Goal: Task Accomplishment & Management: Manage account settings

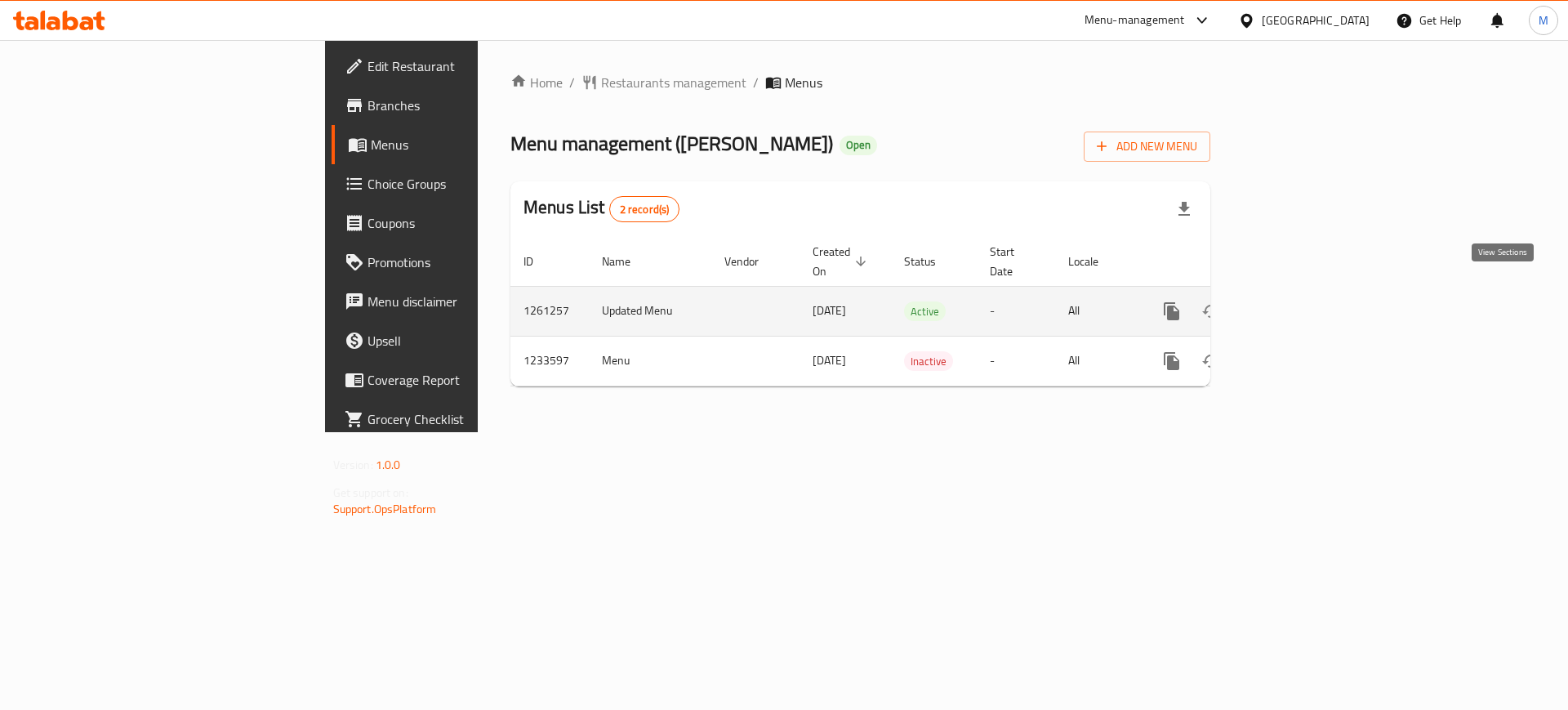
click at [1309, 292] on link "enhanced table" at bounding box center [1289, 311] width 39 height 39
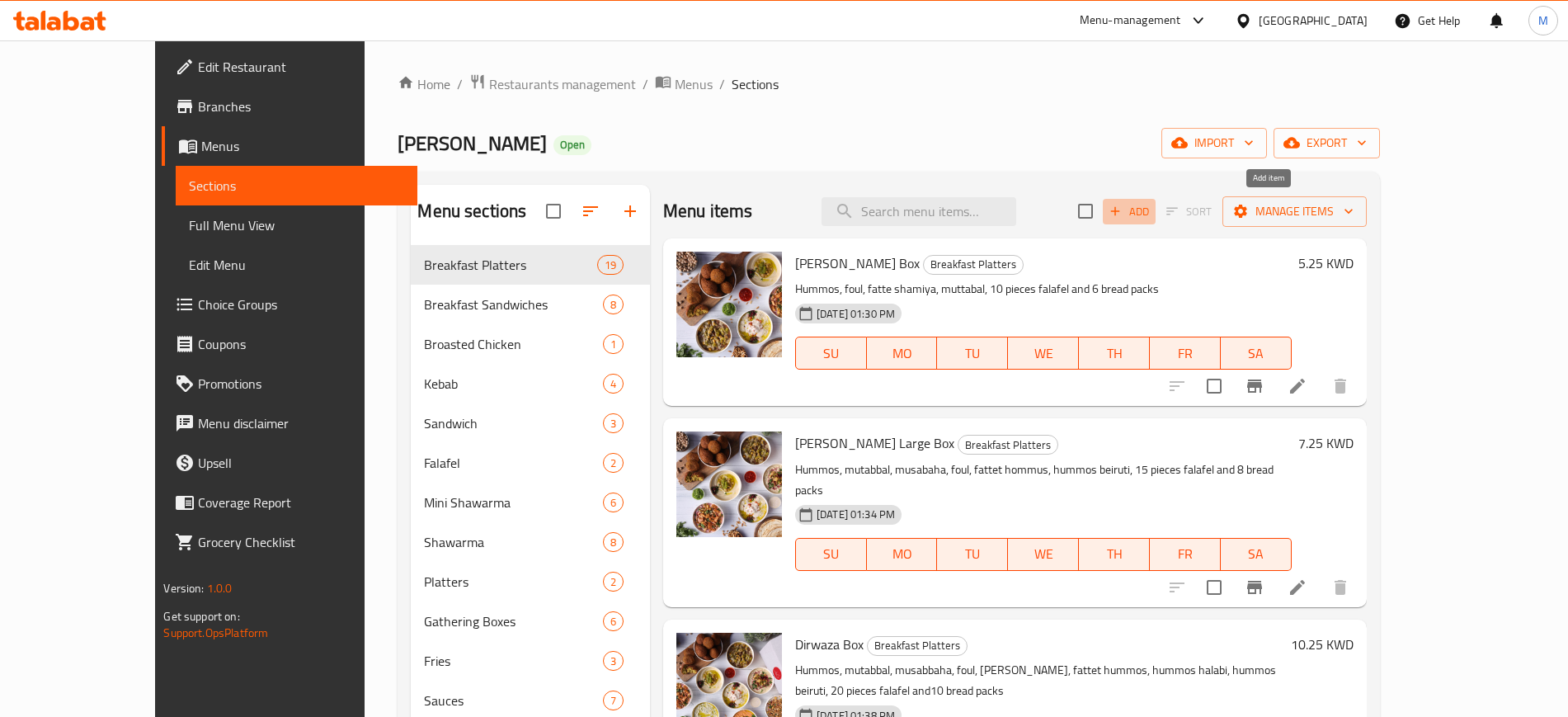
click at [1152, 214] on span "Add" at bounding box center [1130, 211] width 44 height 19
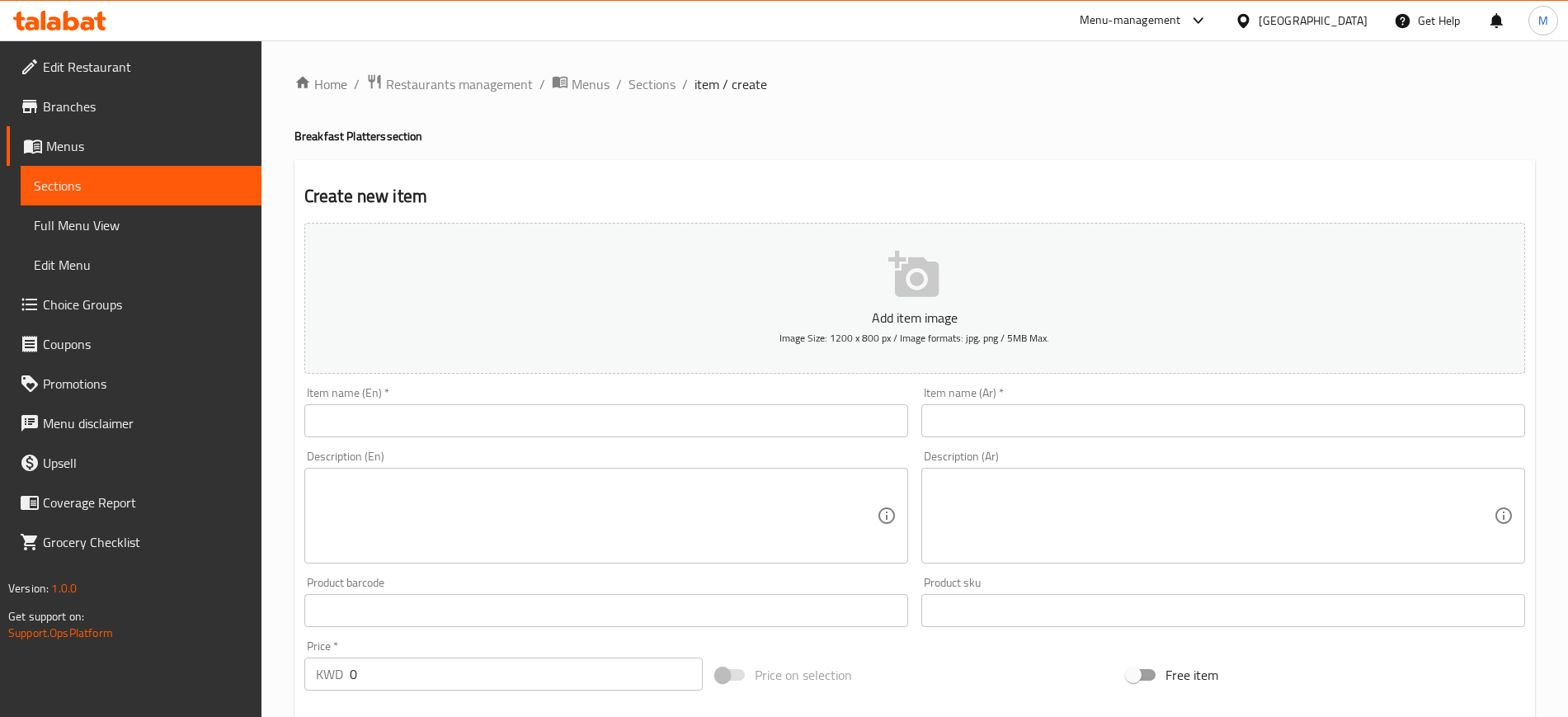
click at [804, 394] on div "Item name (En)   * Item name (En) *" at bounding box center [606, 411] width 604 height 50
click at [785, 426] on input "text" at bounding box center [606, 421] width 604 height 33
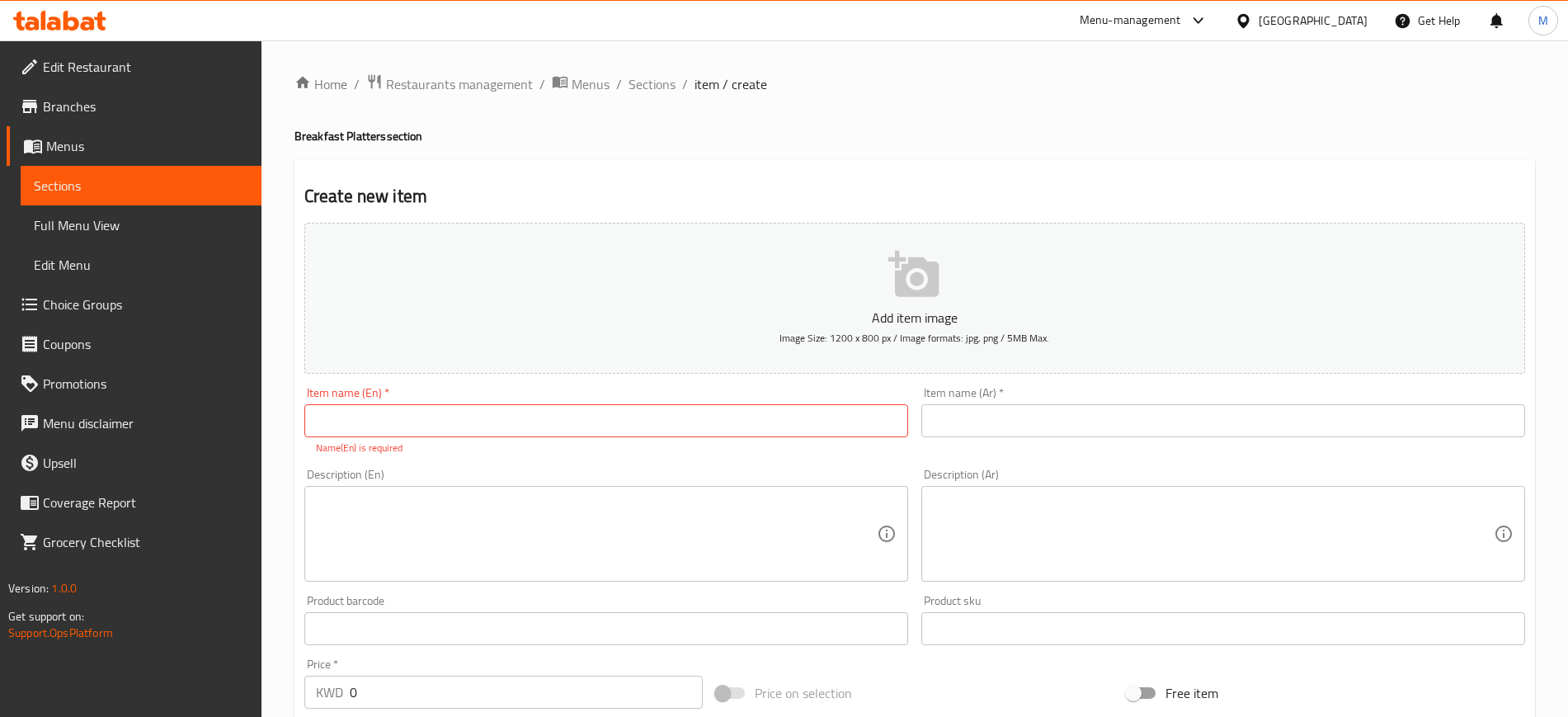
click at [790, 393] on div "Item name (En)   * Item name (En) * Name(En) is required" at bounding box center [606, 421] width 604 height 69
click at [782, 409] on input "text" at bounding box center [606, 421] width 604 height 33
click at [778, 417] on input "text" at bounding box center [606, 421] width 604 height 33
type input "Cheese Stuffed Falafel"
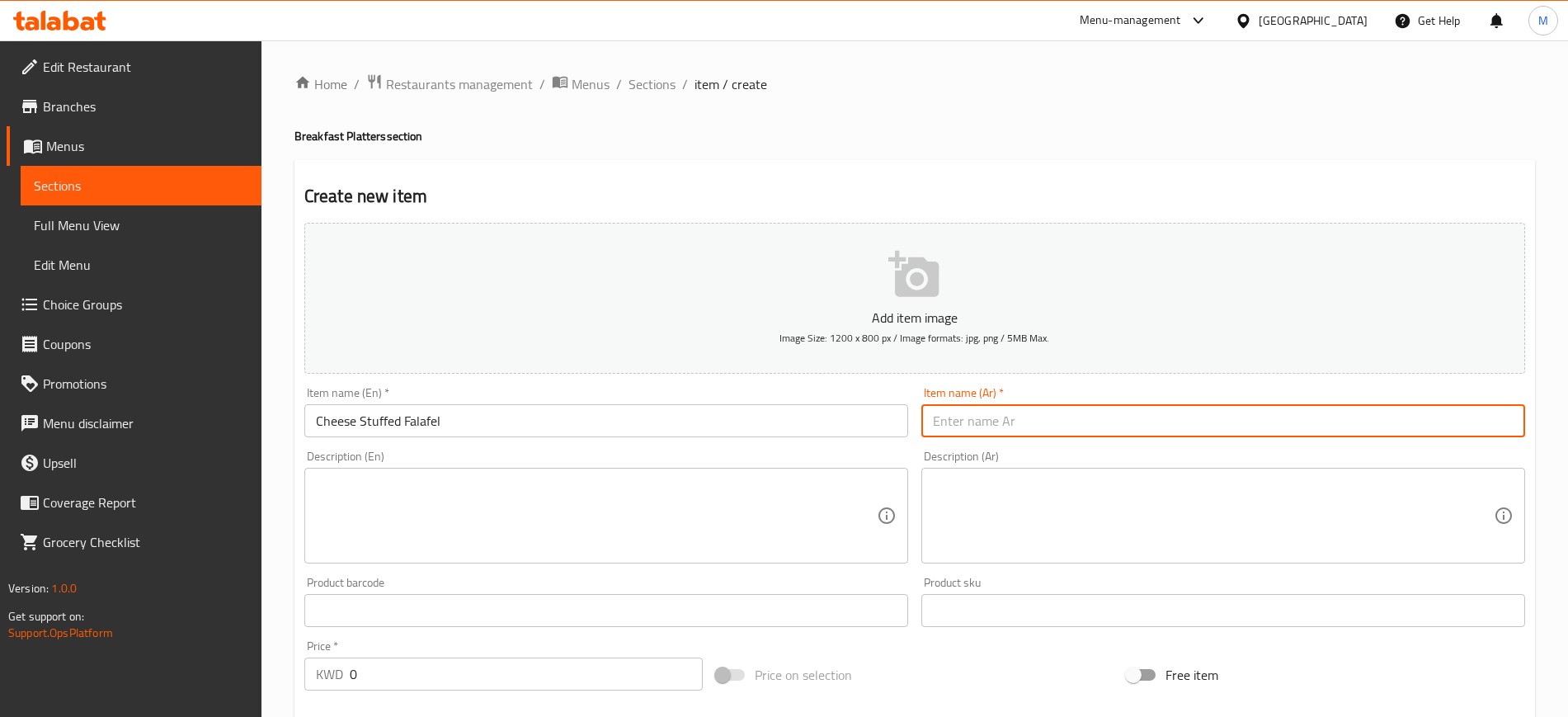
click at [1064, 421] on input "text" at bounding box center [1223, 421] width 604 height 33
type input "فلافل محشية جبنة"
click at [756, 514] on textarea at bounding box center [596, 516] width 561 height 79
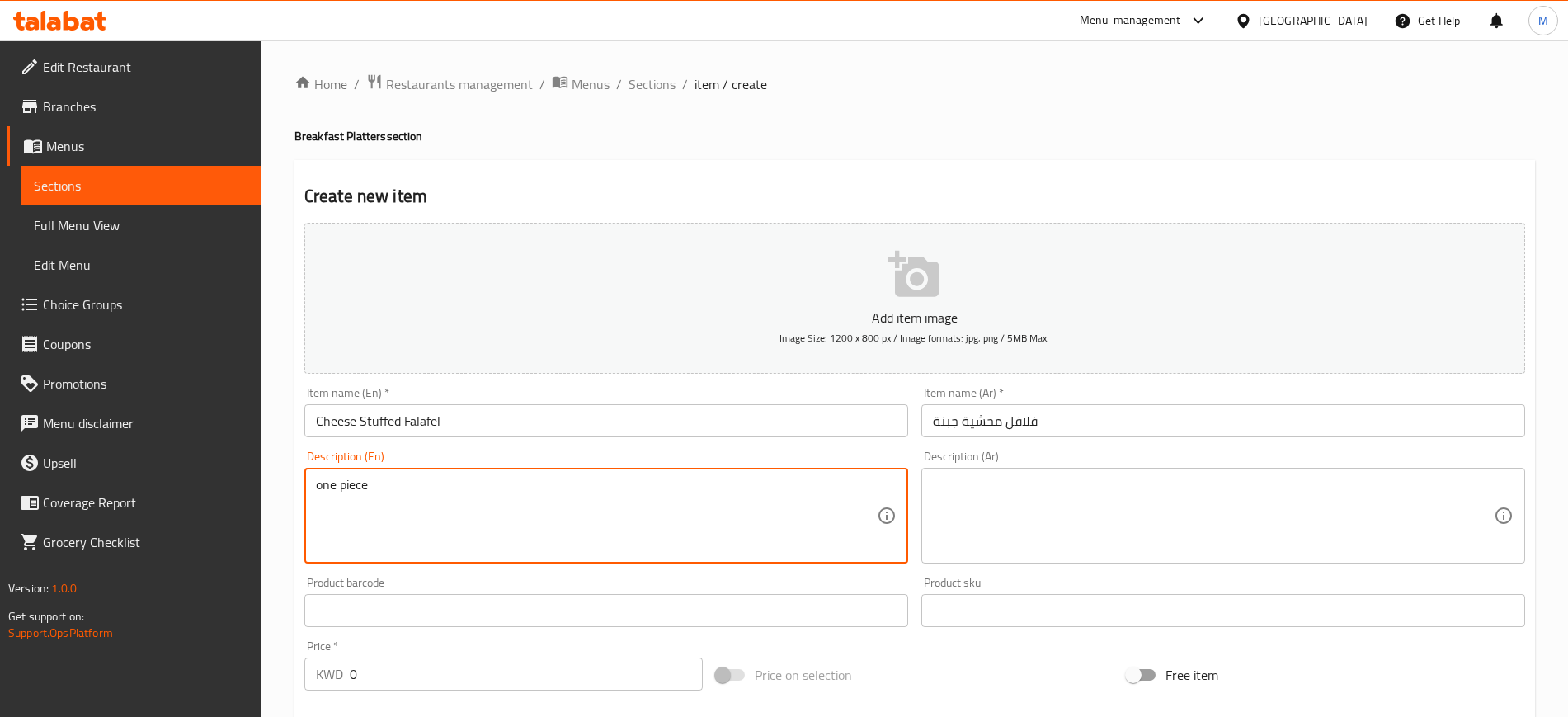
type textarea "one piece"
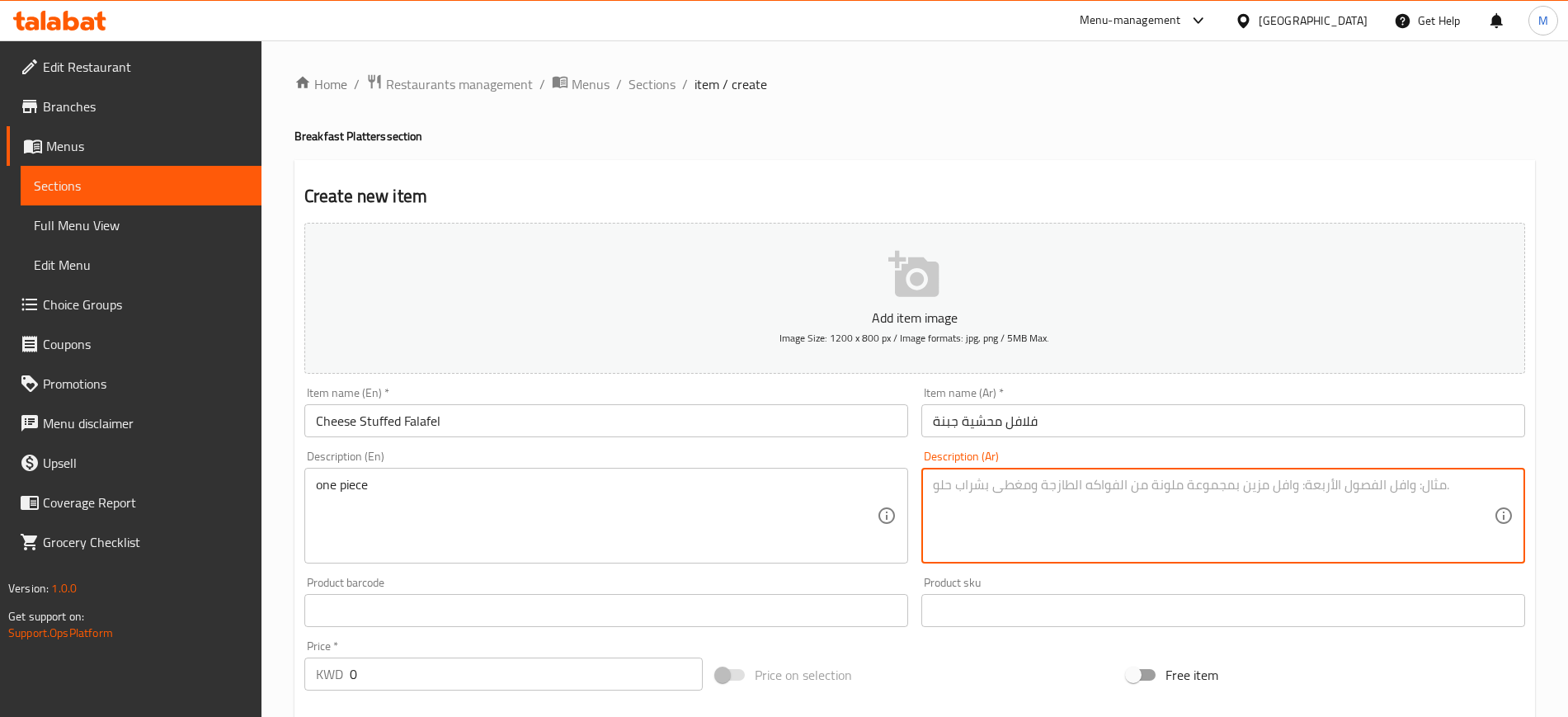
click at [1009, 528] on textarea at bounding box center [1213, 516] width 561 height 79
drag, startPoint x: 882, startPoint y: 492, endPoint x: 838, endPoint y: 496, distance: 44.2
click at [838, 495] on div "Add item image Image Size: 1200 x 800 px / Image formats: jpg, png / 5MB Max. I…" at bounding box center [915, 571] width 1234 height 711
type textarea "حبه واحده"
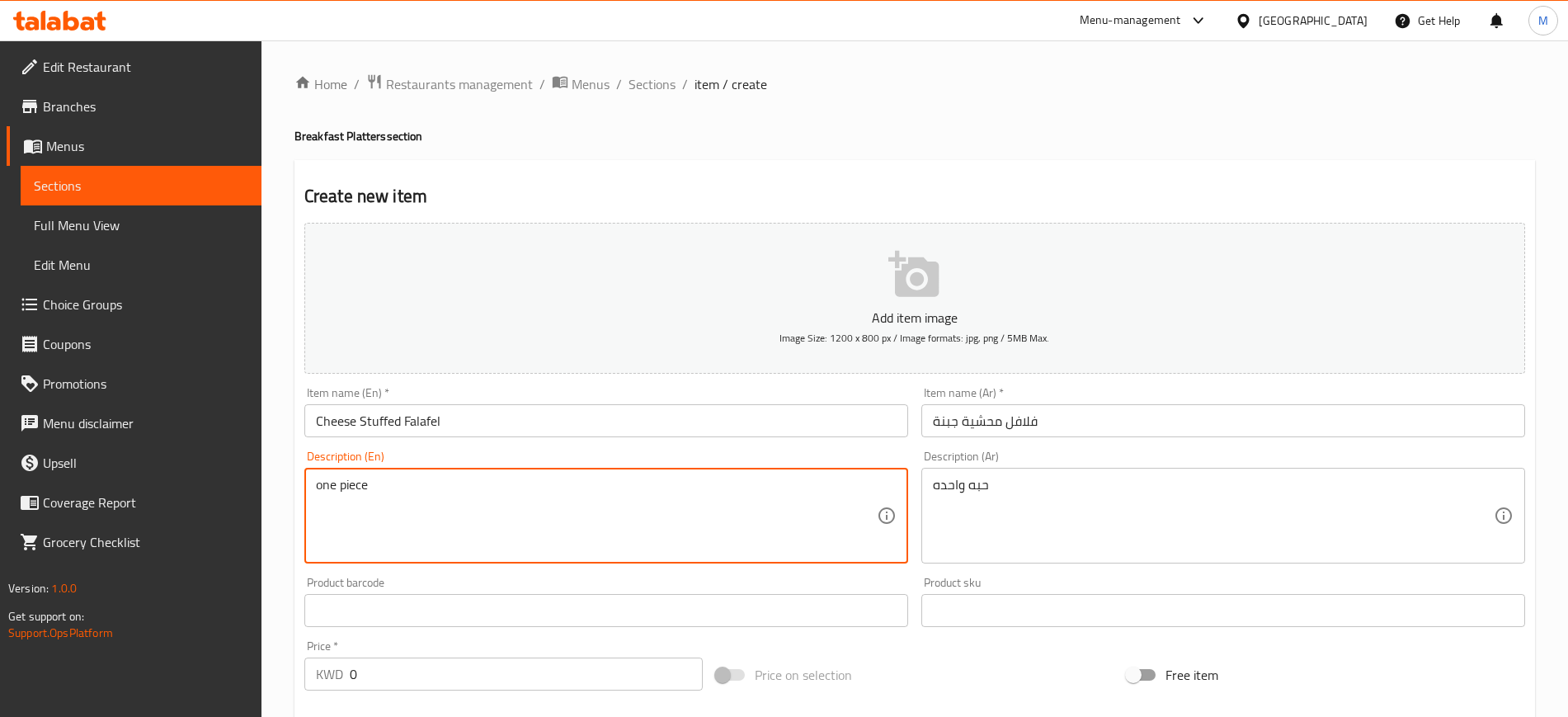
drag, startPoint x: 432, startPoint y: 492, endPoint x: 266, endPoint y: 498, distance: 166.1
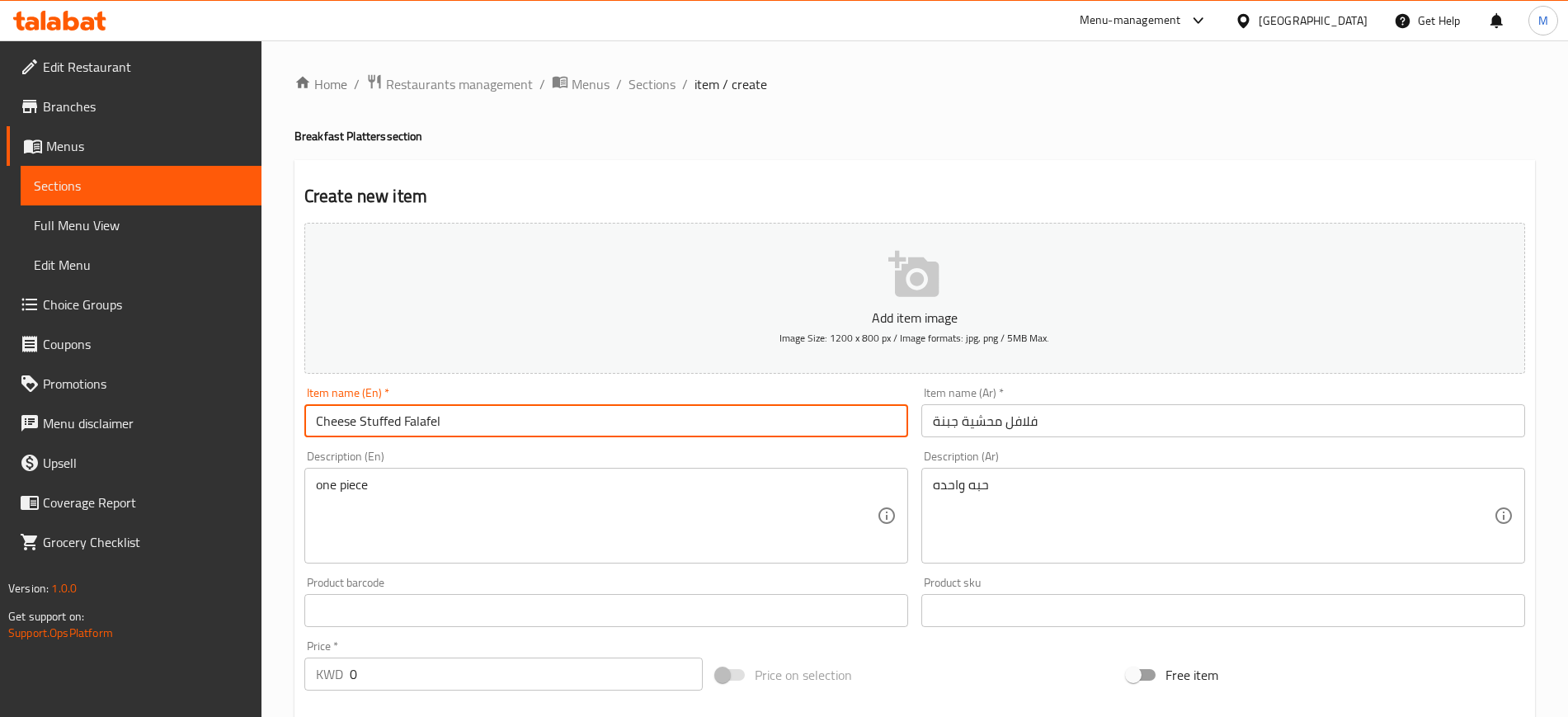
drag, startPoint x: 490, startPoint y: 416, endPoint x: 206, endPoint y: 405, distance: 284.2
click at [206, 405] on div "Edit Restaurant Branches Menus Sections Full Menu View Edit Menu Choice Groups …" at bounding box center [784, 603] width 1568 height 1125
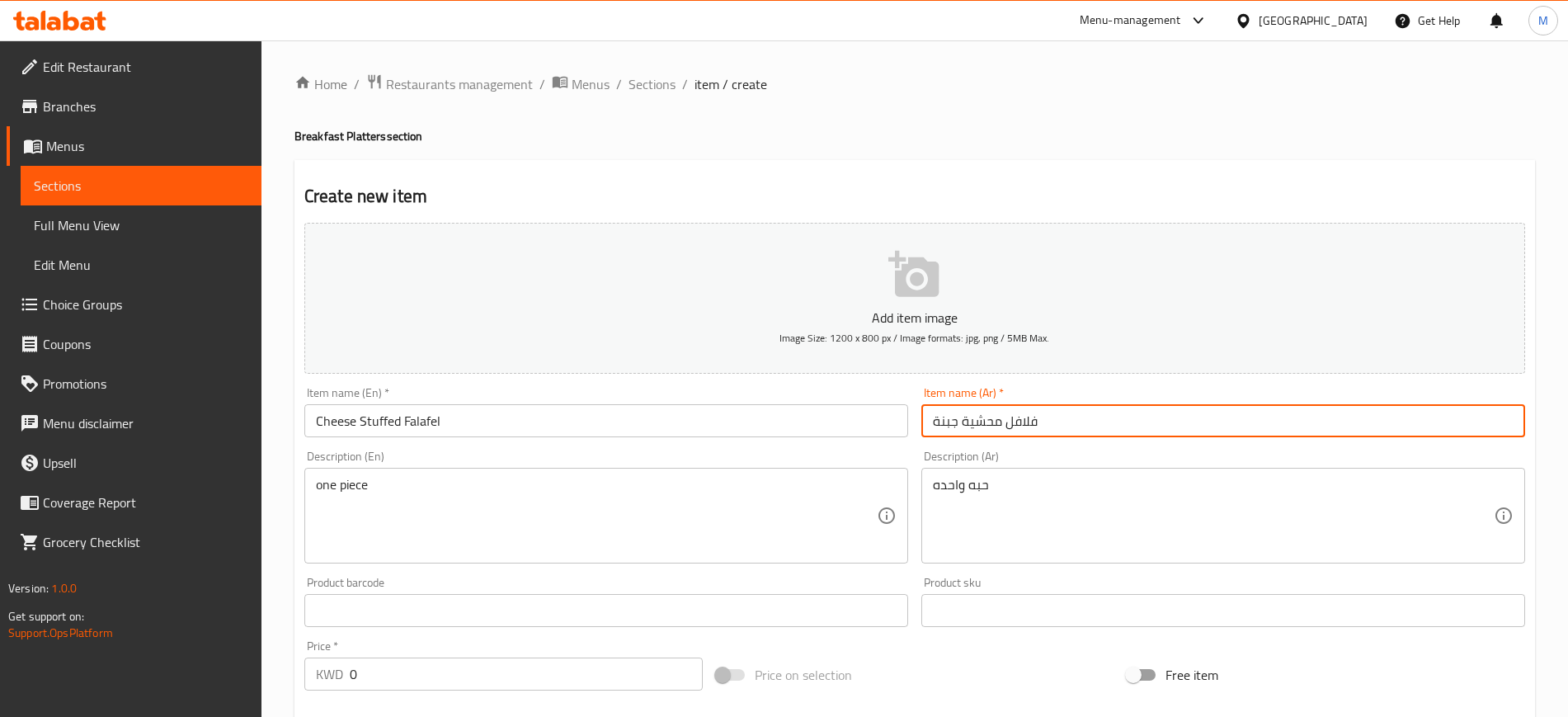
drag, startPoint x: 1137, startPoint y: 421, endPoint x: 915, endPoint y: 434, distance: 222.4
click at [915, 434] on div "Item name (Ar)   * فلافل محشية جبنة Item name (Ar) *" at bounding box center [1223, 411] width 617 height 64
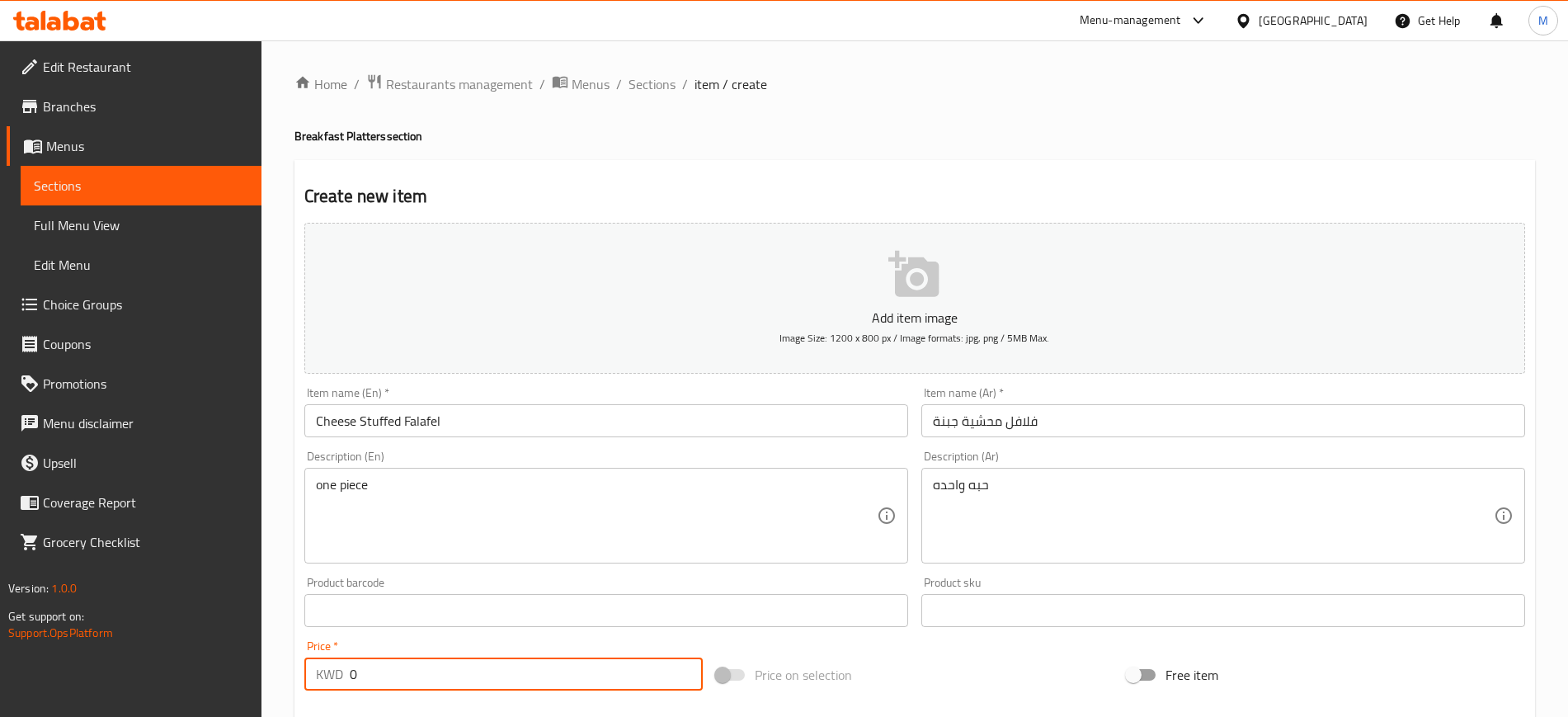
click at [529, 679] on input "0" at bounding box center [525, 673] width 353 height 33
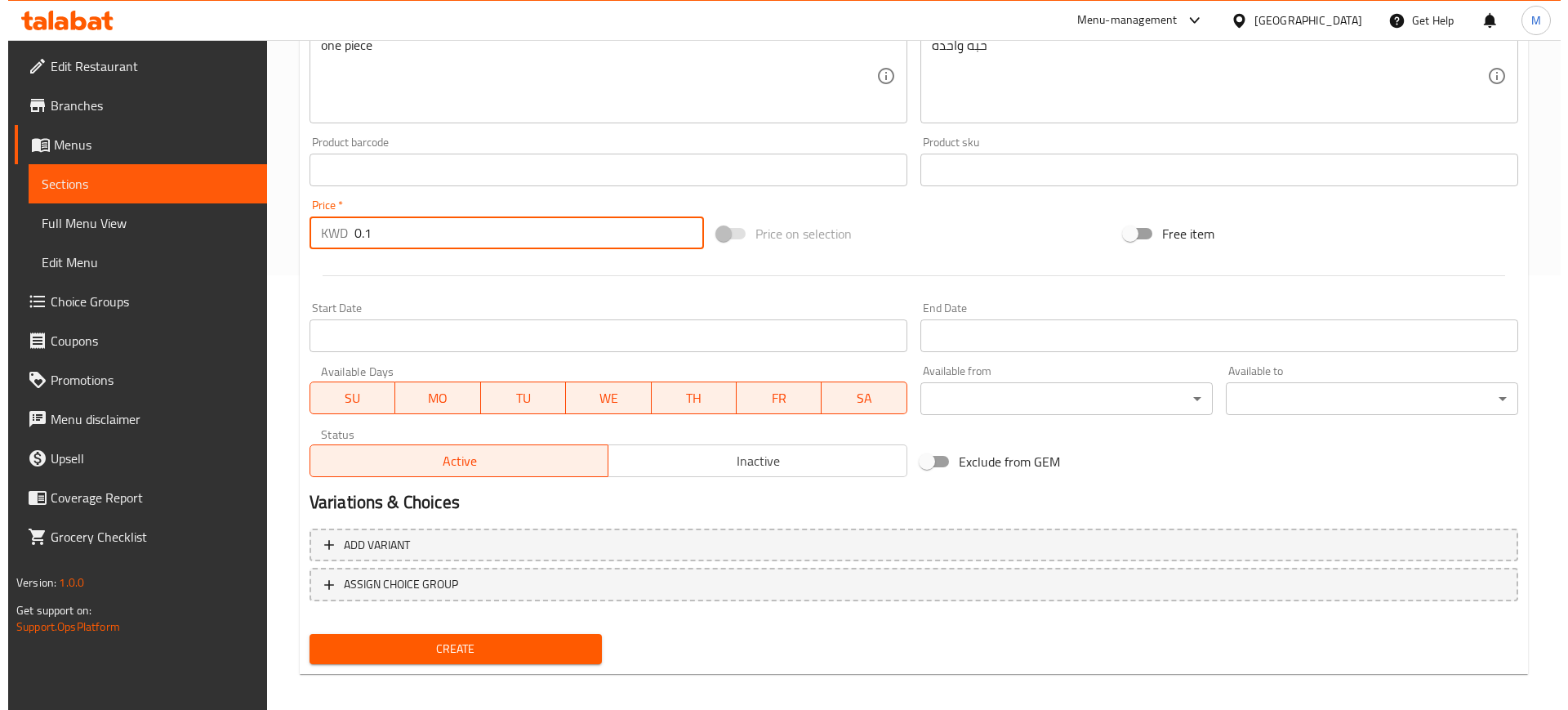
scroll to position [444, 0]
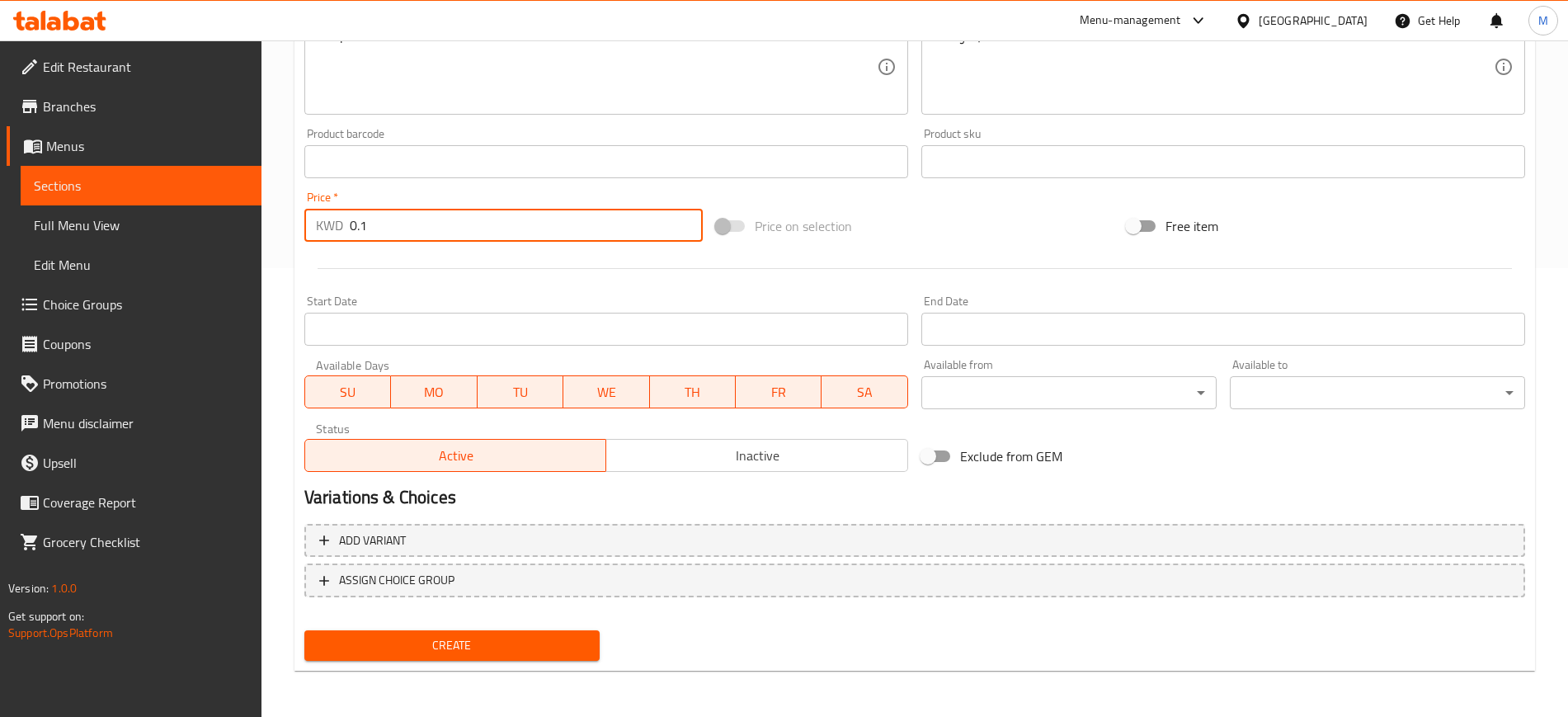
type input "0.1"
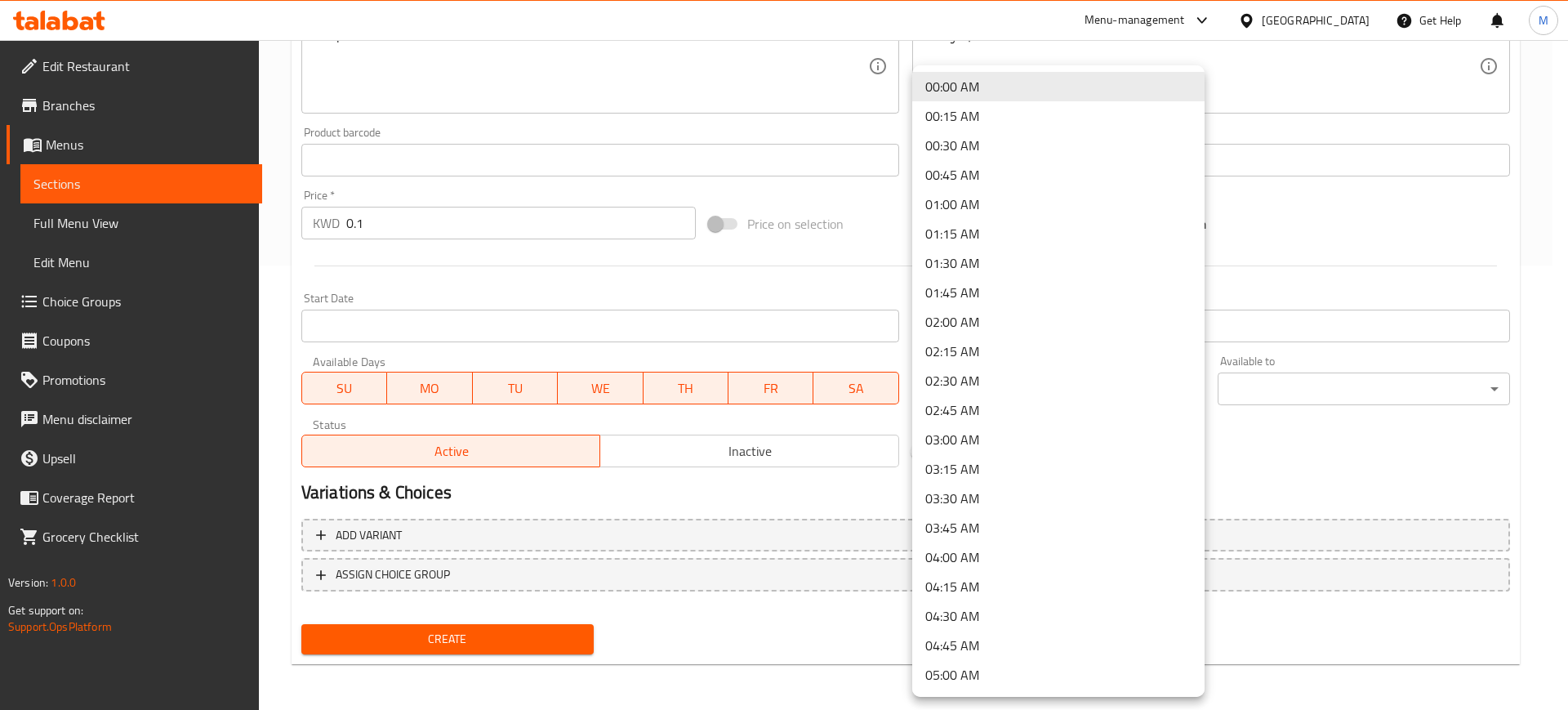
click at [1053, 554] on li "04:00 AM" at bounding box center [1058, 557] width 293 height 29
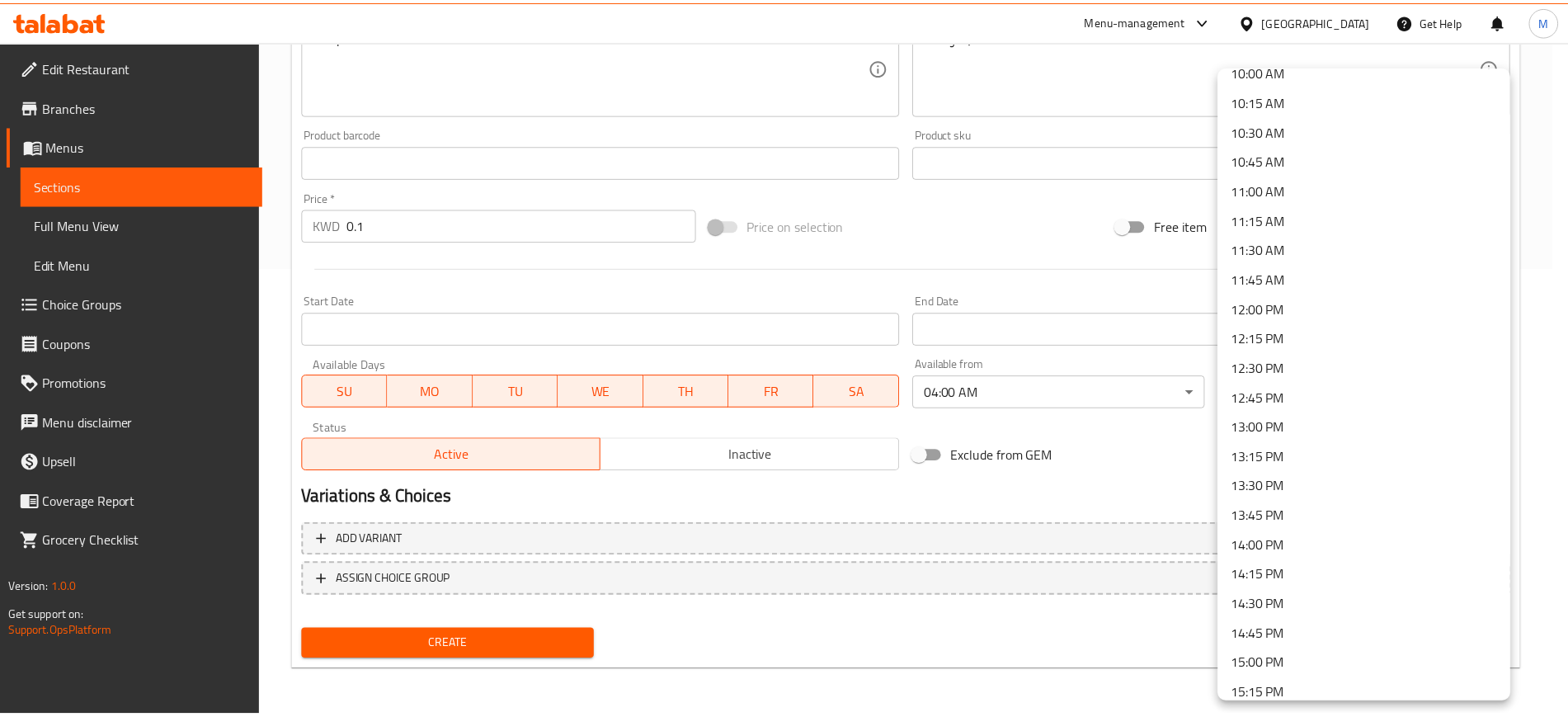
scroll to position [1237, 0]
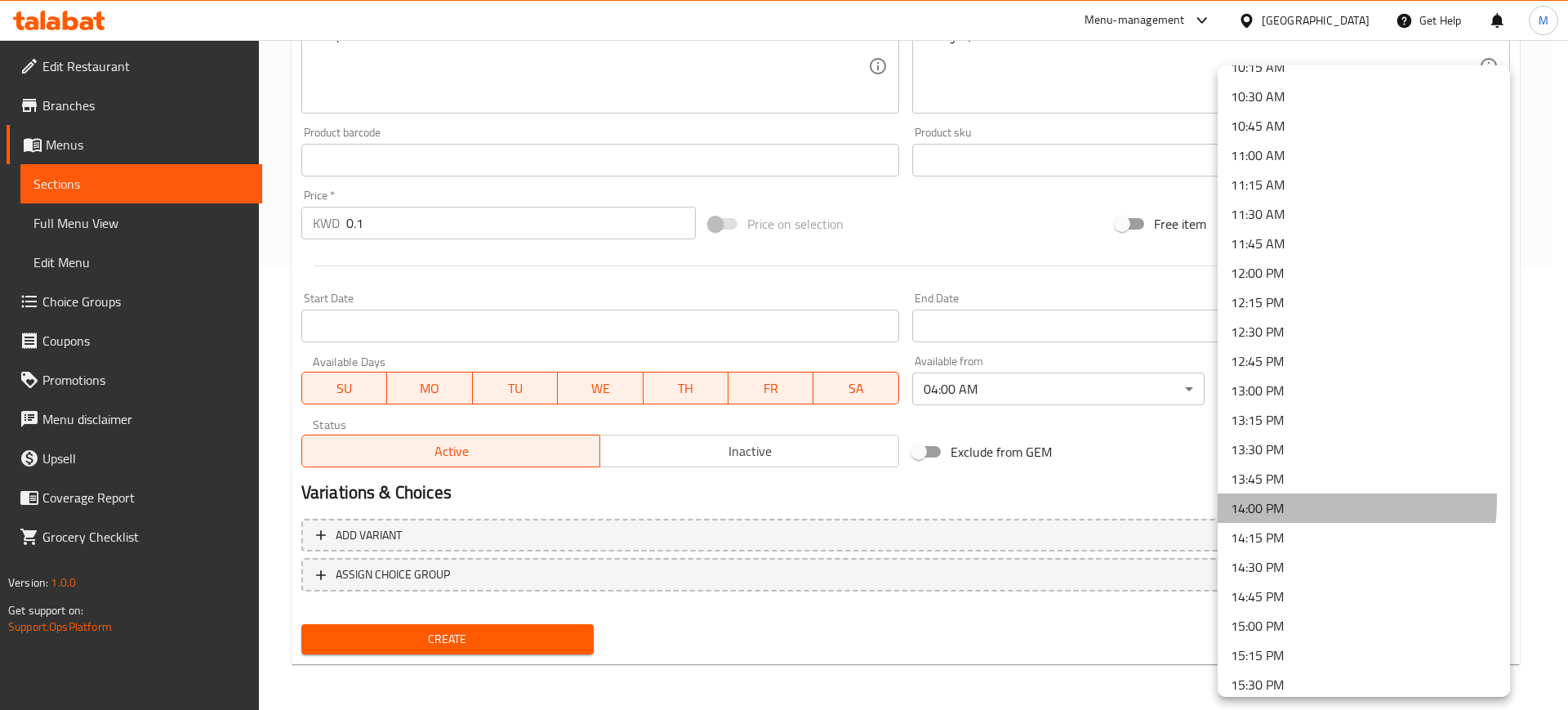
click at [1320, 500] on li "14:00 PM" at bounding box center [1363, 508] width 293 height 29
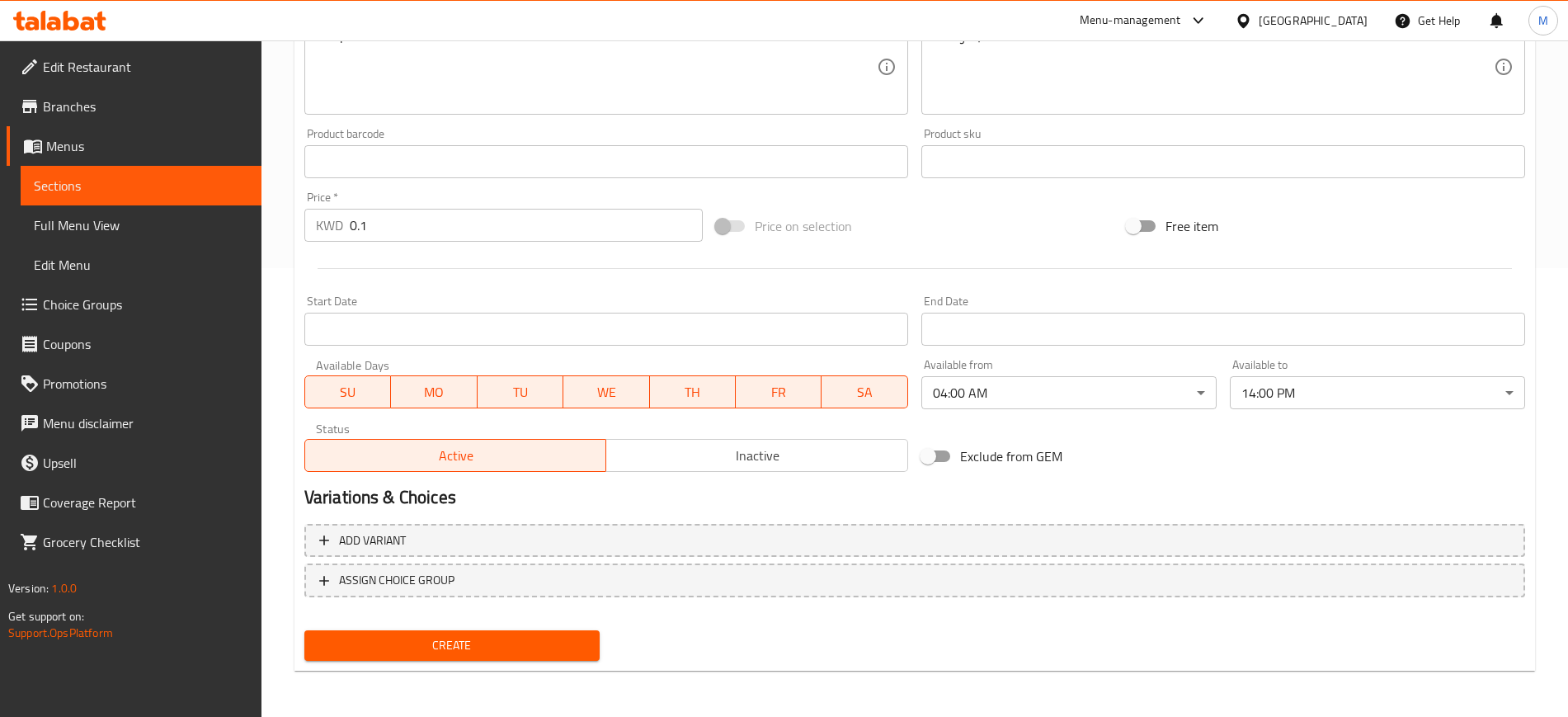
click at [991, 489] on h2 "Variations & Choices" at bounding box center [914, 497] width 1220 height 25
click at [529, 648] on span "Create" at bounding box center [452, 645] width 269 height 20
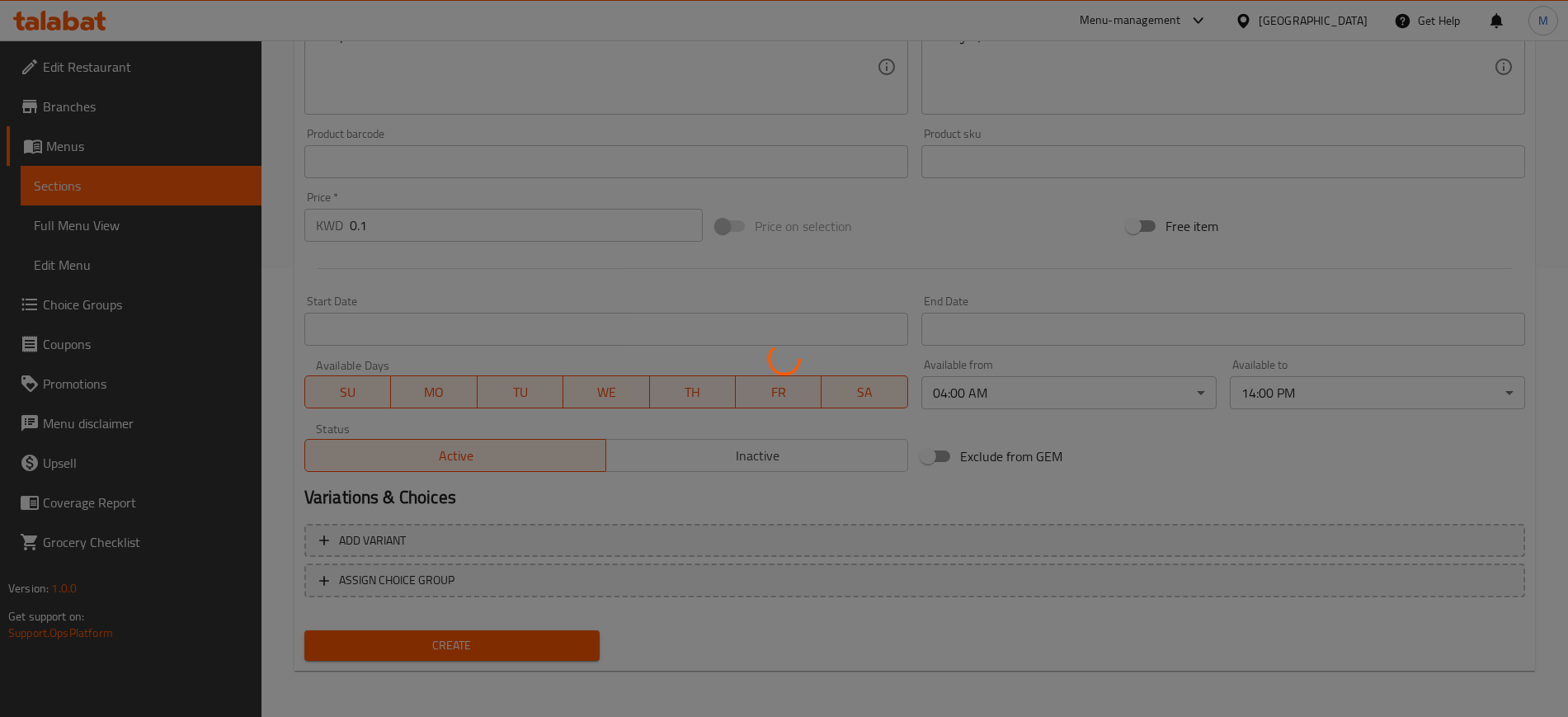
type input "0"
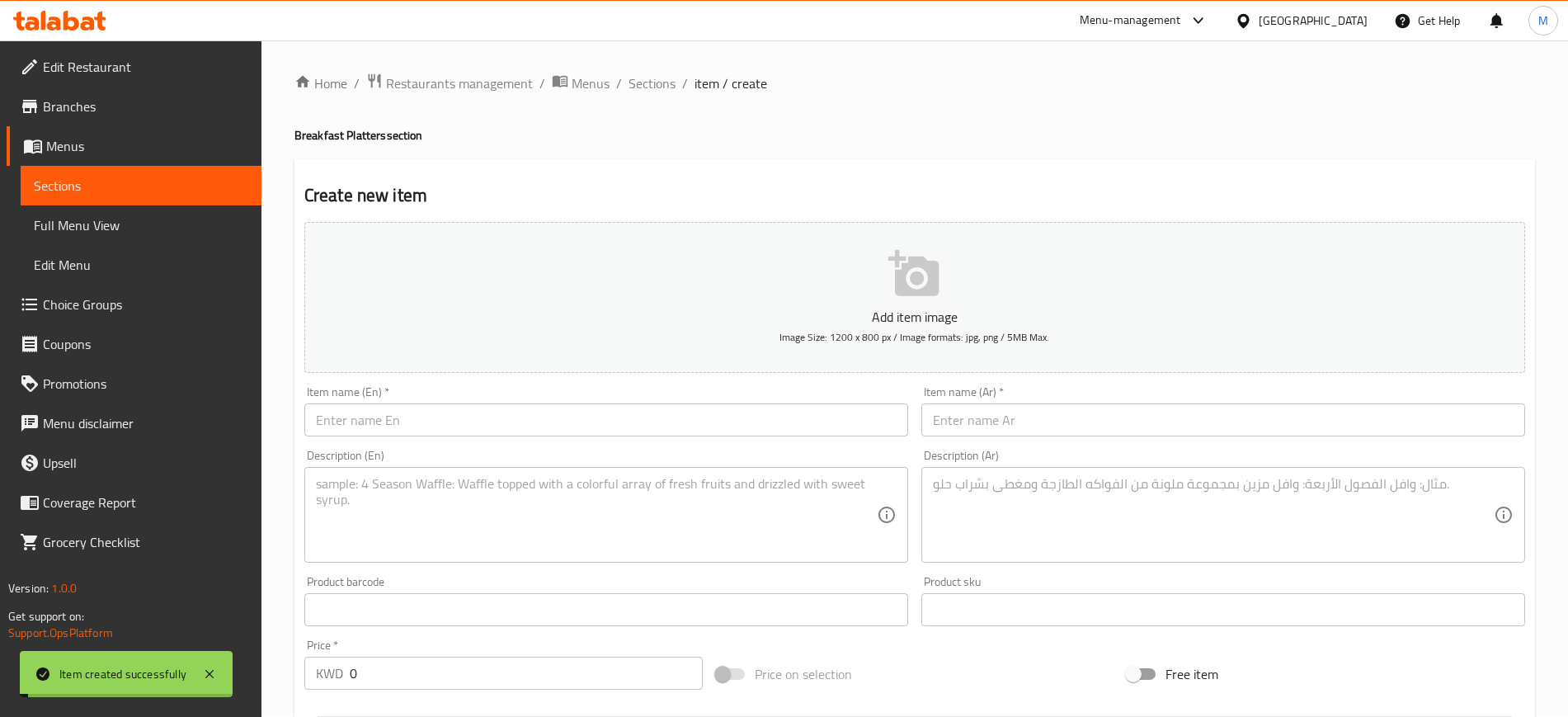
scroll to position [0, 0]
click at [649, 91] on span "Sections" at bounding box center [651, 83] width 47 height 19
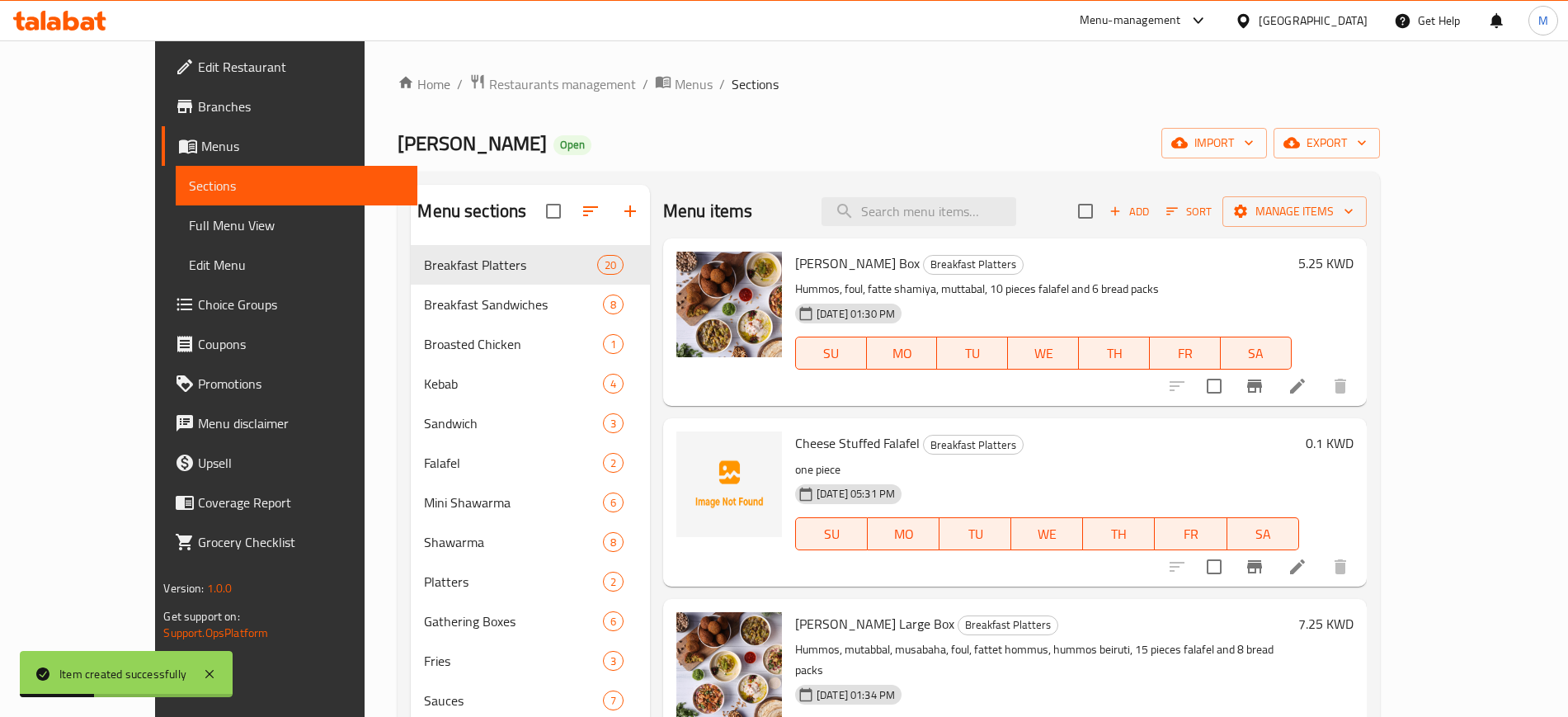
click at [862, 150] on div "[PERSON_NAME] Open import export" at bounding box center [888, 143] width 981 height 31
click at [1156, 220] on button "Add" at bounding box center [1129, 212] width 53 height 26
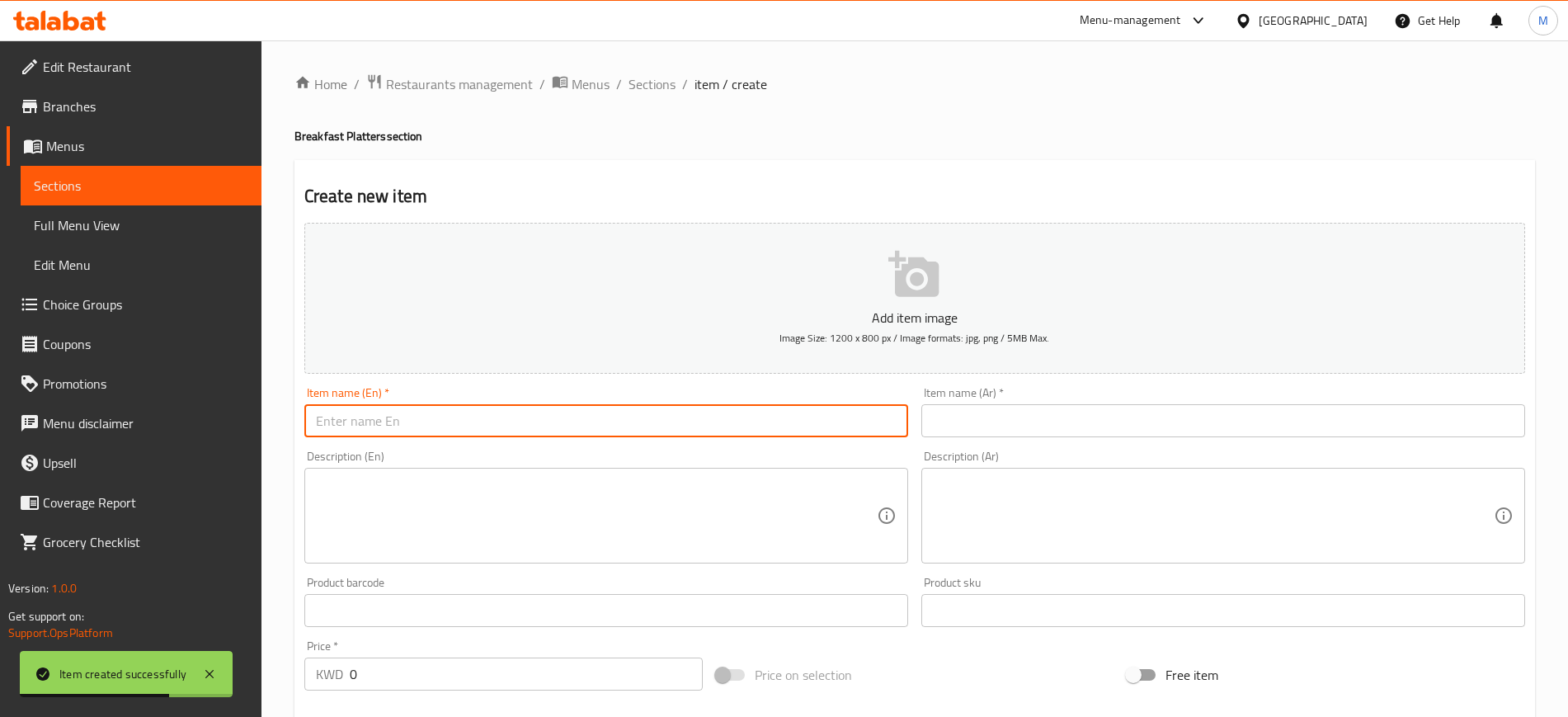
click at [657, 424] on input "text" at bounding box center [606, 421] width 604 height 33
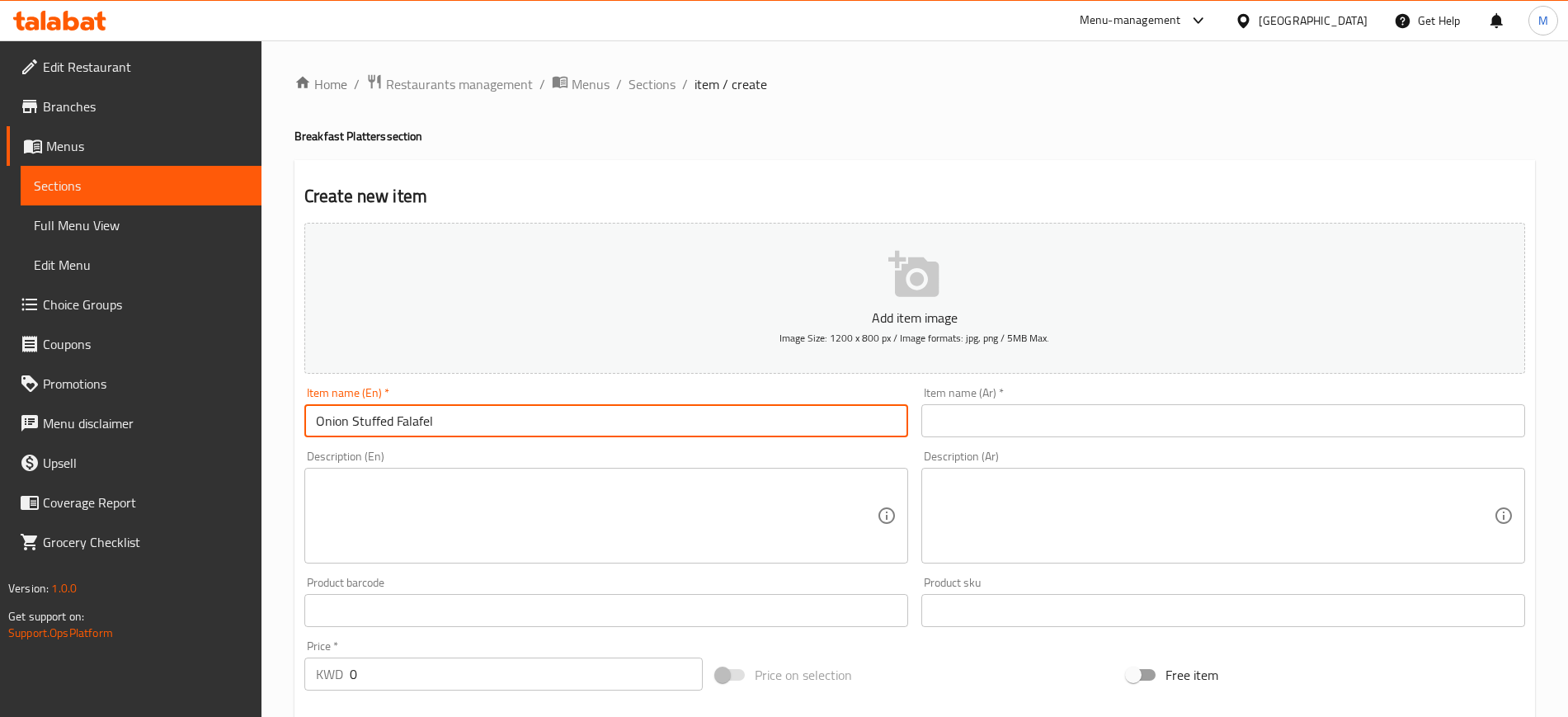
type input "Onion Stuffed Falafel"
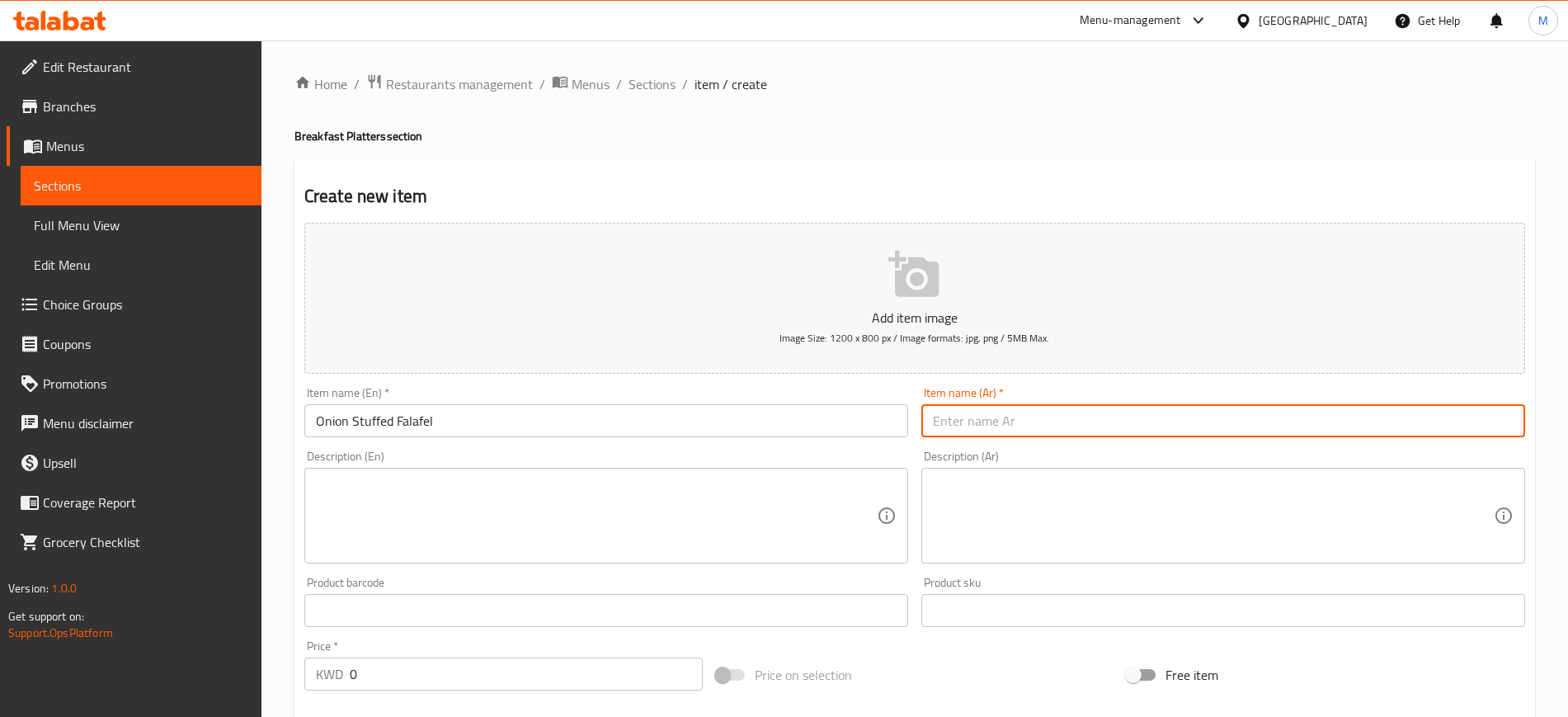
click at [974, 430] on input "text" at bounding box center [1223, 421] width 604 height 33
paste input "فلافل محشية جبنة"
drag, startPoint x: 955, startPoint y: 420, endPoint x: 917, endPoint y: 421, distance: 38.0
click at [917, 417] on div "Item name (Ar)   * فلافل محشية جبنة Item name (Ar) *" at bounding box center [1223, 411] width 617 height 64
type input "فلافل محشية بصل"
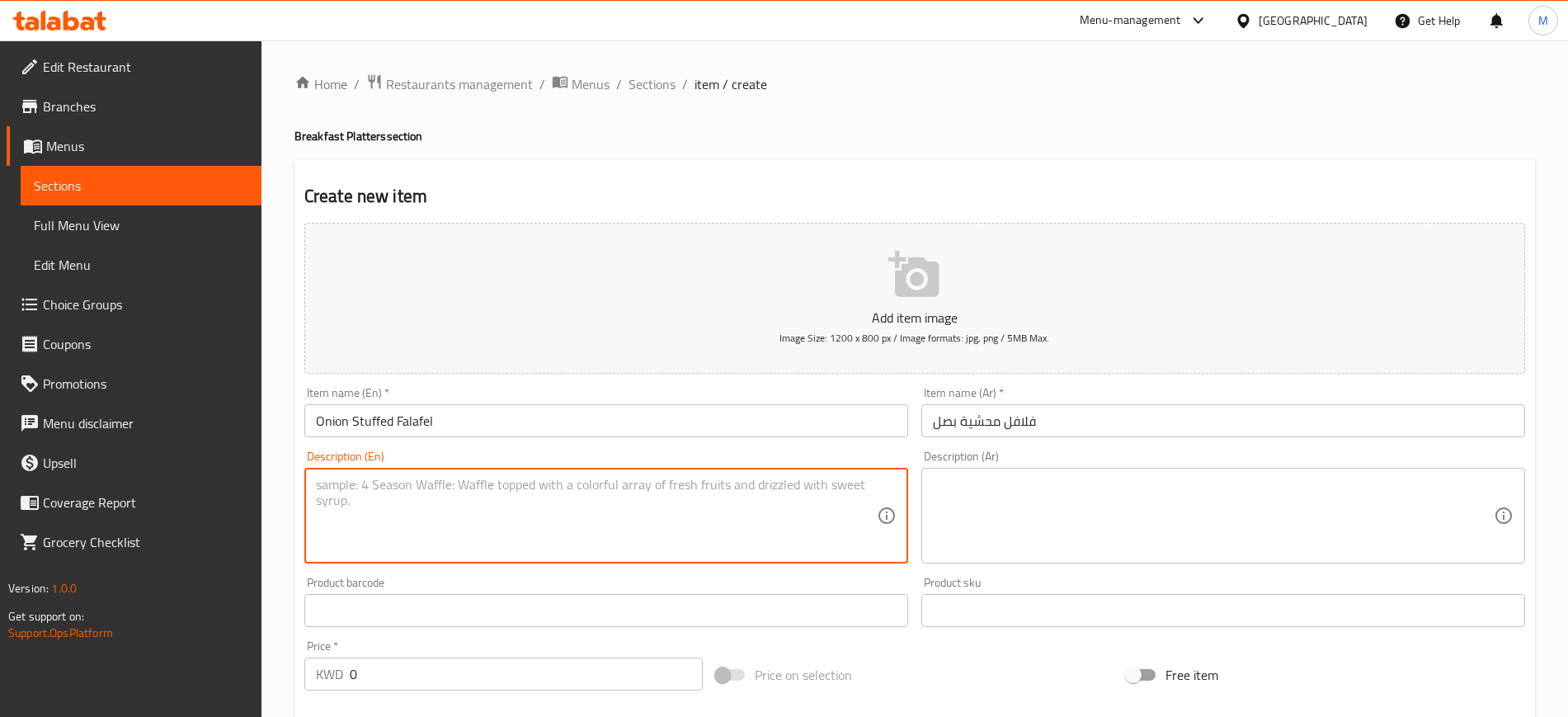
click at [672, 514] on textarea at bounding box center [596, 516] width 561 height 79
paste textarea "one piece"
type textarea "one piece"
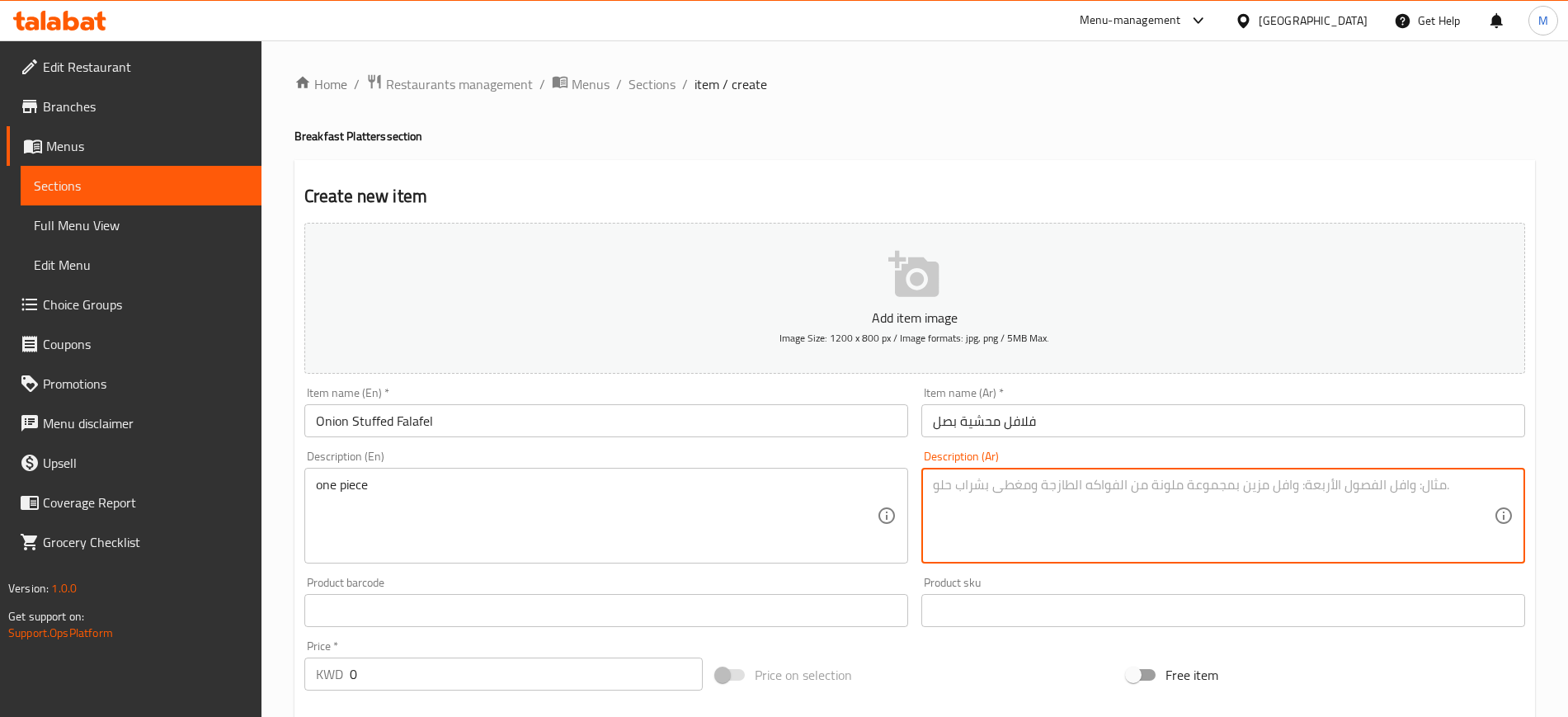
click at [1057, 516] on textarea at bounding box center [1213, 516] width 561 height 79
paste textarea "حبه واحده"
type textarea "حبه واحده"
click at [868, 452] on div "Description (En) one piece Description (En)" at bounding box center [606, 507] width 604 height 113
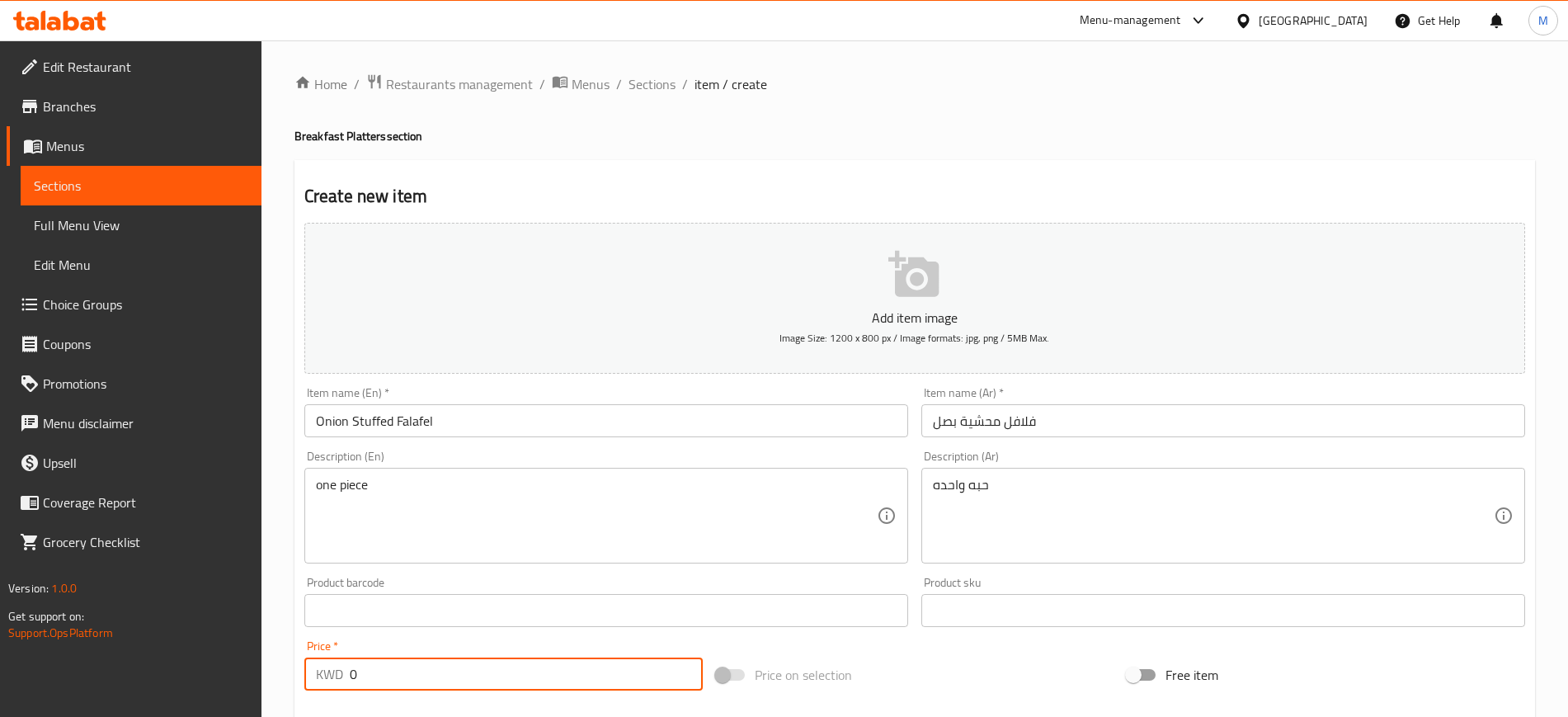
click at [431, 664] on input "0" at bounding box center [525, 673] width 353 height 33
type input "0.1"
drag, startPoint x: 447, startPoint y: 638, endPoint x: 1168, endPoint y: 511, distance: 732.1
click at [447, 638] on div "Price   * KWD 0.1 Price *" at bounding box center [503, 665] width 411 height 64
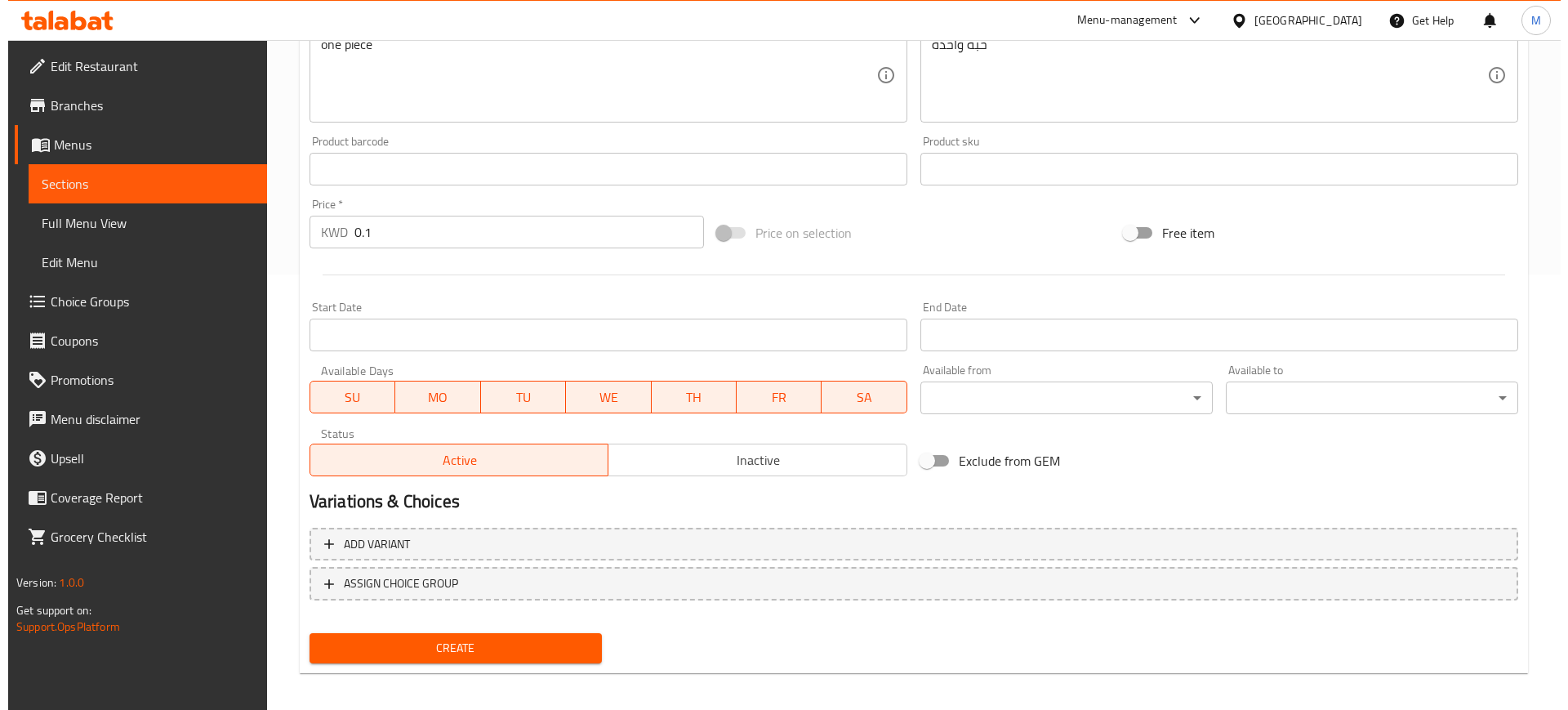
scroll to position [444, 0]
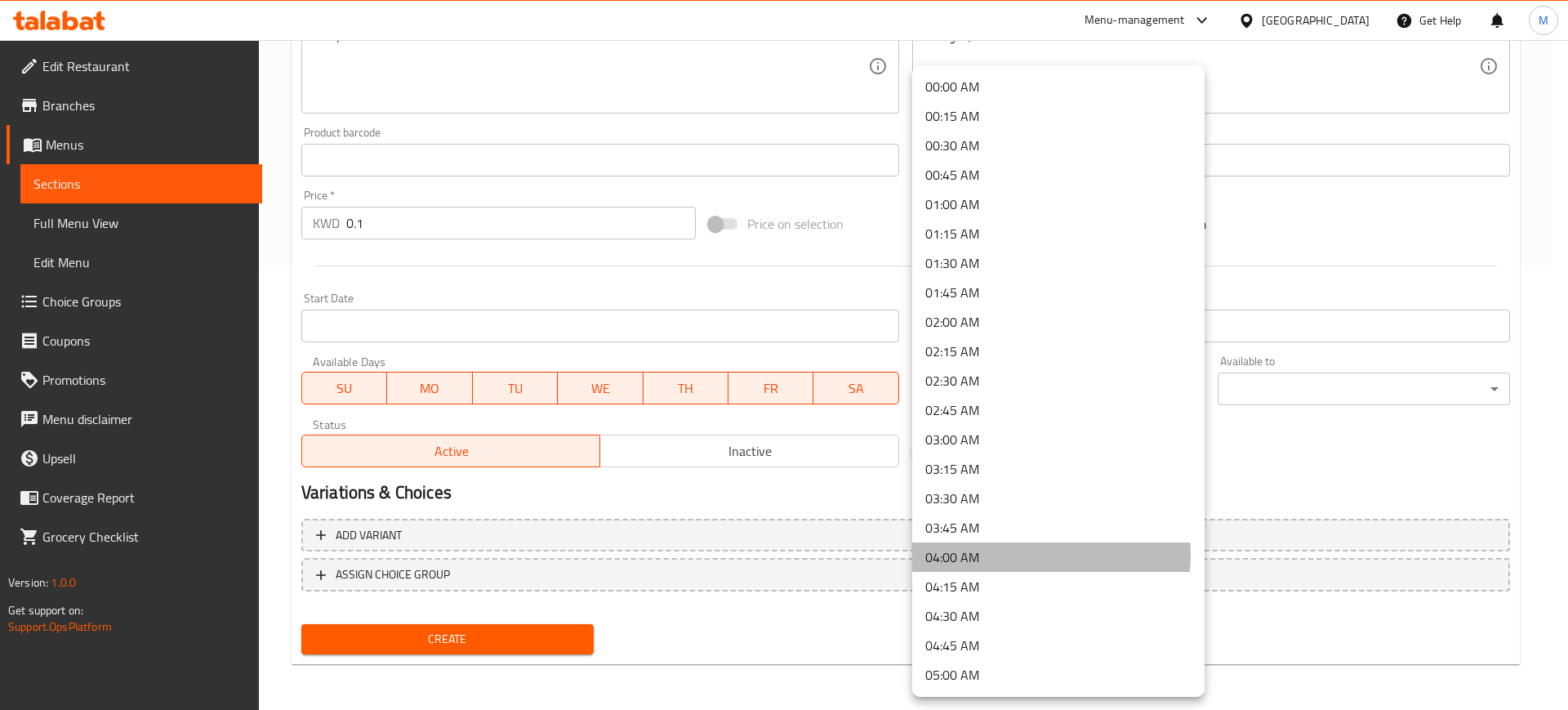
drag, startPoint x: 1030, startPoint y: 554, endPoint x: 1174, endPoint y: 456, distance: 174.2
click at [1030, 554] on li "04:00 AM" at bounding box center [1058, 557] width 293 height 29
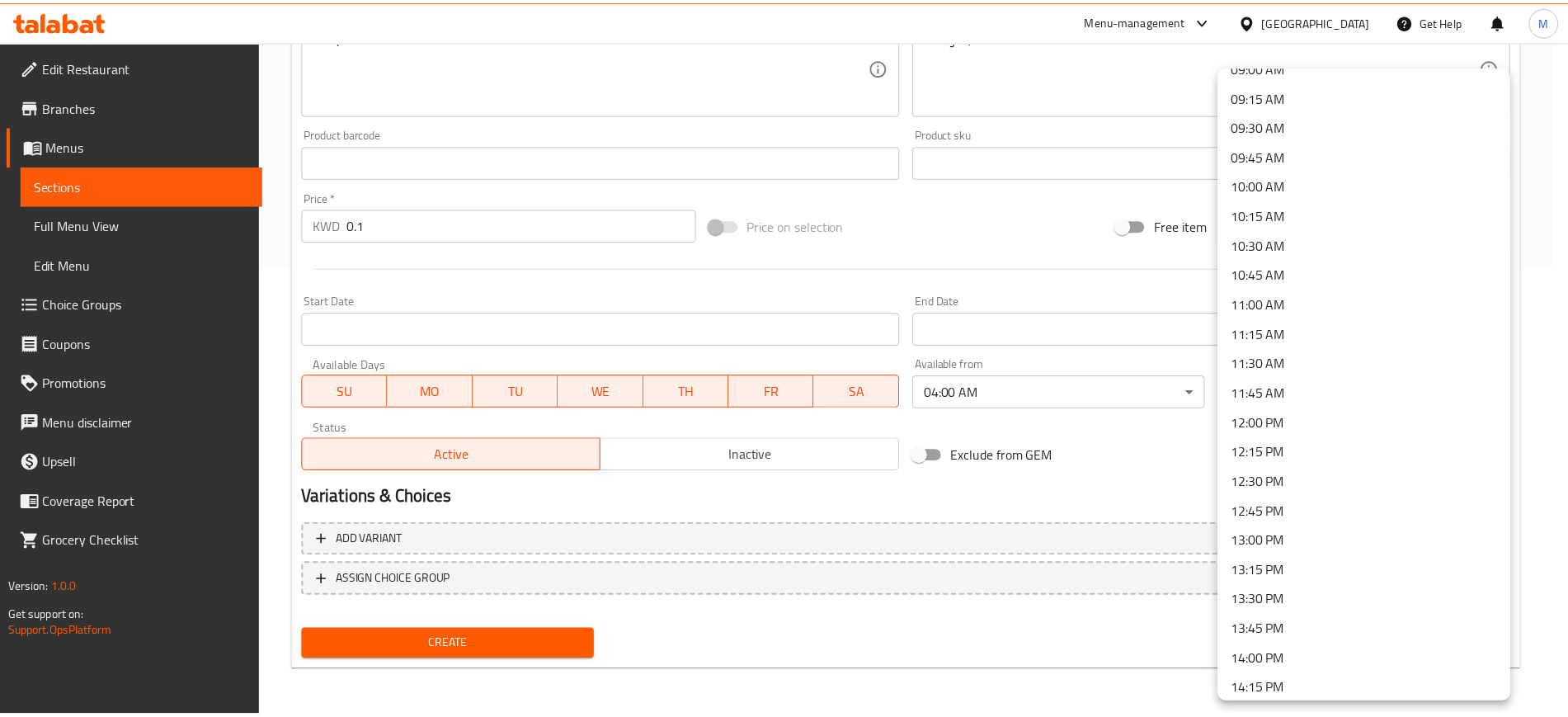
scroll to position [1134, 0]
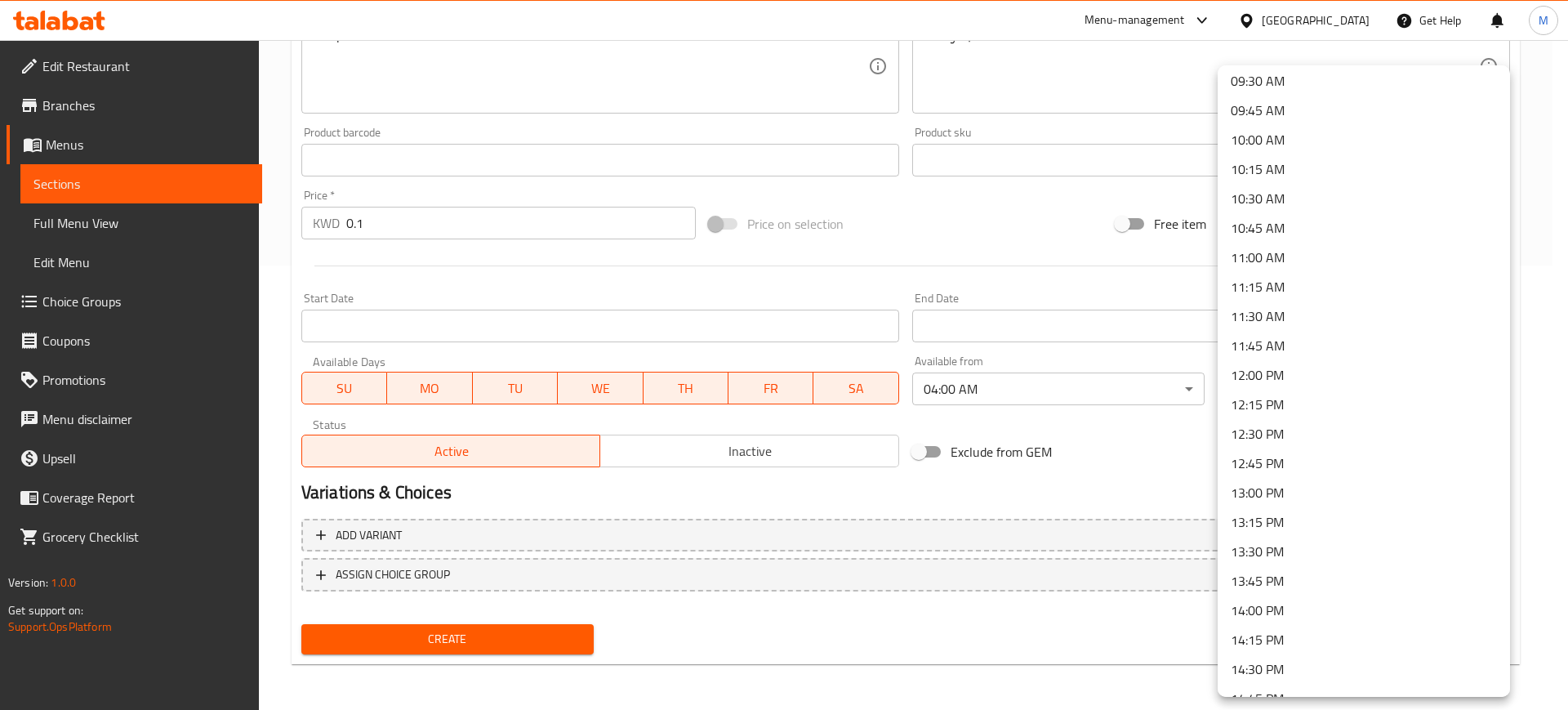
click at [1316, 611] on li "14:00 PM" at bounding box center [1363, 610] width 293 height 29
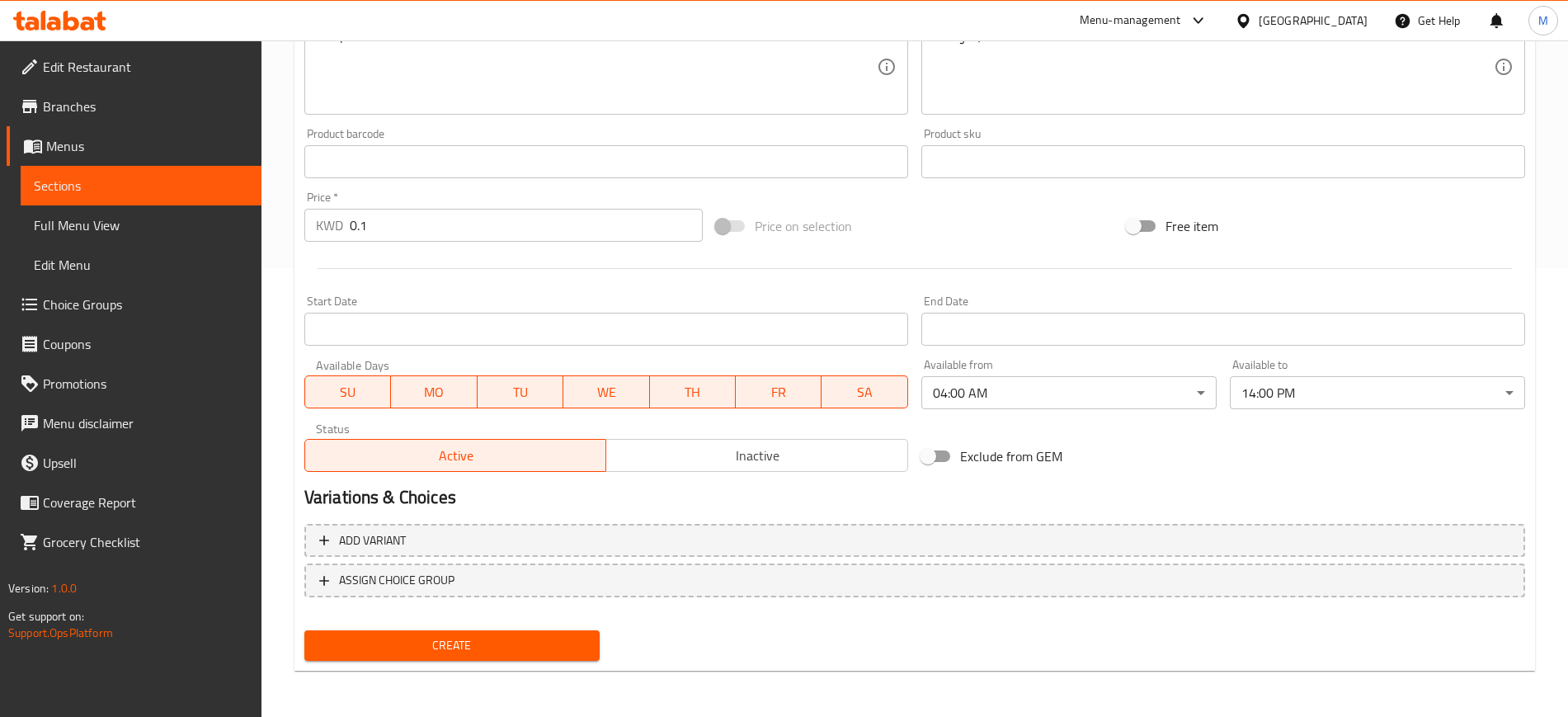
click at [1168, 503] on h2 "Variations & Choices" at bounding box center [914, 497] width 1220 height 25
click at [526, 645] on span "Create" at bounding box center [452, 645] width 269 height 20
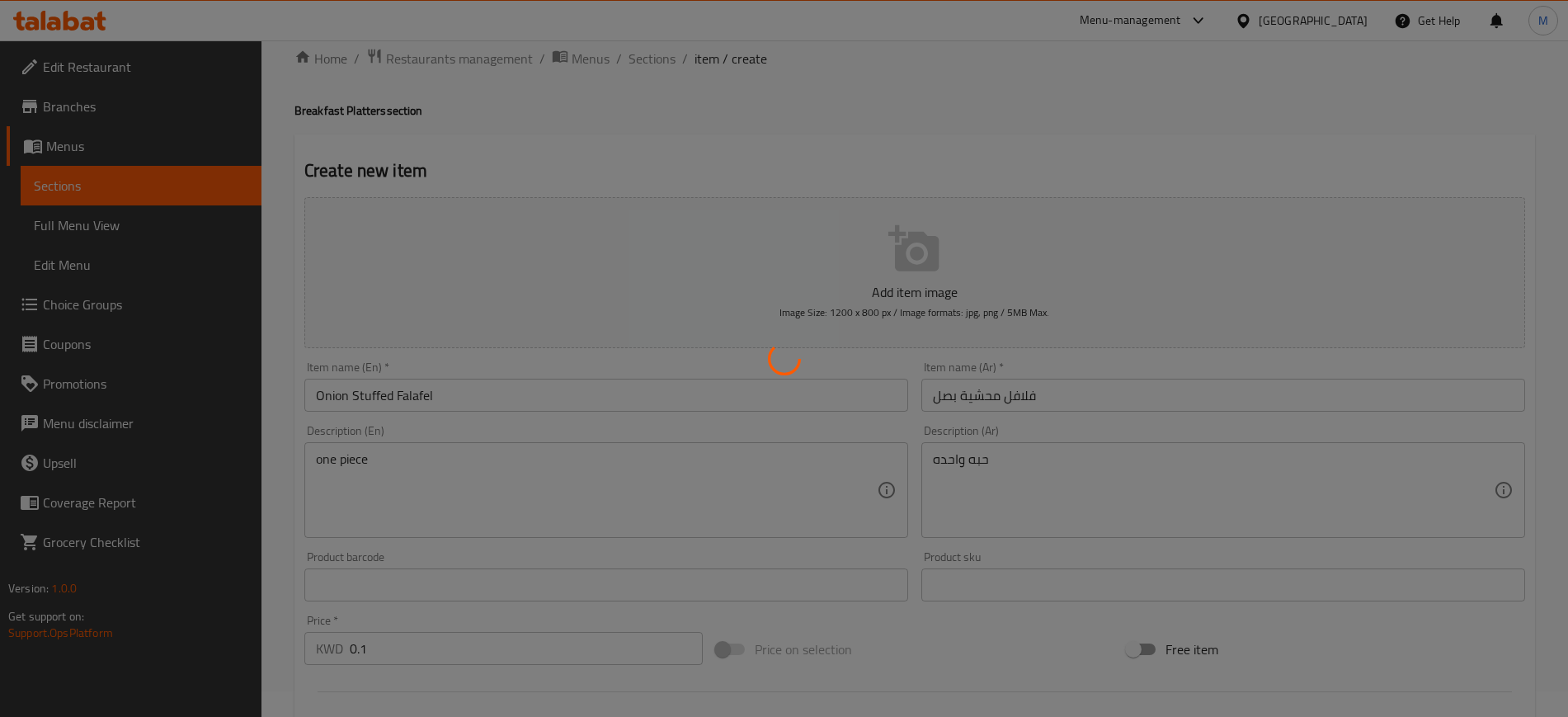
scroll to position [0, 0]
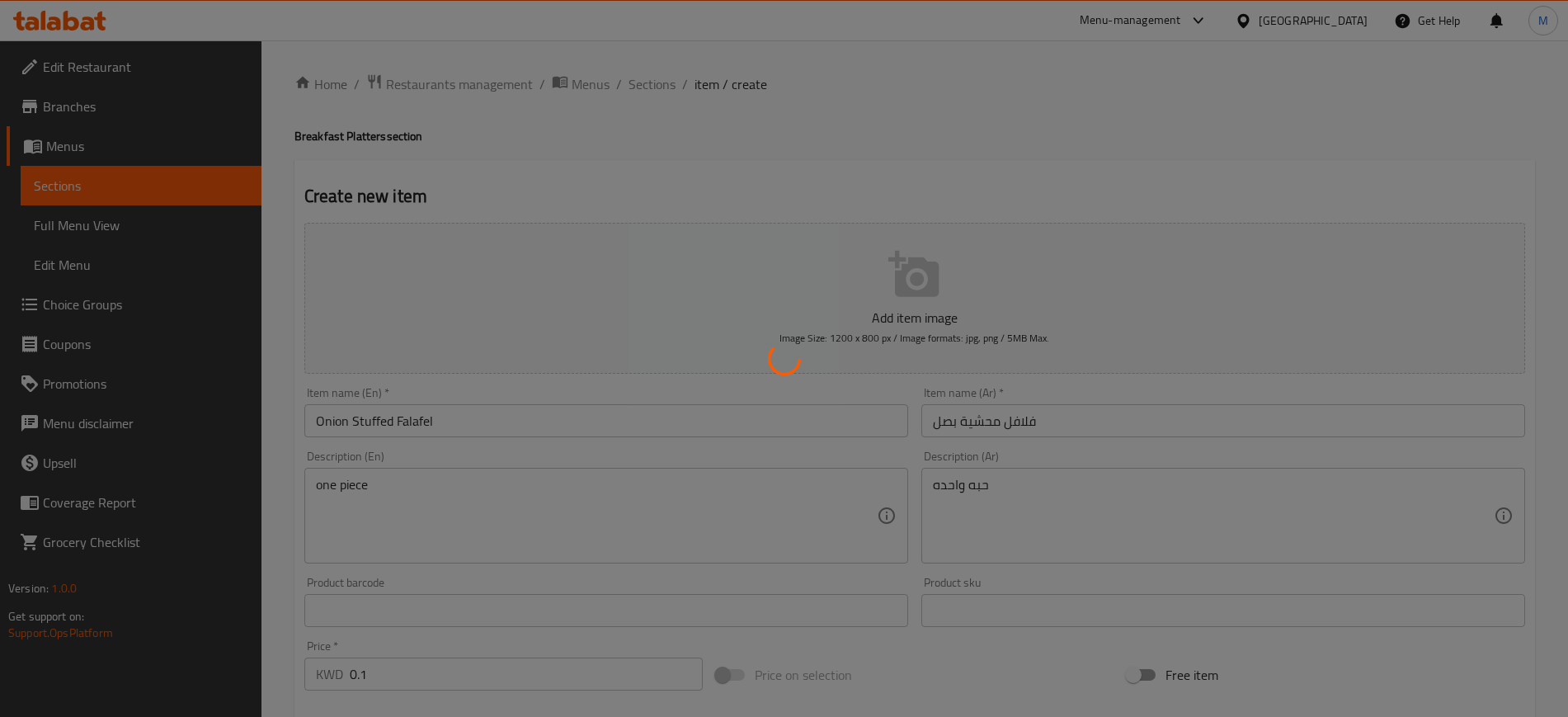
type input "0"
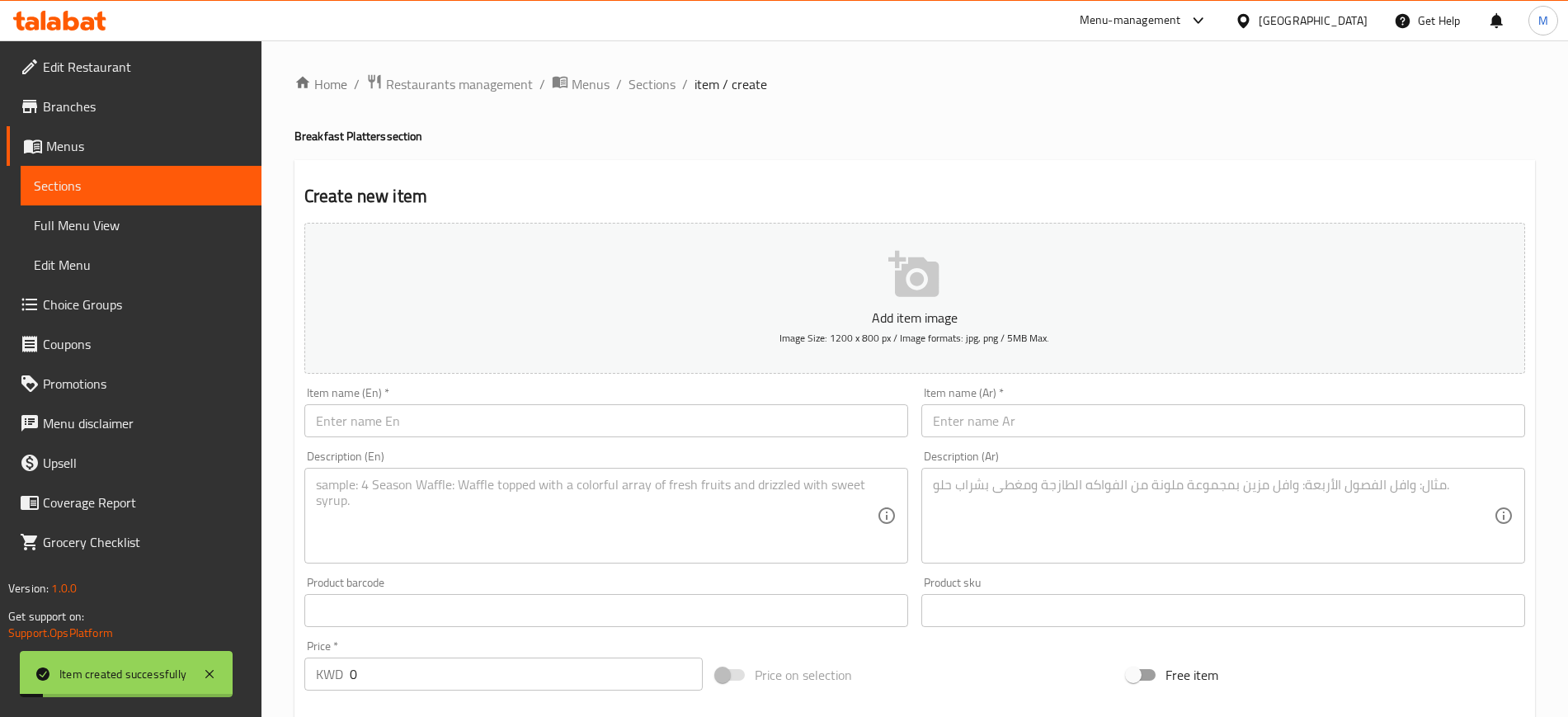
drag, startPoint x: 644, startPoint y: 89, endPoint x: 712, endPoint y: 101, distance: 69.1
click at [643, 89] on span "Sections" at bounding box center [651, 83] width 47 height 19
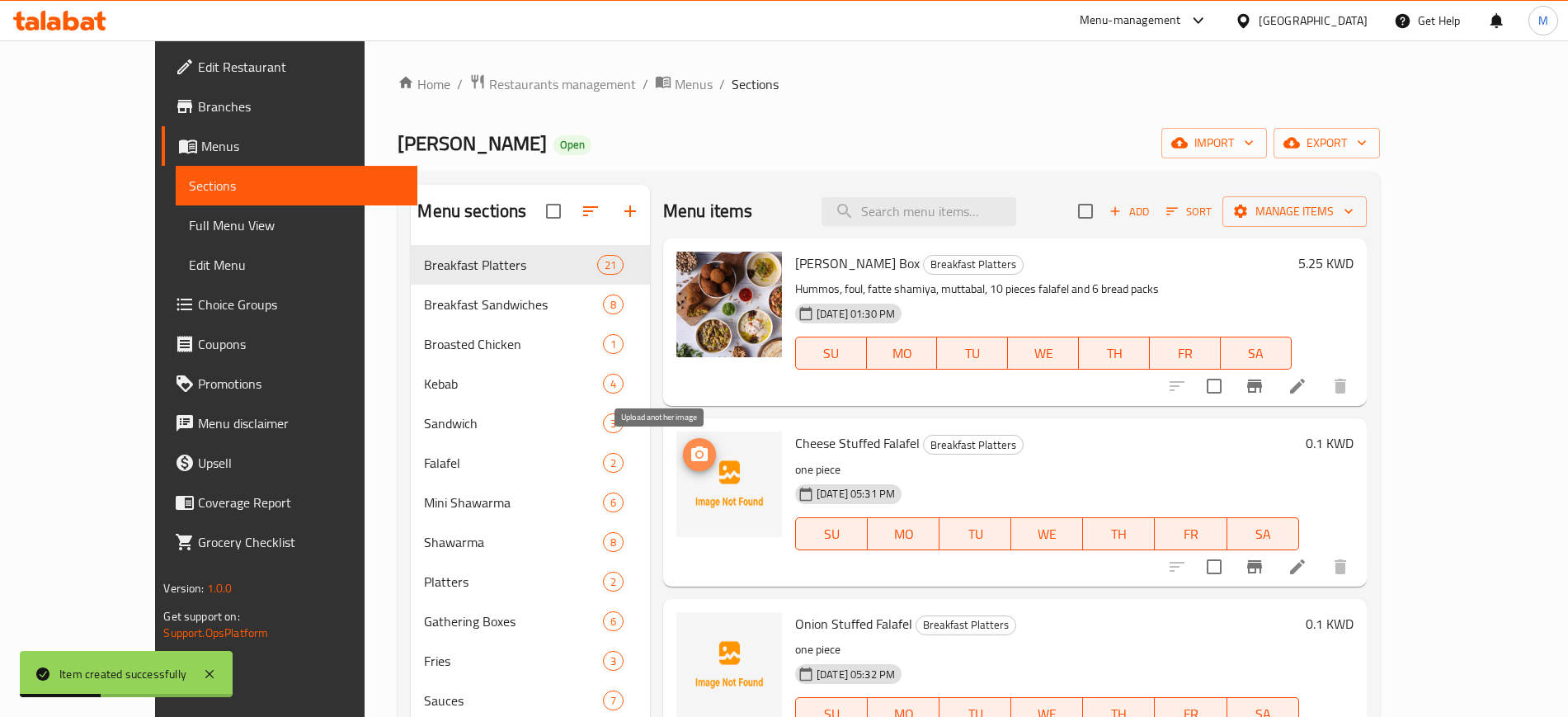
click at [691, 447] on icon "upload picture" at bounding box center [700, 454] width 17 height 15
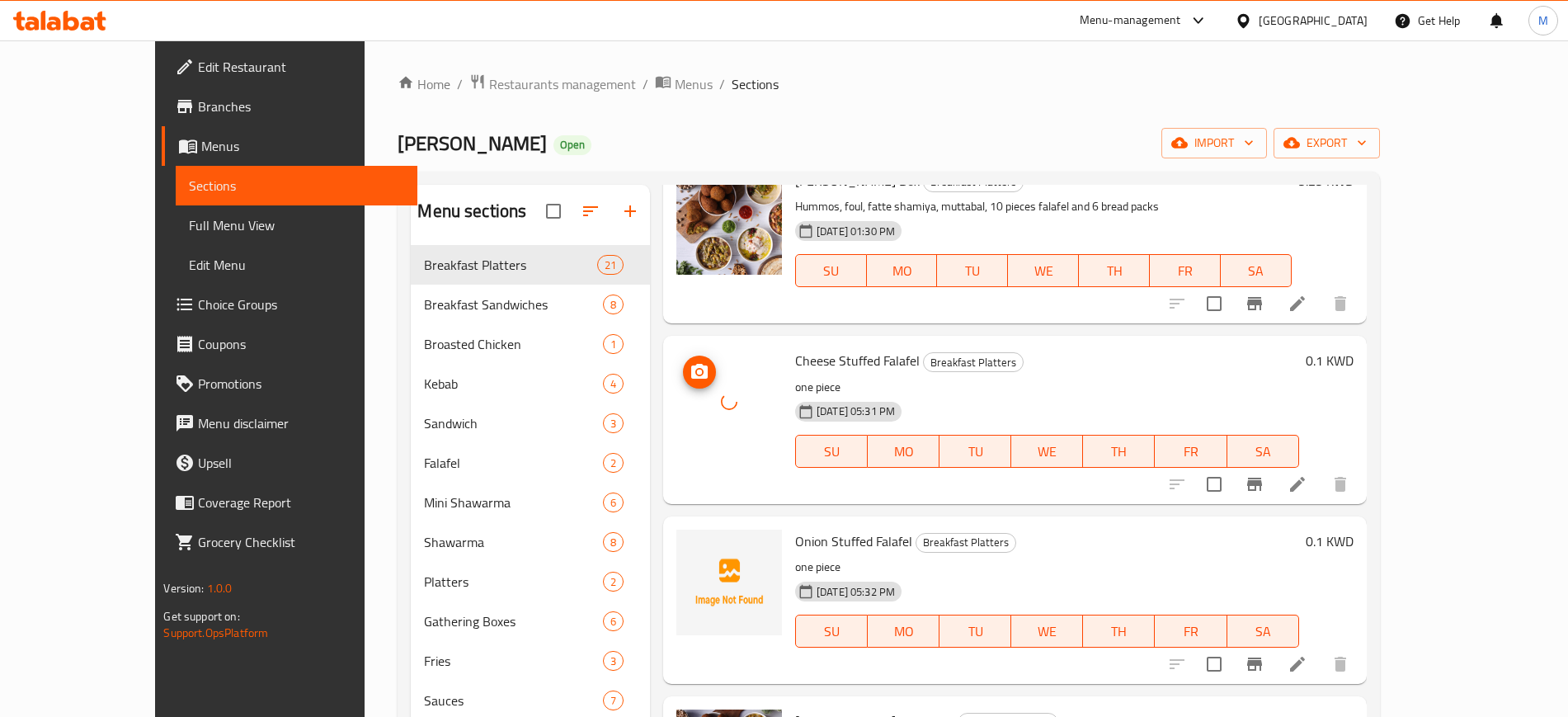
scroll to position [207, 0]
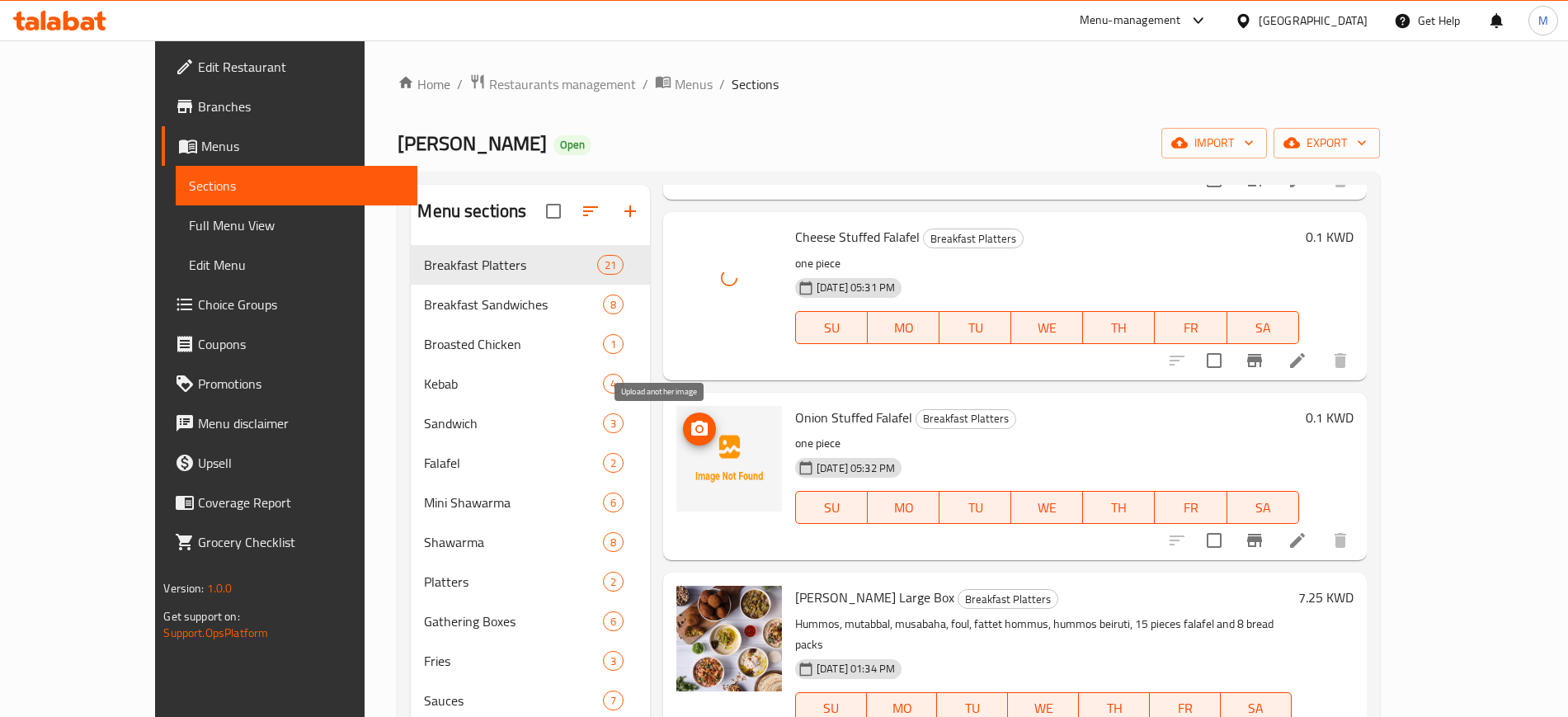
click at [689, 421] on icon "upload picture" at bounding box center [699, 428] width 19 height 19
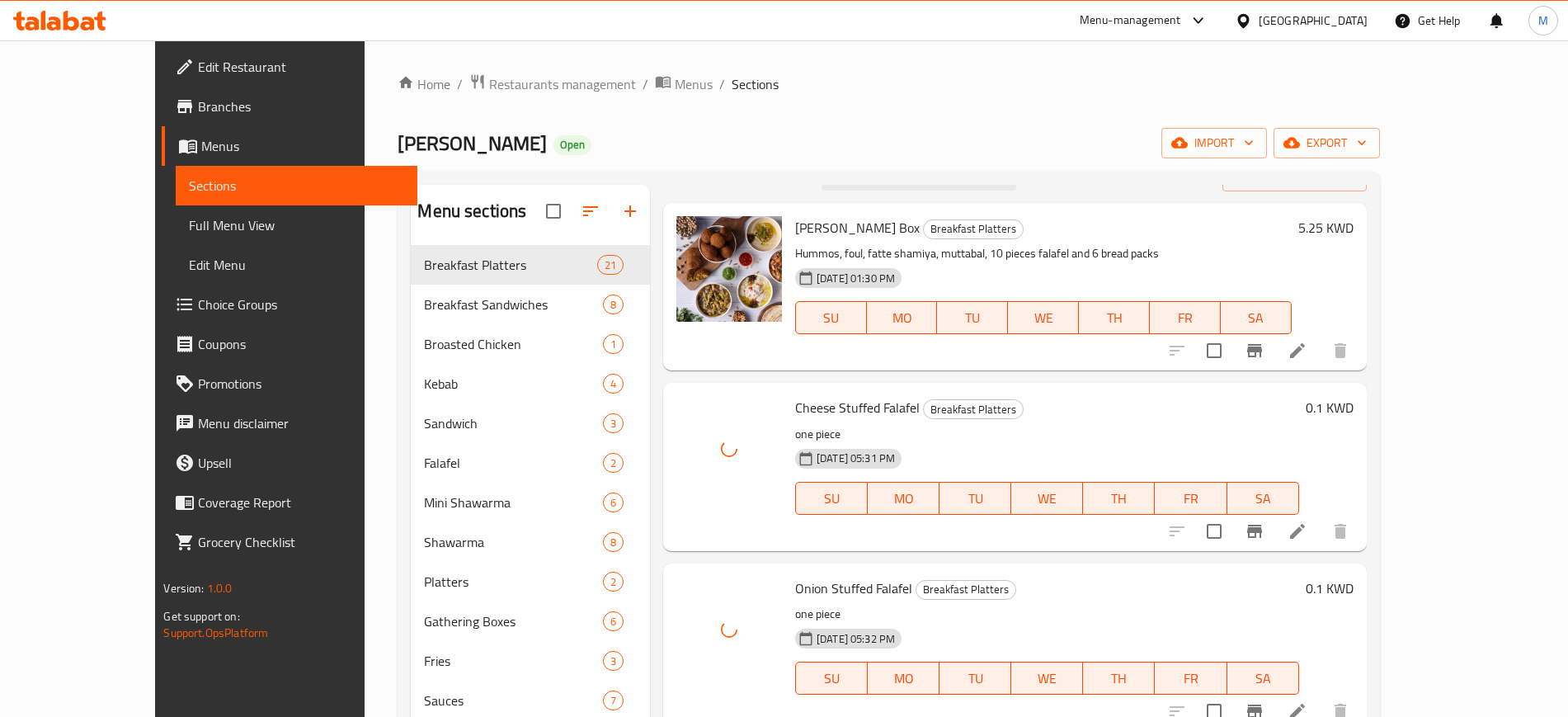
scroll to position [0, 0]
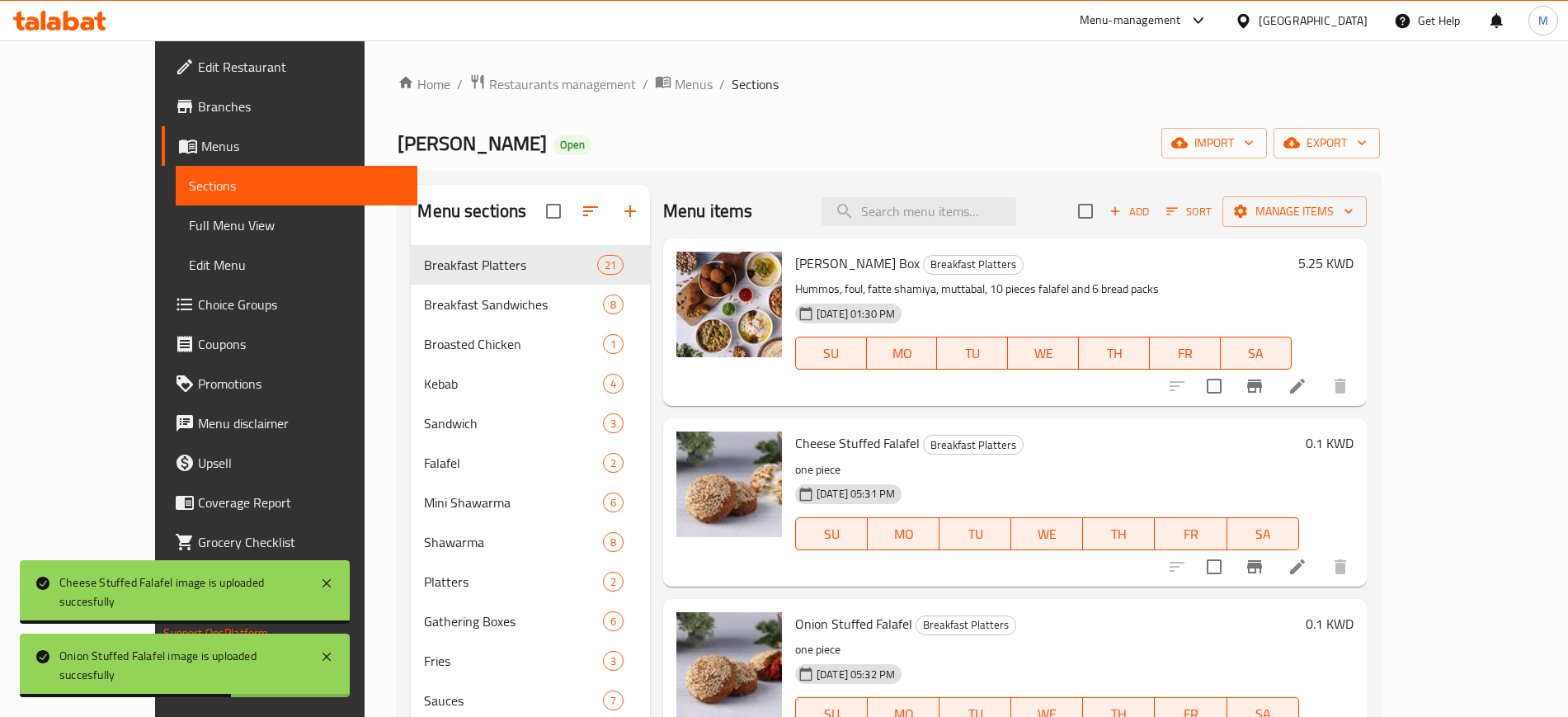
click at [1321, 560] on li at bounding box center [1297, 567] width 46 height 30
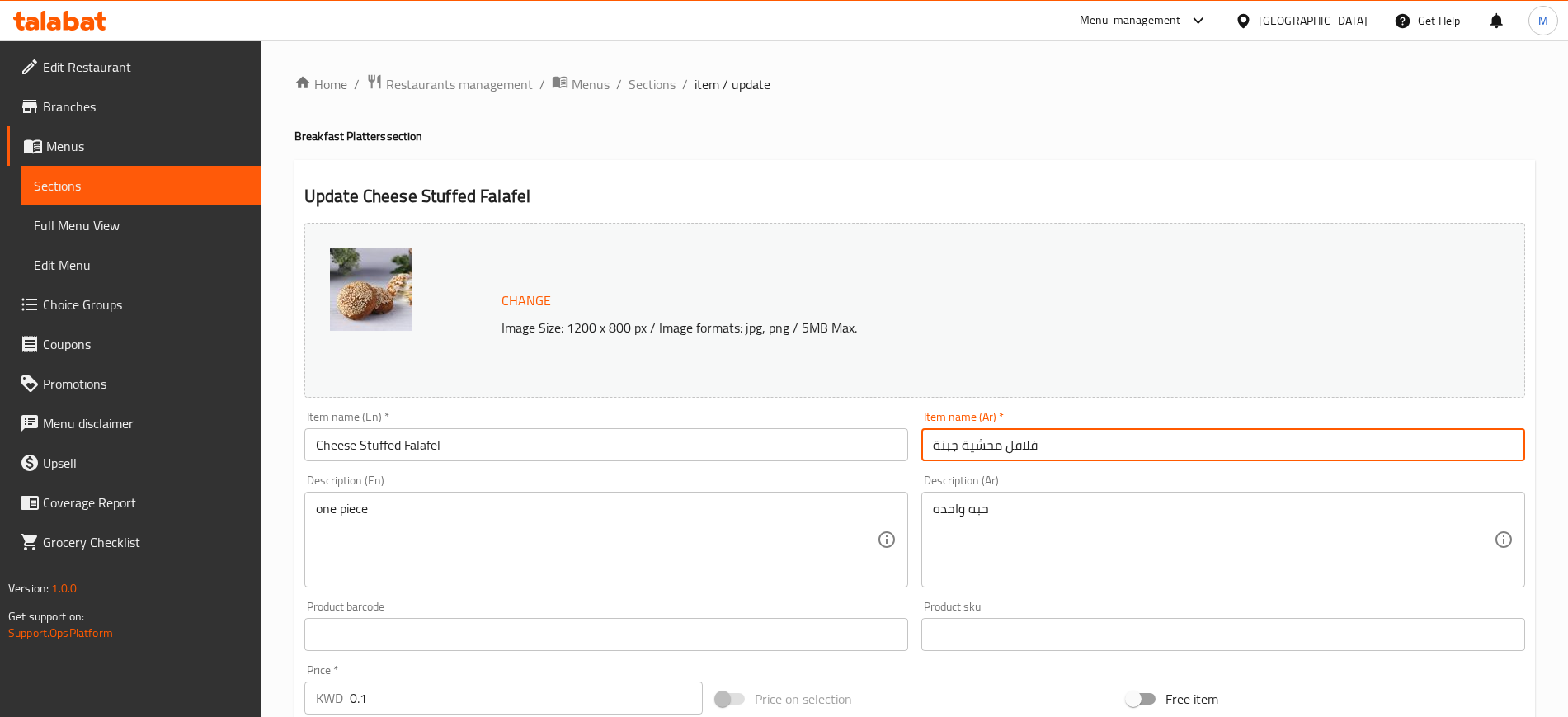
click at [967, 447] on input "فلافل محشية جبنة" at bounding box center [1223, 445] width 604 height 33
type input "فلافل محشي جبنة"
drag, startPoint x: 650, startPoint y: 79, endPoint x: 707, endPoint y: 120, distance: 70.2
click at [650, 79] on span "Sections" at bounding box center [651, 83] width 47 height 19
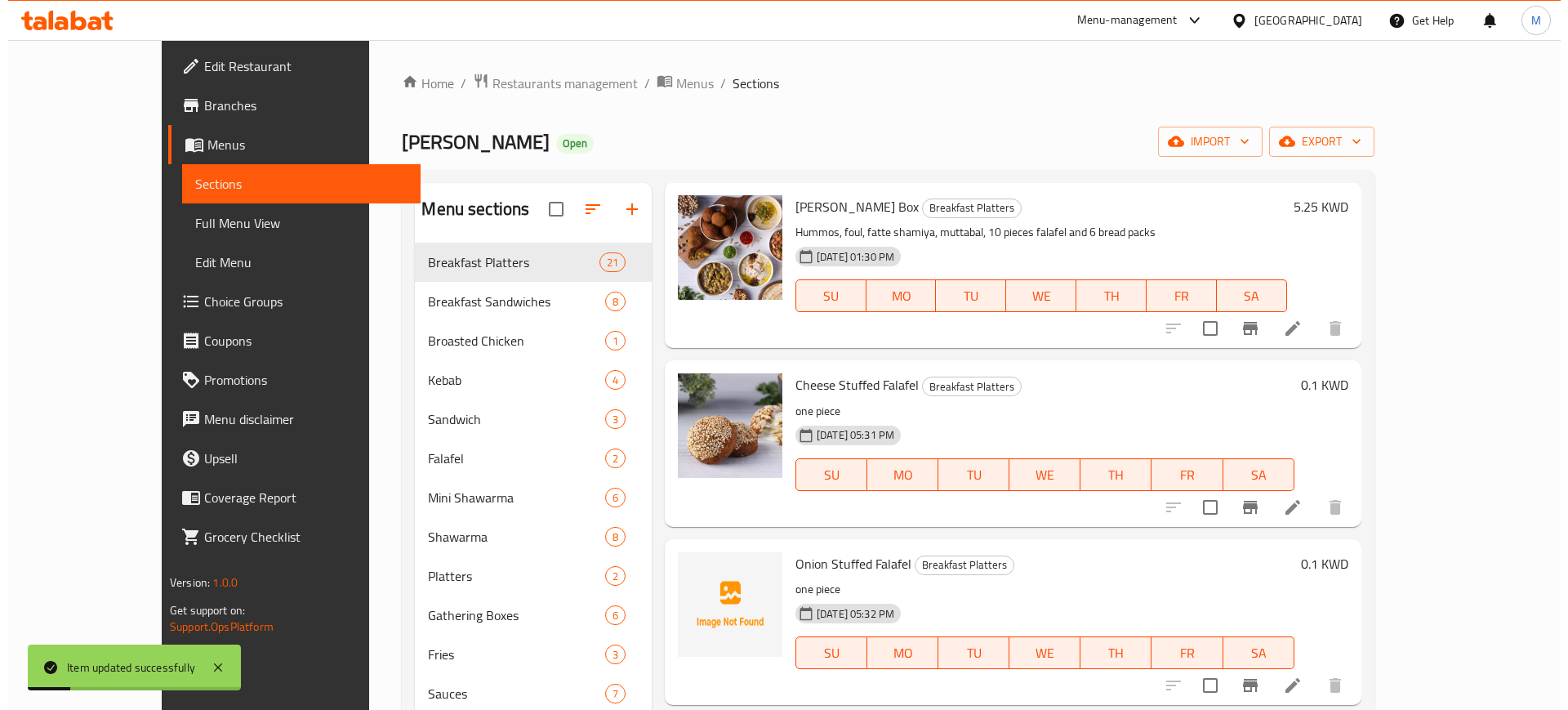
scroll to position [102, 0]
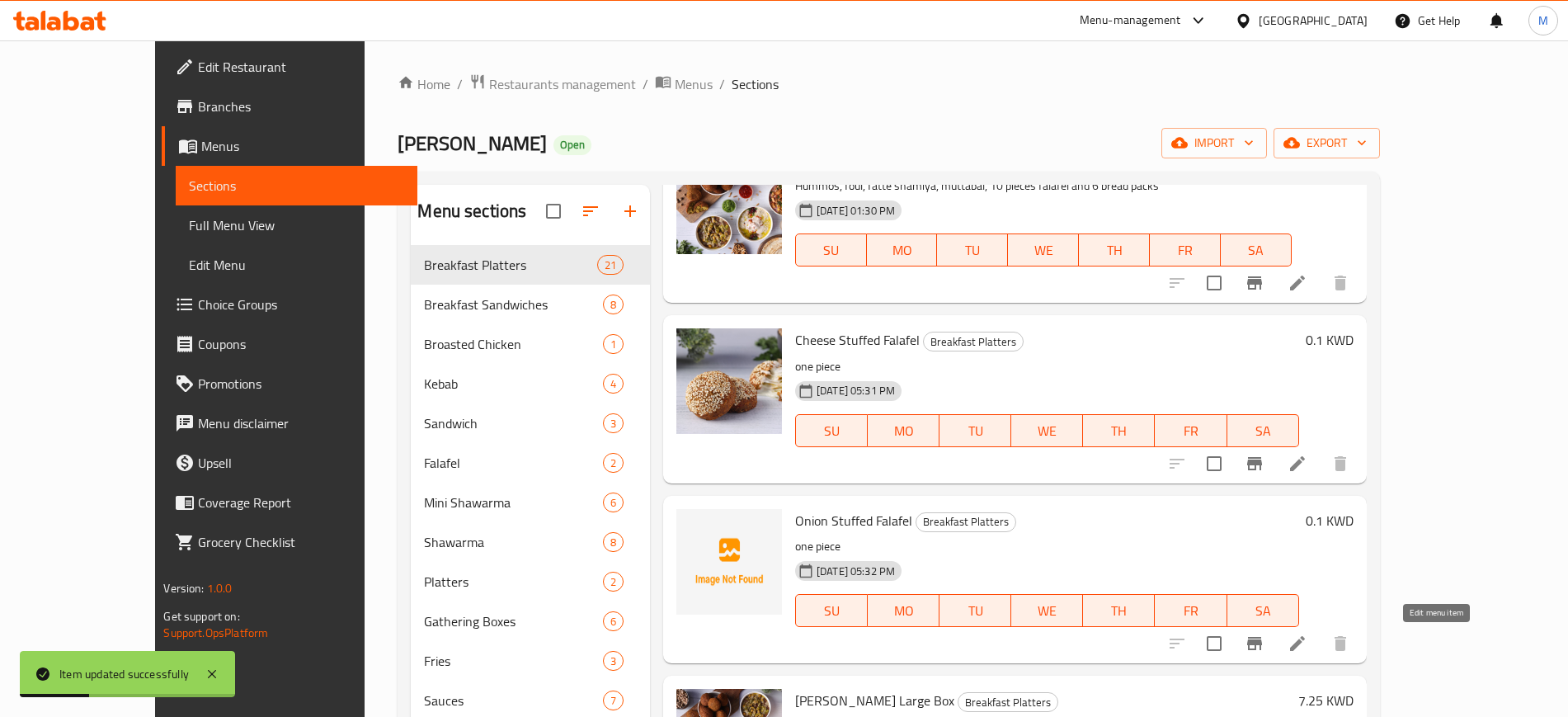
click at [1308, 635] on icon at bounding box center [1297, 643] width 19 height 19
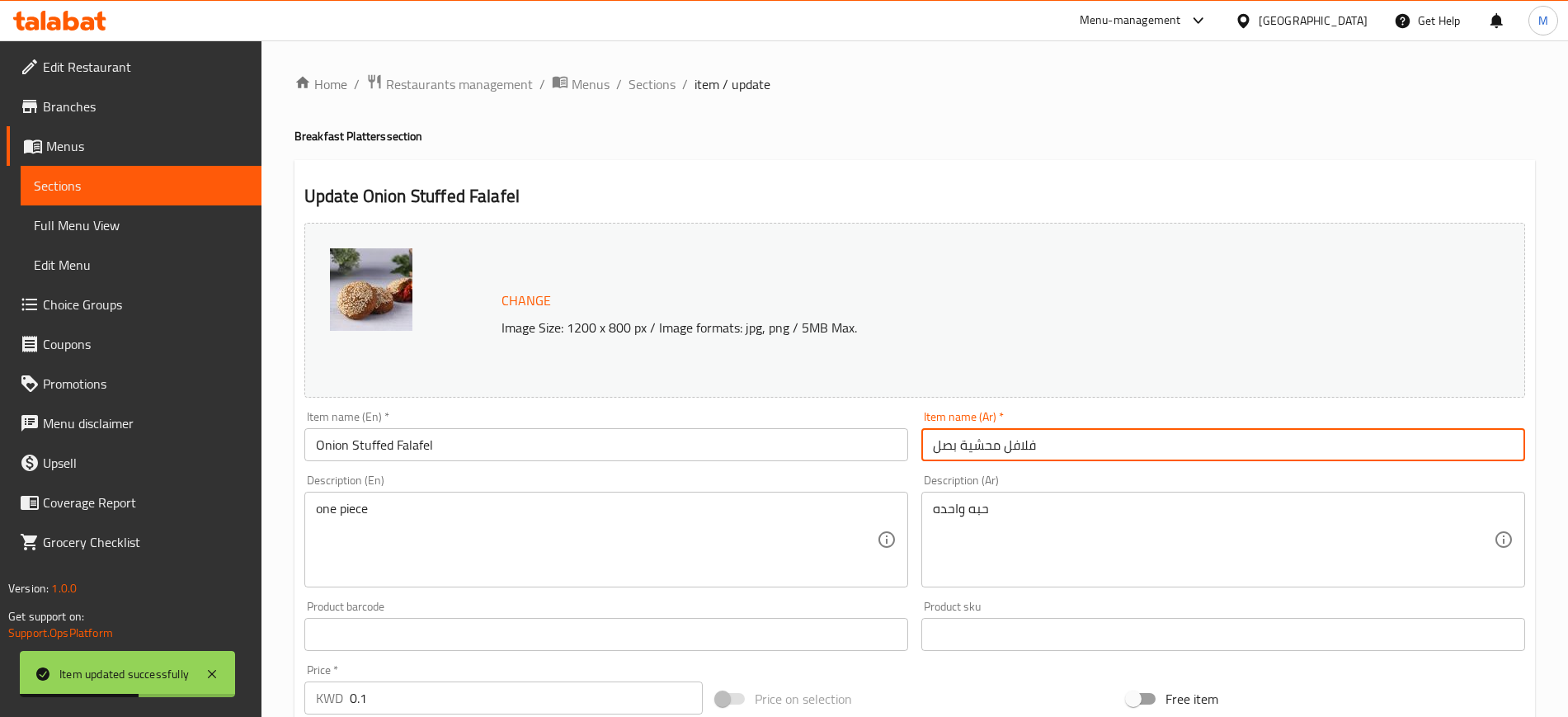
click at [965, 444] on input "فلافل محشية بصل" at bounding box center [1223, 445] width 604 height 33
type input "فلافل محشي بصل"
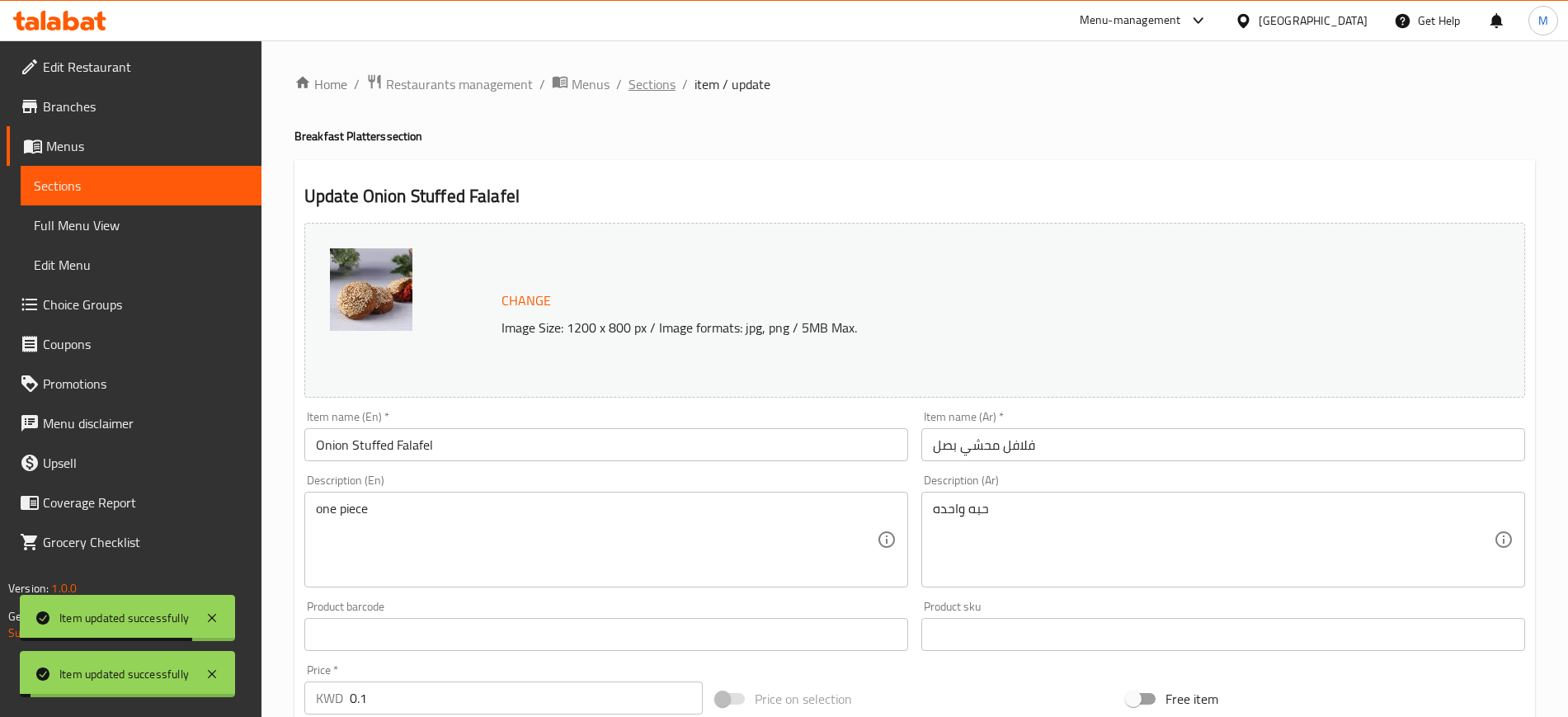
click at [643, 92] on span "Sections" at bounding box center [651, 83] width 47 height 19
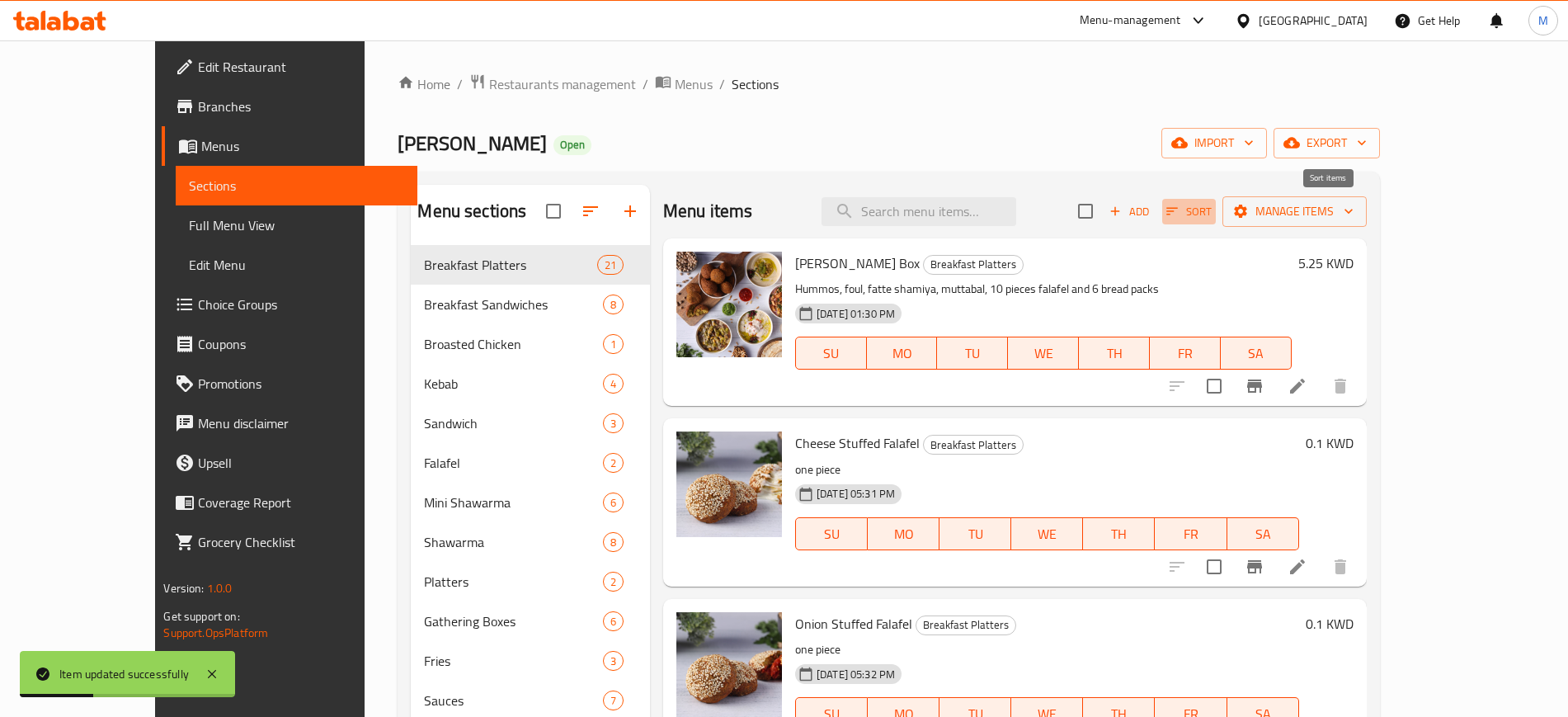
click at [1212, 211] on span "Sort" at bounding box center [1189, 211] width 45 height 19
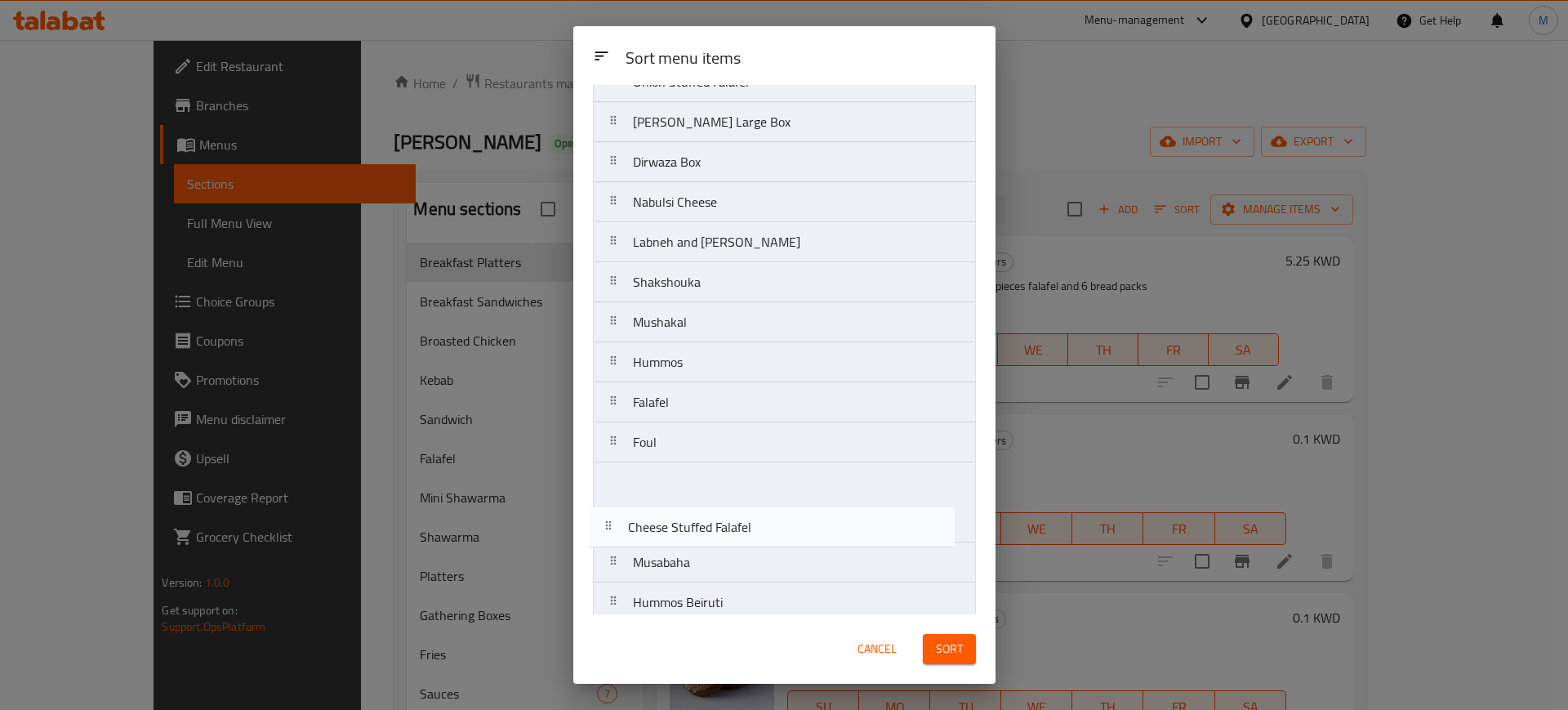
scroll to position [116, 0]
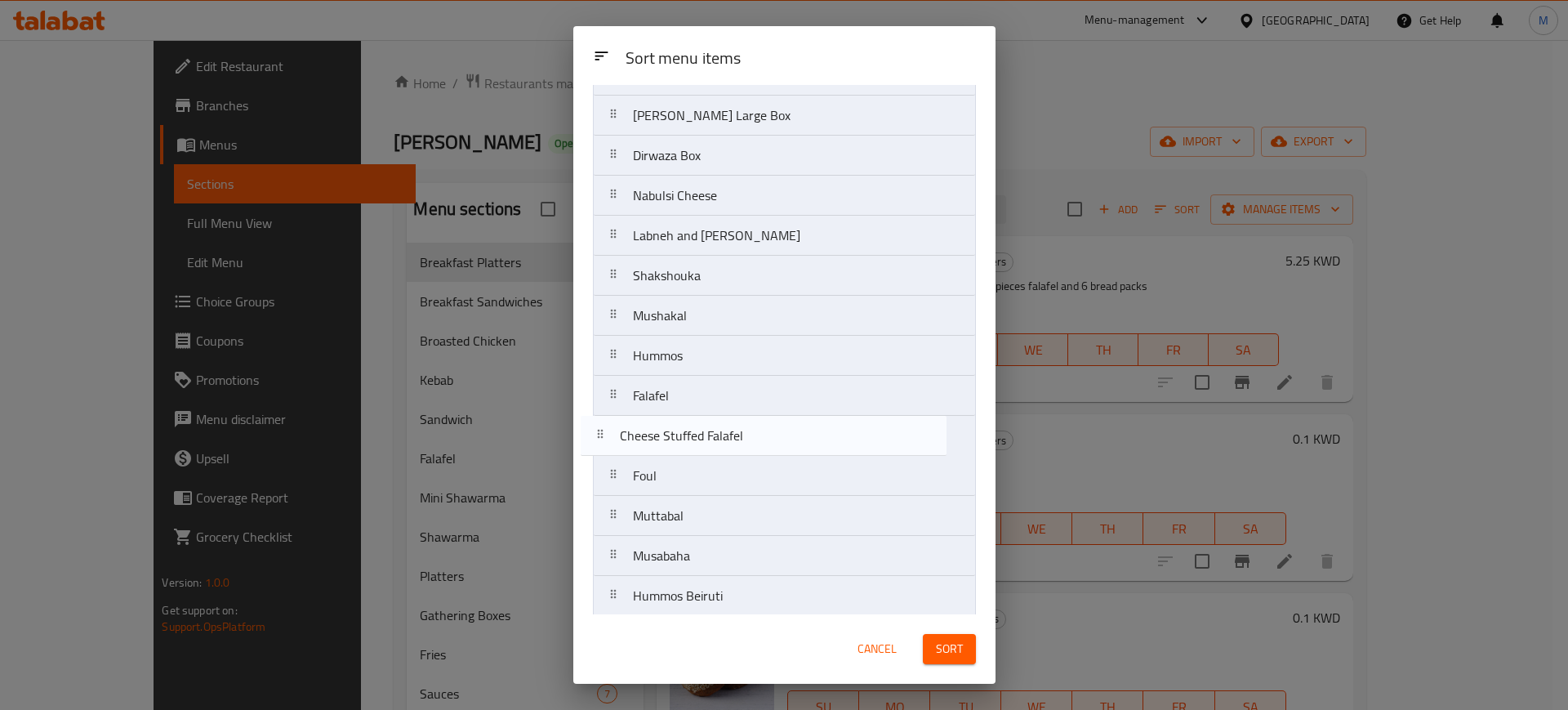
drag, startPoint x: 839, startPoint y: 197, endPoint x: 826, endPoint y: 447, distance: 250.3
click at [826, 447] on nav "[PERSON_NAME] Box Cheese Stuffed Falafel Onion Stuffed Falafel [PERSON_NAME] La…" at bounding box center [784, 436] width 383 height 842
click at [812, 437] on nav "[PERSON_NAME] Box Onion Stuffed Falafel [PERSON_NAME] Large Box Dirwaza Box Nab…" at bounding box center [784, 436] width 383 height 842
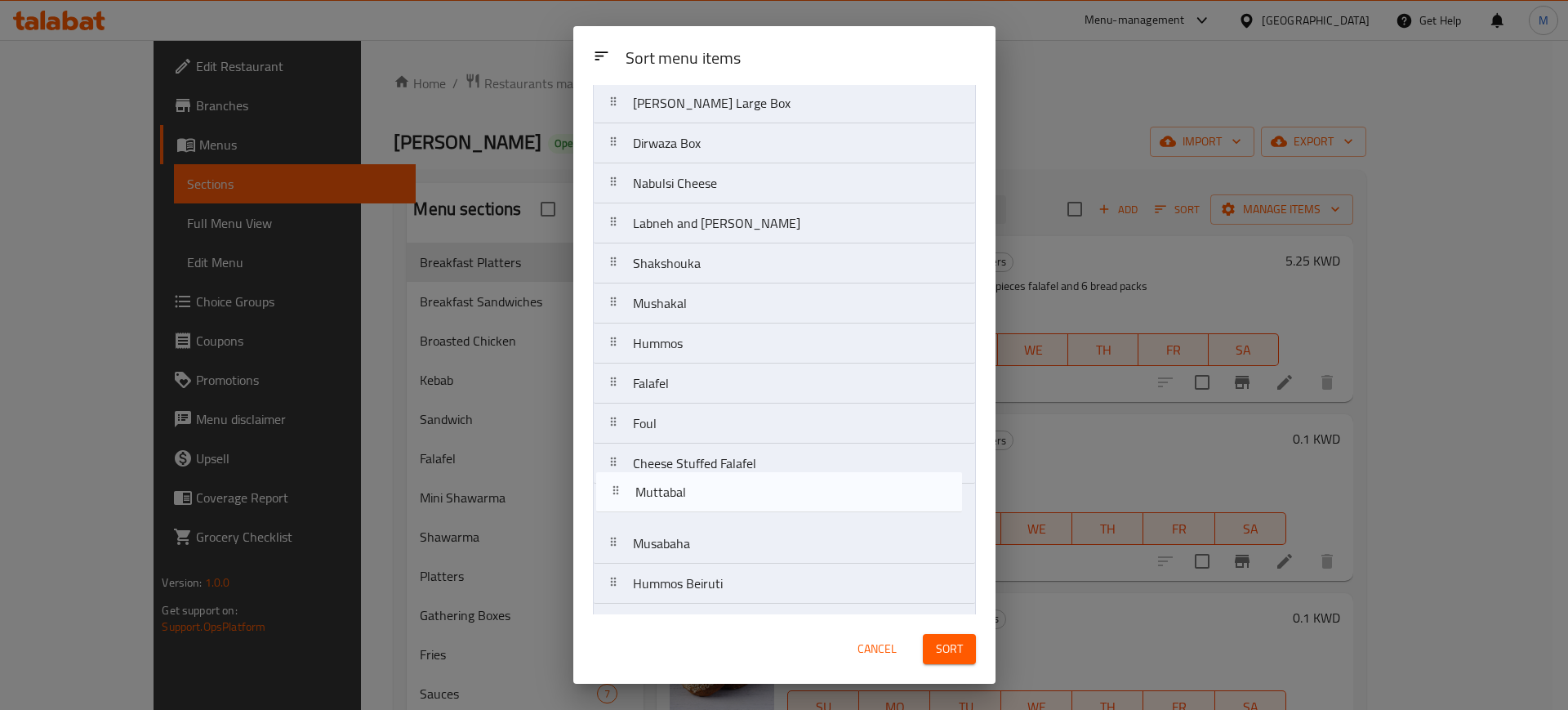
scroll to position [130, 0]
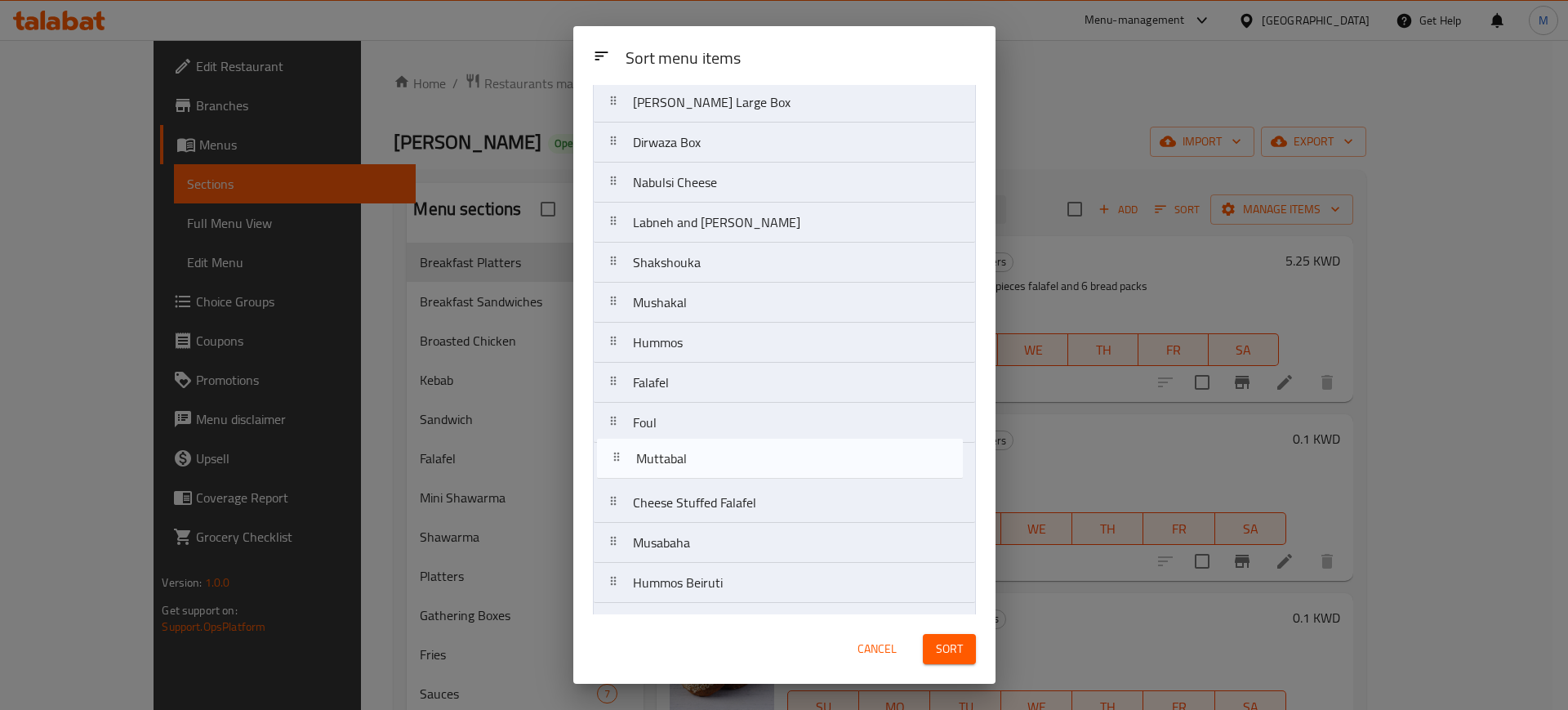
drag, startPoint x: 784, startPoint y: 515, endPoint x: 785, endPoint y: 452, distance: 63.0
click at [786, 451] on nav "[PERSON_NAME] Box Onion Stuffed Falafel [PERSON_NAME] Large Box Dirwaza Box Nab…" at bounding box center [784, 423] width 383 height 842
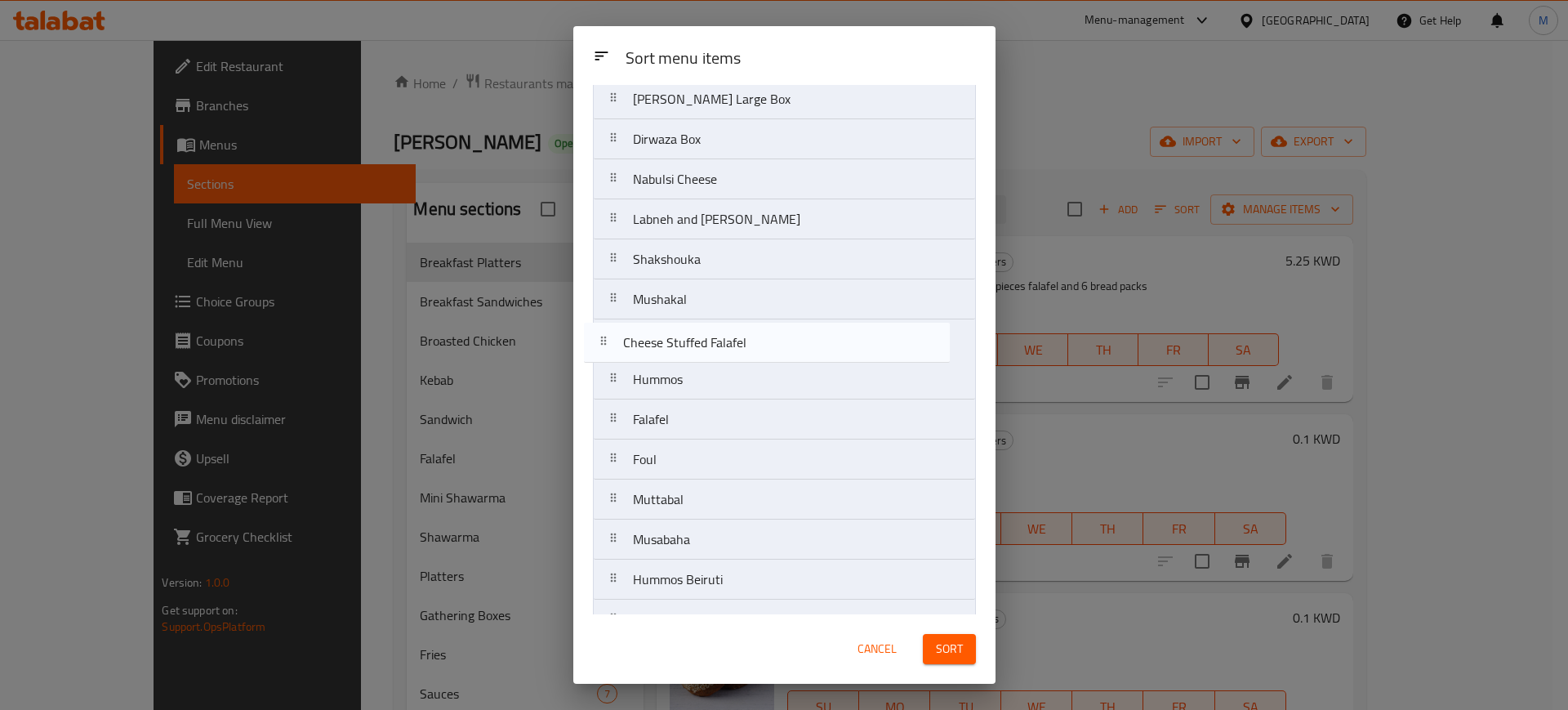
drag, startPoint x: 803, startPoint y: 494, endPoint x: 793, endPoint y: 331, distance: 163.3
click at [793, 331] on nav "[PERSON_NAME] Box Onion Stuffed Falafel [PERSON_NAME] Large Box Dirwaza Box Nab…" at bounding box center [784, 419] width 383 height 842
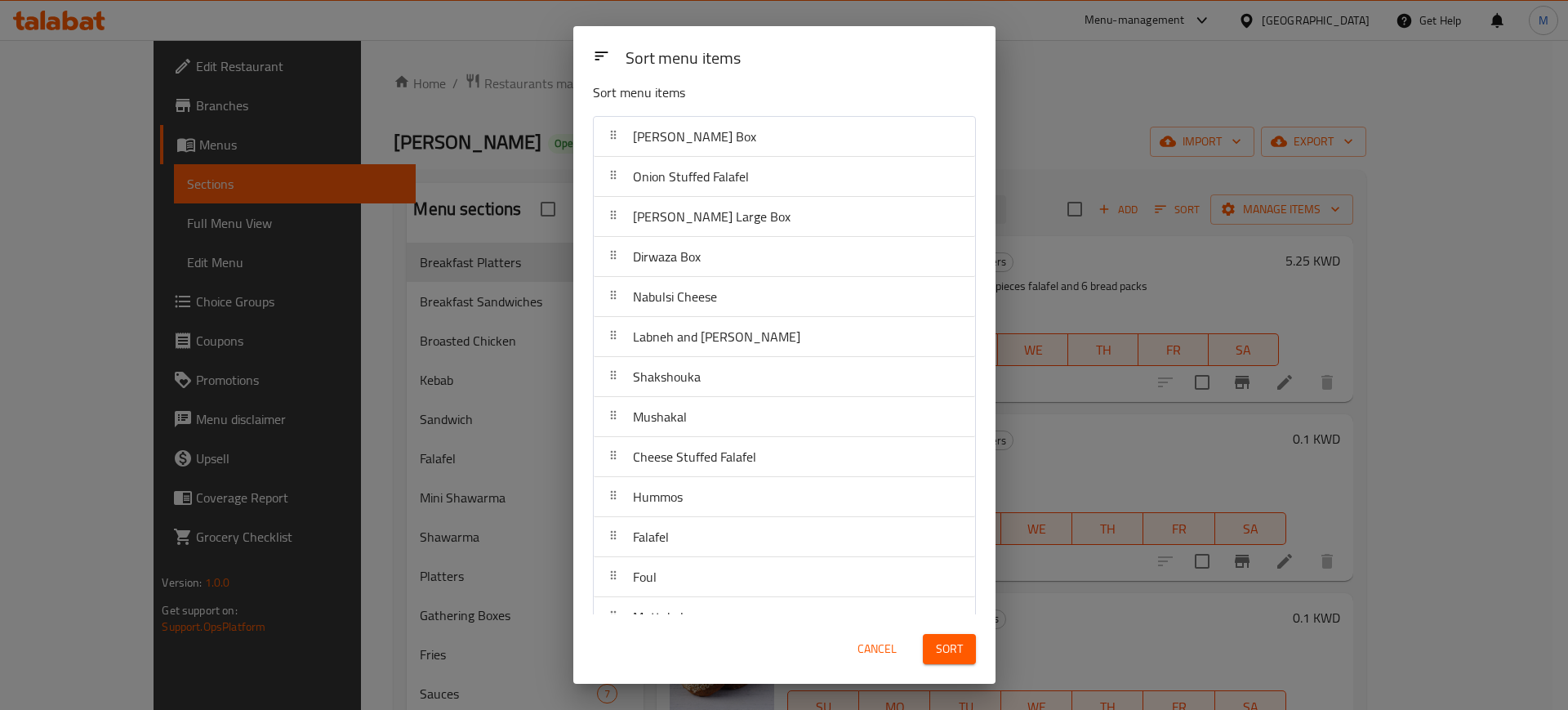
scroll to position [0, 0]
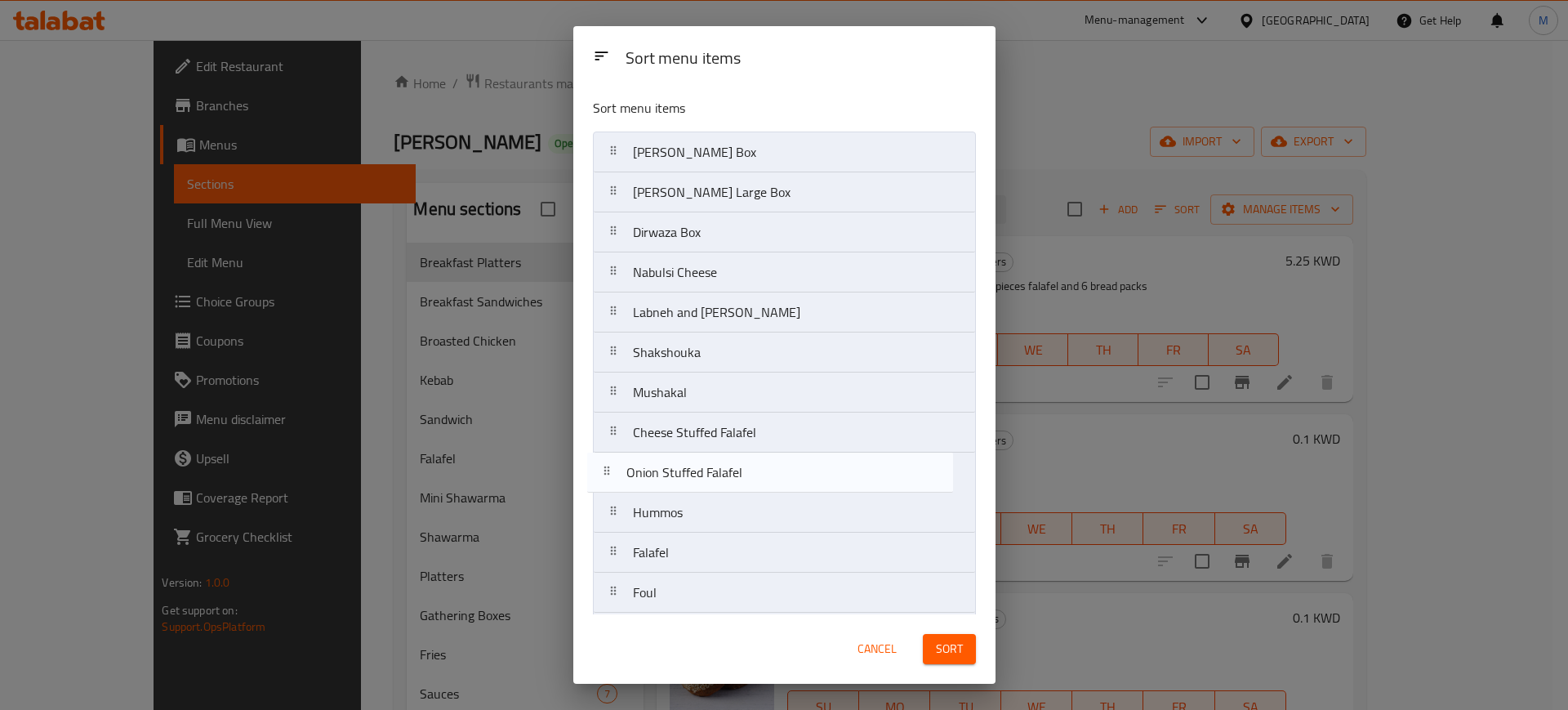
drag, startPoint x: 820, startPoint y: 199, endPoint x: 814, endPoint y: 487, distance: 288.1
click at [814, 487] on nav "[PERSON_NAME] Box Onion Stuffed Falafel [PERSON_NAME] Large Box Dirwaza Box Nab…" at bounding box center [784, 552] width 383 height 842
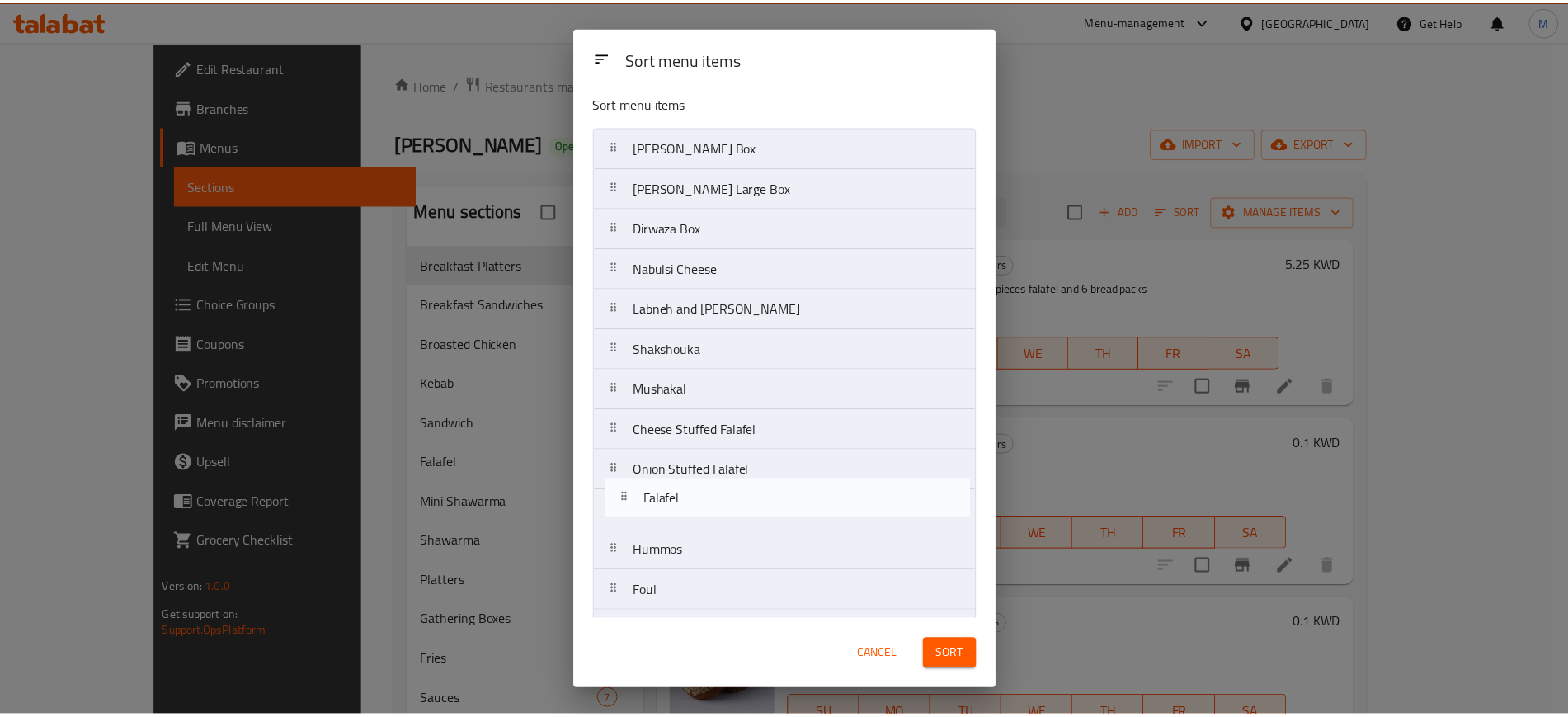
scroll to position [9, 0]
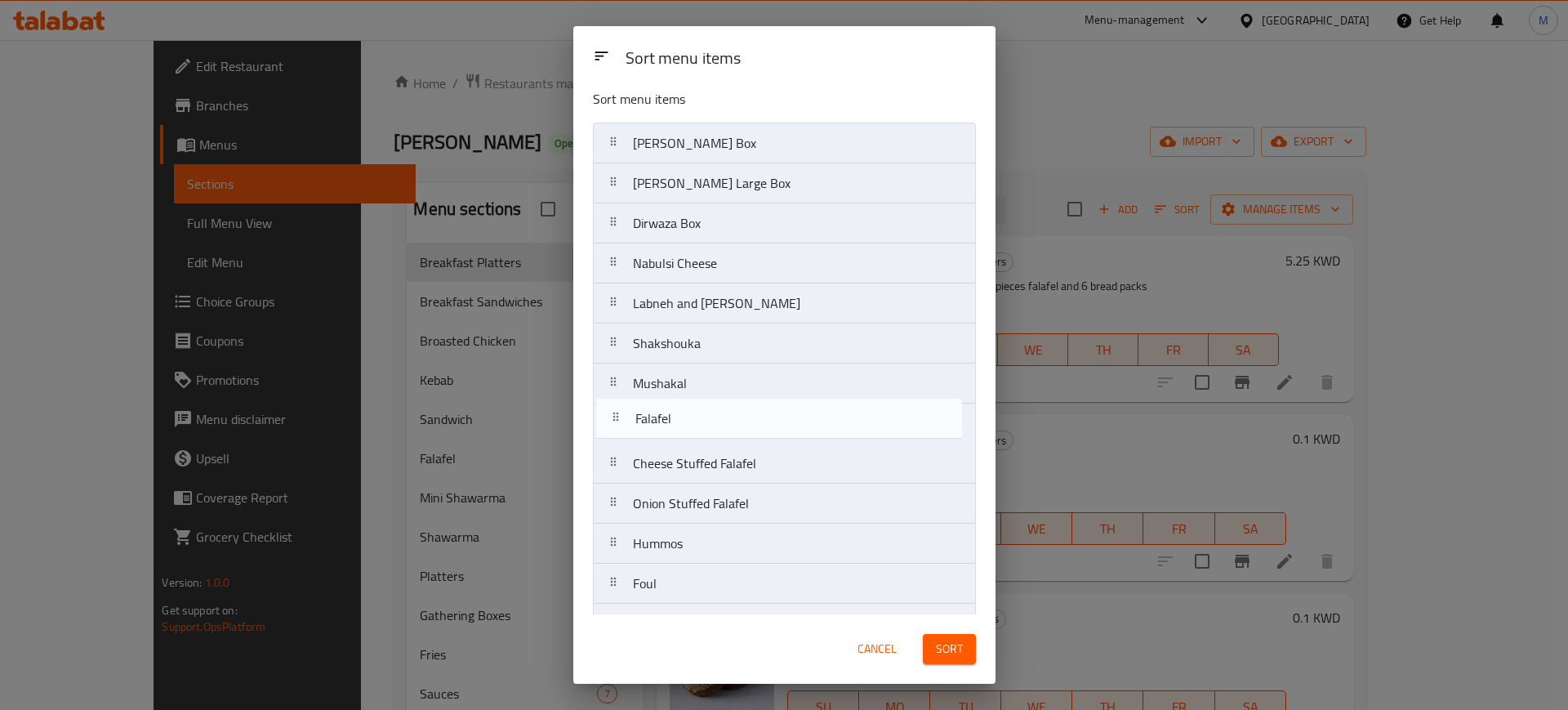
drag, startPoint x: 758, startPoint y: 553, endPoint x: 761, endPoint y: 415, distance: 138.0
click at [761, 415] on nav "[PERSON_NAME] Box [PERSON_NAME] Large Box Dirwaza Box Nabulsi Cheese Labneh and…" at bounding box center [784, 544] width 383 height 842
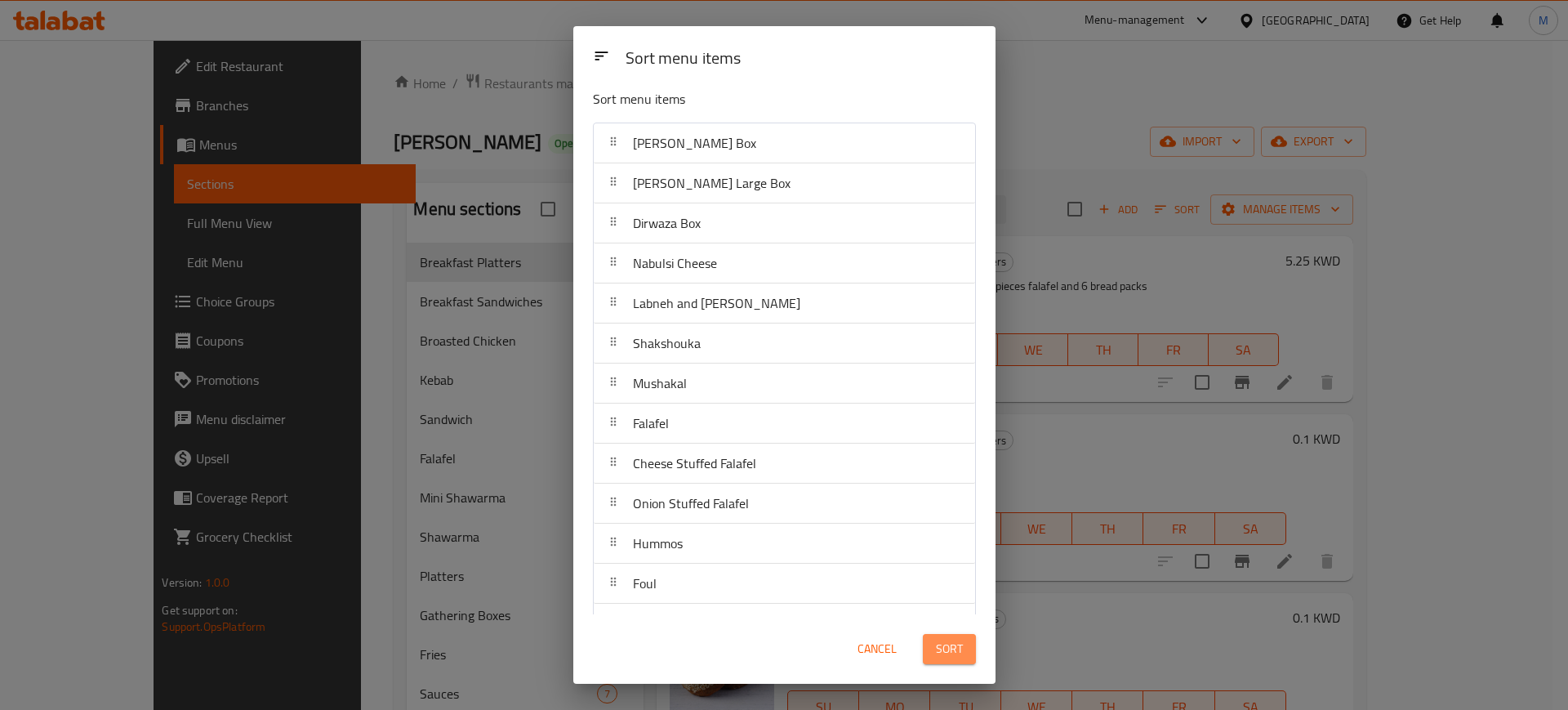
drag, startPoint x: 957, startPoint y: 649, endPoint x: 1039, endPoint y: 556, distance: 124.0
click at [957, 649] on span "Sort" at bounding box center [949, 649] width 27 height 20
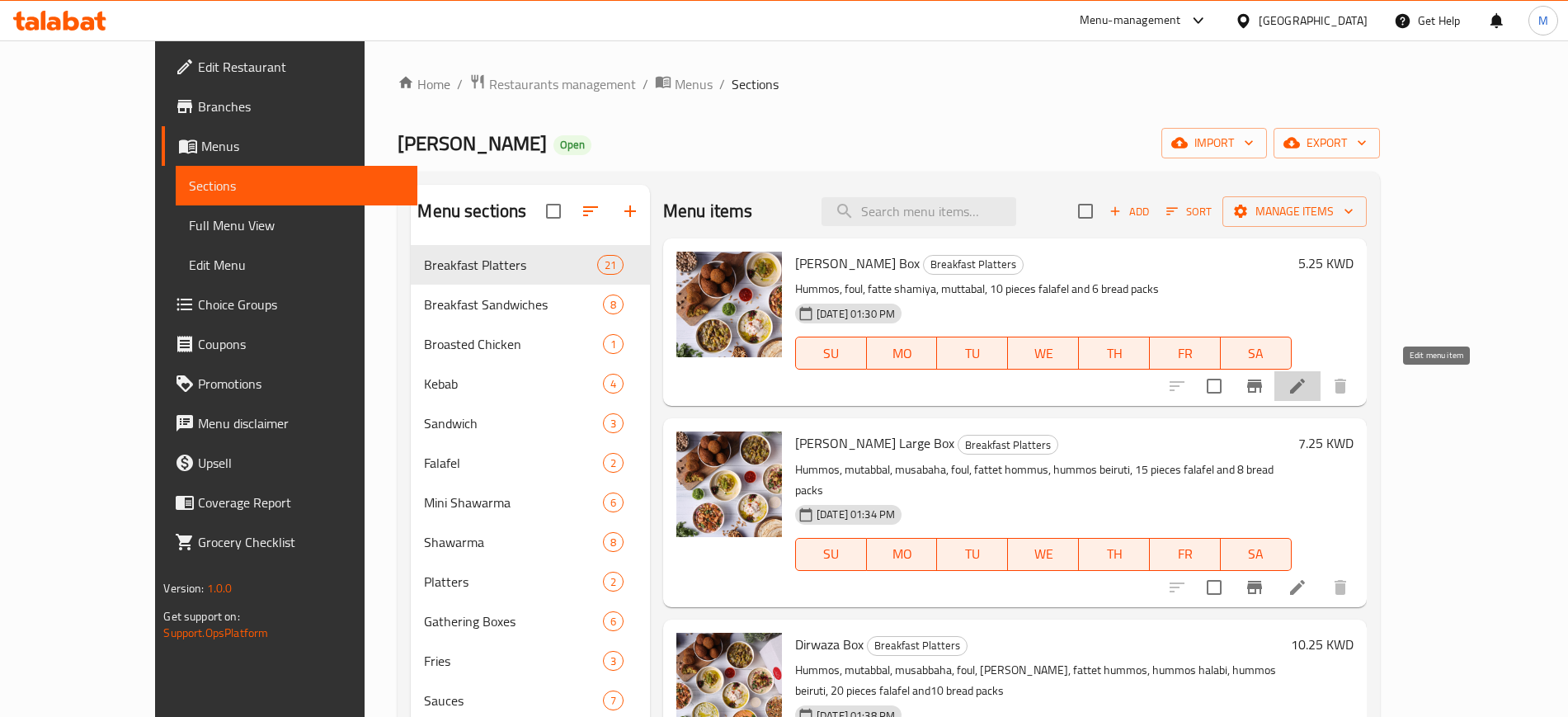
click at [1308, 379] on icon at bounding box center [1297, 385] width 19 height 19
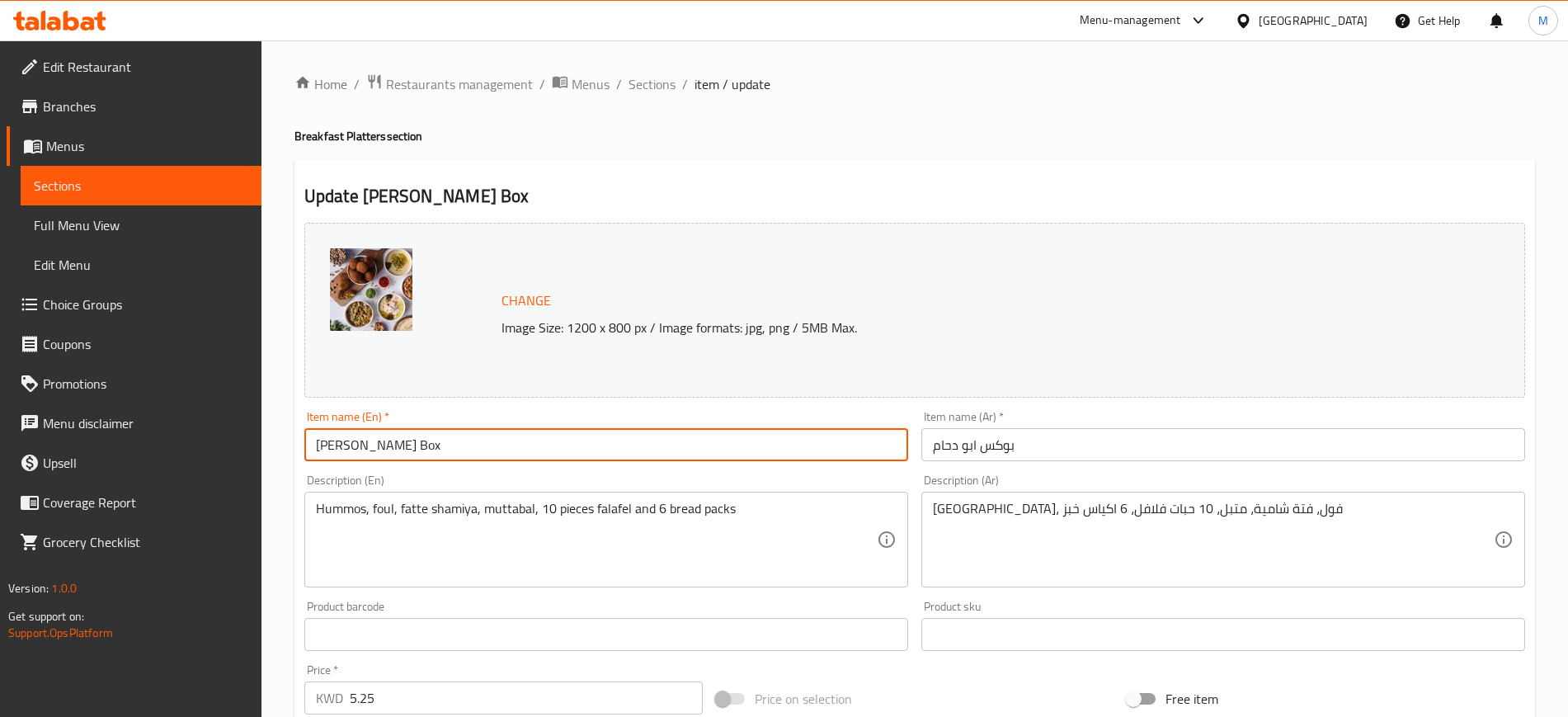
click at [343, 439] on input "[PERSON_NAME] Box" at bounding box center [606, 445] width 604 height 33
type input "Daham Box"
click at [447, 453] on input "Daham Box" at bounding box center [606, 445] width 604 height 33
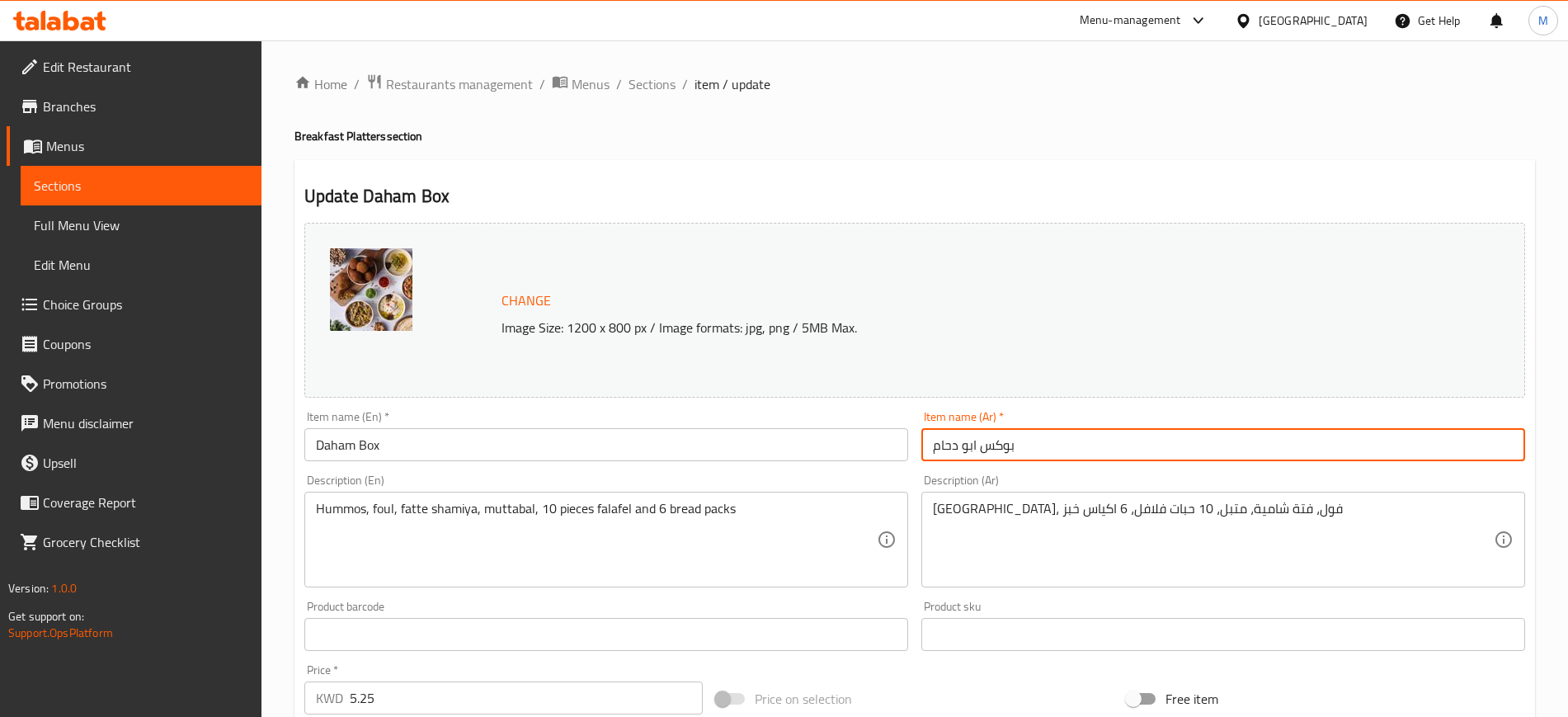
drag, startPoint x: 980, startPoint y: 448, endPoint x: 961, endPoint y: 446, distance: 19.1
click at [961, 446] on input "بوكس ابو دحام" at bounding box center [1223, 445] width 604 height 33
type input "بوكس دحام"
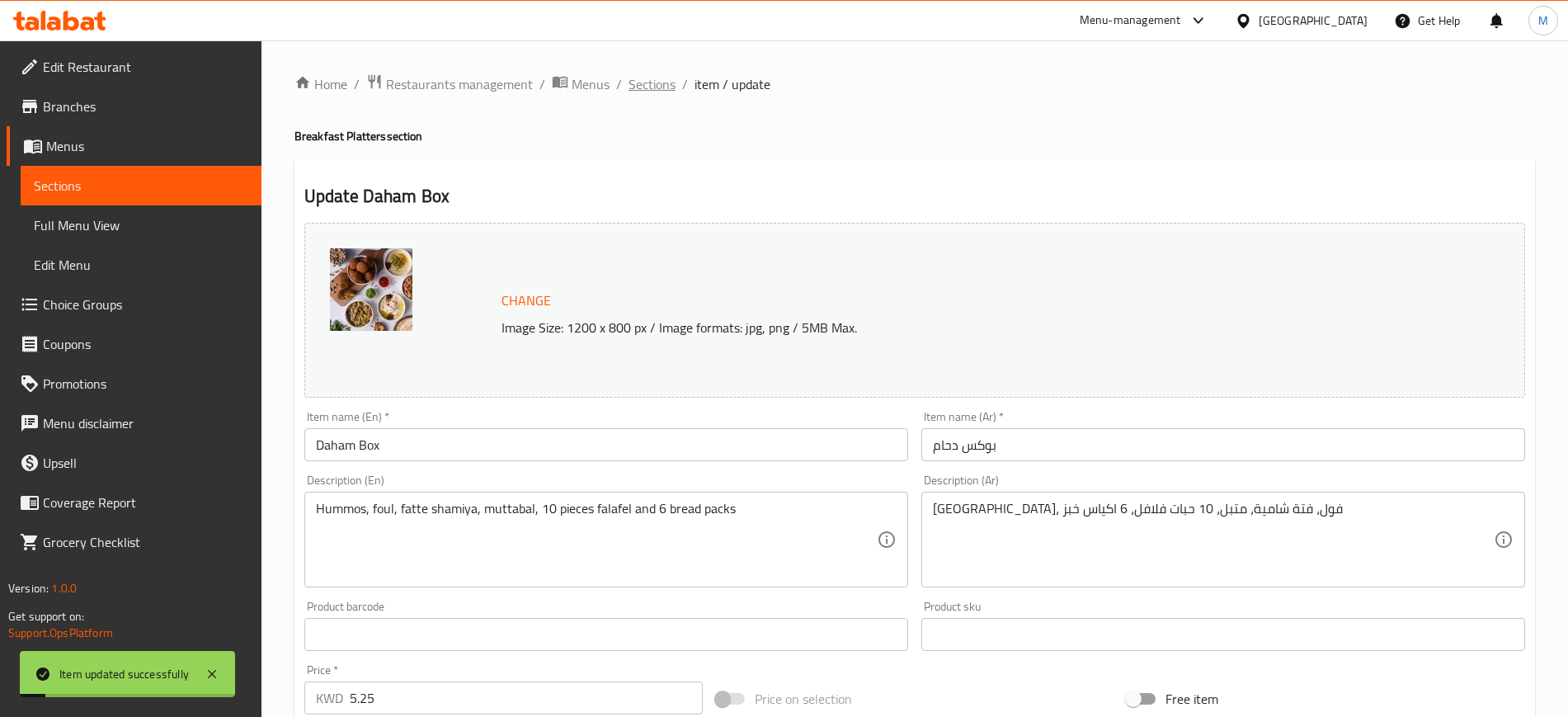
click at [672, 91] on span "Sections" at bounding box center [651, 83] width 47 height 19
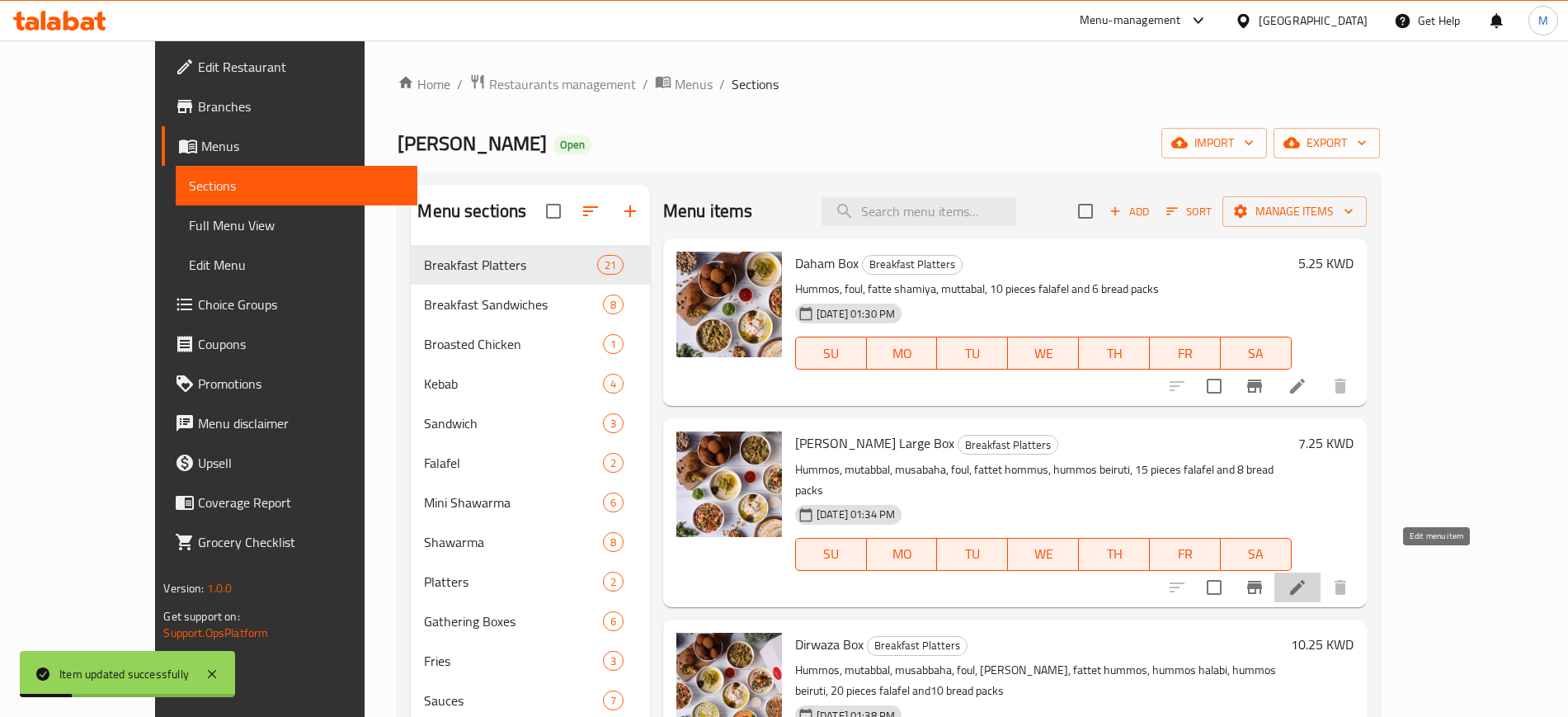
click at [1308, 577] on icon at bounding box center [1297, 586] width 19 height 19
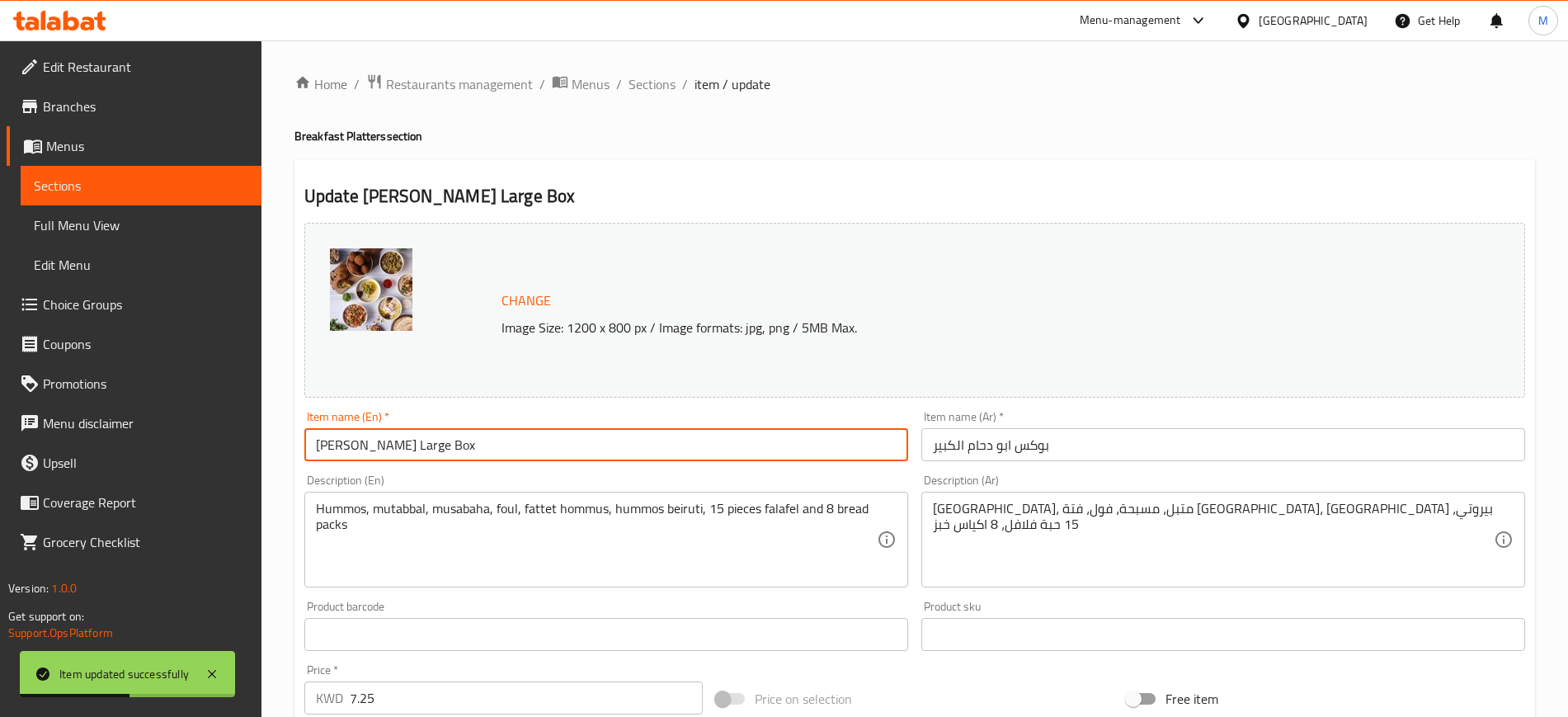
click at [419, 445] on input "[PERSON_NAME] Large Box" at bounding box center [606, 445] width 604 height 33
type input "[PERSON_NAME] Box"
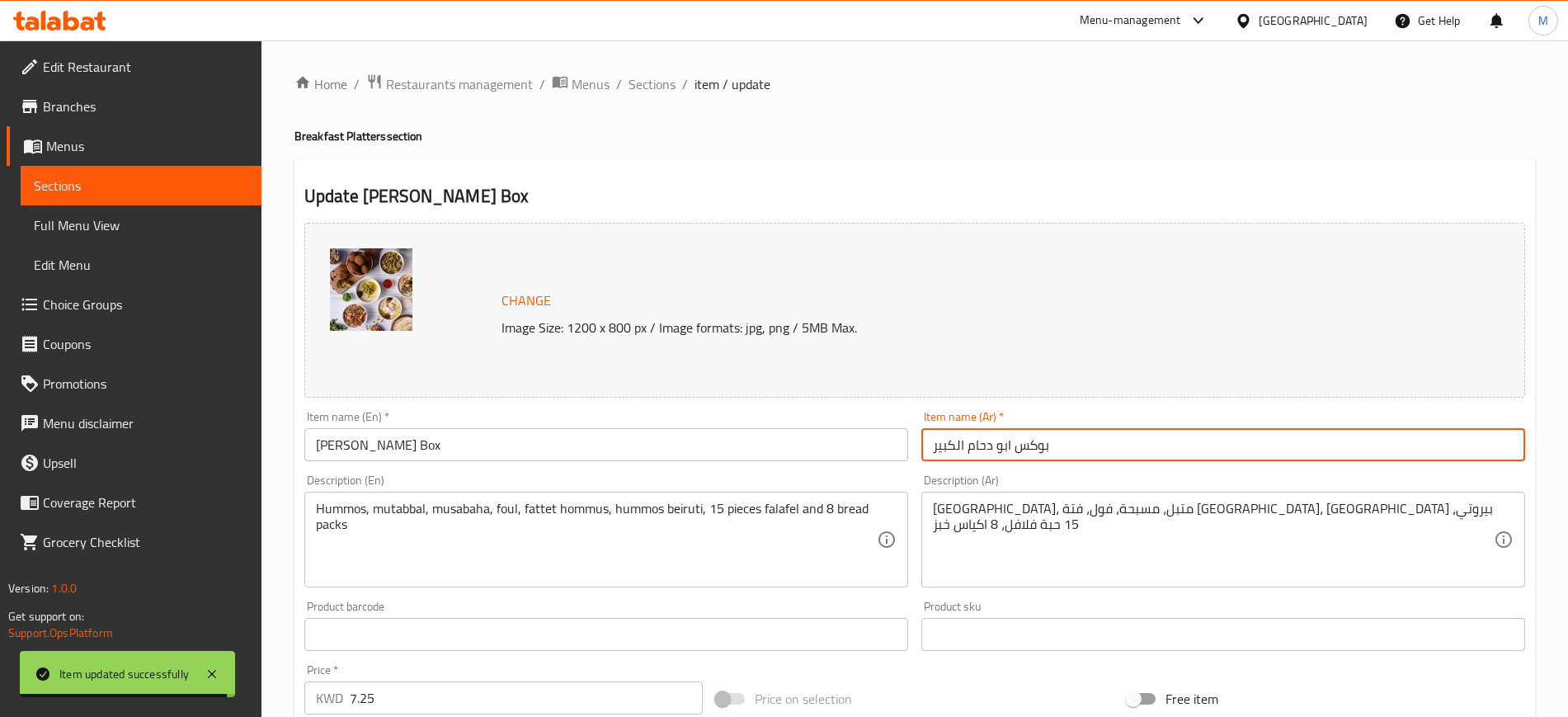
drag, startPoint x: 967, startPoint y: 441, endPoint x: 929, endPoint y: 446, distance: 38.3
click at [929, 444] on input "بوكس ابو دحام الكبير" at bounding box center [1223, 445] width 604 height 33
type input "بوكس ابو دحام"
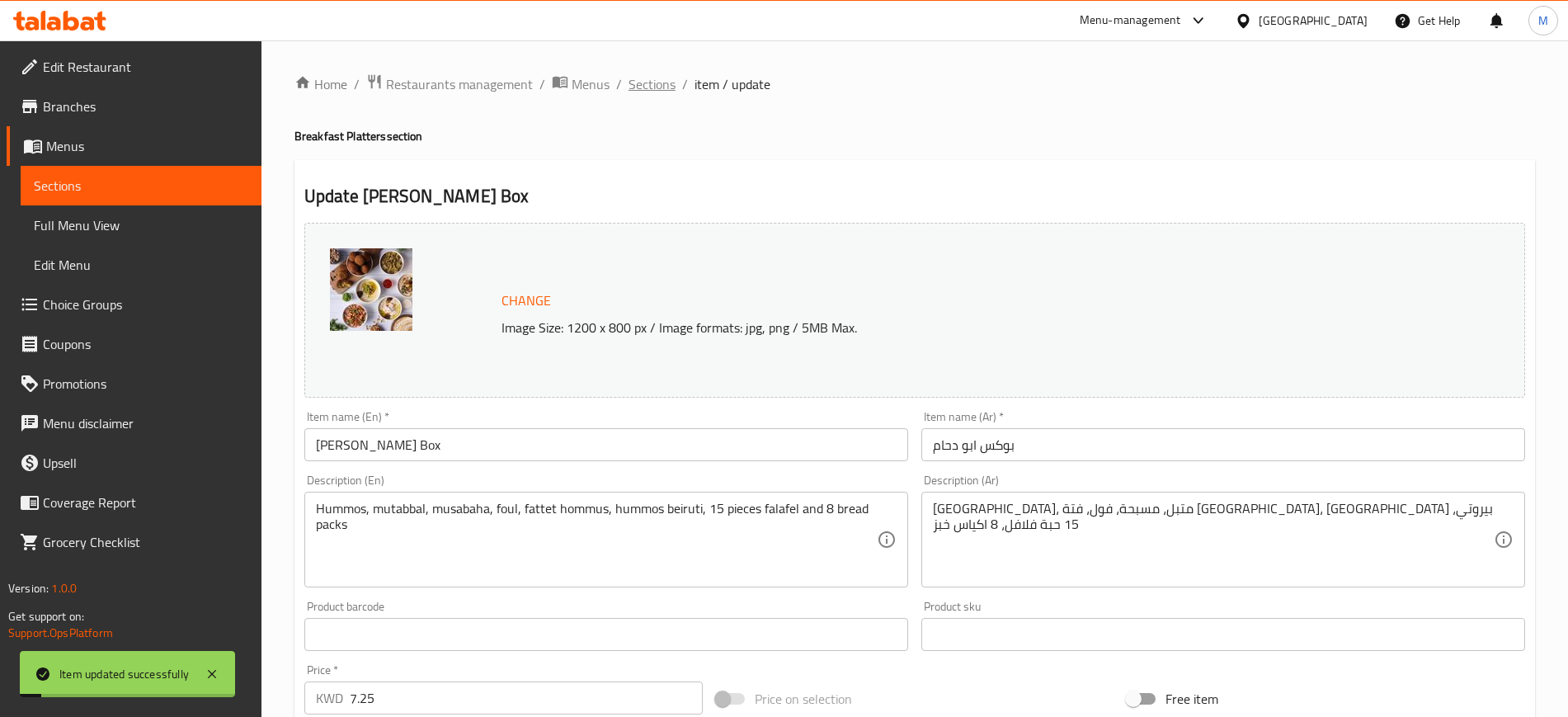
click at [657, 91] on span "Sections" at bounding box center [651, 83] width 47 height 19
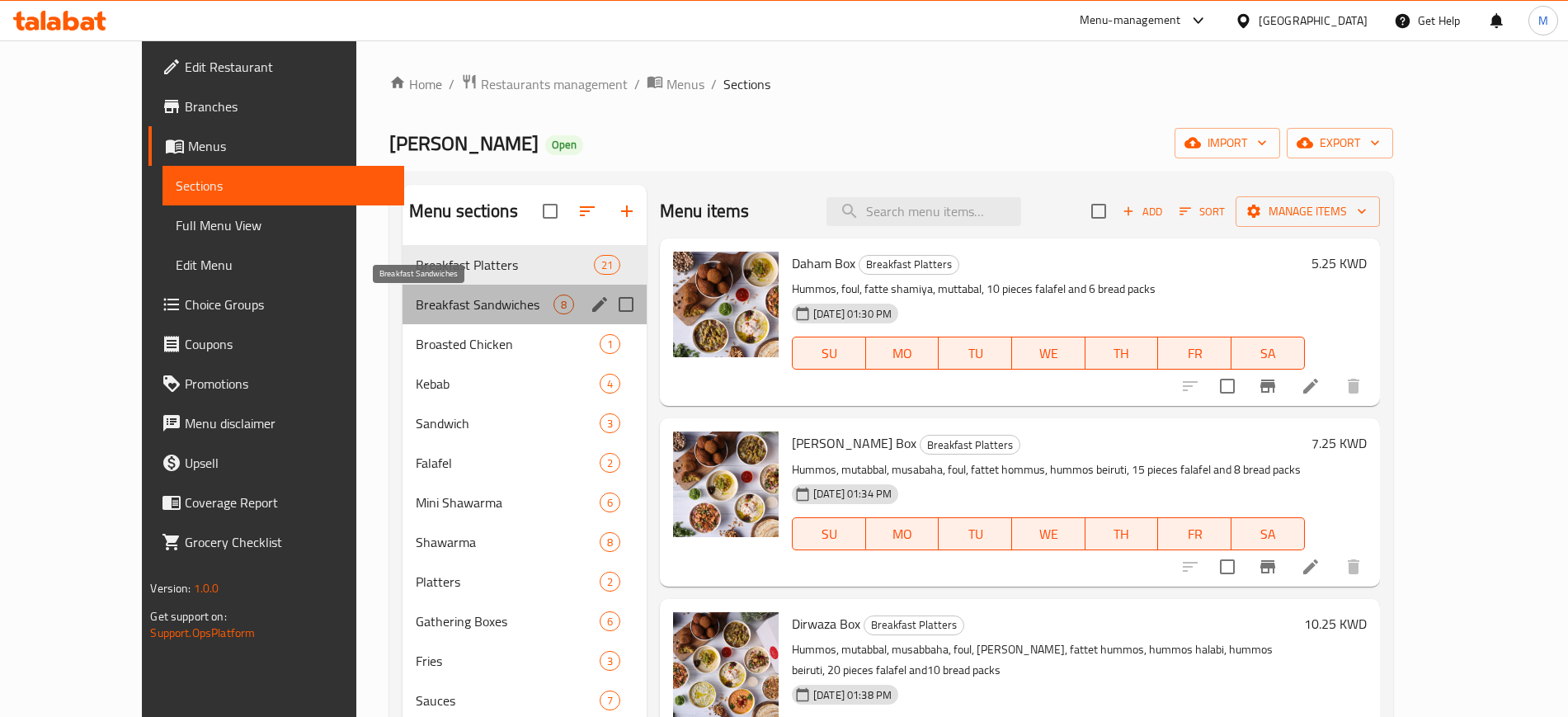
click at [437, 296] on span "Breakfast Sandwiches" at bounding box center [485, 304] width 138 height 19
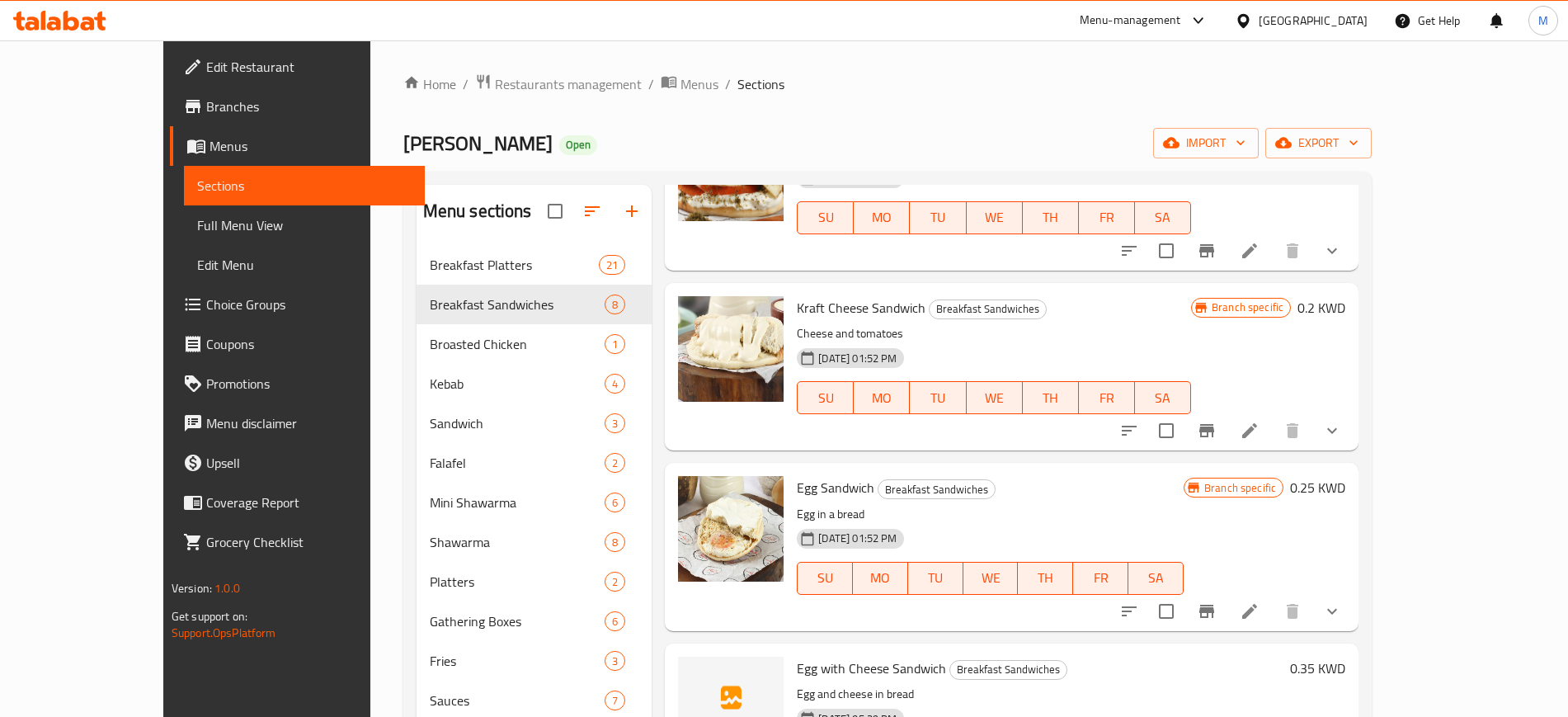
scroll to position [763, 0]
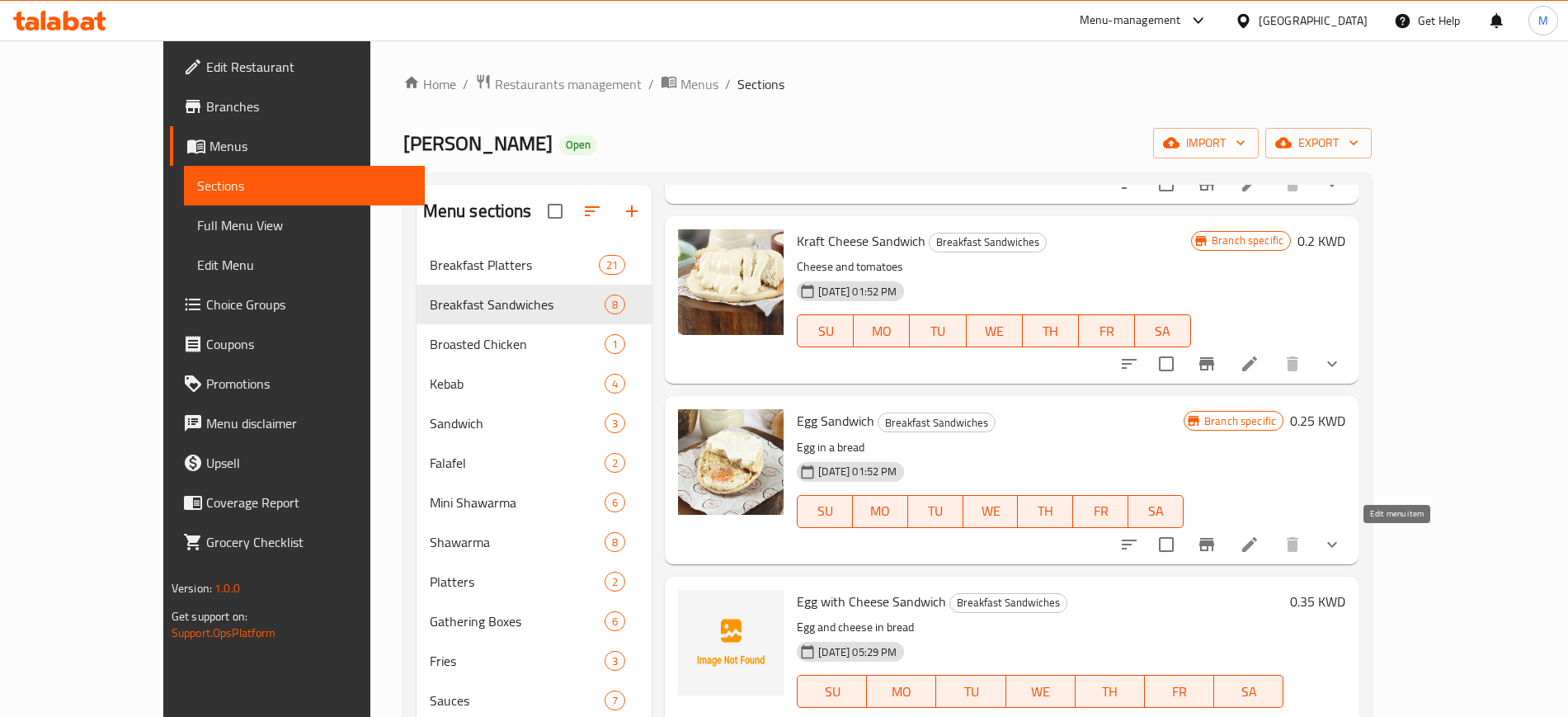
click at [1259, 546] on icon at bounding box center [1249, 544] width 19 height 19
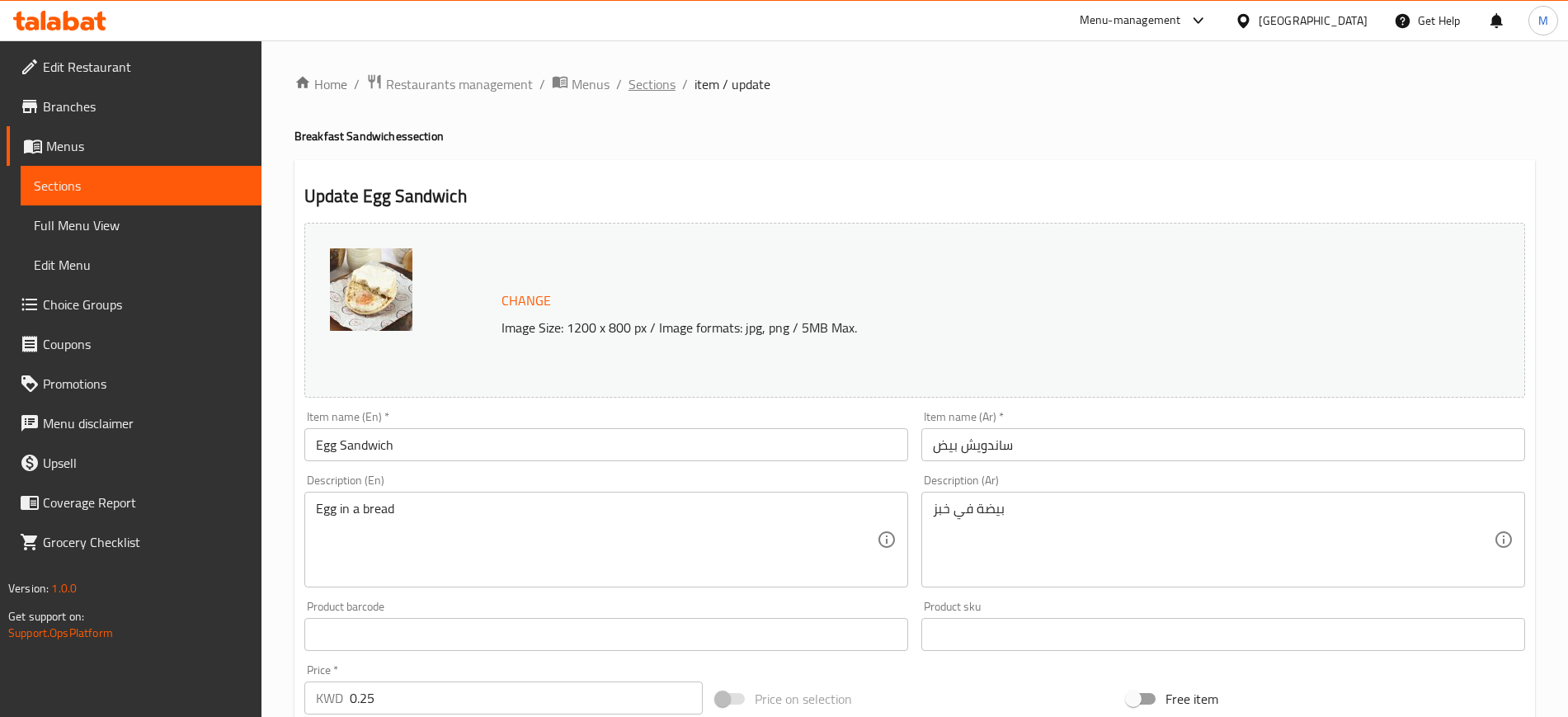
click at [662, 90] on span "Sections" at bounding box center [651, 83] width 47 height 19
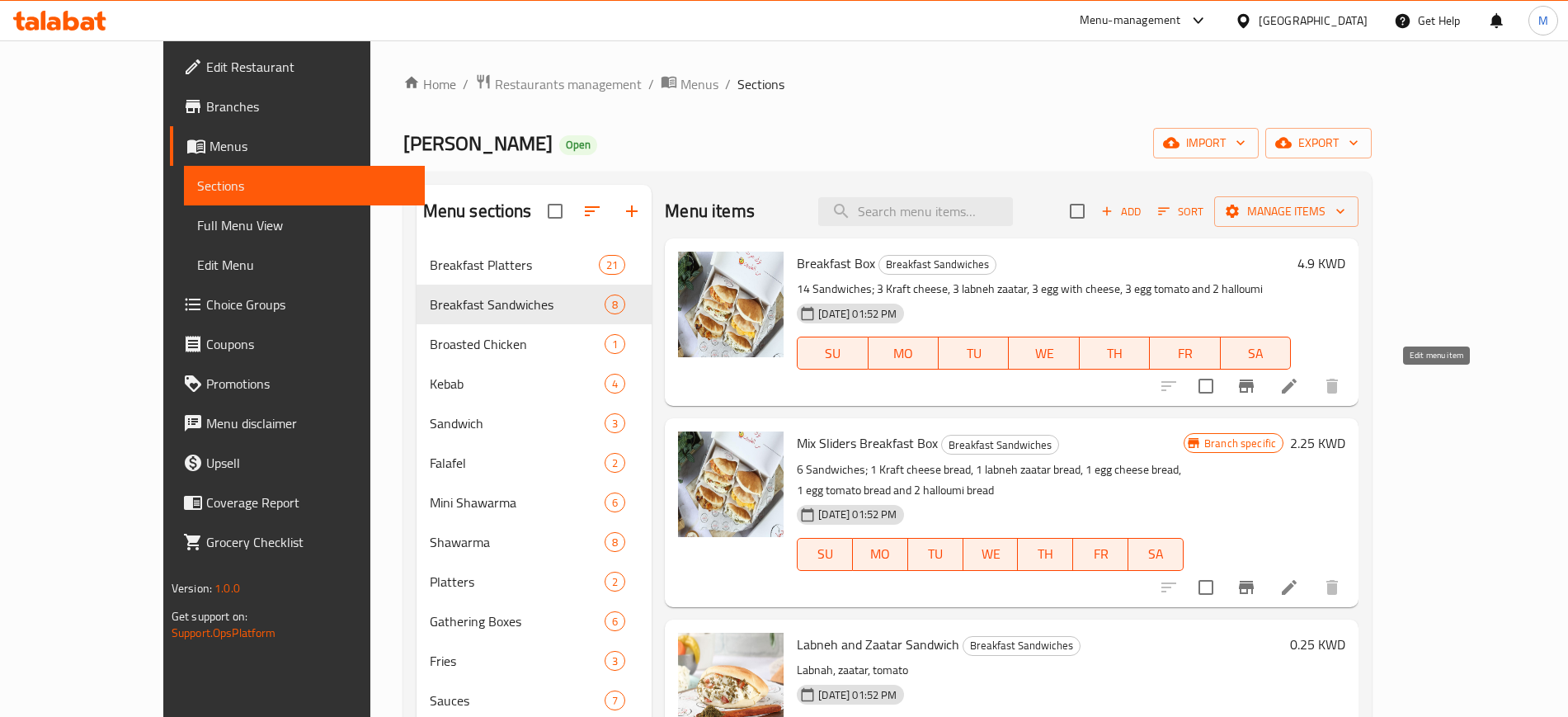
click at [1299, 383] on icon at bounding box center [1289, 385] width 19 height 19
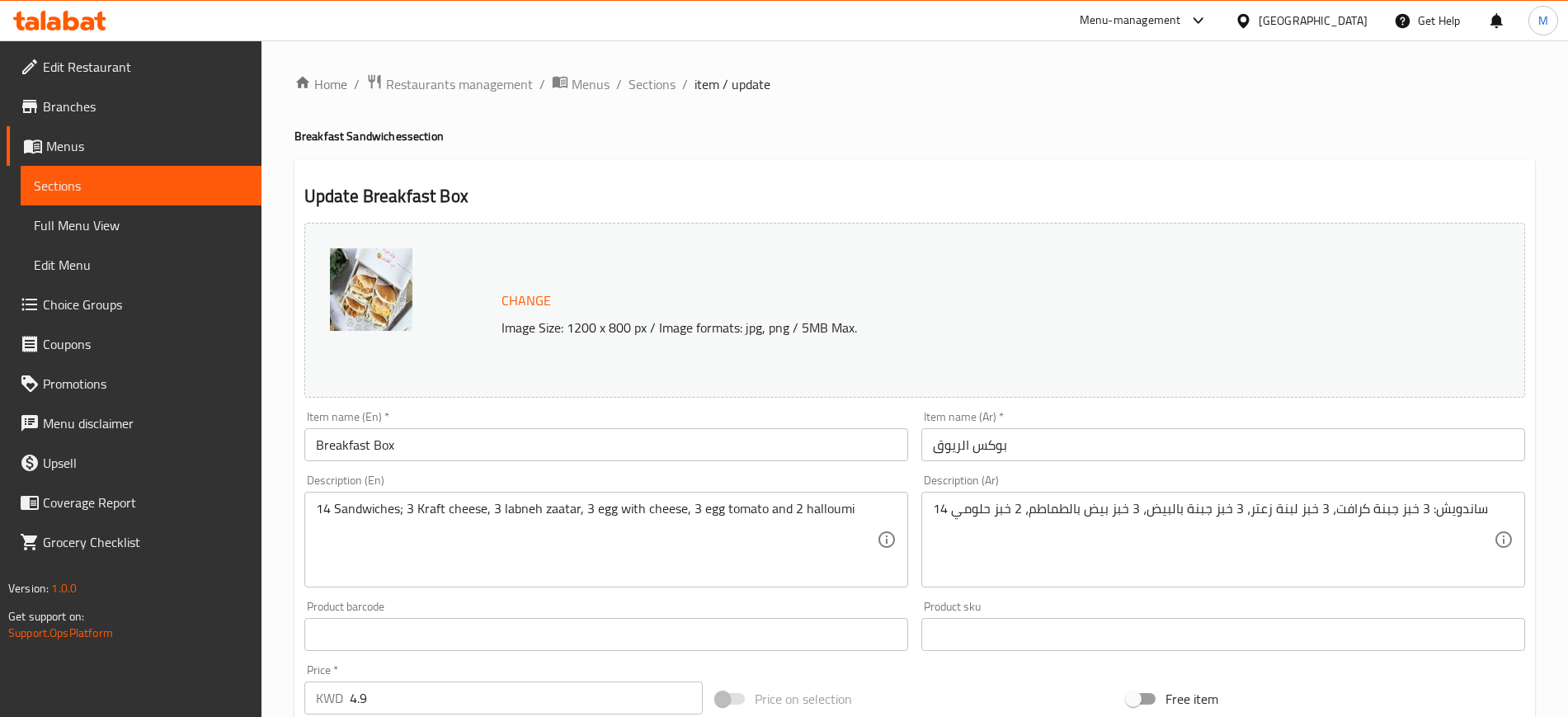
click at [525, 410] on div "Item name (En)   * Breakfast Box Item name (En) *" at bounding box center [606, 435] width 604 height 50
click at [662, 80] on span "Sections" at bounding box center [651, 83] width 47 height 19
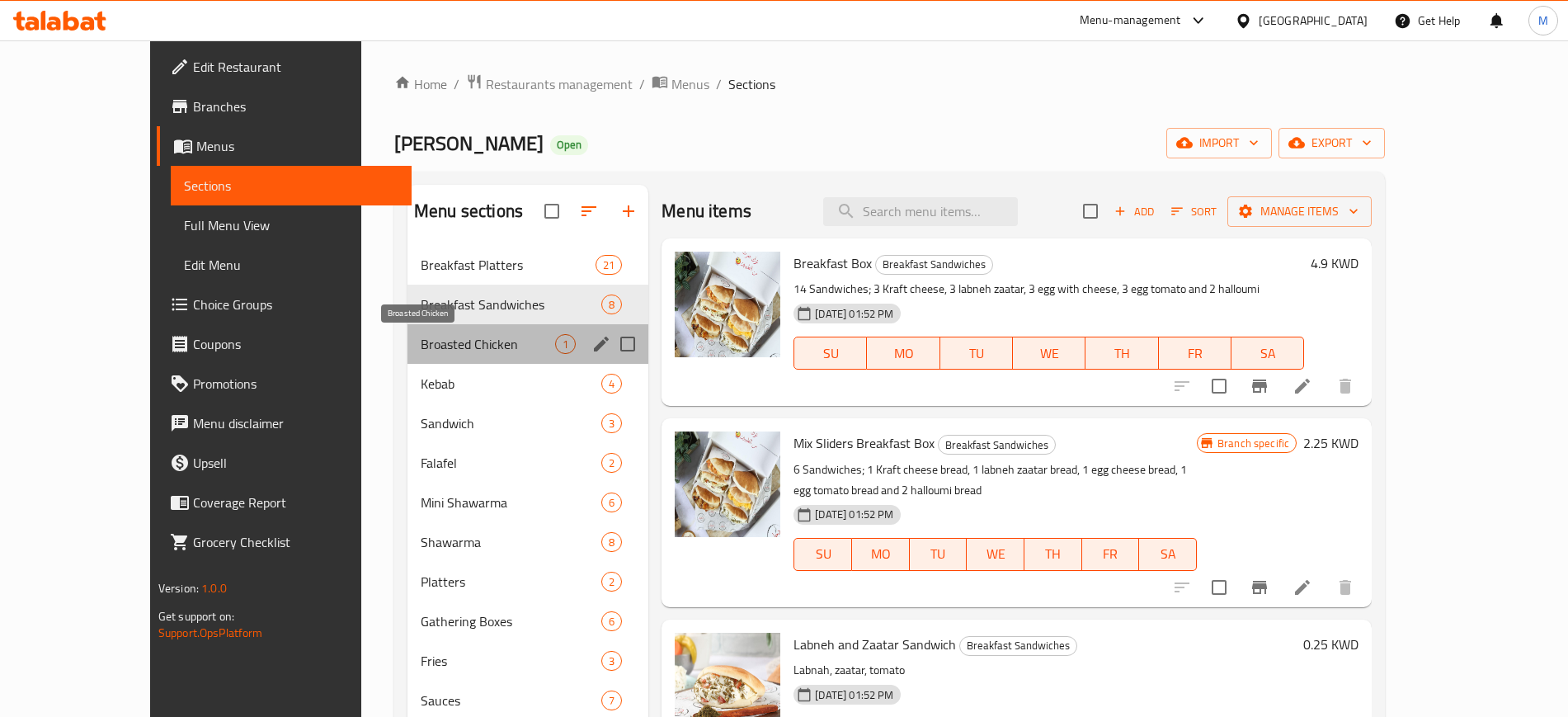
click at [463, 339] on span "Broasted Chicken" at bounding box center [487, 344] width 134 height 19
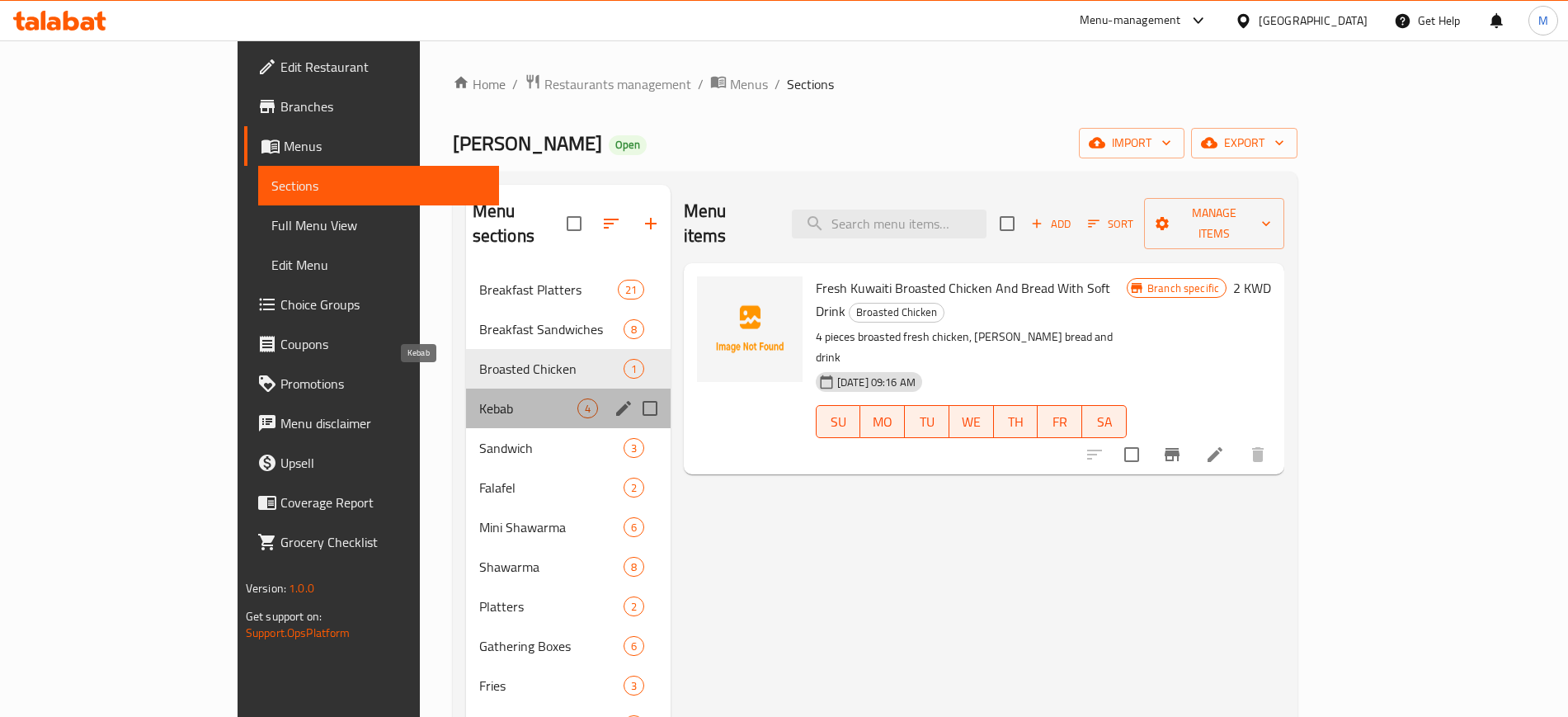
click at [485, 398] on span "Kebab" at bounding box center [528, 408] width 98 height 19
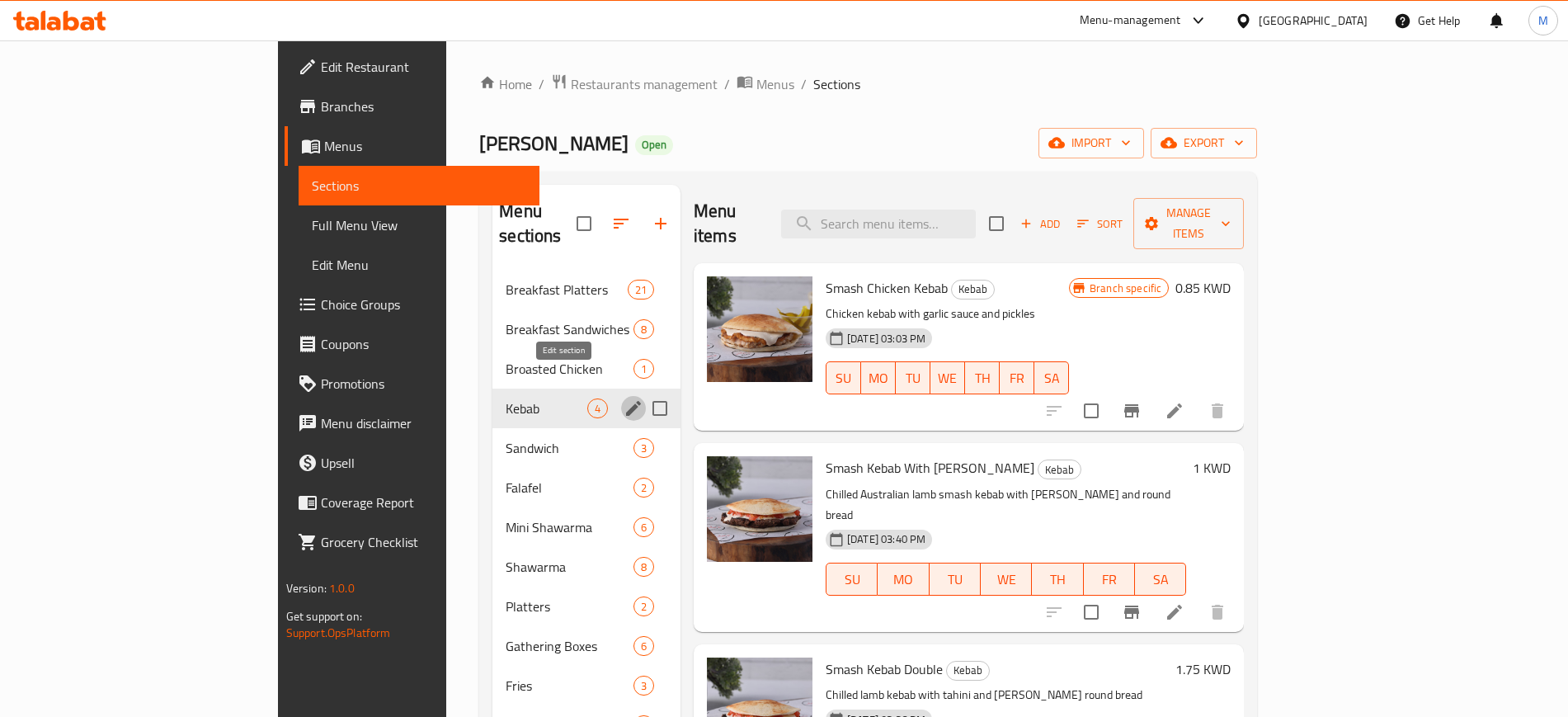
click at [626, 401] on icon "edit" at bounding box center [634, 409] width 15 height 15
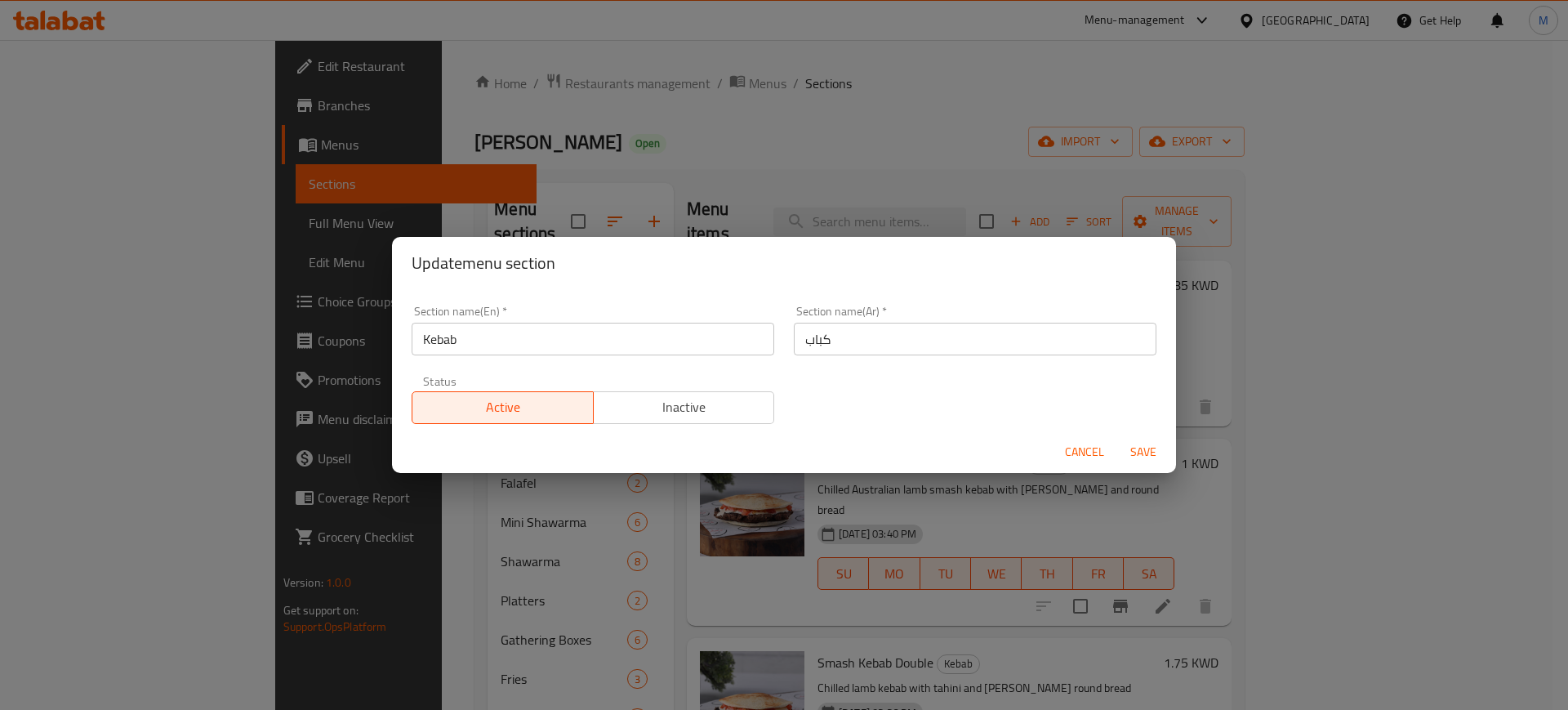
click at [623, 333] on input "Kebab" at bounding box center [593, 339] width 362 height 33
type input "Kebab Sandwiches"
drag, startPoint x: 896, startPoint y: 335, endPoint x: 661, endPoint y: 338, distance: 235.0
click at [661, 338] on div "Section name(En)   * Kebab Sandwiches Section name(En) * Section name(Ar)   * ك…" at bounding box center [784, 364] width 764 height 138
type input "ساندويشات الكباب"
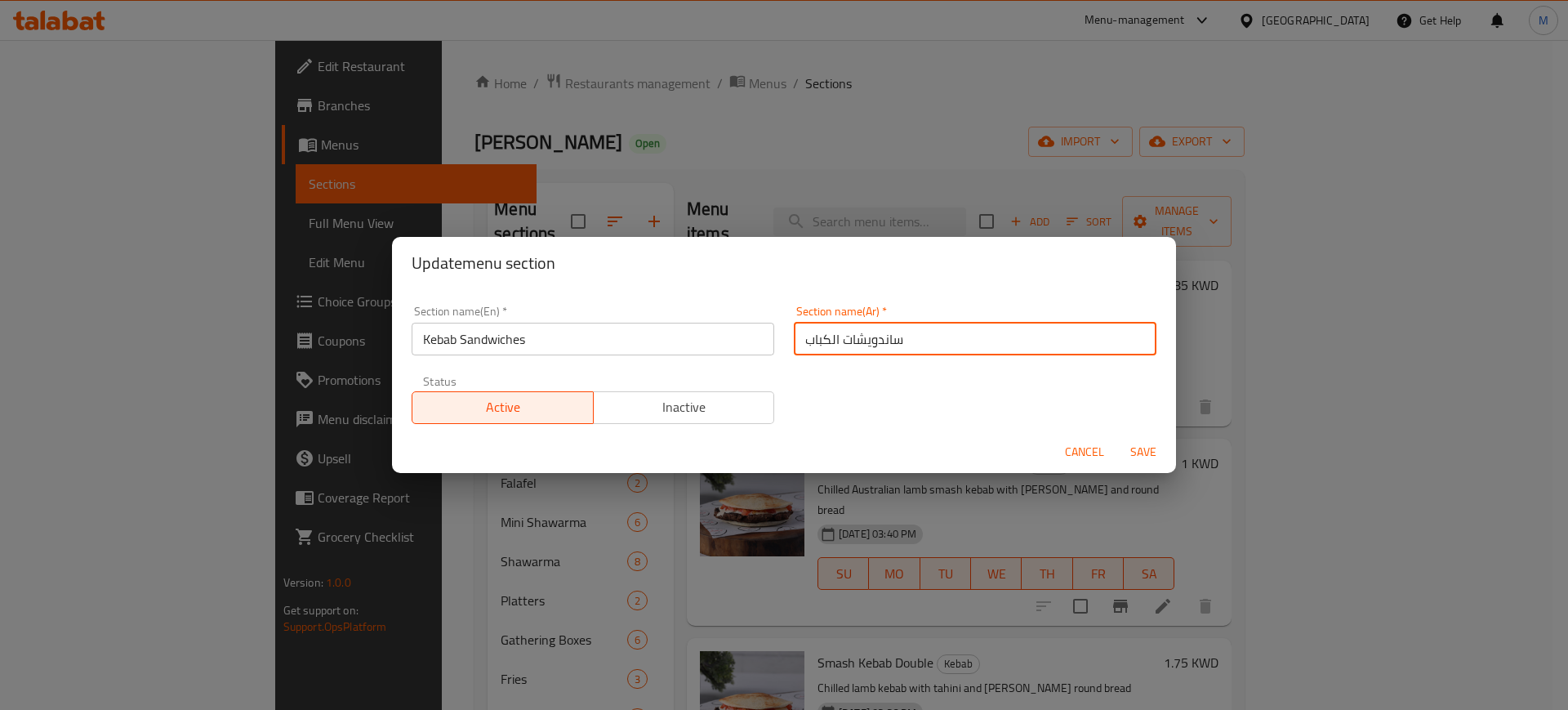
click at [1118, 437] on button "Save" at bounding box center [1143, 451] width 52 height 30
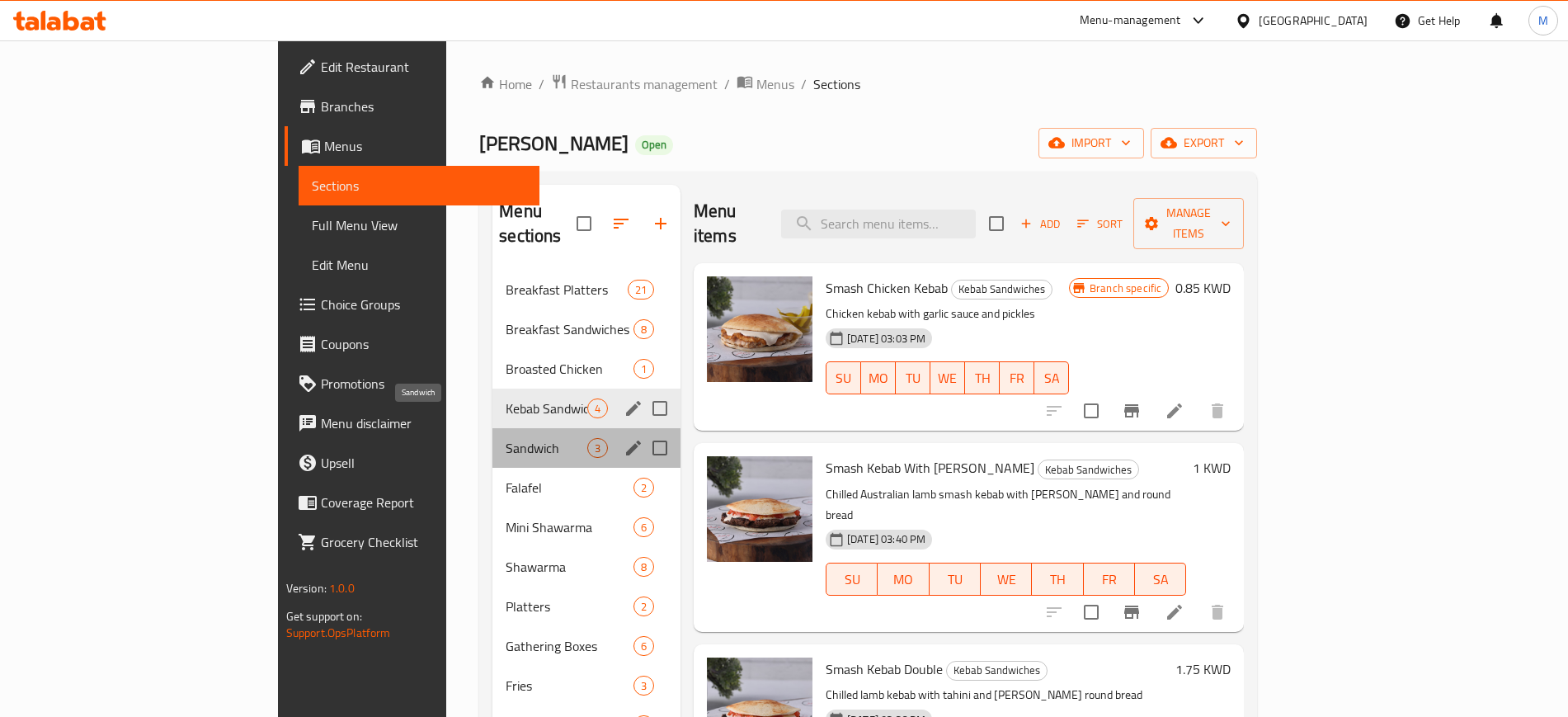
click at [506, 438] on span "Sandwich" at bounding box center [547, 447] width 82 height 19
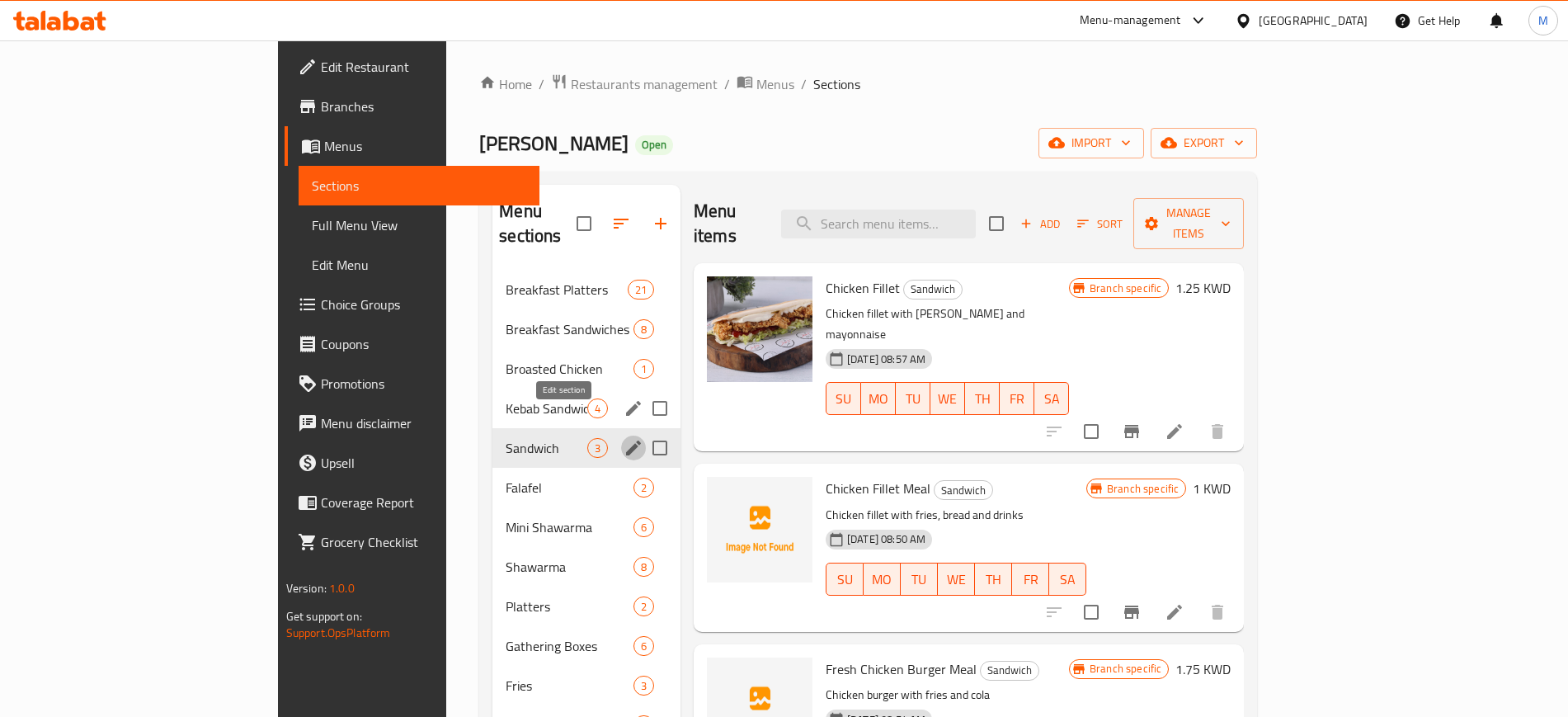
click at [624, 438] on icon "edit" at bounding box center [633, 447] width 19 height 19
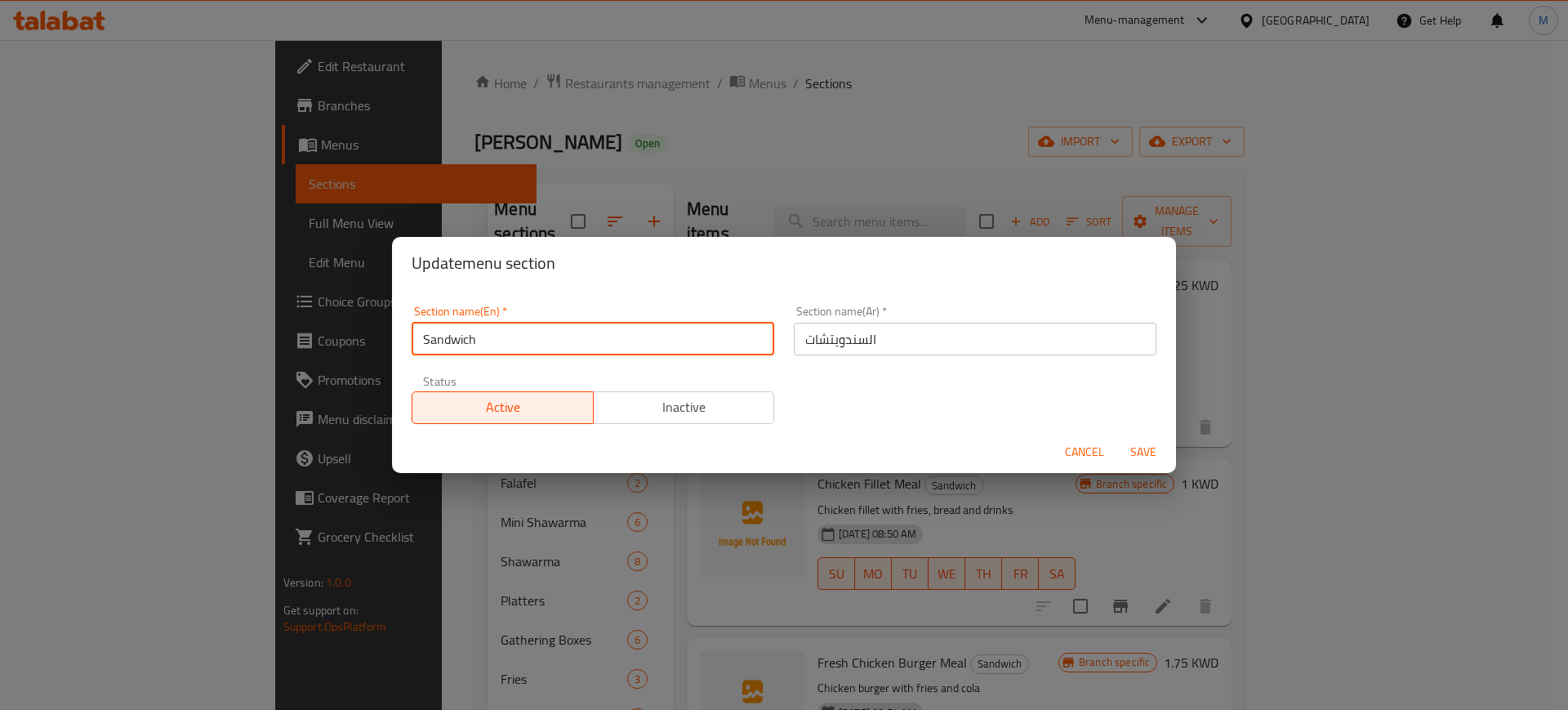
drag, startPoint x: 364, startPoint y: 360, endPoint x: 329, endPoint y: 368, distance: 35.9
click at [329, 368] on div "Update menu section Section name(En)   * Sandwich Section name(En) * Section na…" at bounding box center [784, 355] width 1568 height 710
type input "Chicken Sandwiches"
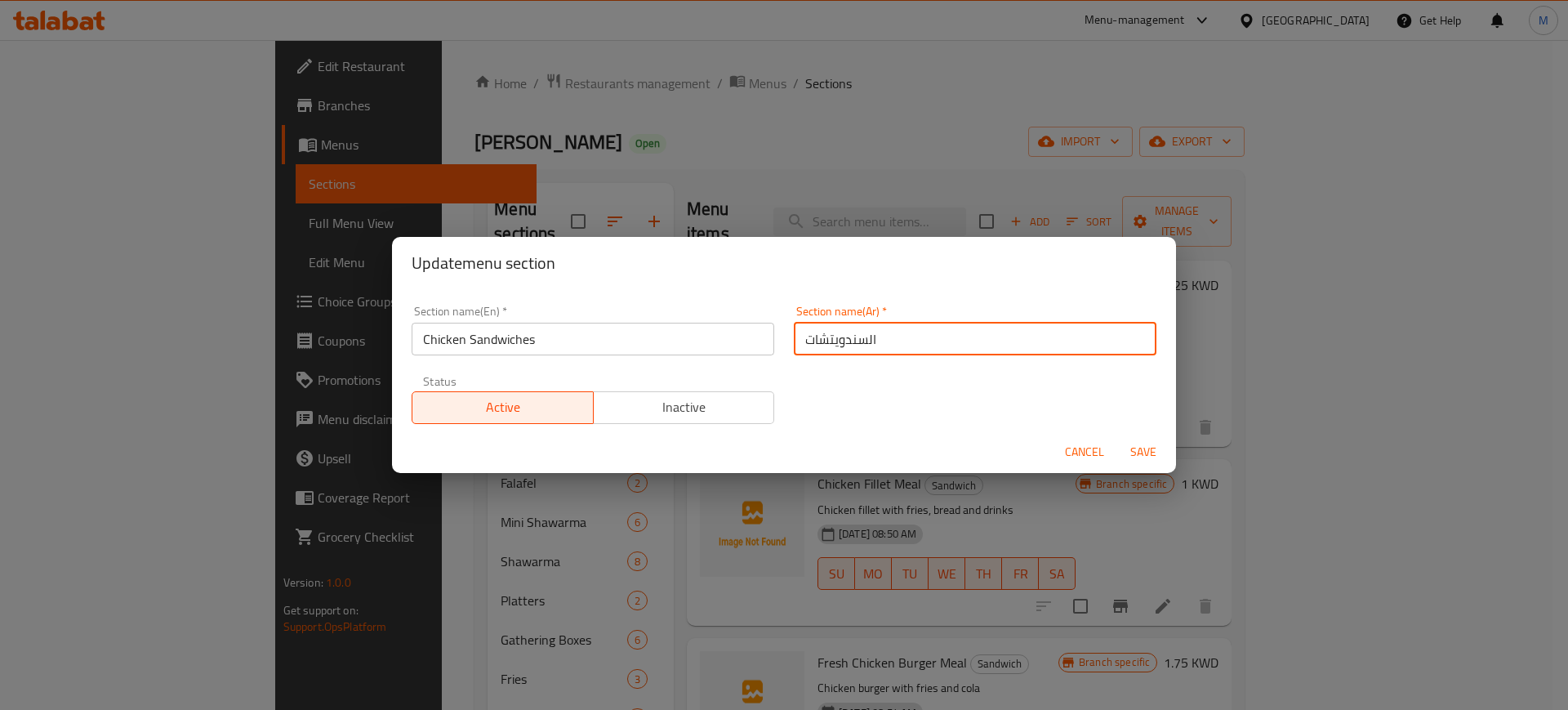
drag, startPoint x: 972, startPoint y: 329, endPoint x: 748, endPoint y: 368, distance: 227.4
click at [748, 368] on div "Section name(En)   * Chicken Sandwiches Section name(En) * Section name(Ar)   *…" at bounding box center [784, 364] width 764 height 138
type input "ساندويشات الدجاج"
click at [1118, 437] on button "Save" at bounding box center [1143, 451] width 52 height 30
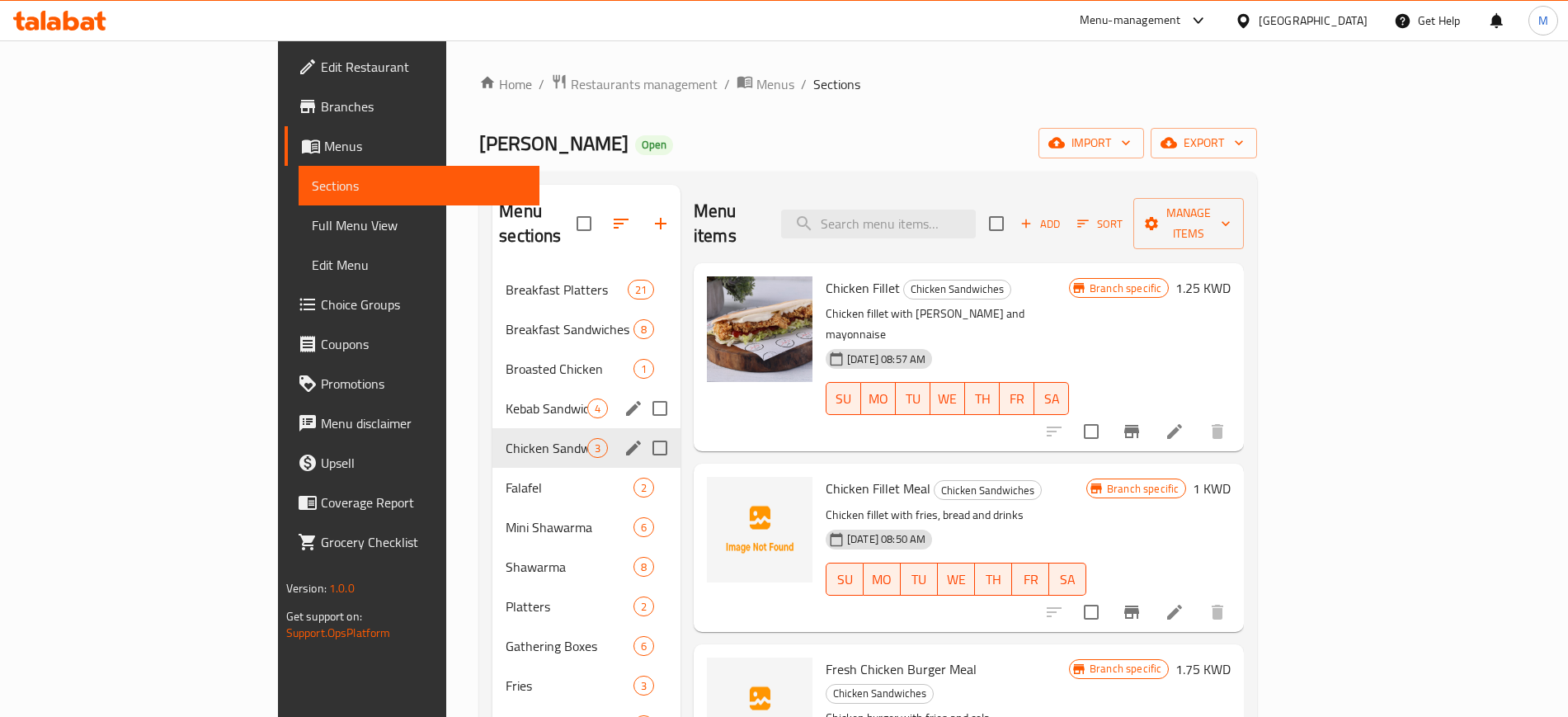
scroll to position [103, 0]
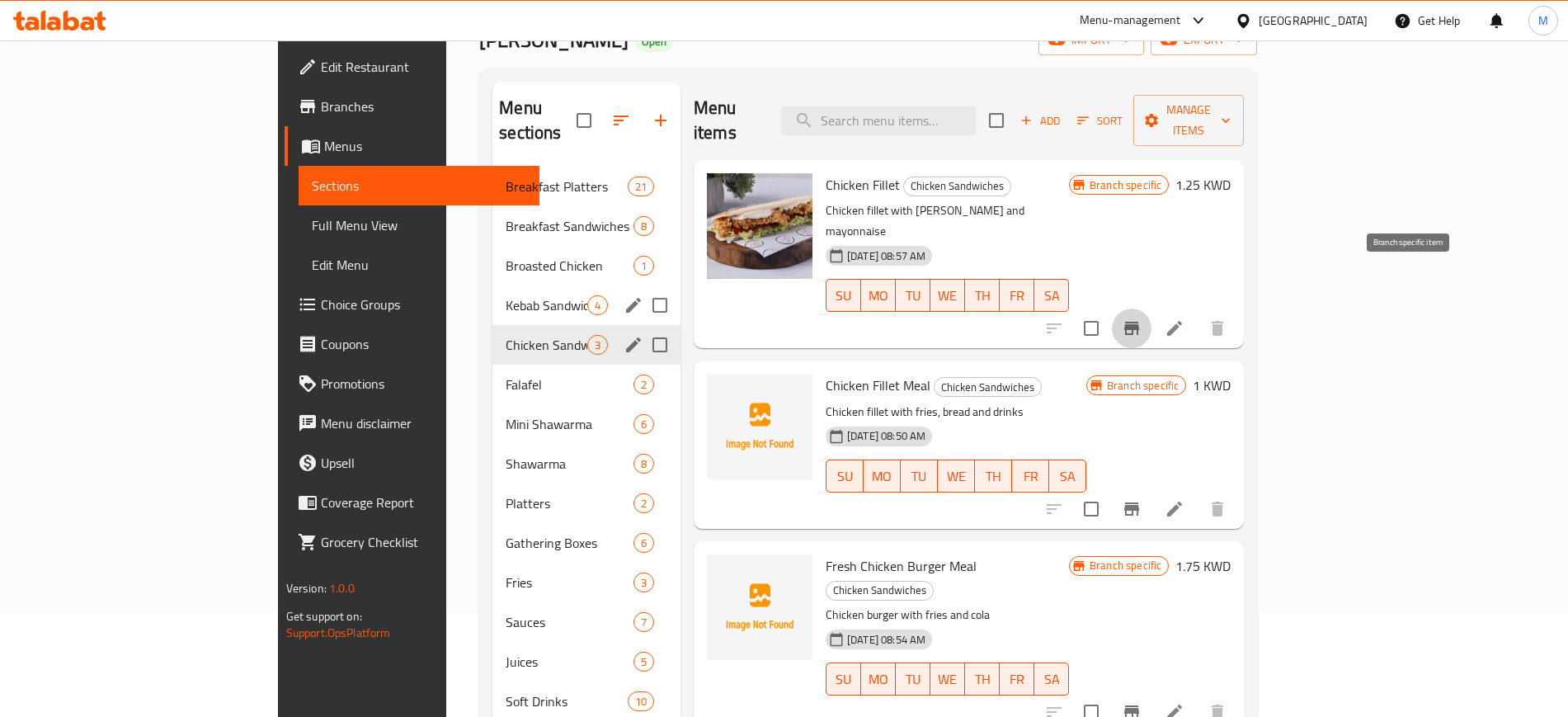
click at [1142, 319] on icon "Branch-specific-item" at bounding box center [1132, 328] width 19 height 19
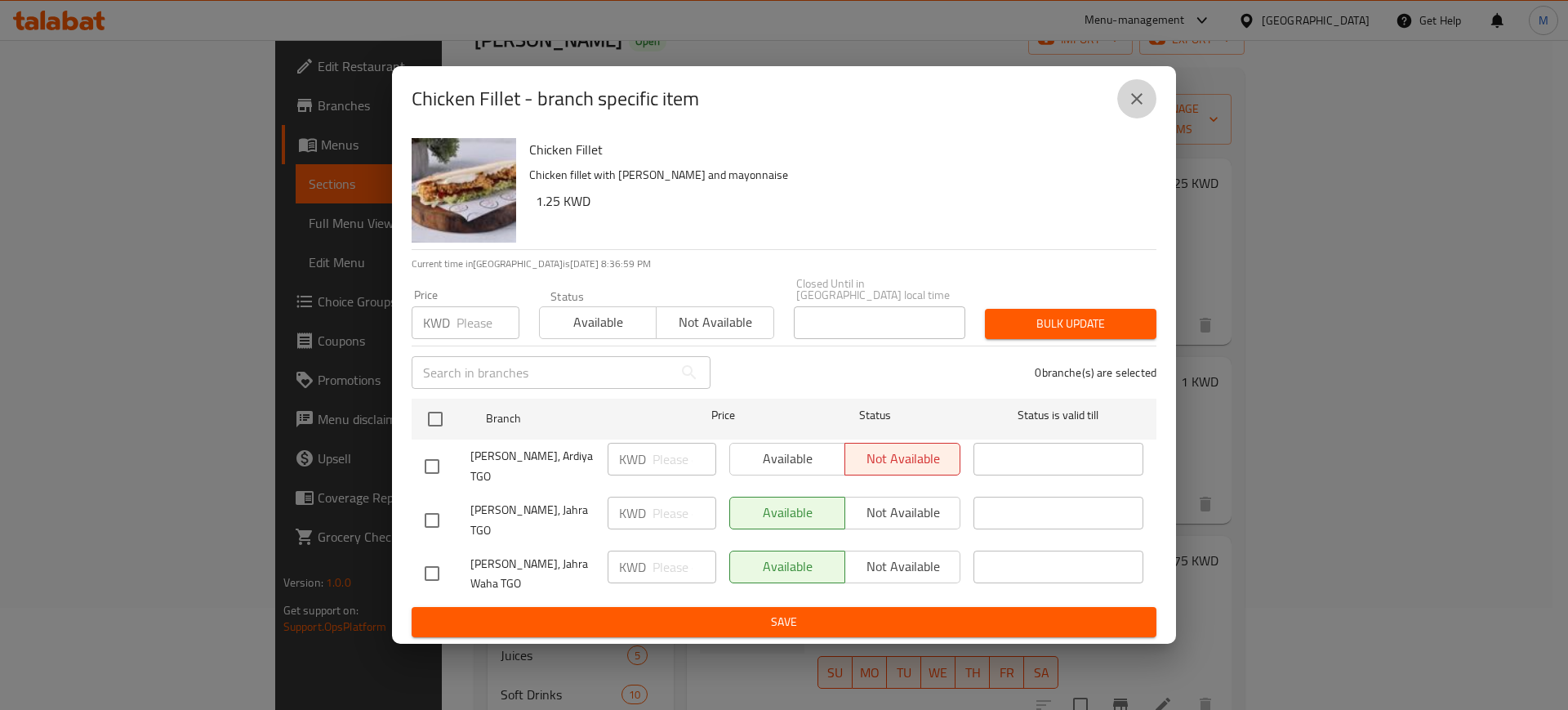
drag, startPoint x: 1129, startPoint y: 116, endPoint x: 1368, endPoint y: 382, distance: 357.6
click at [1129, 108] on icon "close" at bounding box center [1136, 98] width 19 height 19
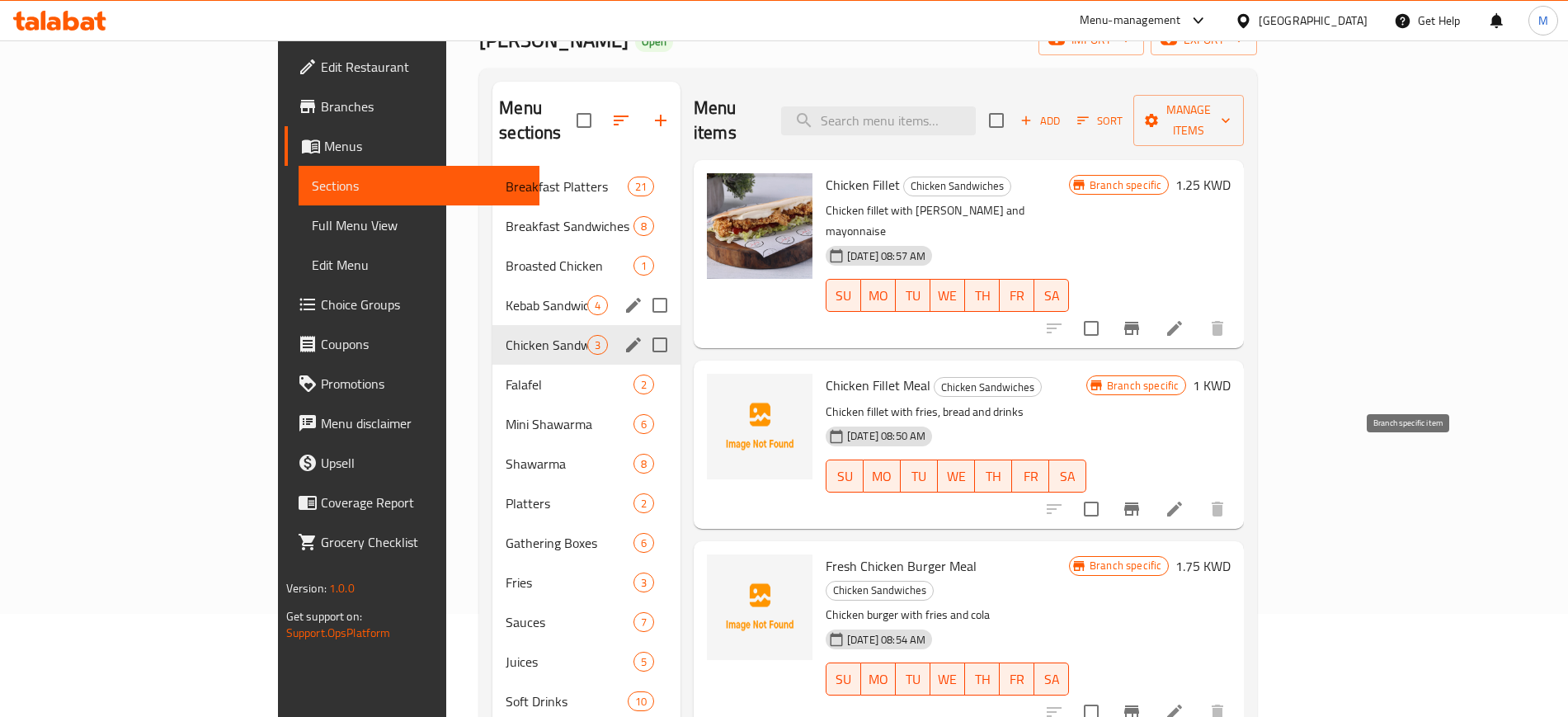
click at [1139, 502] on icon "Branch-specific-item" at bounding box center [1132, 509] width 15 height 13
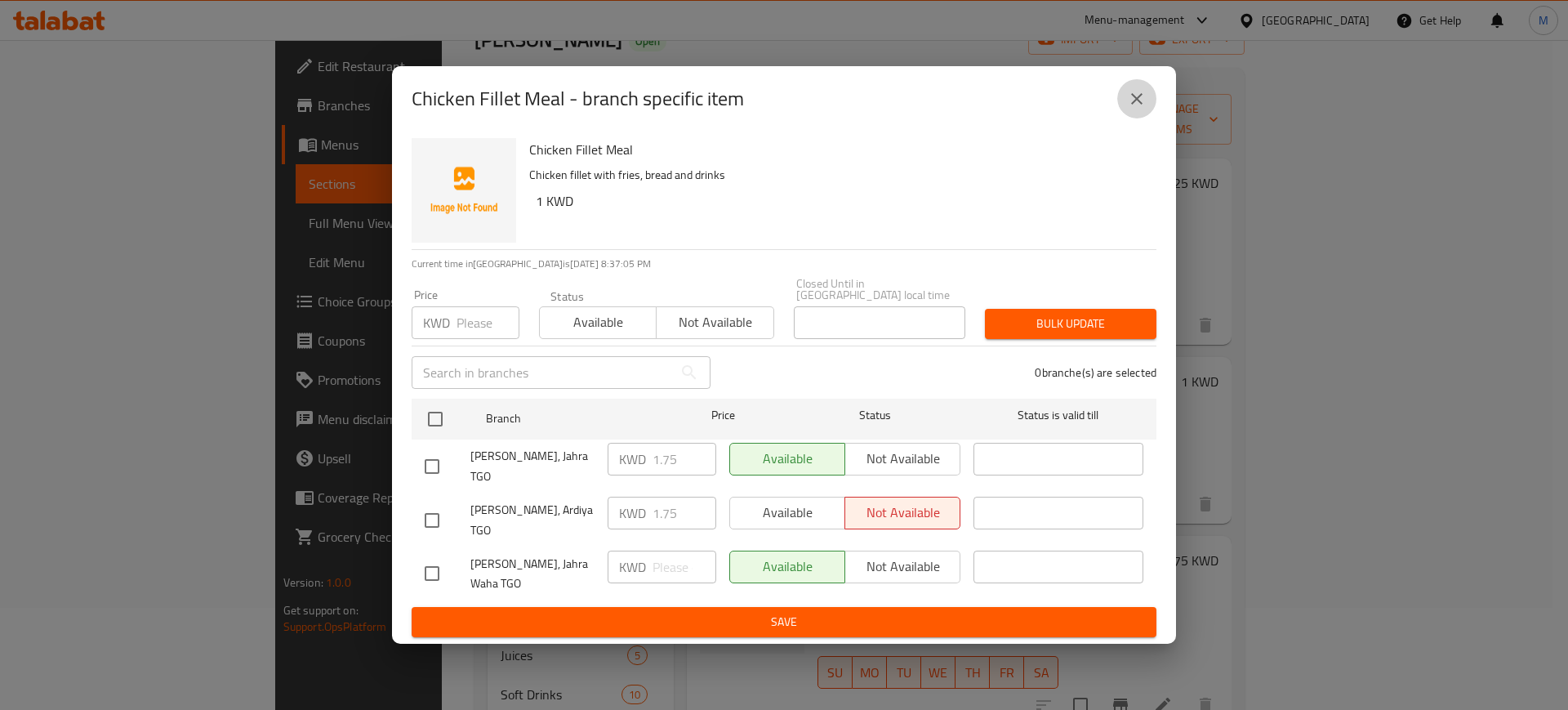
drag, startPoint x: 1140, startPoint y: 118, endPoint x: 1170, endPoint y: 162, distance: 53.3
click at [1140, 108] on icon "close" at bounding box center [1136, 98] width 19 height 19
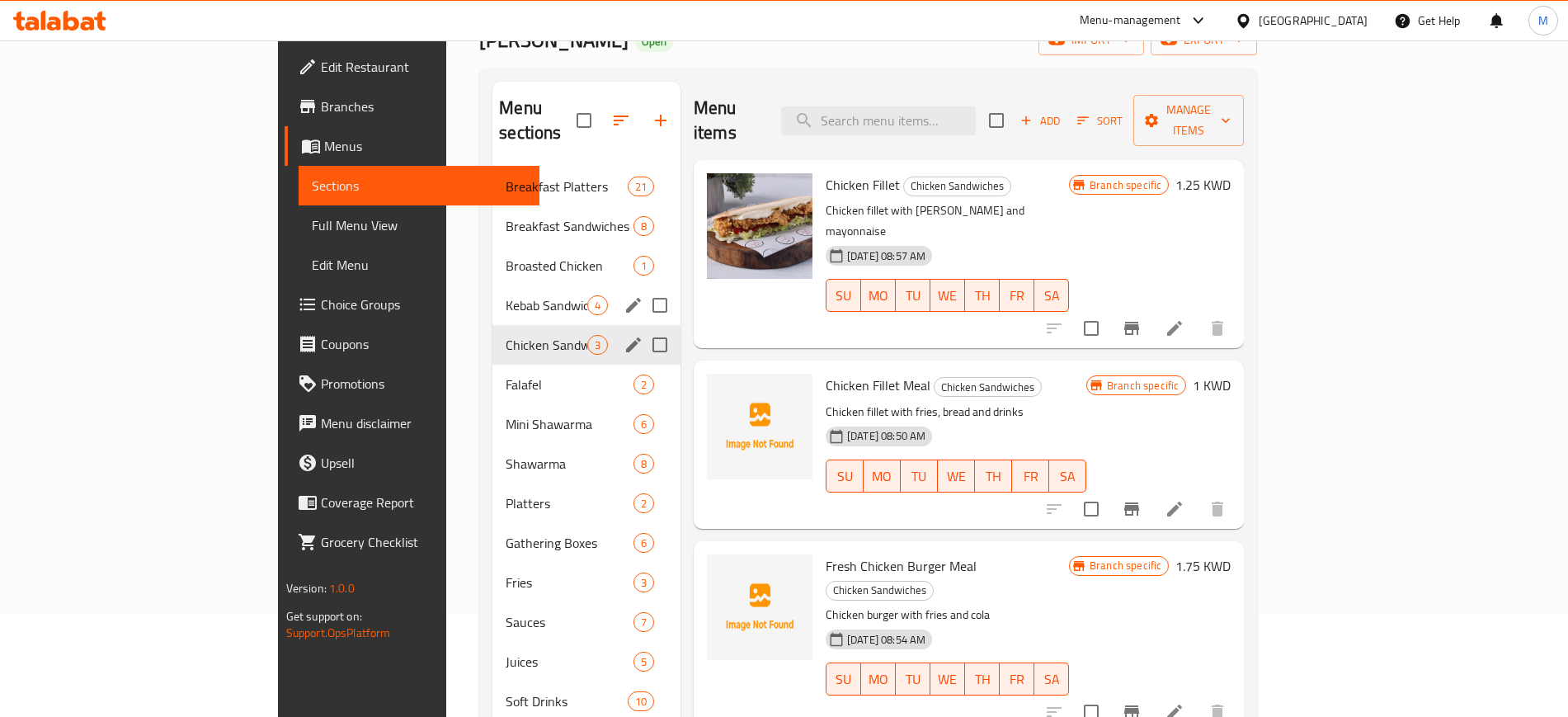
click at [1231, 373] on h6 "1 KWD" at bounding box center [1211, 384] width 38 height 23
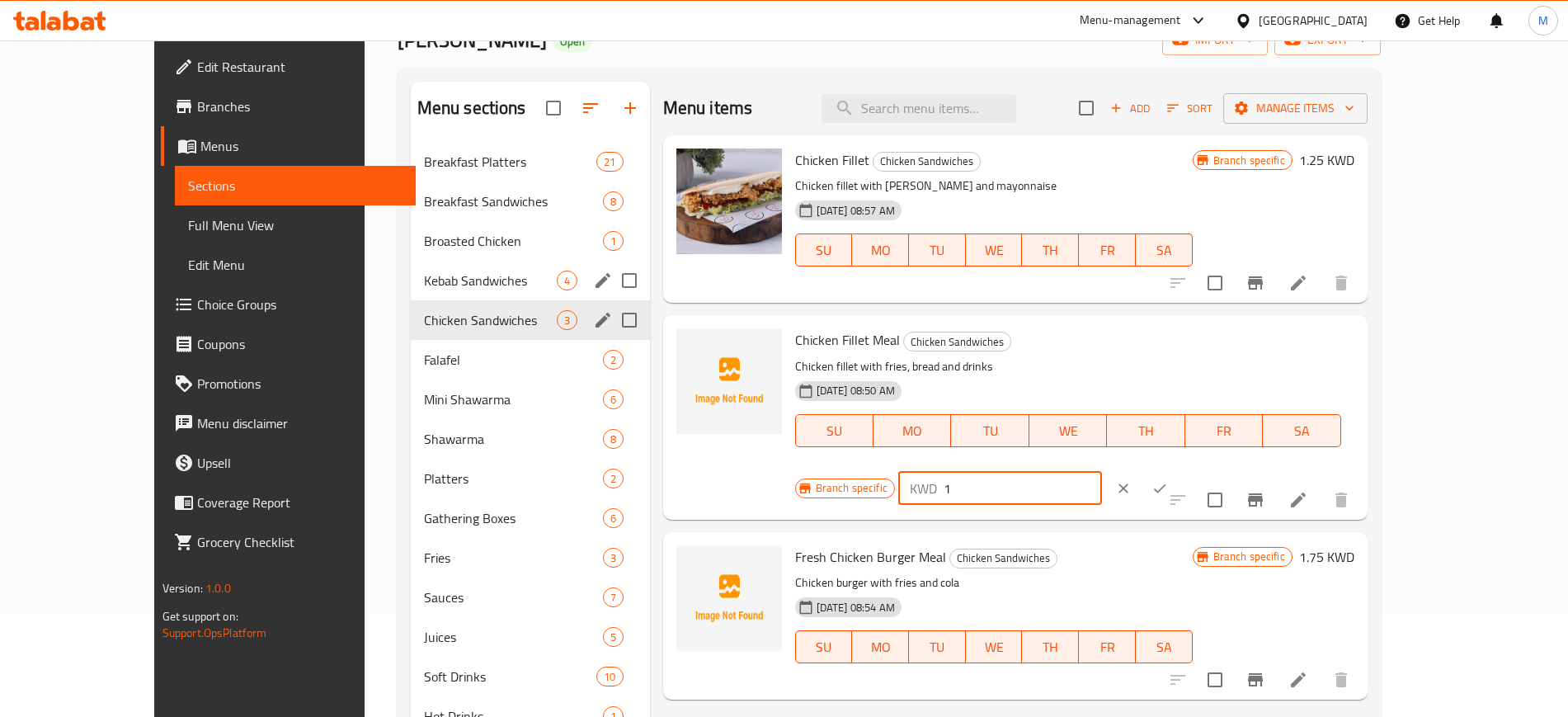
click at [1102, 472] on input "1" at bounding box center [1022, 488] width 158 height 33
type input "1.75"
click at [1178, 470] on button "ok" at bounding box center [1159, 487] width 36 height 36
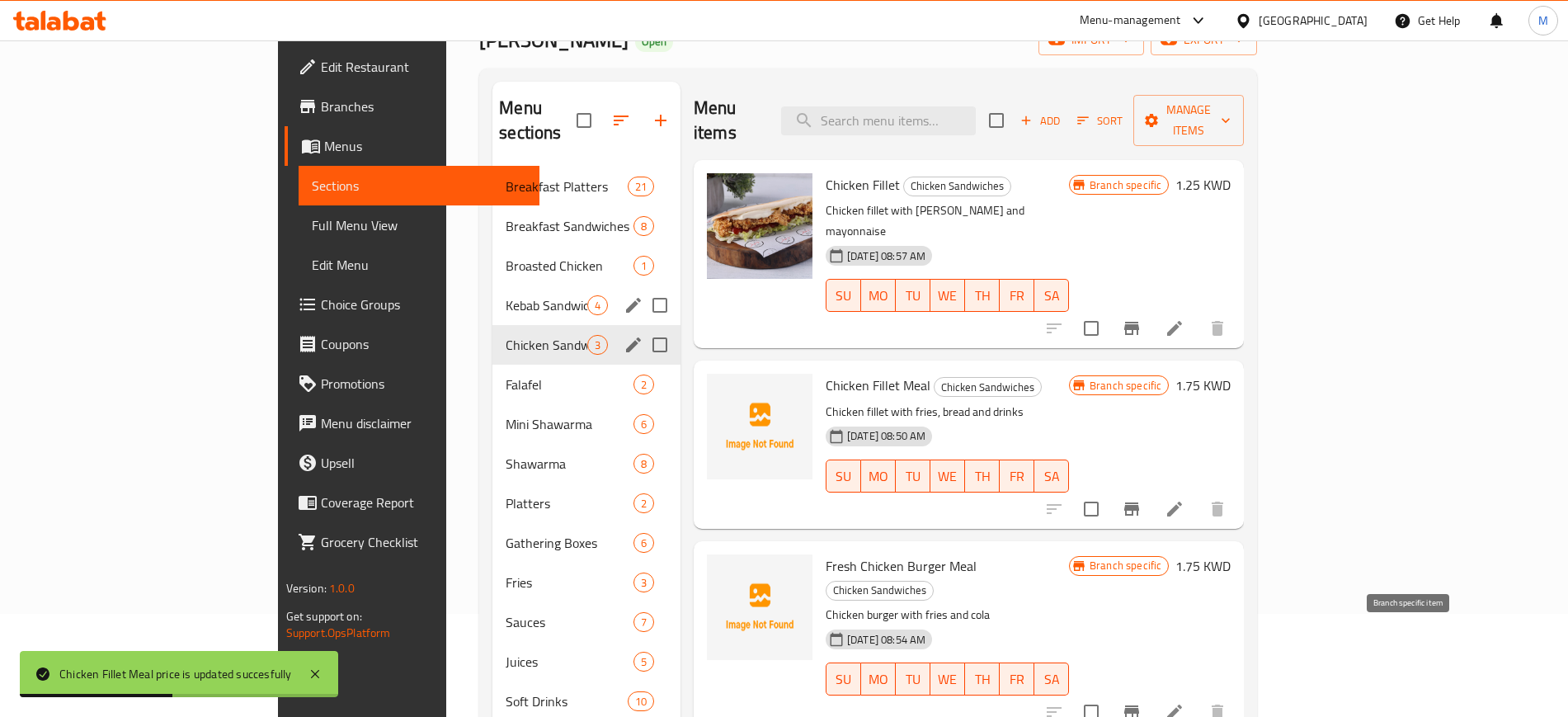
click at [1139, 705] on icon "Branch-specific-item" at bounding box center [1132, 711] width 15 height 13
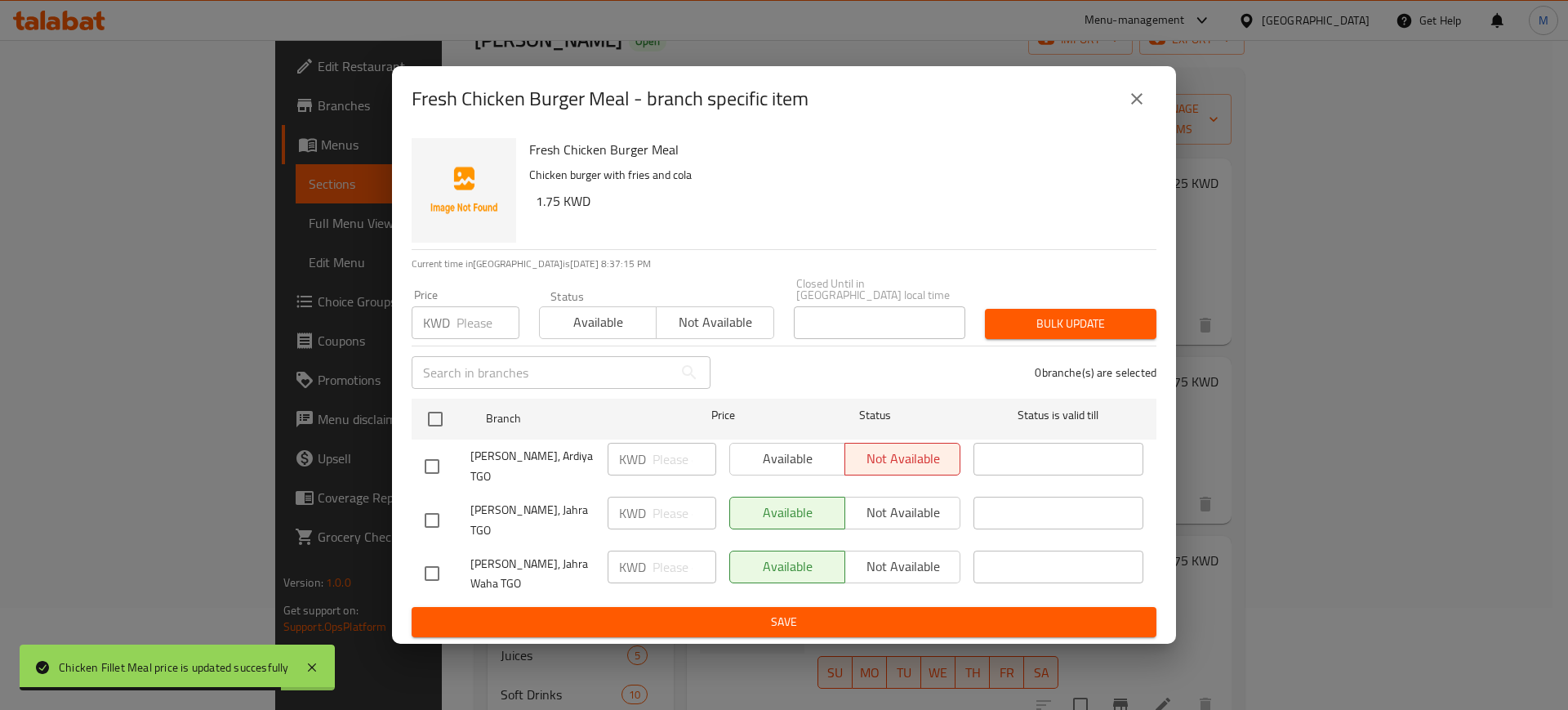
click at [1133, 108] on icon "close" at bounding box center [1136, 98] width 19 height 19
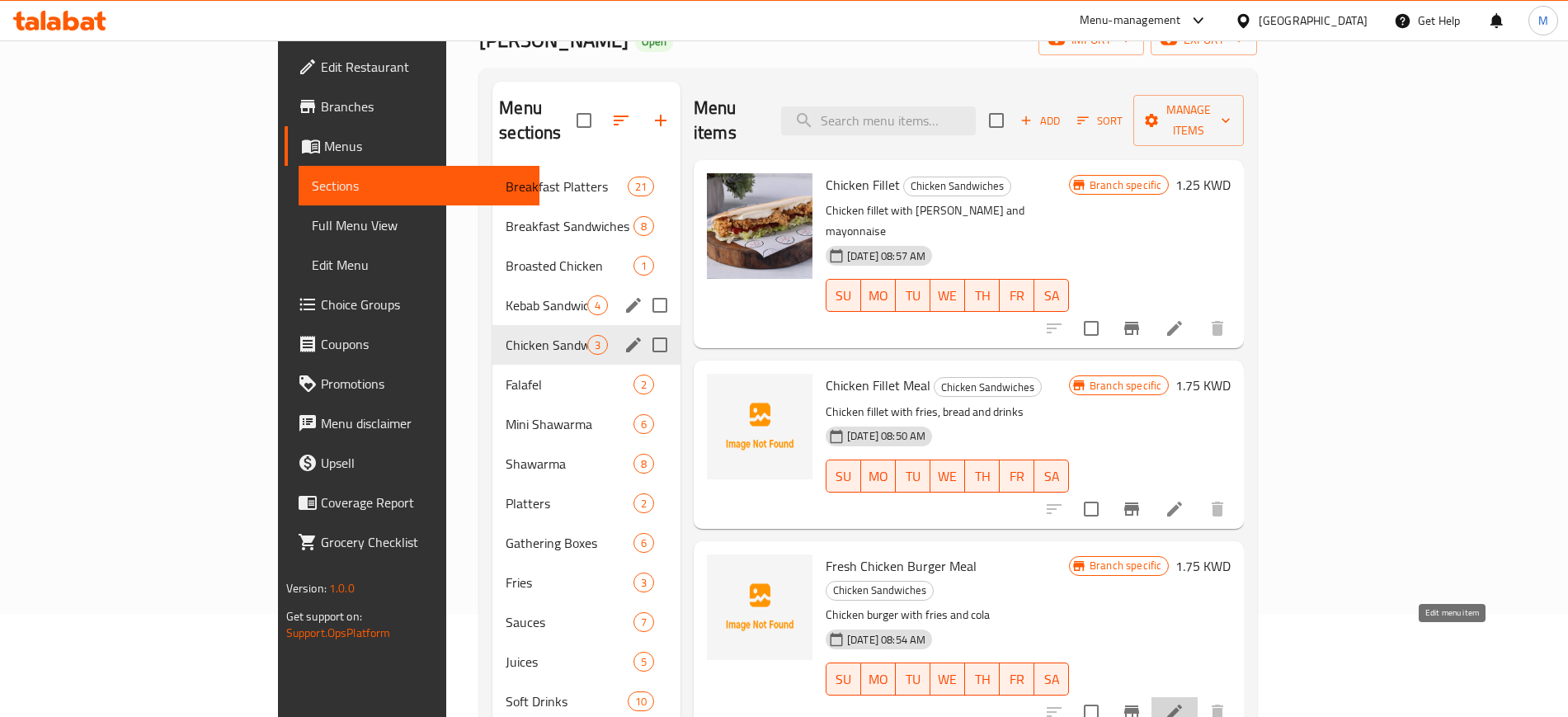
click at [1184, 702] on icon at bounding box center [1174, 711] width 19 height 19
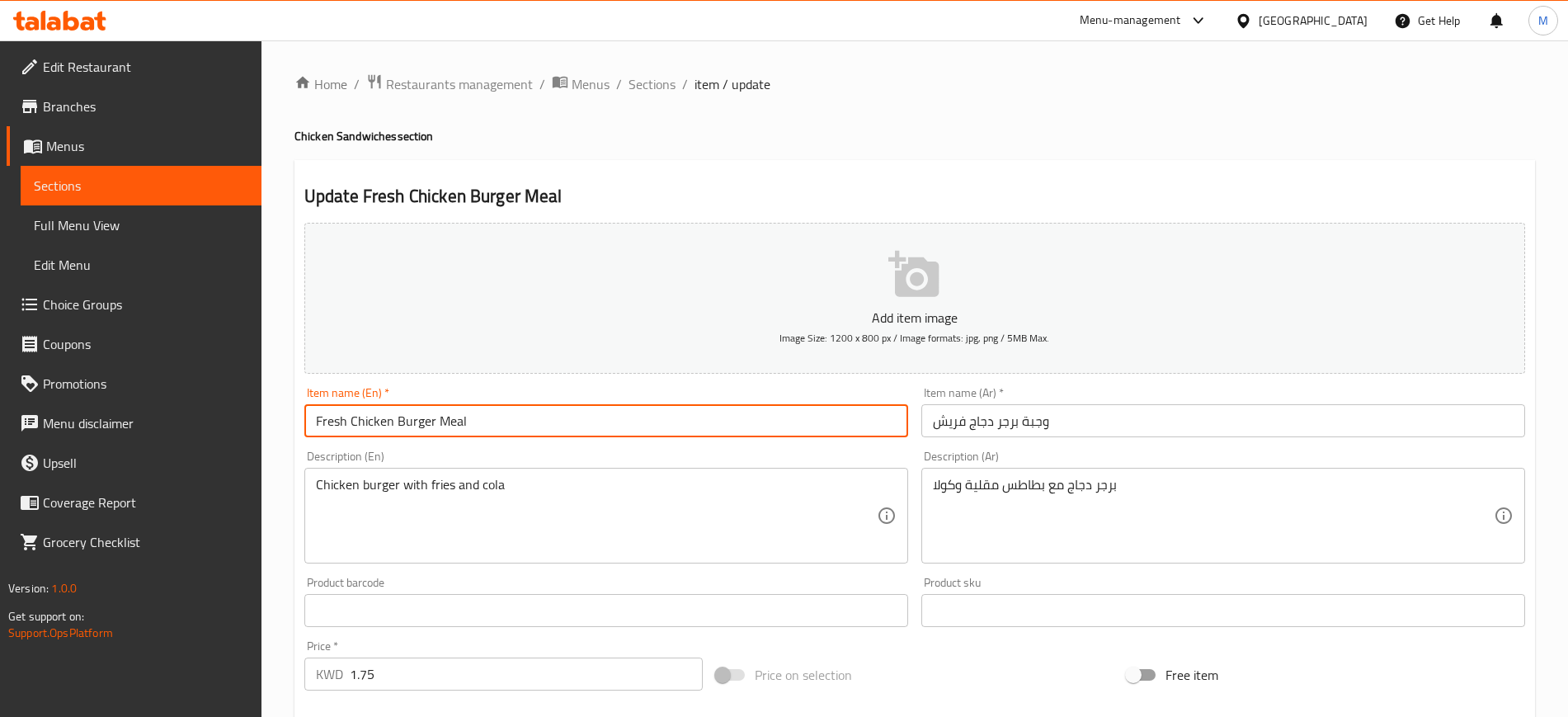
drag, startPoint x: 352, startPoint y: 418, endPoint x: 309, endPoint y: 422, distance: 43.2
click at [309, 420] on input "Fresh Chicken Burger Meal" at bounding box center [606, 421] width 604 height 33
type input "Chicken Burger Meal"
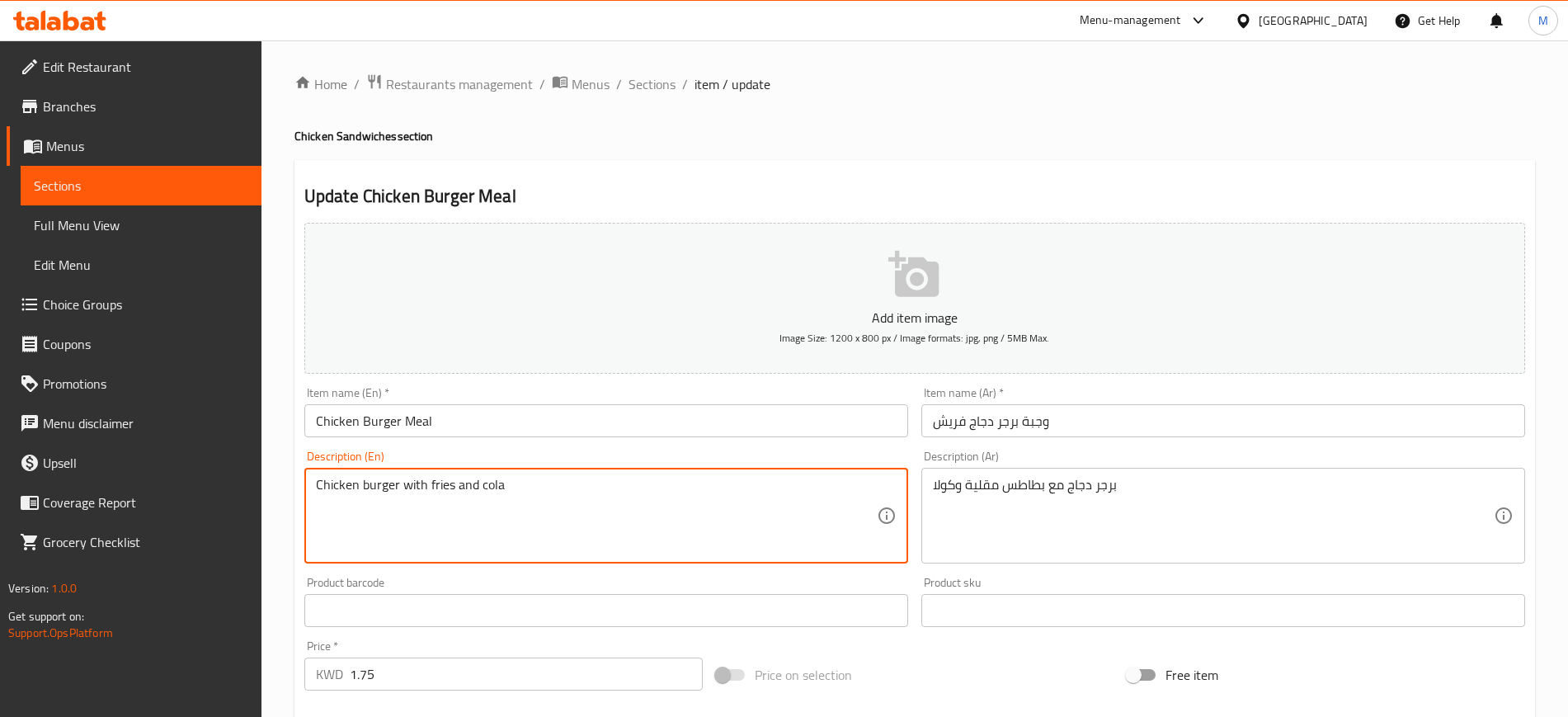
click at [403, 483] on textarea "Chicken burger with fries and cola" at bounding box center [596, 516] width 561 height 79
click at [674, 498] on textarea "Chicken burger served with fries and cola" at bounding box center [596, 516] width 561 height 79
type textarea "Chicken burger served with fries and soft drink"
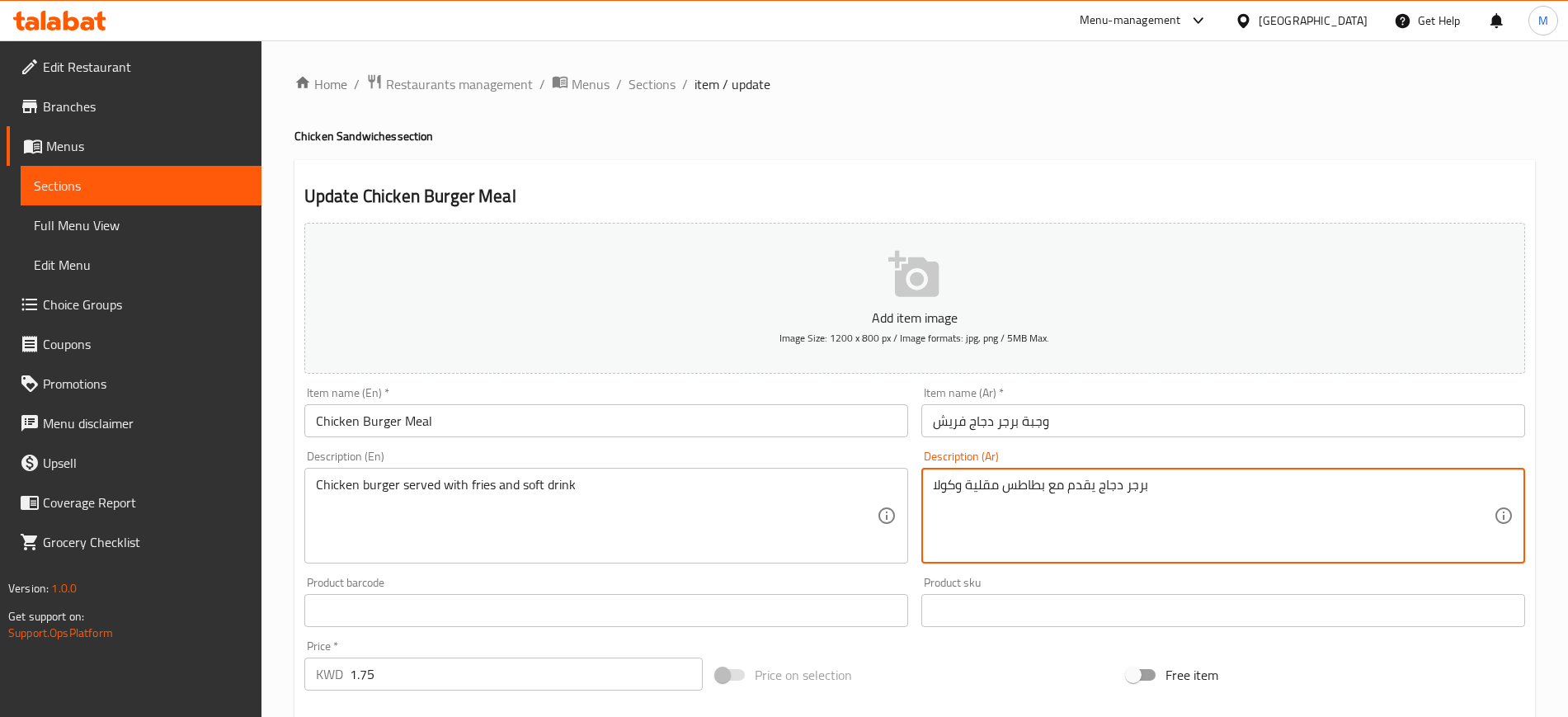
drag, startPoint x: 1005, startPoint y: 488, endPoint x: 1018, endPoint y: 489, distance: 13.0
click at [1018, 489] on textarea "برجر دجاج يقدم مع بطاطس مقلية وكولا" at bounding box center [1213, 516] width 561 height 79
drag, startPoint x: 957, startPoint y: 484, endPoint x: 931, endPoint y: 484, distance: 26.0
click at [931, 484] on div "برجر دجاج يقدم مع بطاطا مقلية وكولا Description (Ar)" at bounding box center [1223, 515] width 604 height 95
type textarea "برجر دجاج يقدم مع بطاطا مقلية و مشروب غازي"
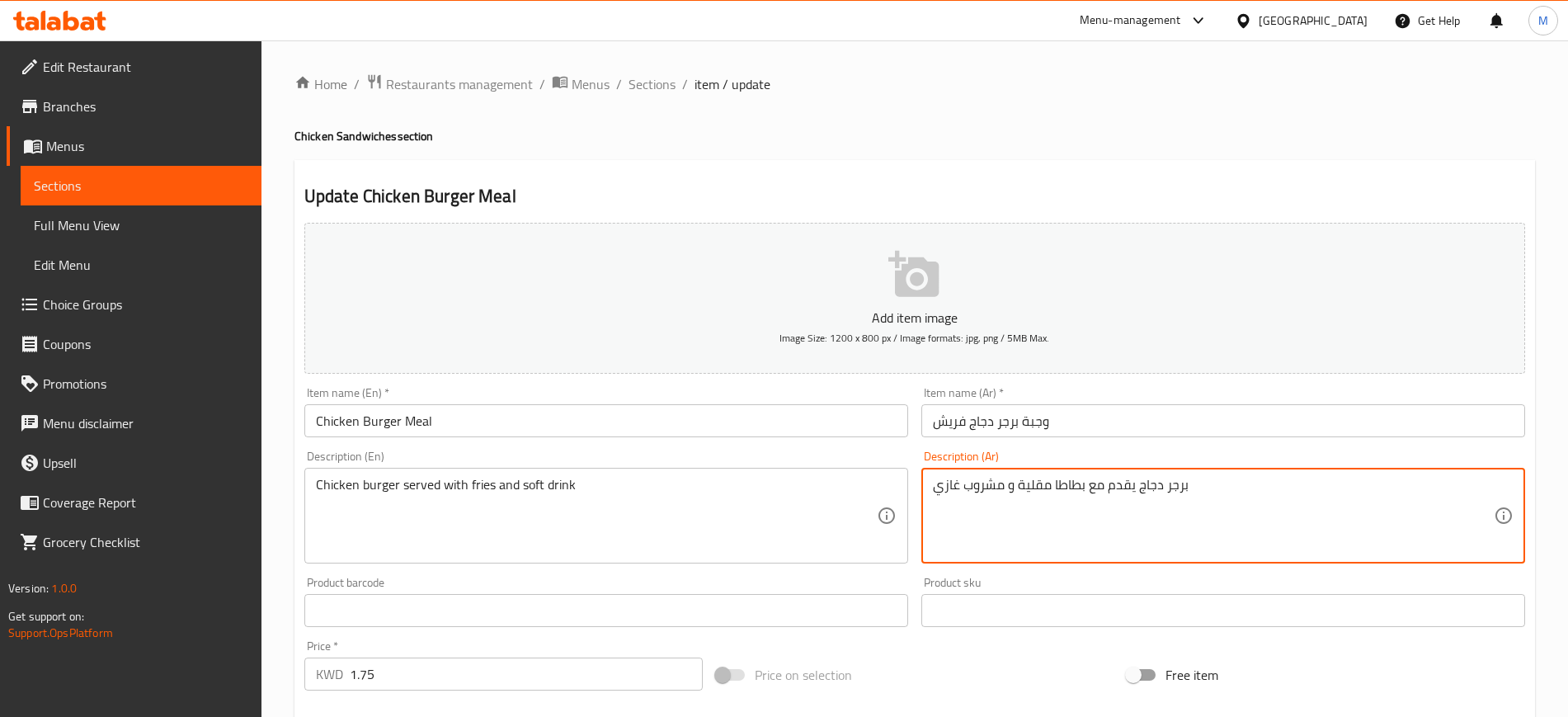
click at [1143, 421] on input "وجبة برجر دجاج فريش" at bounding box center [1223, 421] width 604 height 33
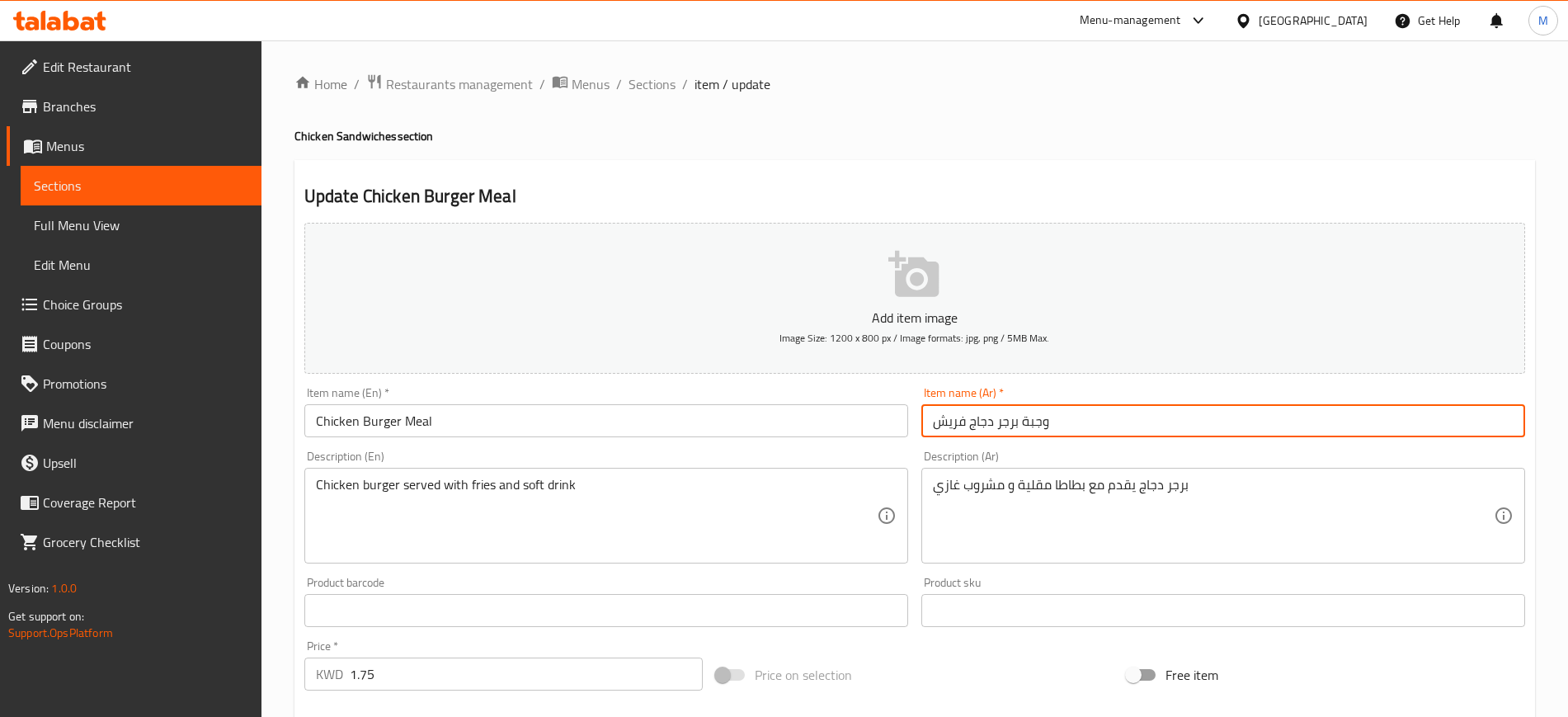
drag, startPoint x: 970, startPoint y: 428, endPoint x: 932, endPoint y: 424, distance: 38.2
click at [931, 421] on input "وجبة برجر دجاج فريش" at bounding box center [1223, 421] width 604 height 33
type input "وجبة برجر دجاج"
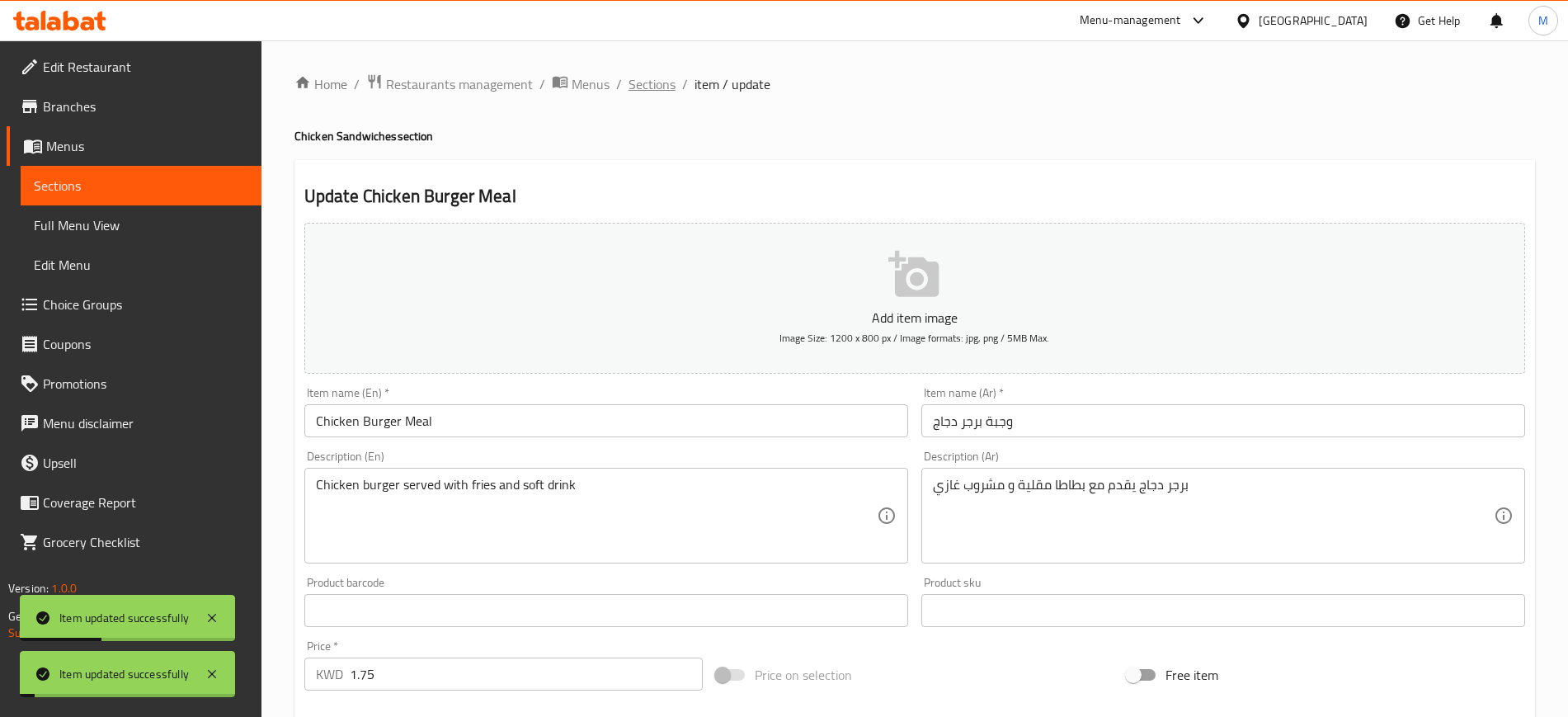
click at [649, 94] on span "Sections" at bounding box center [651, 83] width 47 height 19
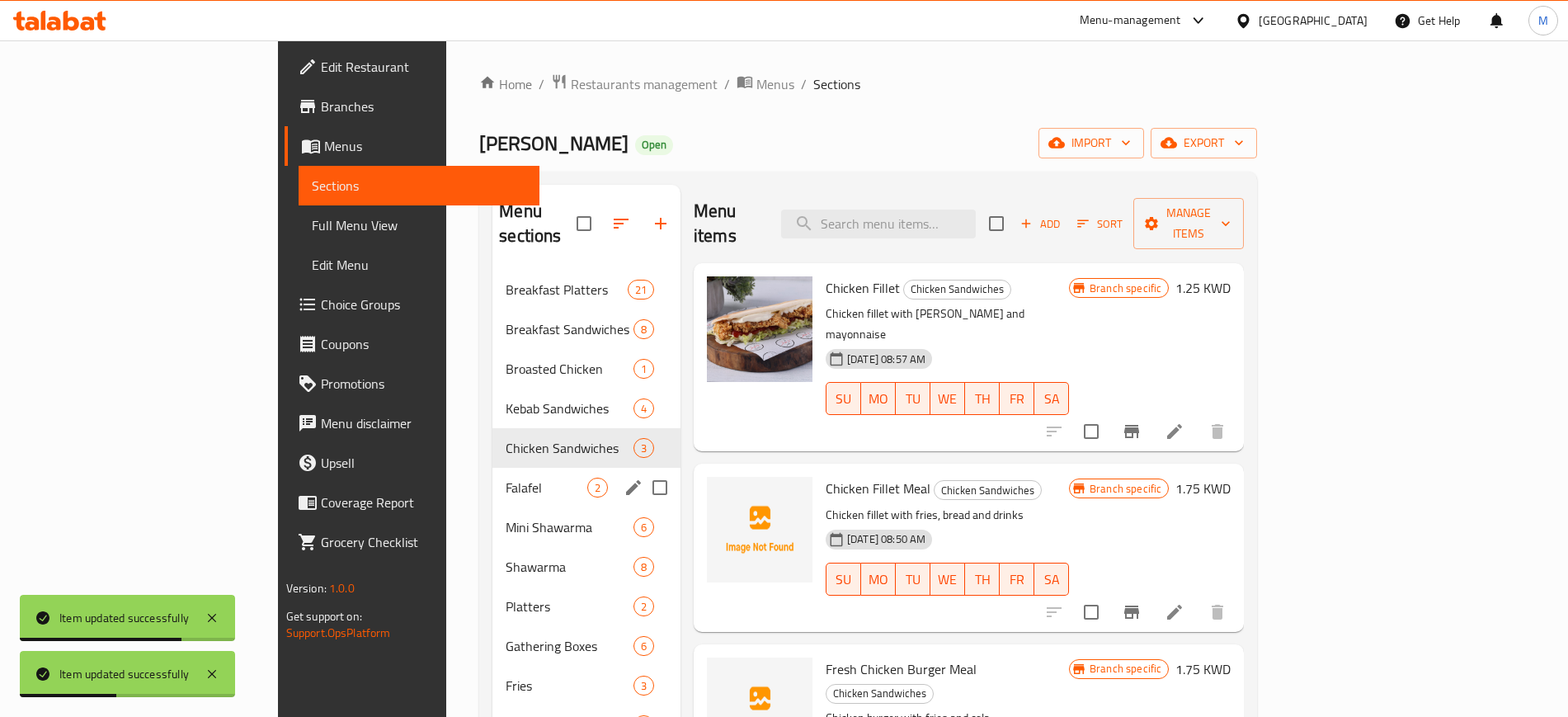
click at [506, 477] on span "Falafel" at bounding box center [547, 486] width 82 height 19
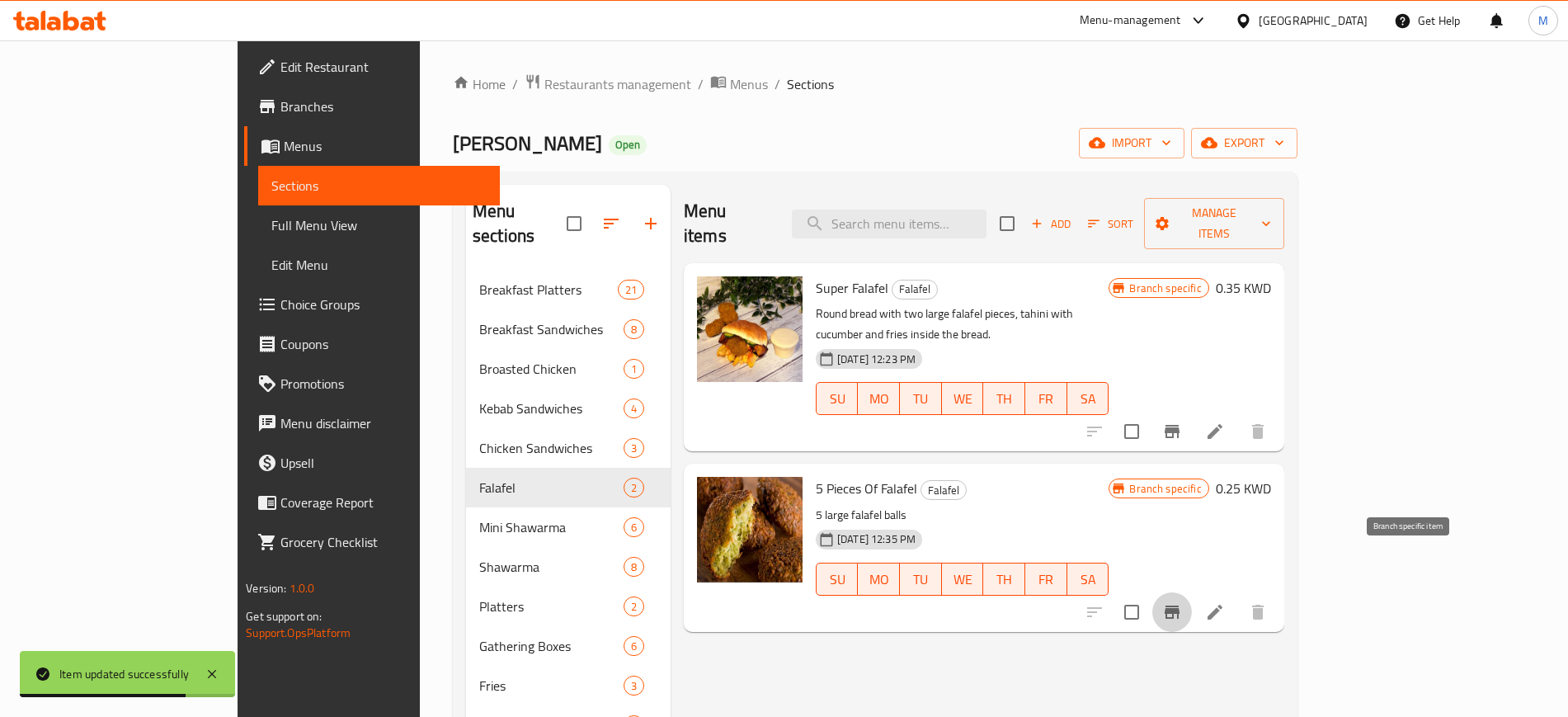
click at [1192, 592] on button "Branch-specific-item" at bounding box center [1172, 611] width 40 height 40
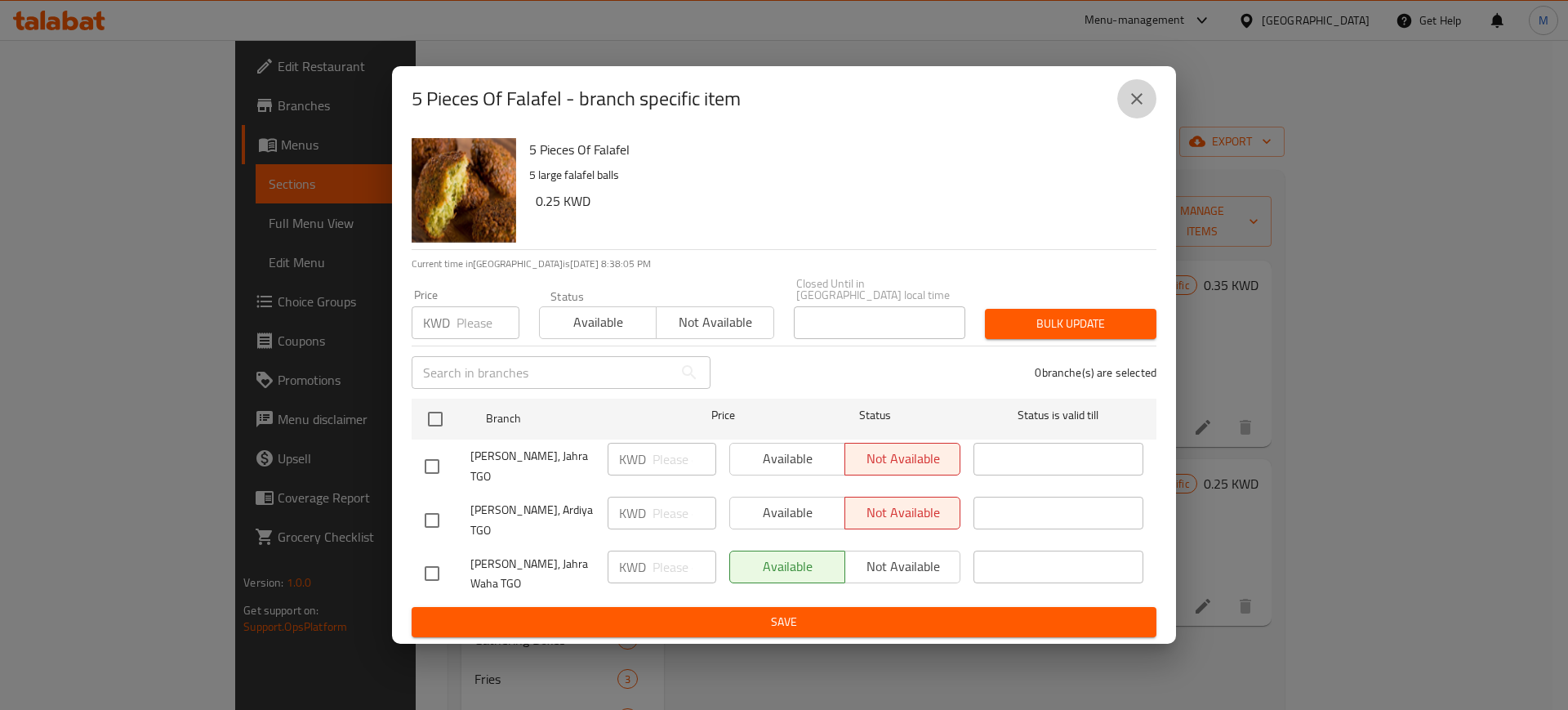
click at [1124, 118] on button "close" at bounding box center [1137, 98] width 39 height 39
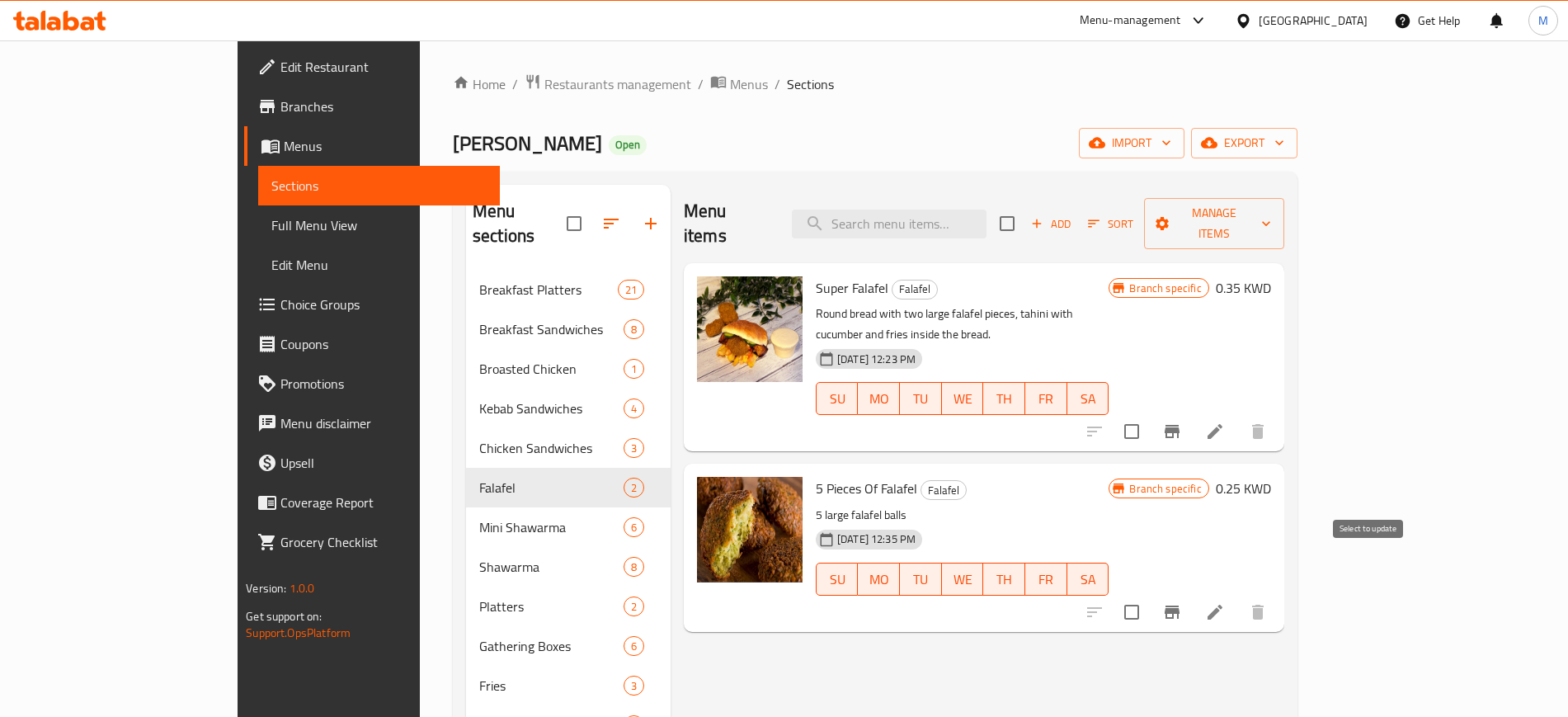
click at [1149, 595] on input "checkbox" at bounding box center [1132, 611] width 34 height 34
checkbox input "false"
click at [1222, 604] on icon at bounding box center [1215, 611] width 15 height 15
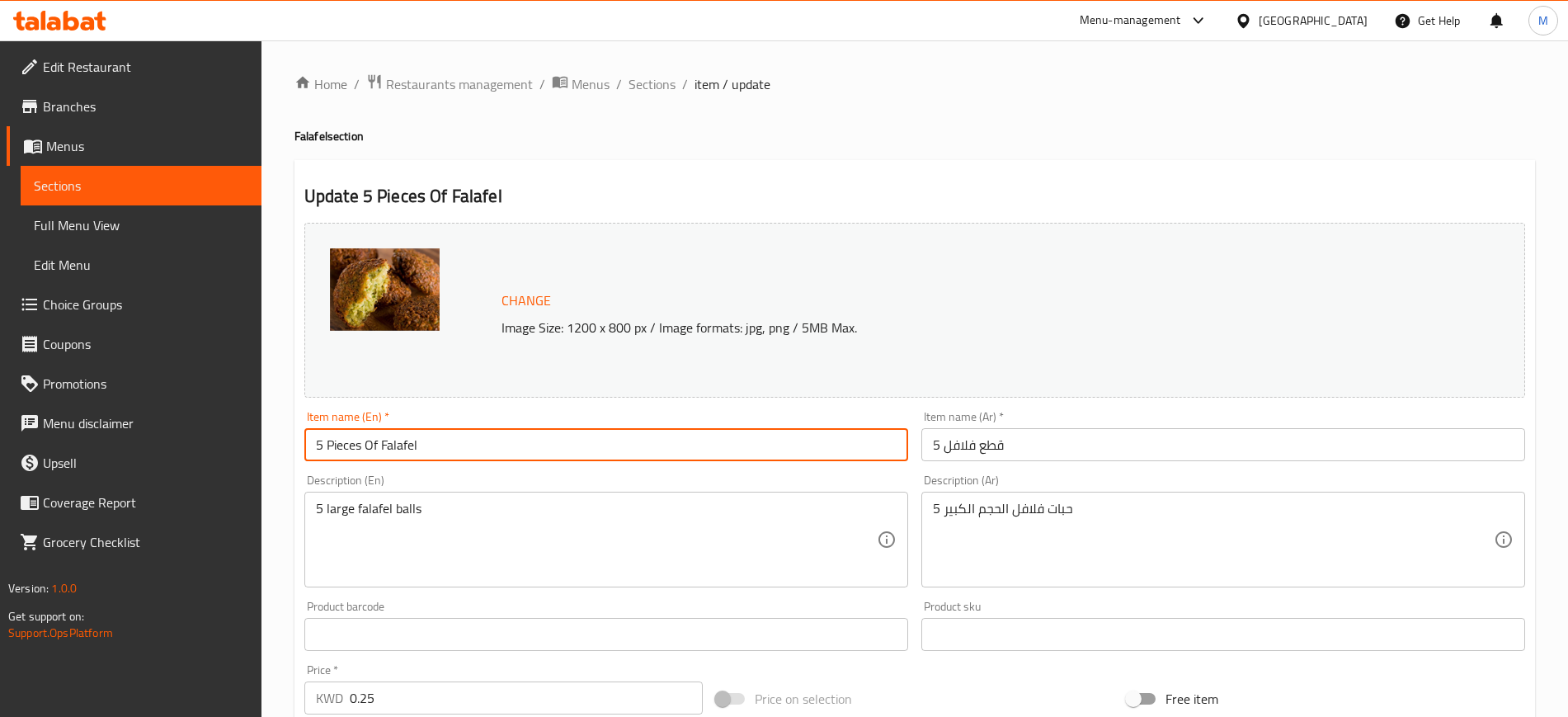
drag, startPoint x: 458, startPoint y: 448, endPoint x: 307, endPoint y: 443, distance: 151.1
click at [307, 442] on input "5 Pieces Of Falafel" at bounding box center [606, 445] width 604 height 33
type input "Falafel 5 Pieces"
click at [1080, 443] on input "5 قطع فلافل" at bounding box center [1223, 445] width 604 height 33
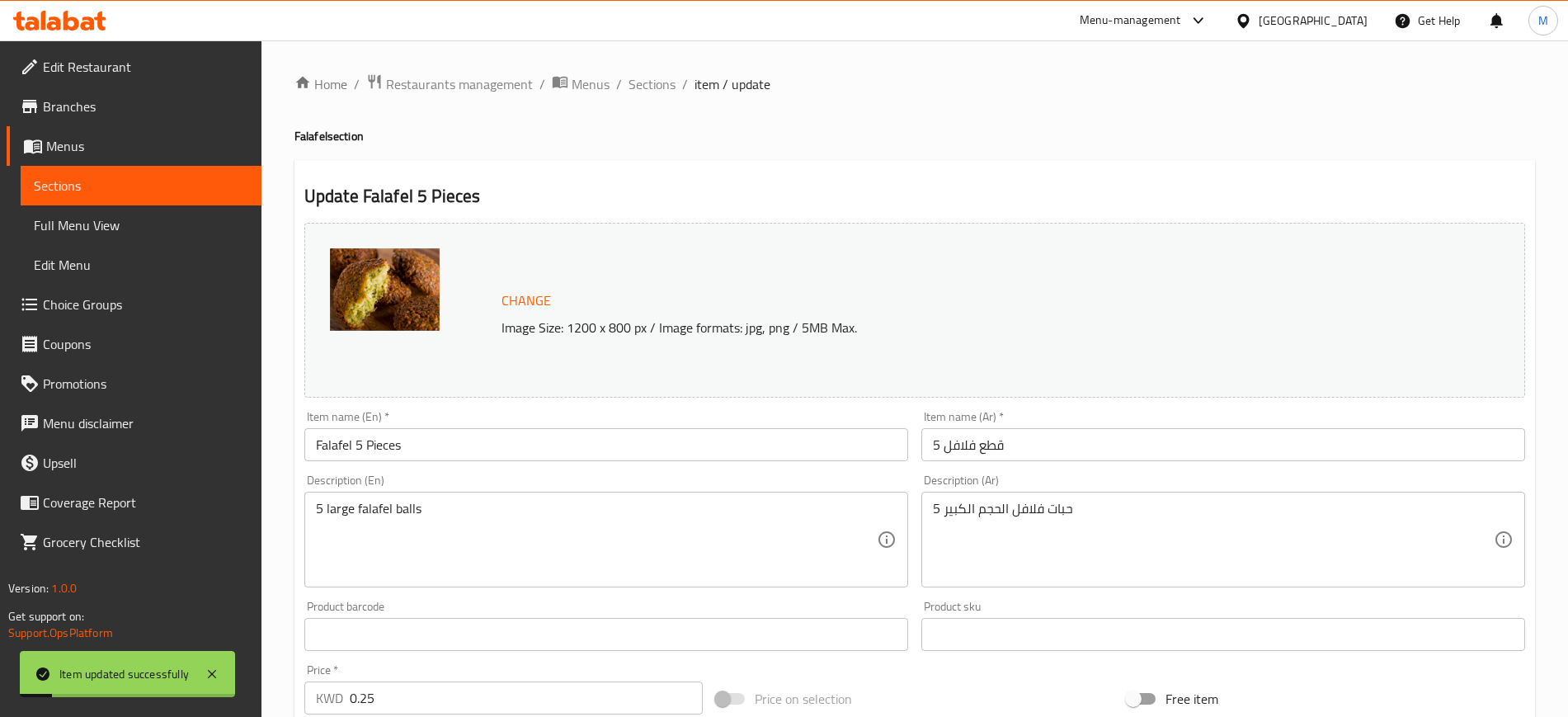
drag, startPoint x: 653, startPoint y: 87, endPoint x: 706, endPoint y: 126, distance: 65.8
click at [653, 87] on span "Sections" at bounding box center [651, 83] width 47 height 19
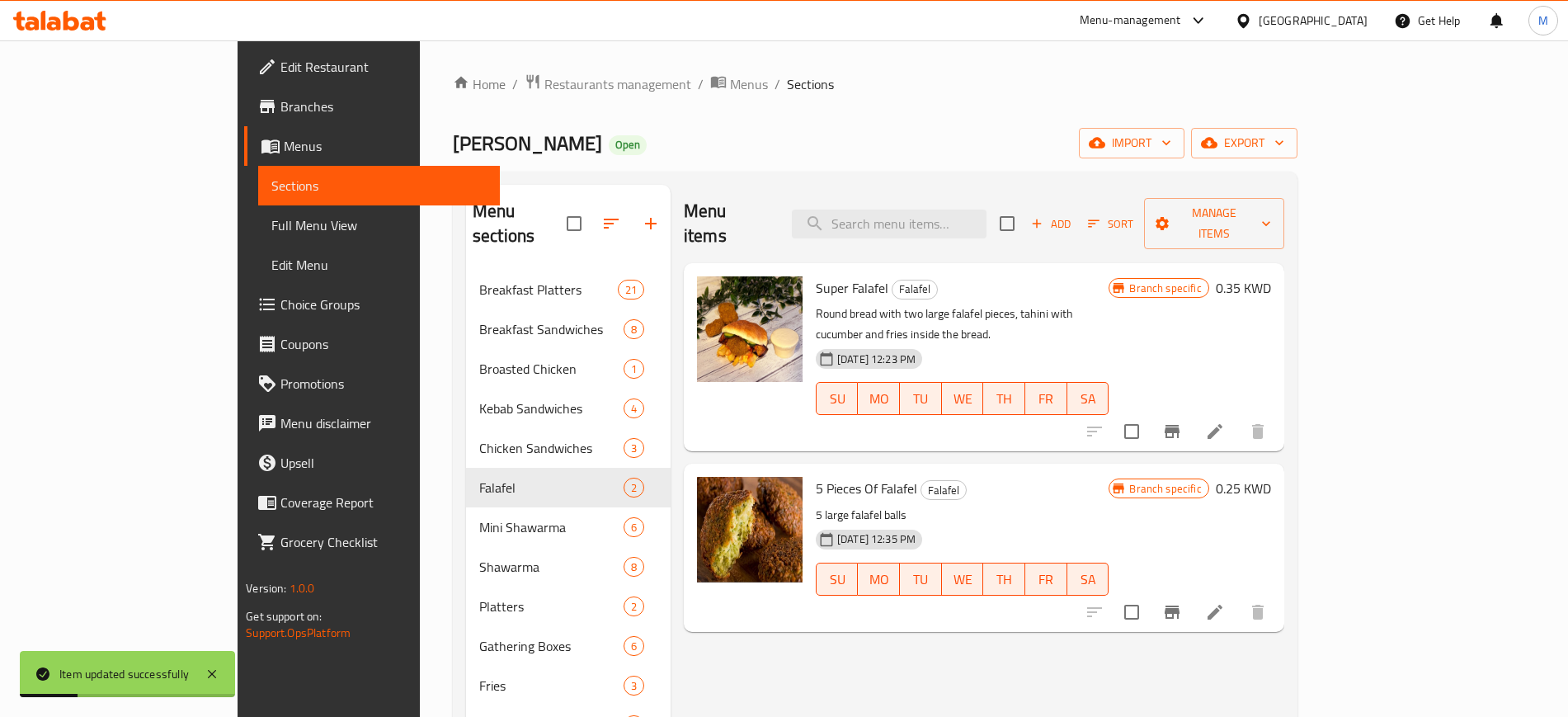
click at [1180, 605] on icon "Branch-specific-item" at bounding box center [1172, 611] width 15 height 13
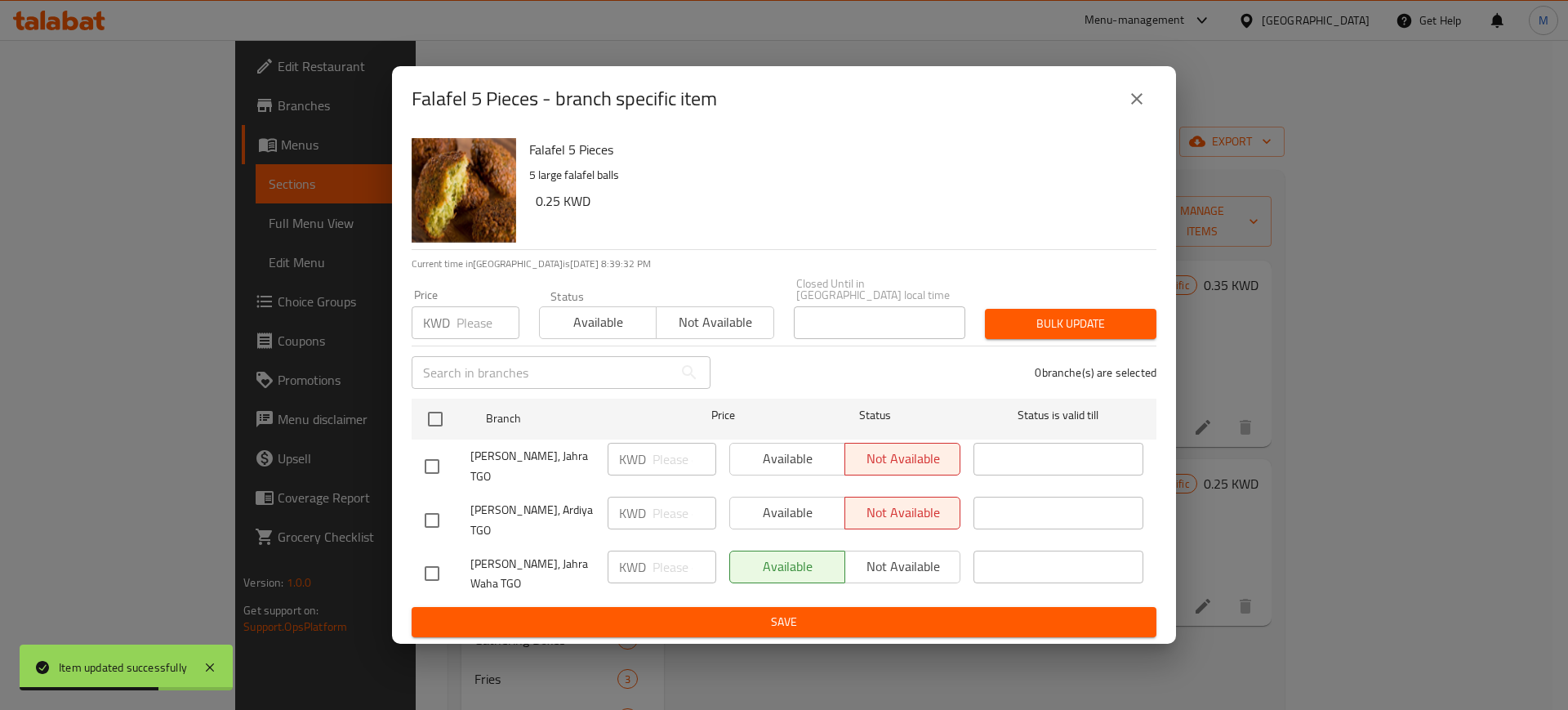
click at [1140, 108] on icon "close" at bounding box center [1136, 98] width 19 height 19
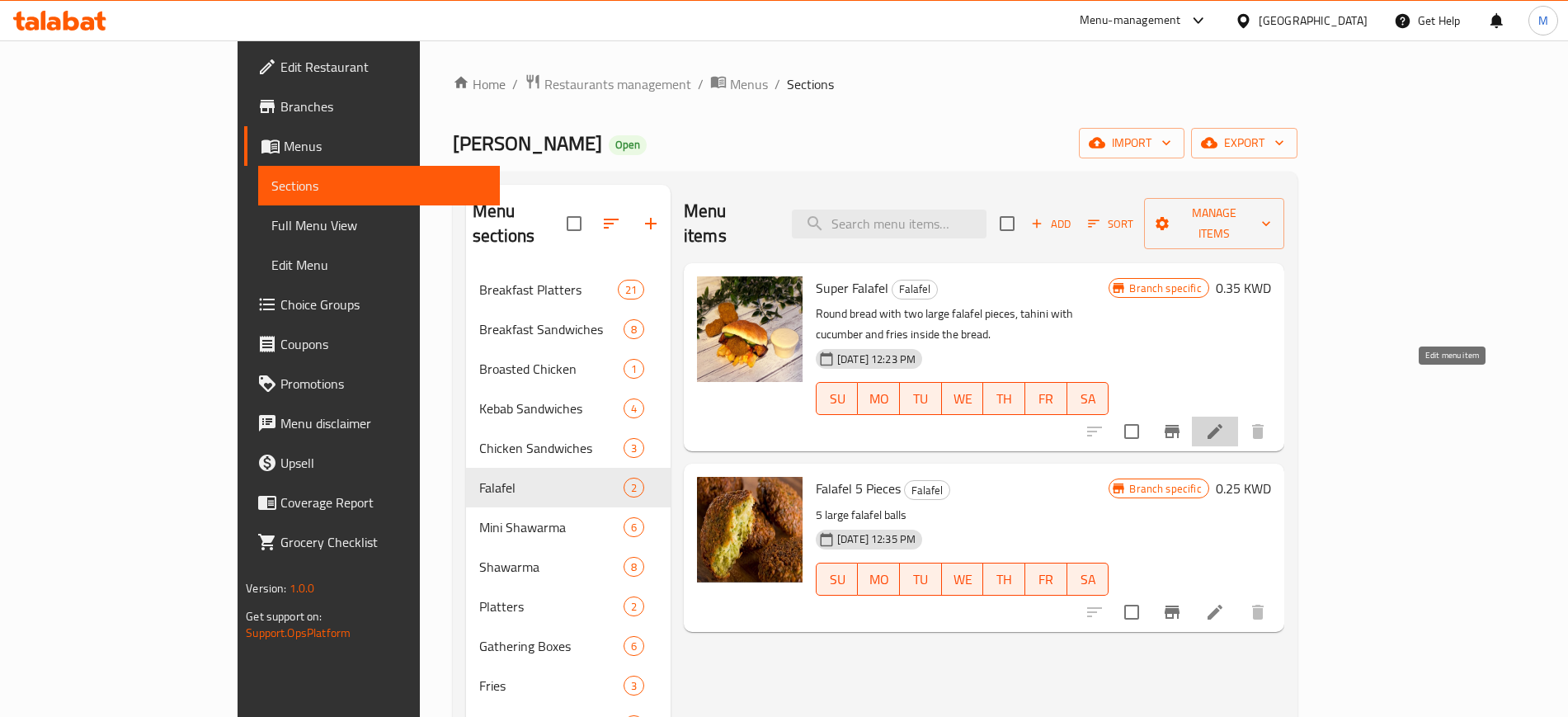
click at [1225, 421] on icon at bounding box center [1215, 431] width 19 height 19
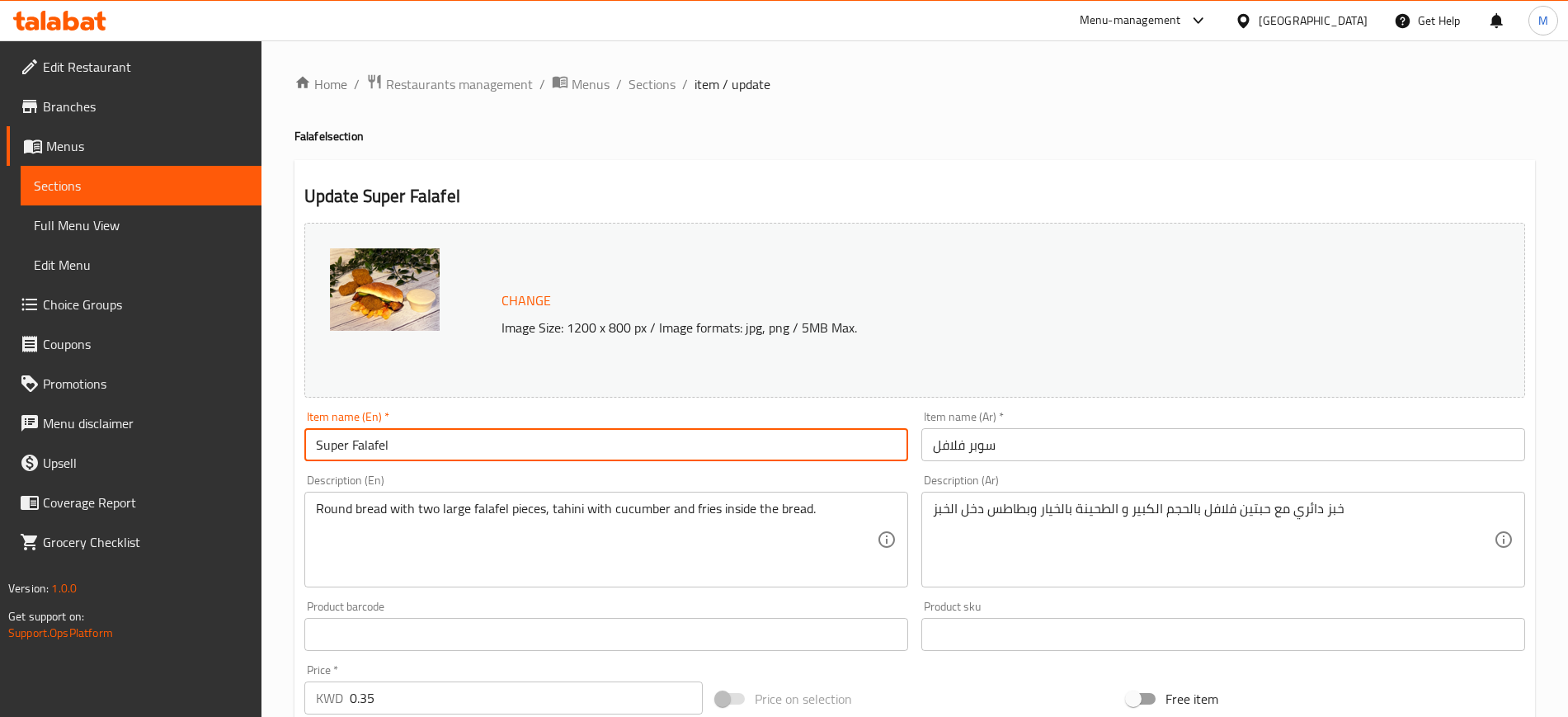
click at [536, 443] on input "Super Falafel" at bounding box center [606, 445] width 604 height 33
type input "Super Falafel Sandwich"
click at [929, 446] on input "سوبر فلافل" at bounding box center [1223, 445] width 604 height 33
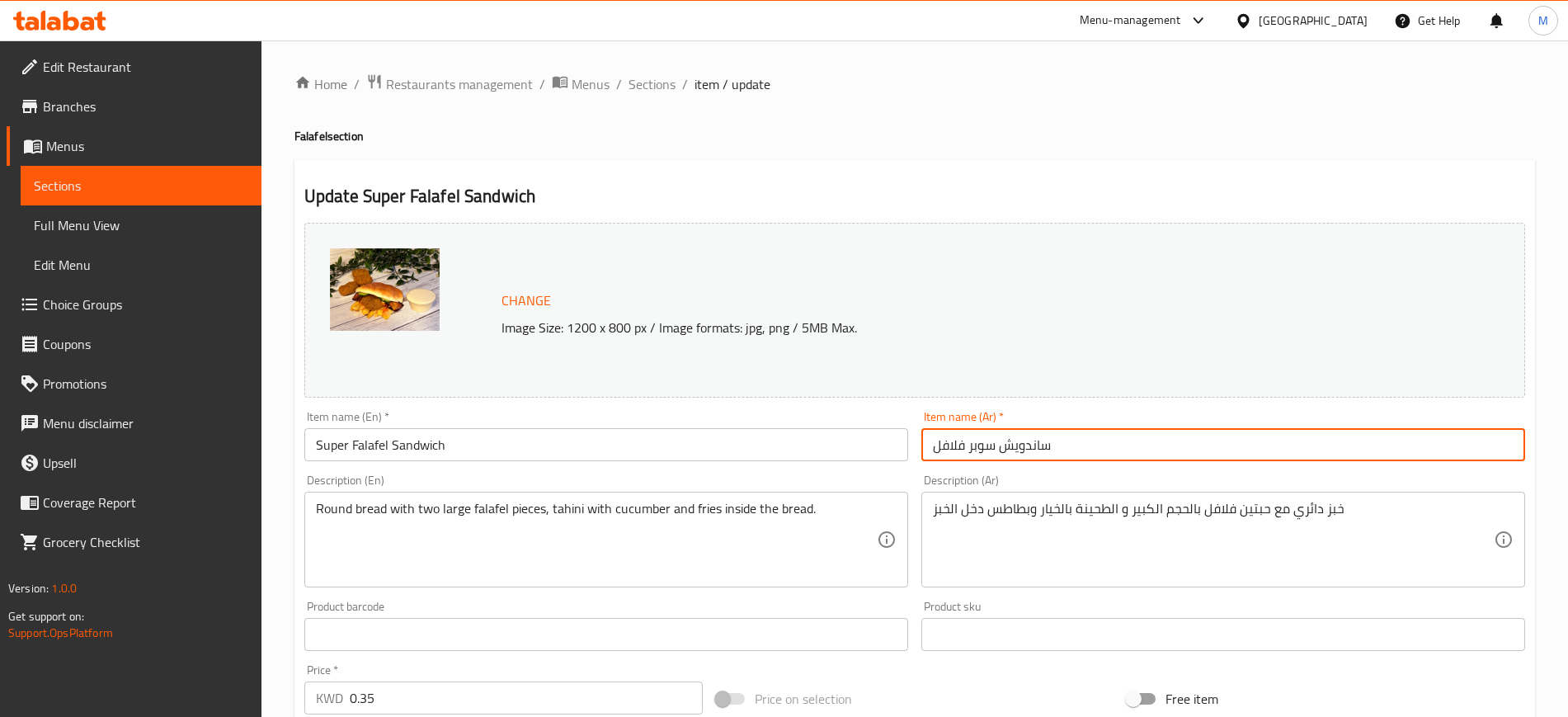
type input "ساندويش سوبر فلافل"
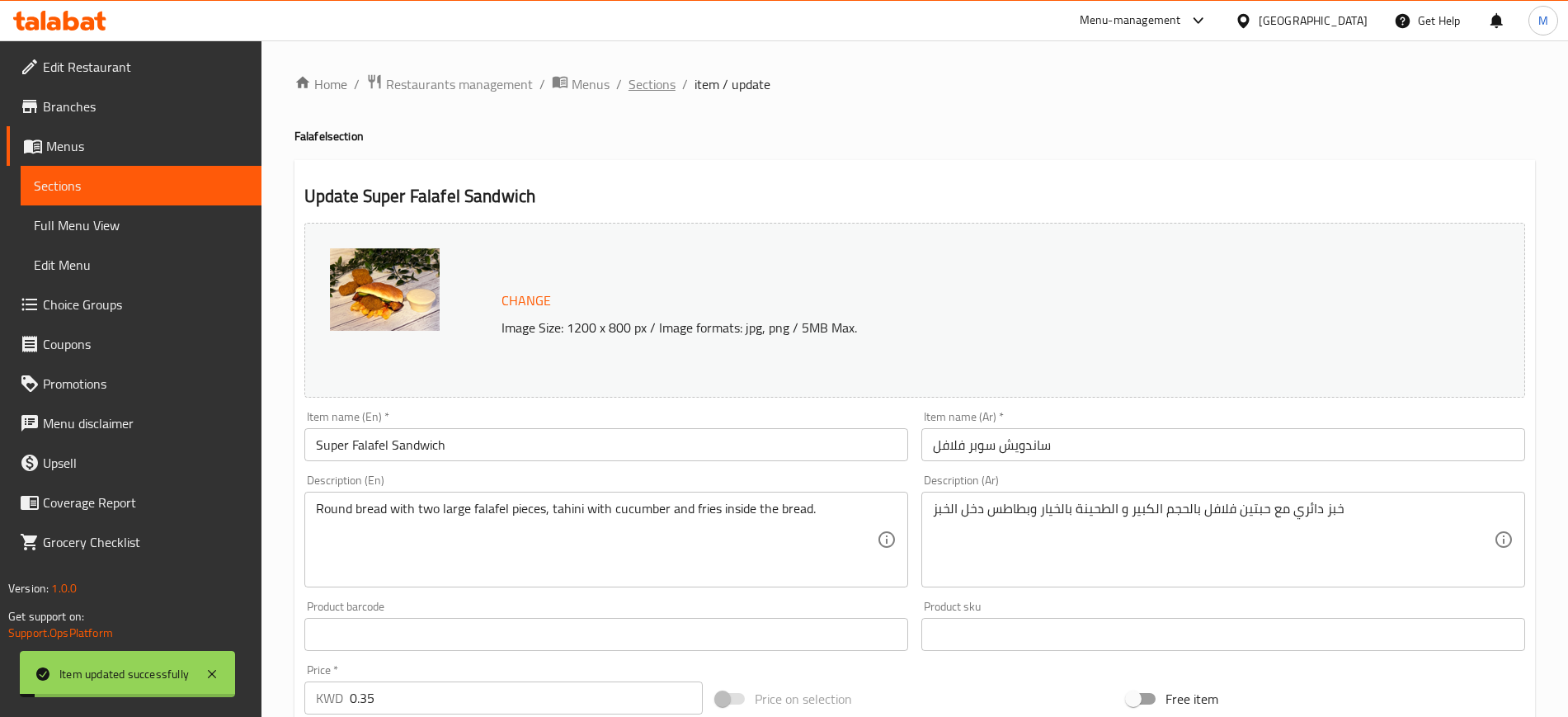
click at [648, 80] on span "Sections" at bounding box center [651, 83] width 47 height 19
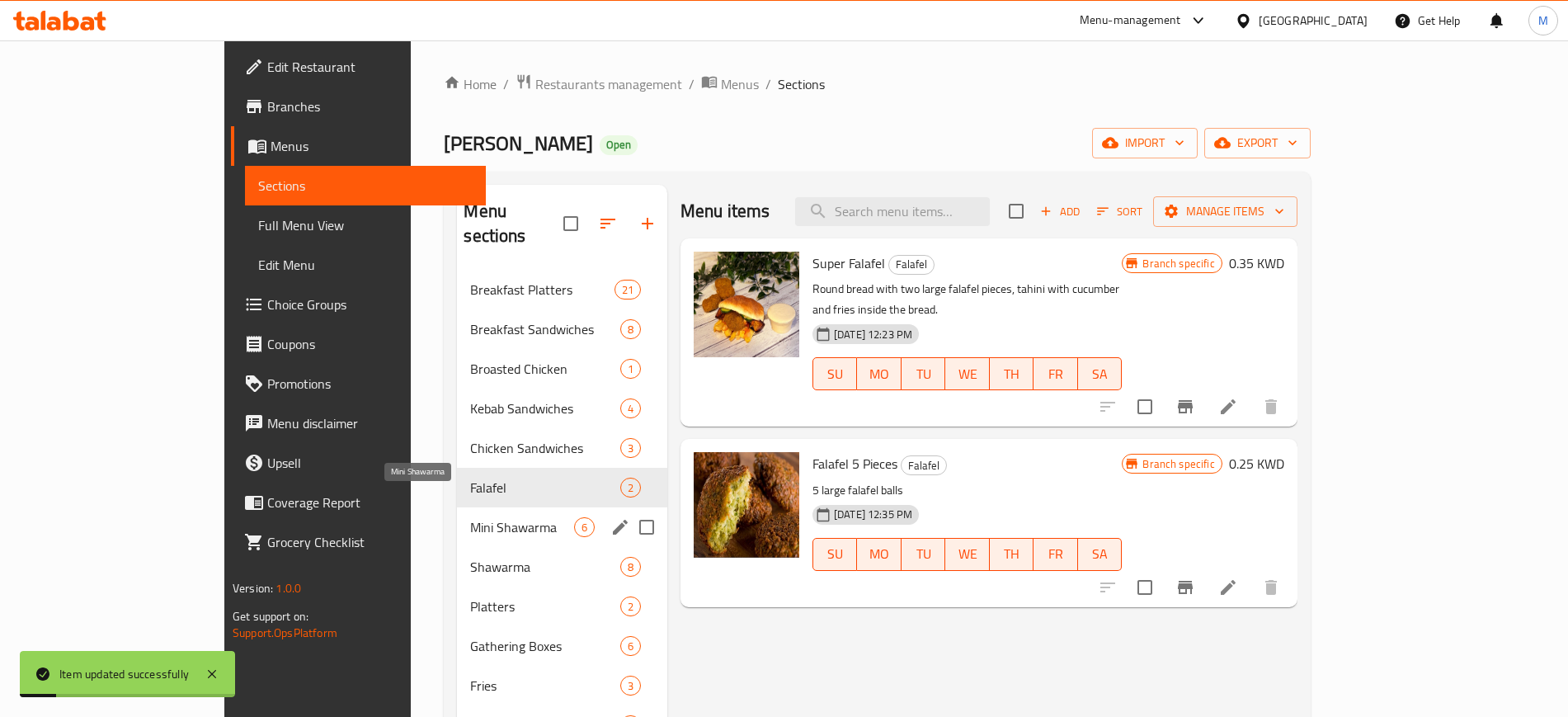
click at [470, 517] on span "Mini Shawarma" at bounding box center [521, 526] width 103 height 19
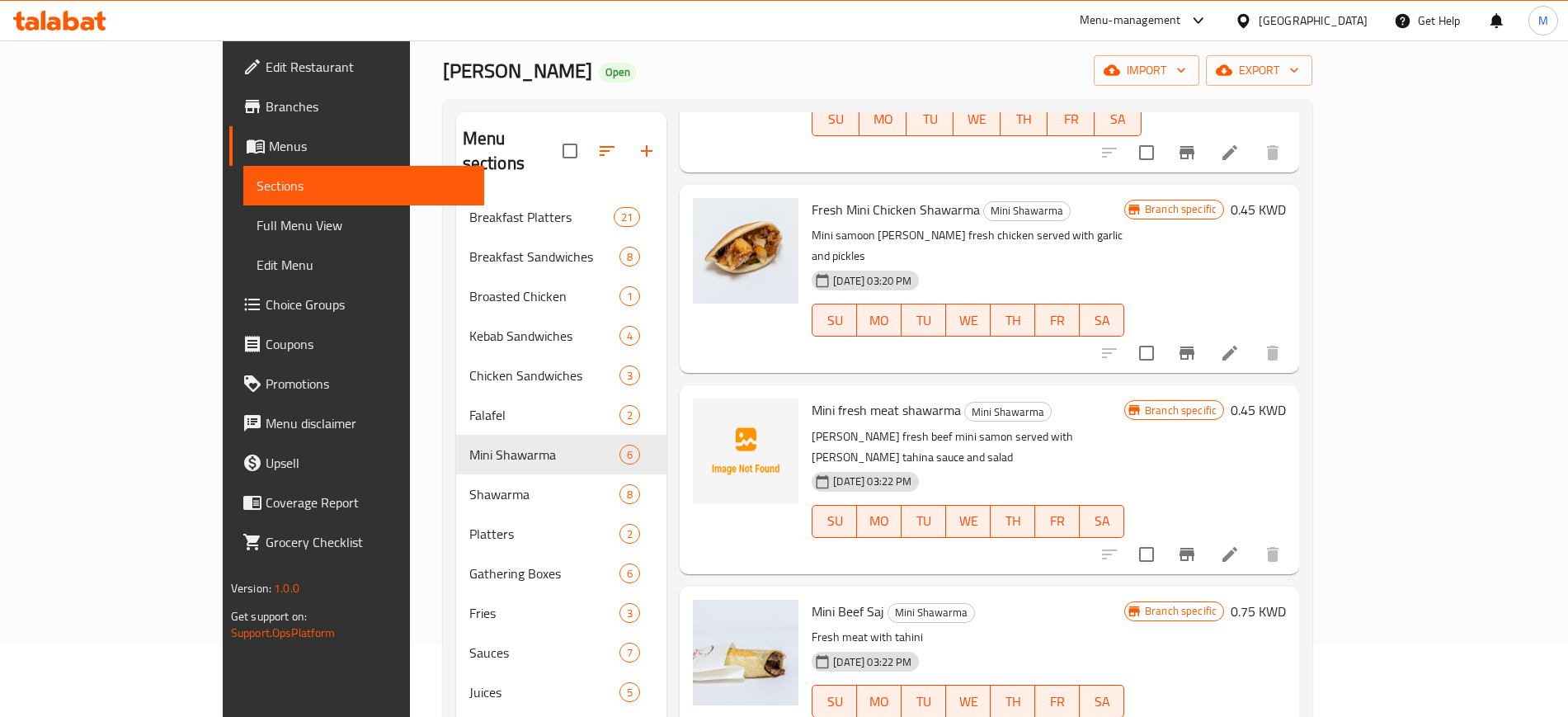
scroll to position [103, 0]
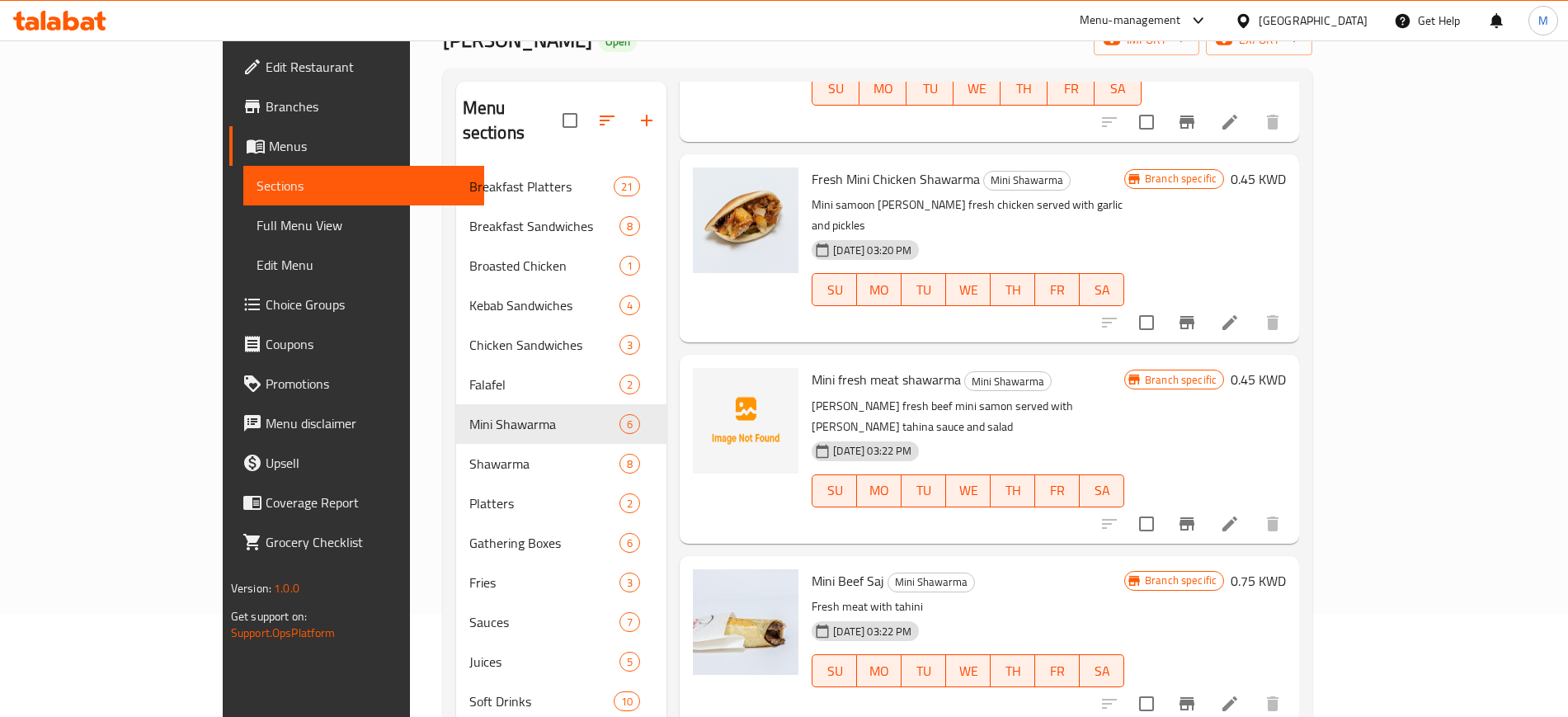
click at [1253, 509] on li at bounding box center [1230, 523] width 46 height 30
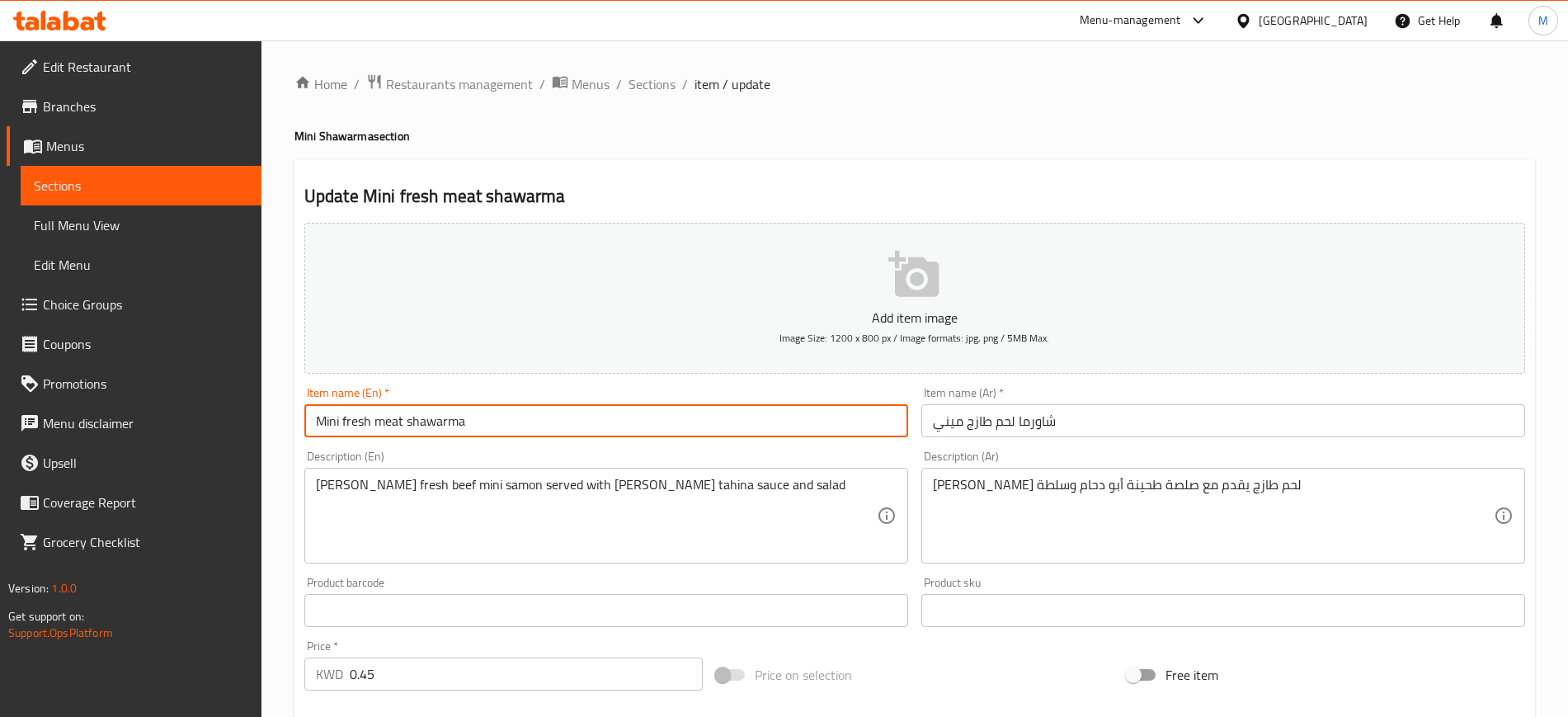
click at [344, 423] on input "Mini fresh meat shawarma" at bounding box center [606, 421] width 604 height 33
click at [386, 424] on input "Mini Fresh meat shawarma" at bounding box center [606, 421] width 604 height 33
click at [413, 420] on input "Mini Fresh Meat shawarma" at bounding box center [606, 421] width 604 height 33
type input "Mini Fresh Meat Shawarma"
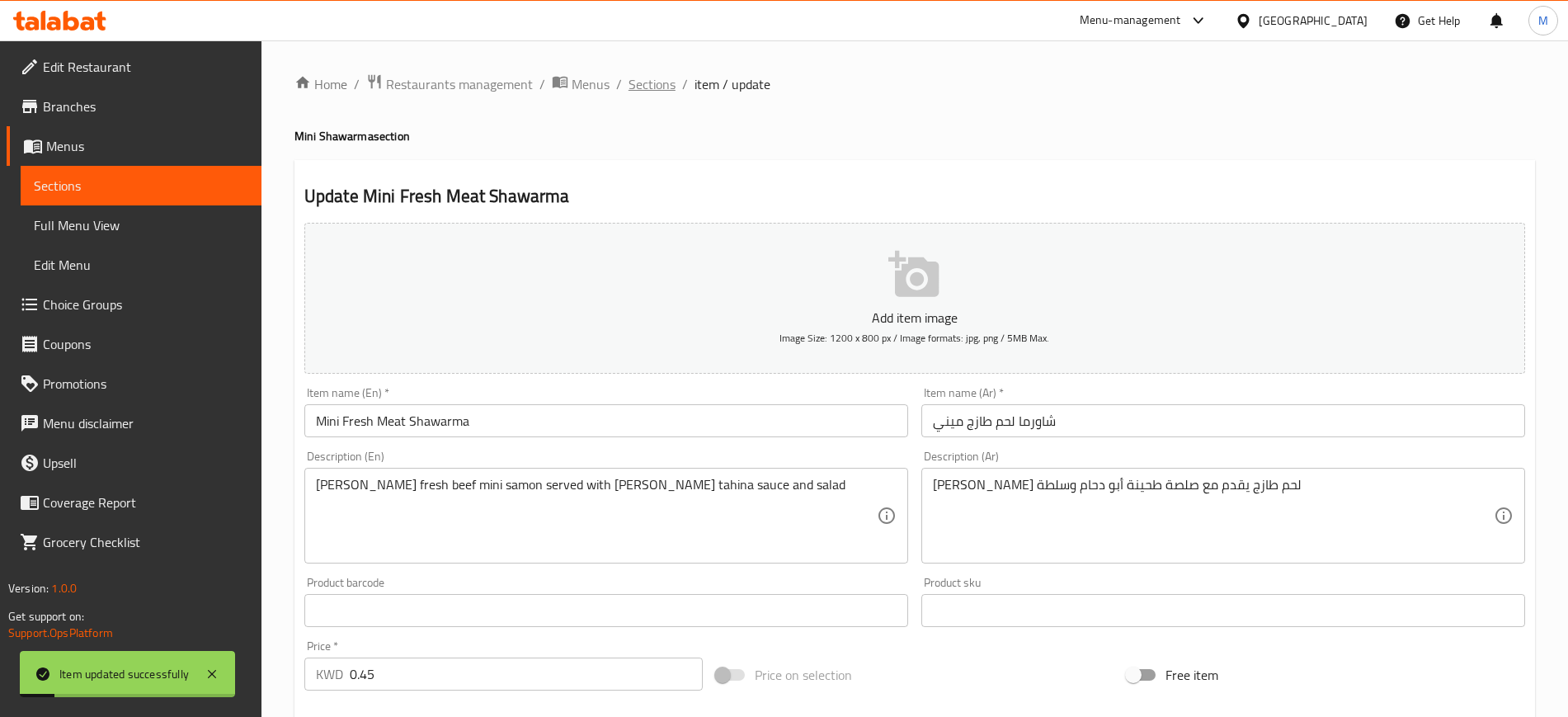
click at [648, 87] on span "Sections" at bounding box center [651, 83] width 47 height 19
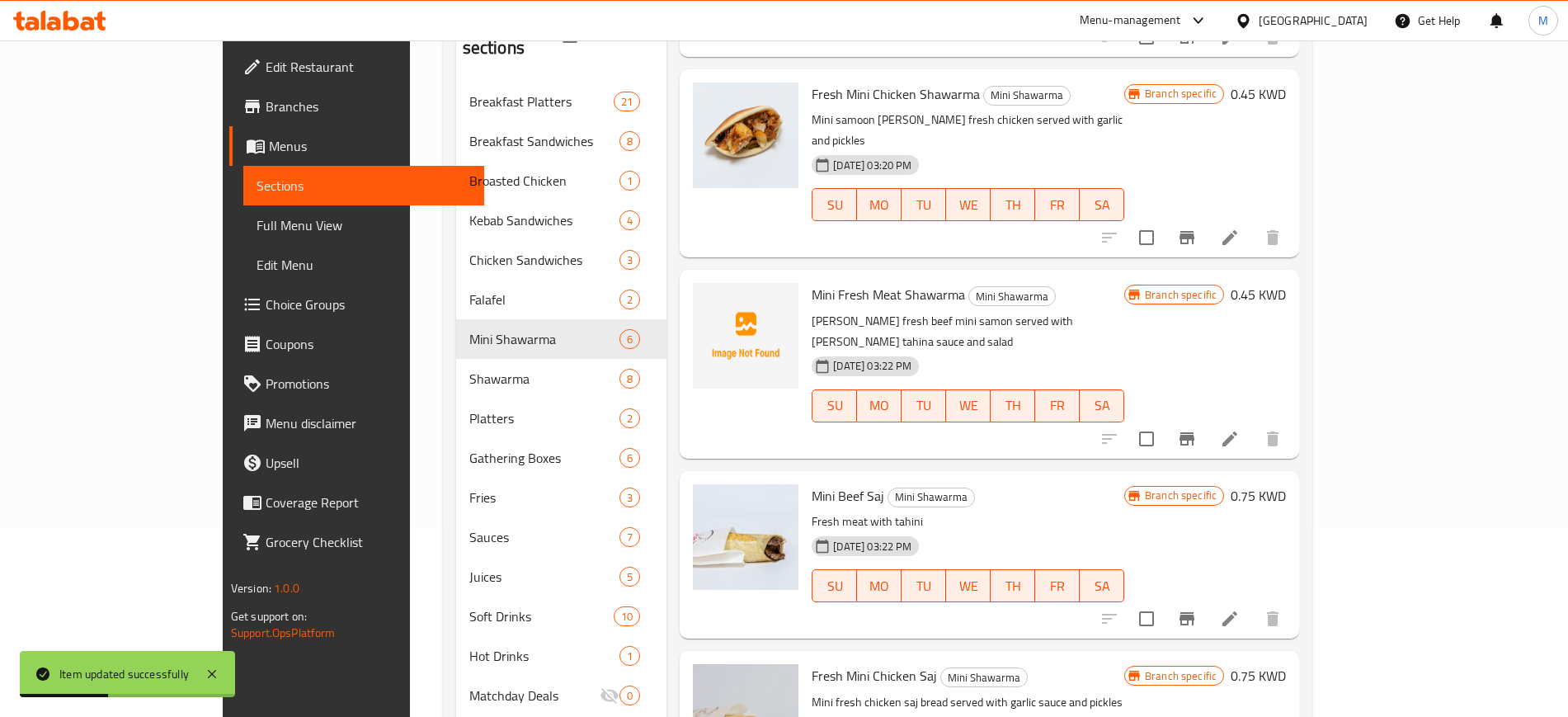
scroll to position [254, 0]
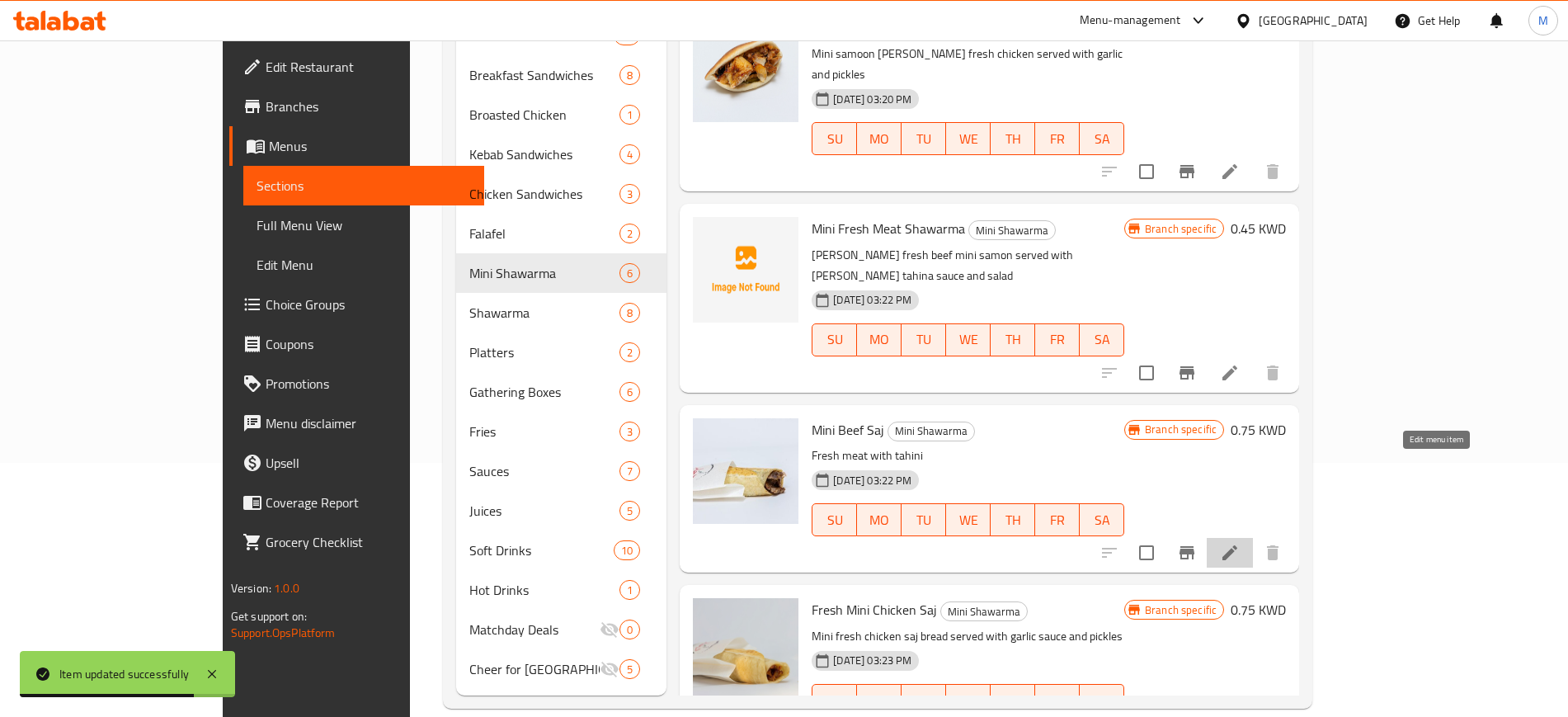
click at [1237, 545] on icon at bounding box center [1230, 552] width 15 height 15
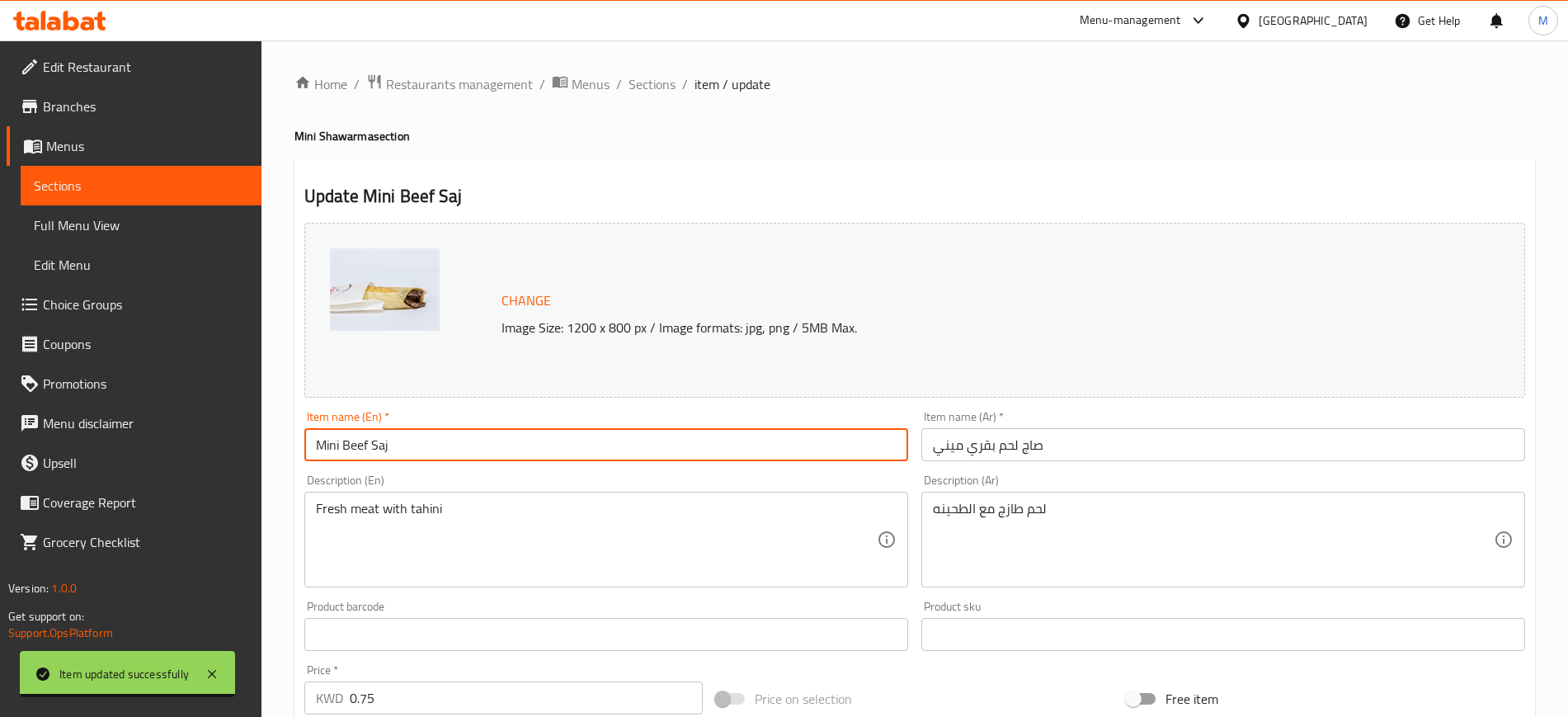
click at [372, 442] on input "Mini Beef Saj" at bounding box center [606, 445] width 604 height 33
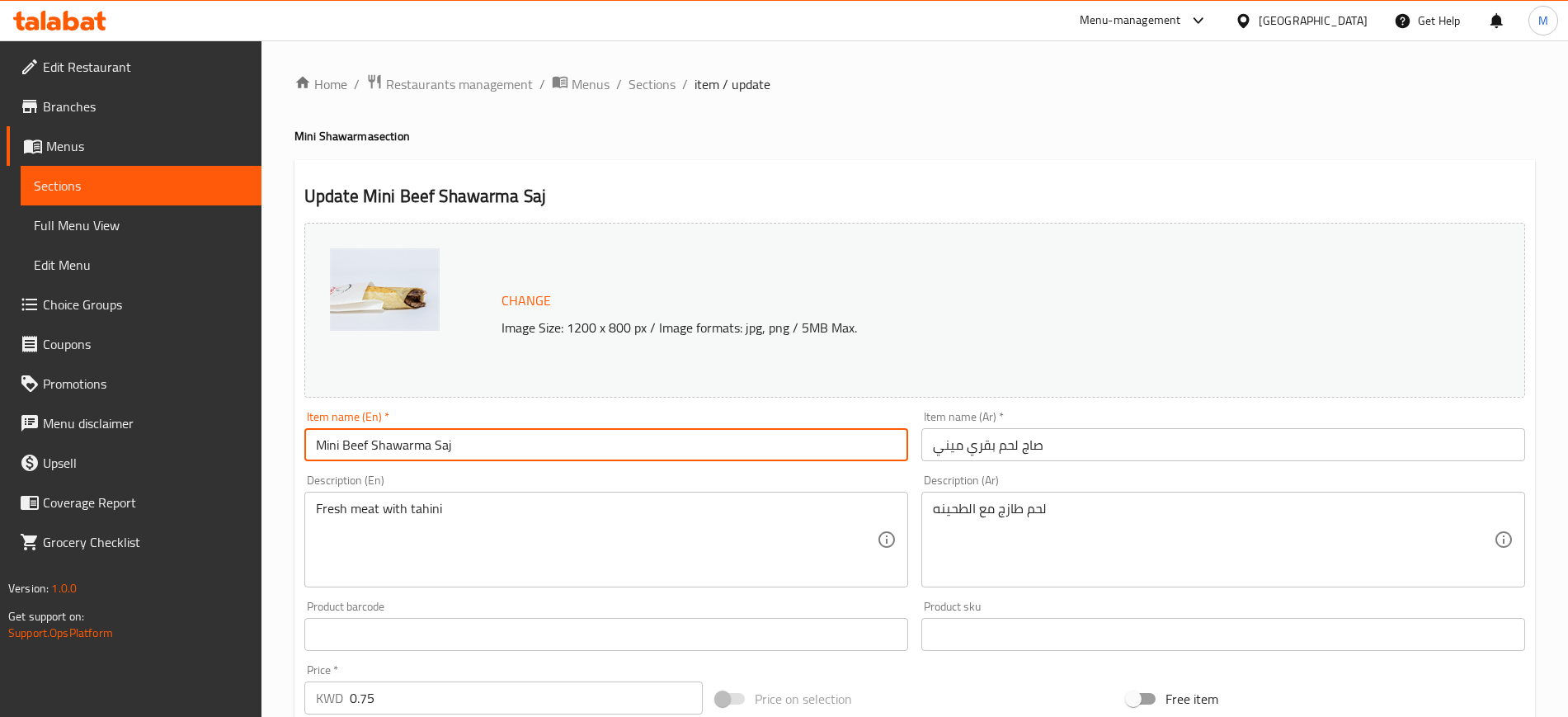
type input "Mini Beef Shawarma Saj"
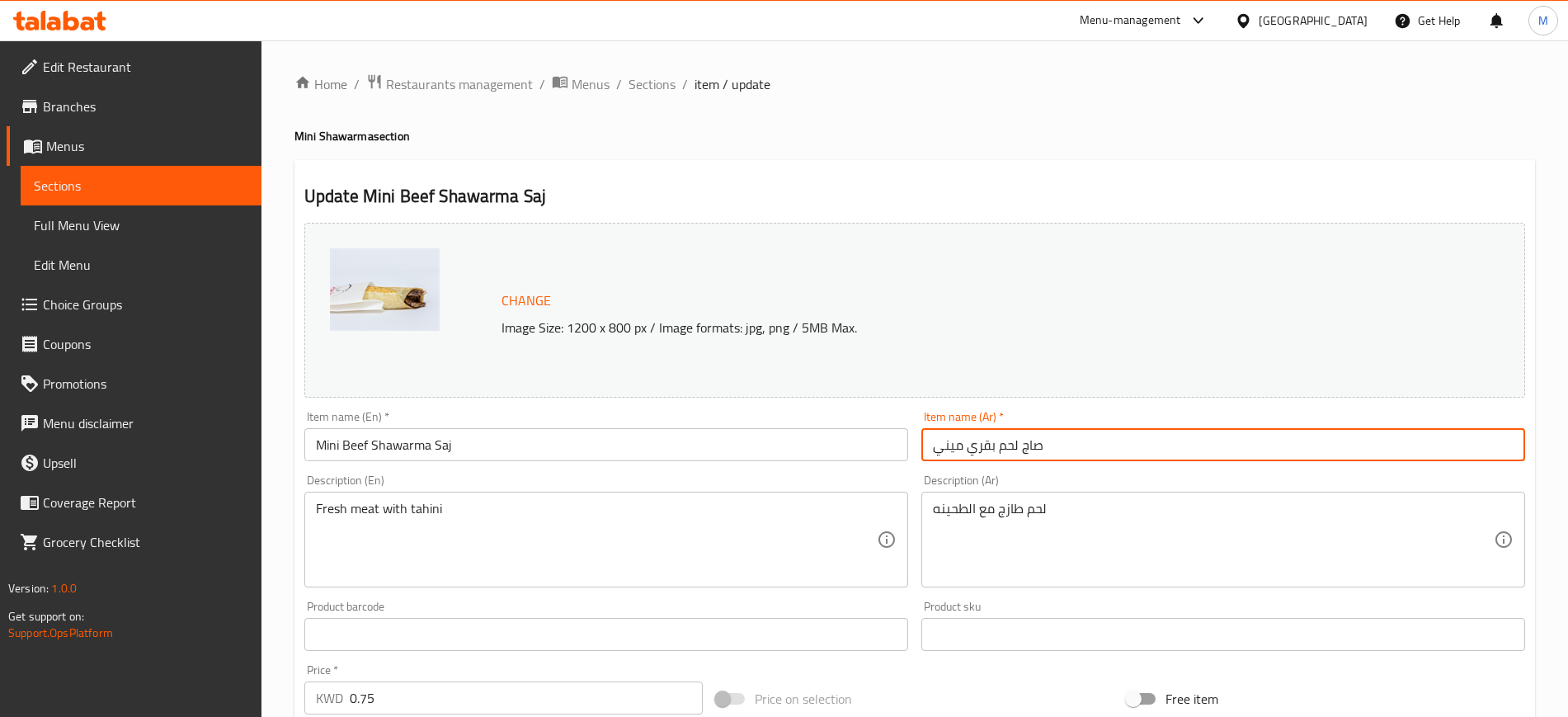
click at [1016, 445] on input "صاج لحم بقري ميني" at bounding box center [1223, 445] width 604 height 33
click at [1018, 439] on input "صاج لحم بقري ميني" at bounding box center [1223, 445] width 604 height 33
click at [1021, 447] on input "صاج لحم بقري ميني" at bounding box center [1223, 445] width 604 height 33
type input "صاج شاورما لحم بقري ميني"
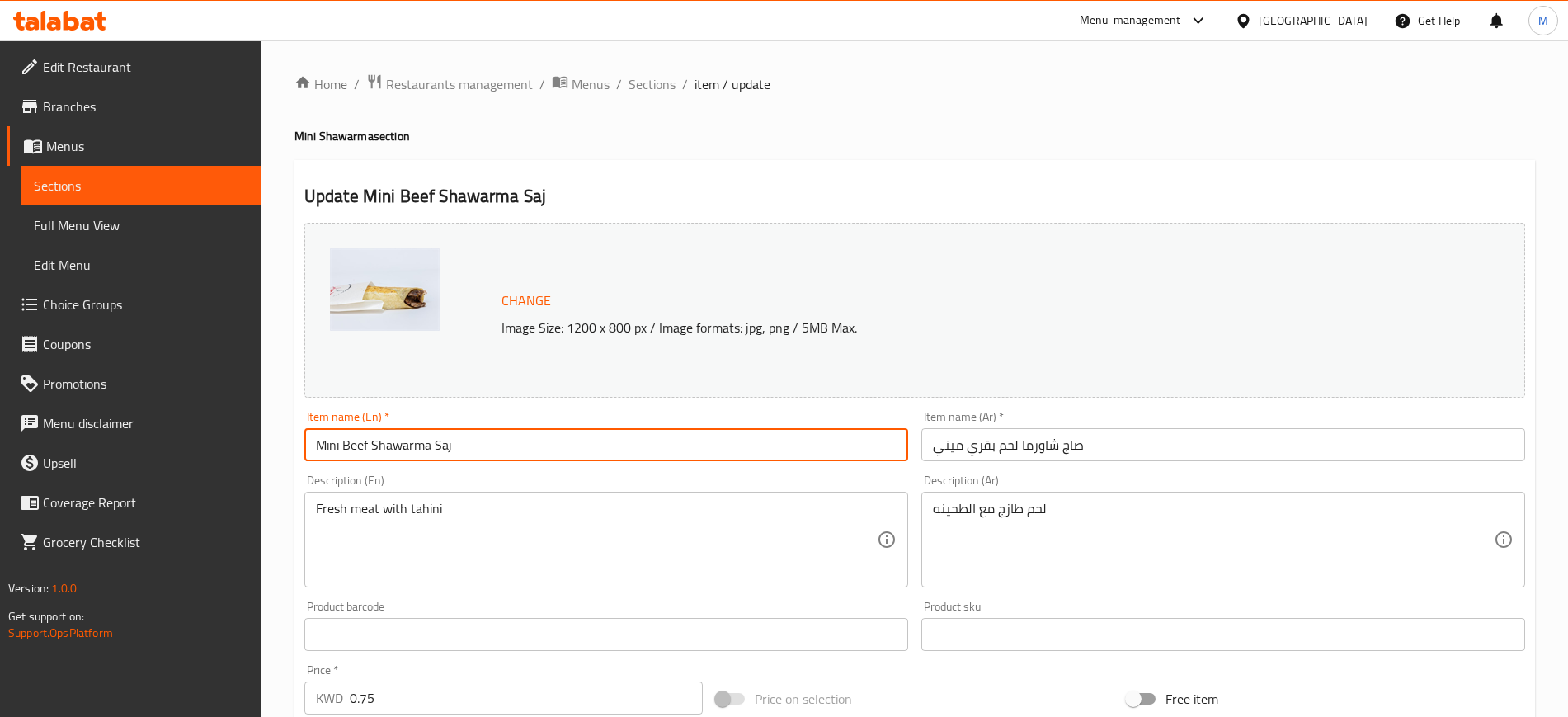
click at [854, 439] on input "Mini Beef Shawarma Saj" at bounding box center [606, 445] width 604 height 33
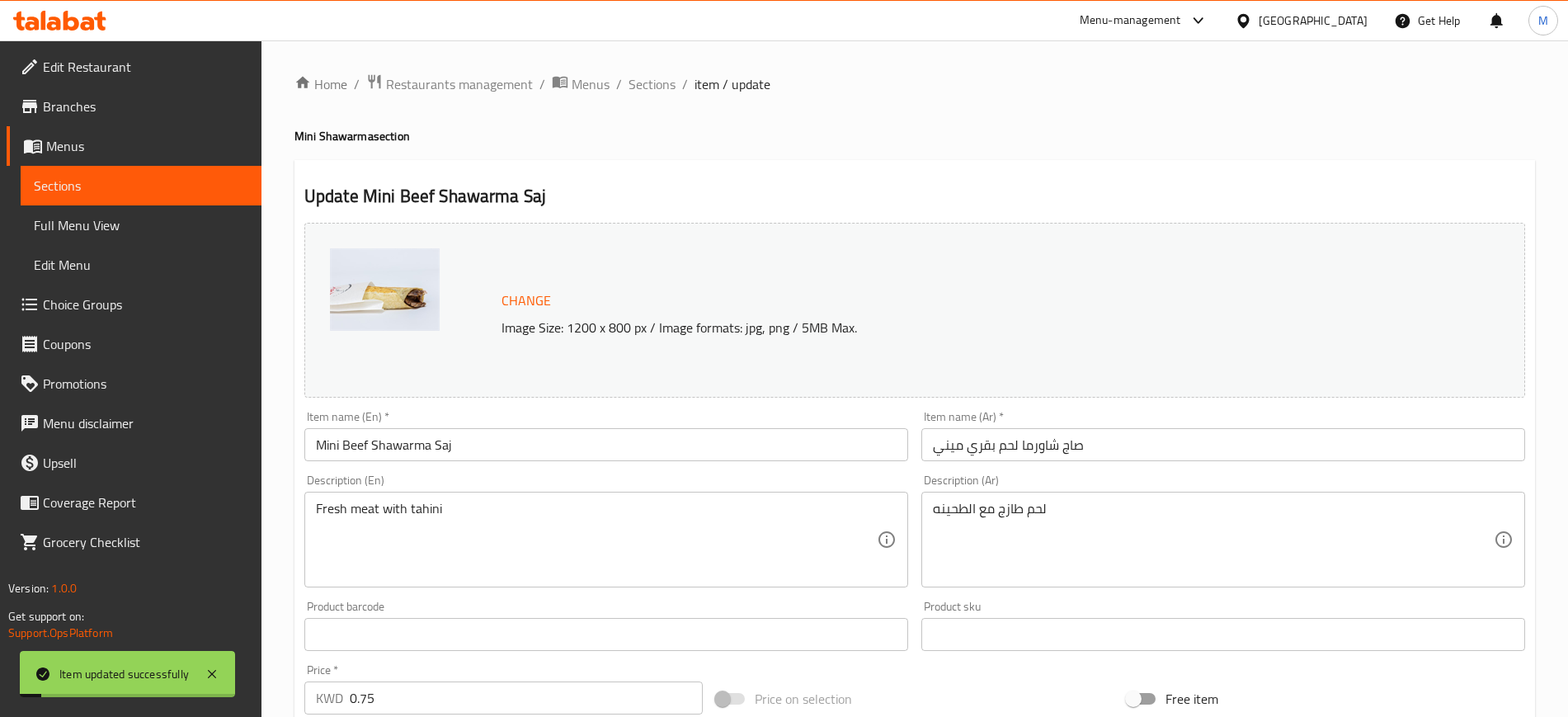
click at [654, 97] on div "Home / Restaurants management / Menus / Sections / item / update Mini Shawarma …" at bounding box center [915, 614] width 1241 height 1083
click at [654, 93] on span "Sections" at bounding box center [651, 83] width 47 height 19
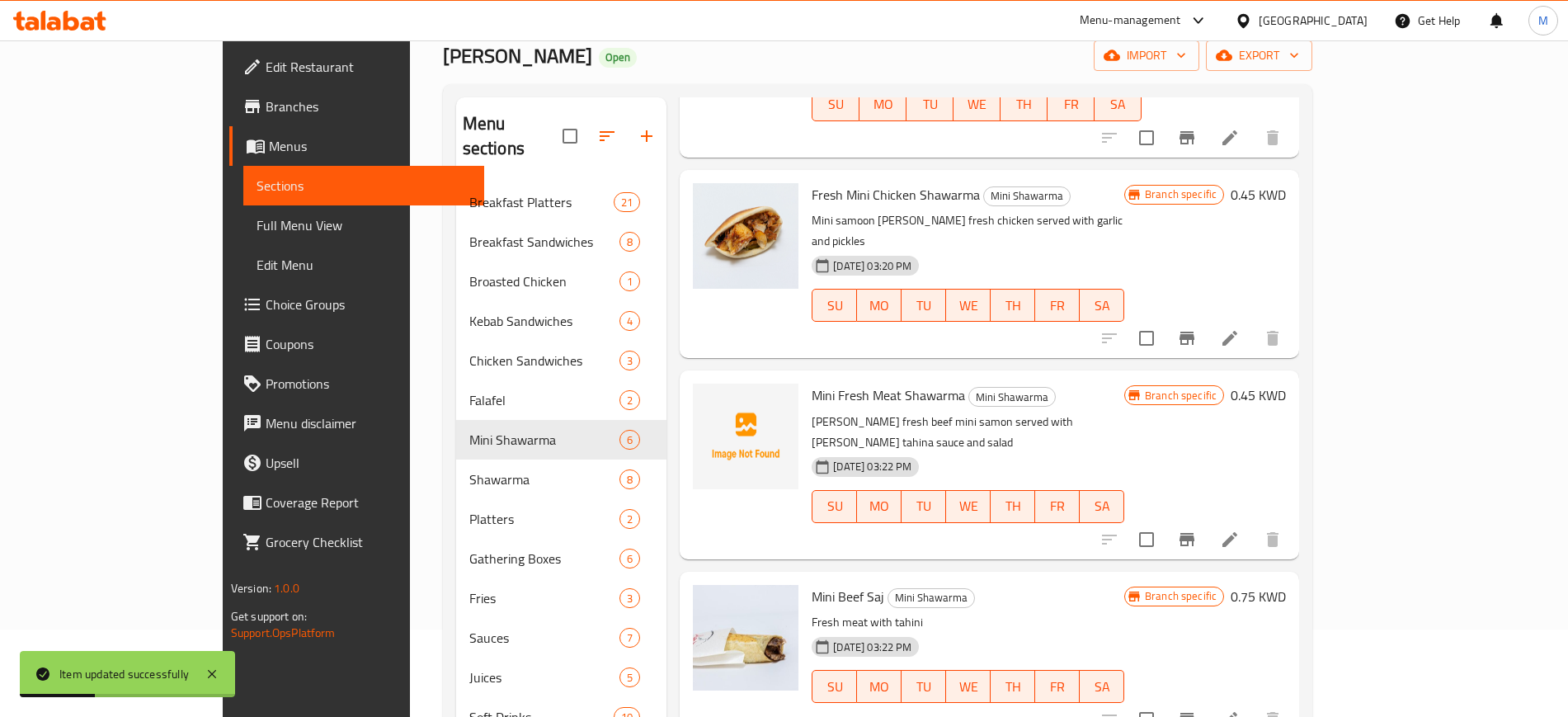
scroll to position [254, 0]
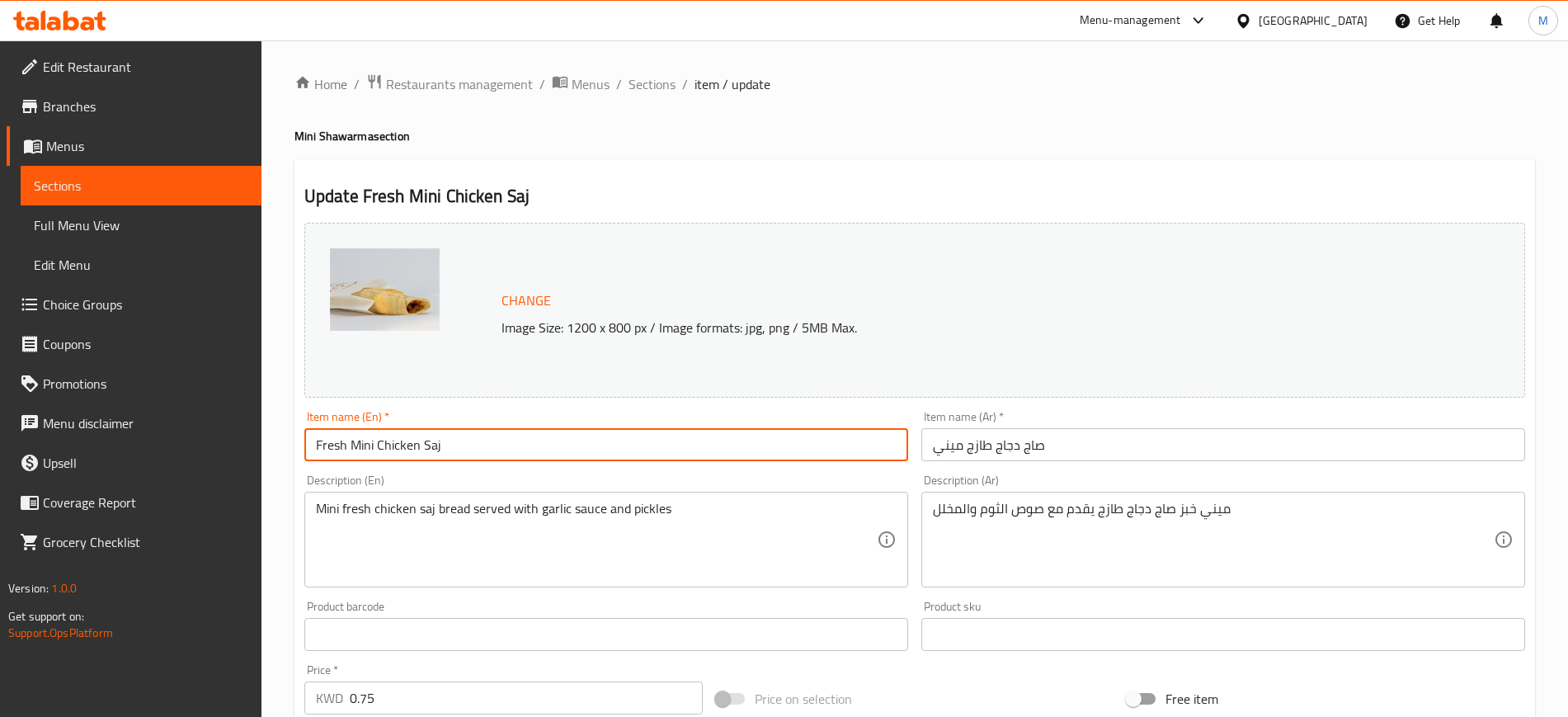
click at [424, 443] on input "Fresh Mini Chicken Saj" at bounding box center [606, 445] width 604 height 33
type input "Fresh Mini Chicken Shawarma Saj"
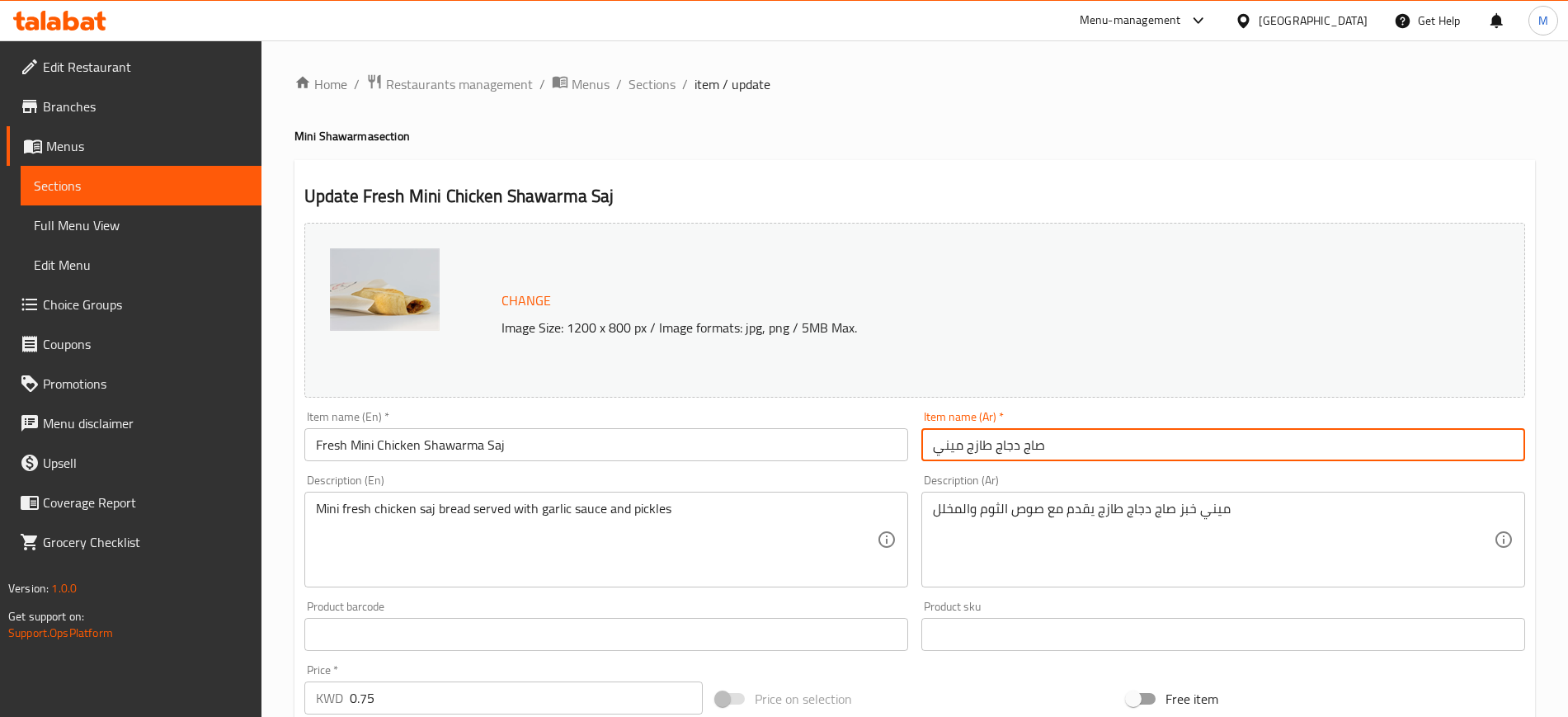
click at [1018, 447] on input "صاج دجاج طازج ميني" at bounding box center [1223, 445] width 604 height 33
click at [1142, 439] on input "صاج شاورما دجاج طازج ميني" at bounding box center [1223, 445] width 604 height 33
type input "صاج شاورما دجاج طازج ميني"
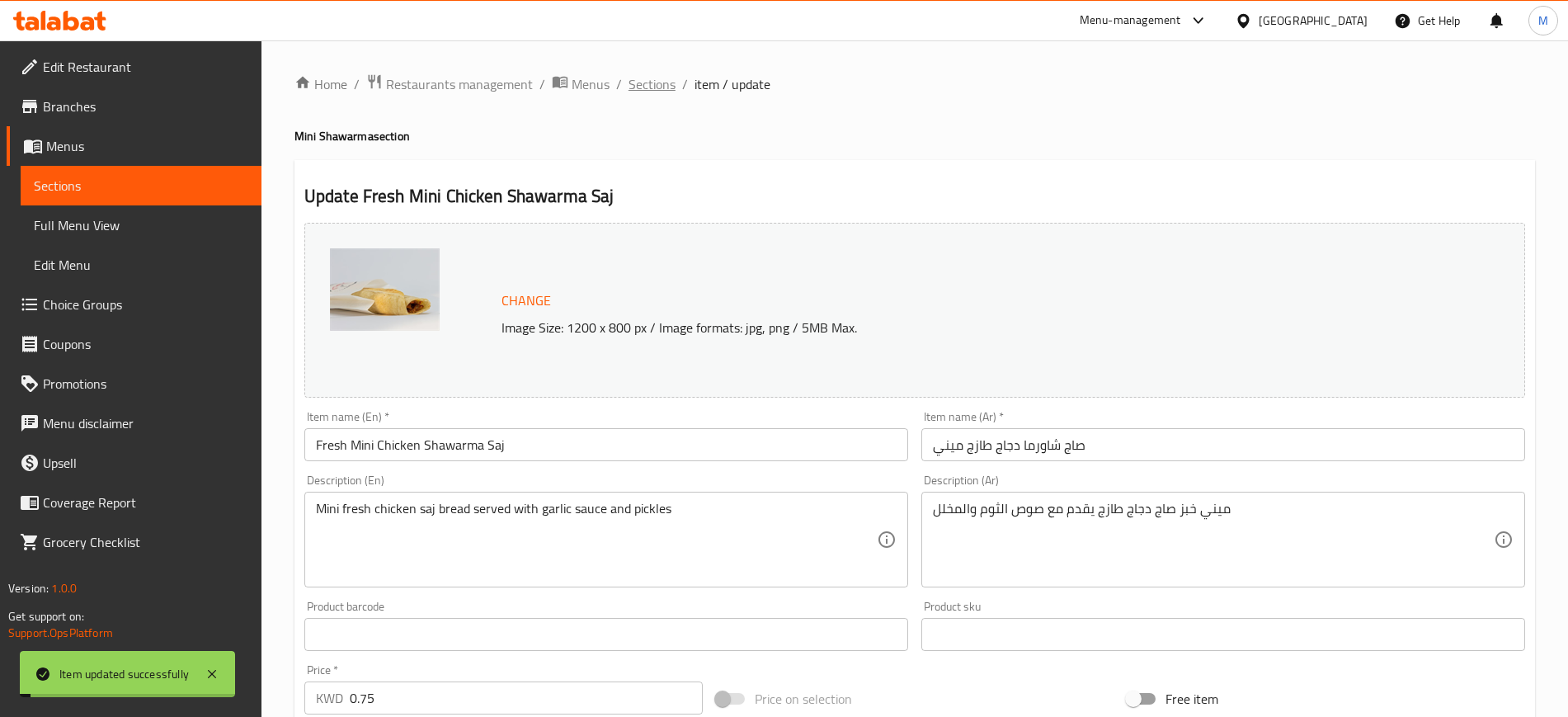
click at [650, 84] on span "Sections" at bounding box center [651, 83] width 47 height 19
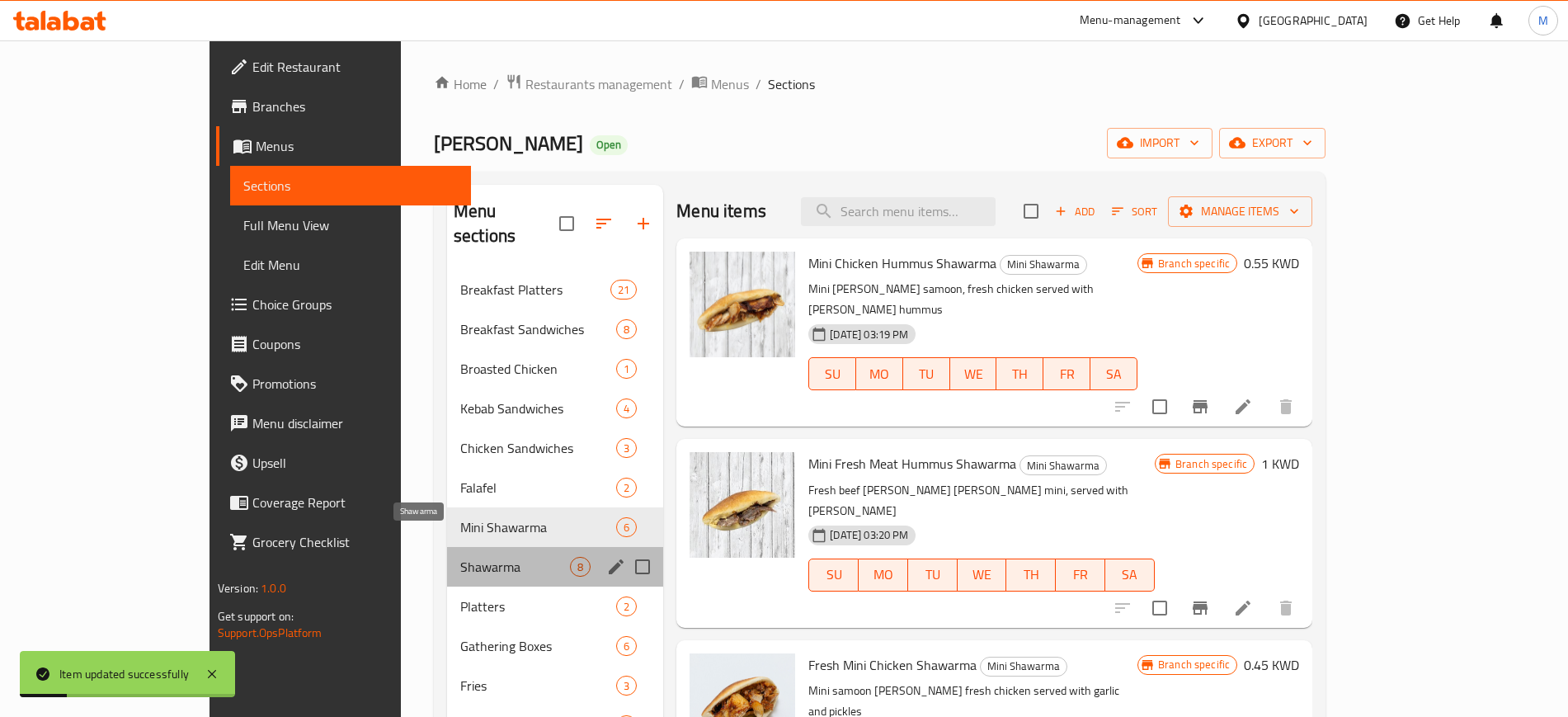
click at [461, 557] on span "Shawarma" at bounding box center [515, 566] width 109 height 19
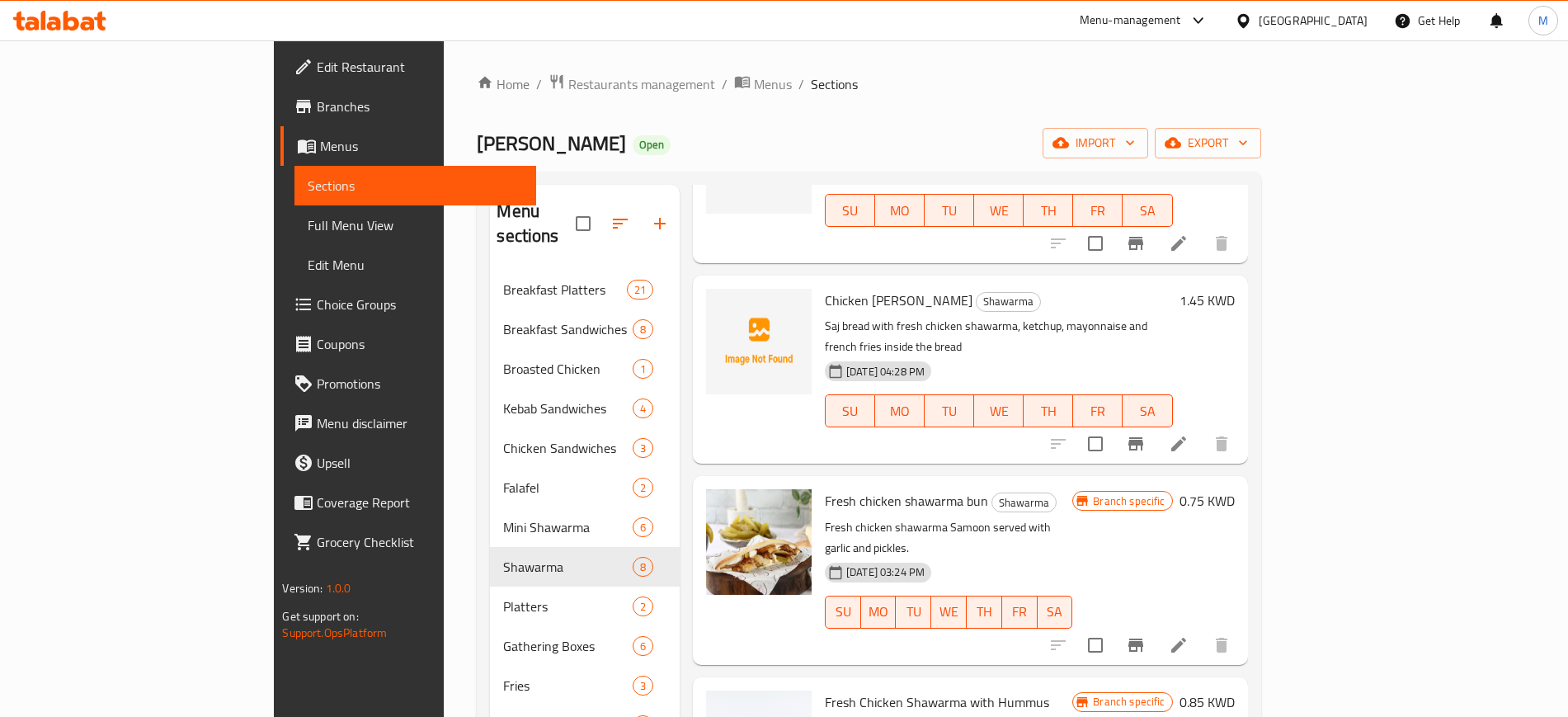
scroll to position [412, 0]
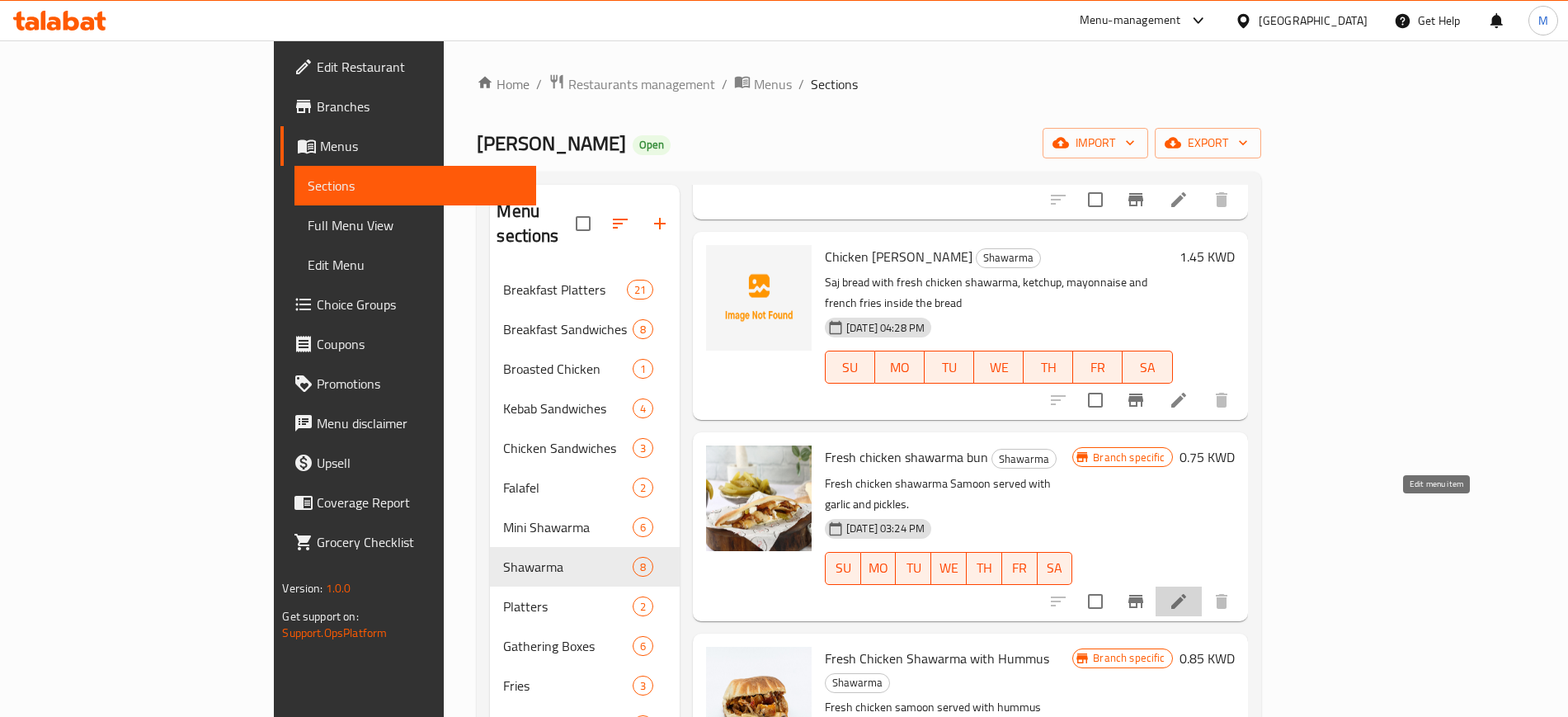
click at [1189, 591] on icon at bounding box center [1178, 600] width 19 height 19
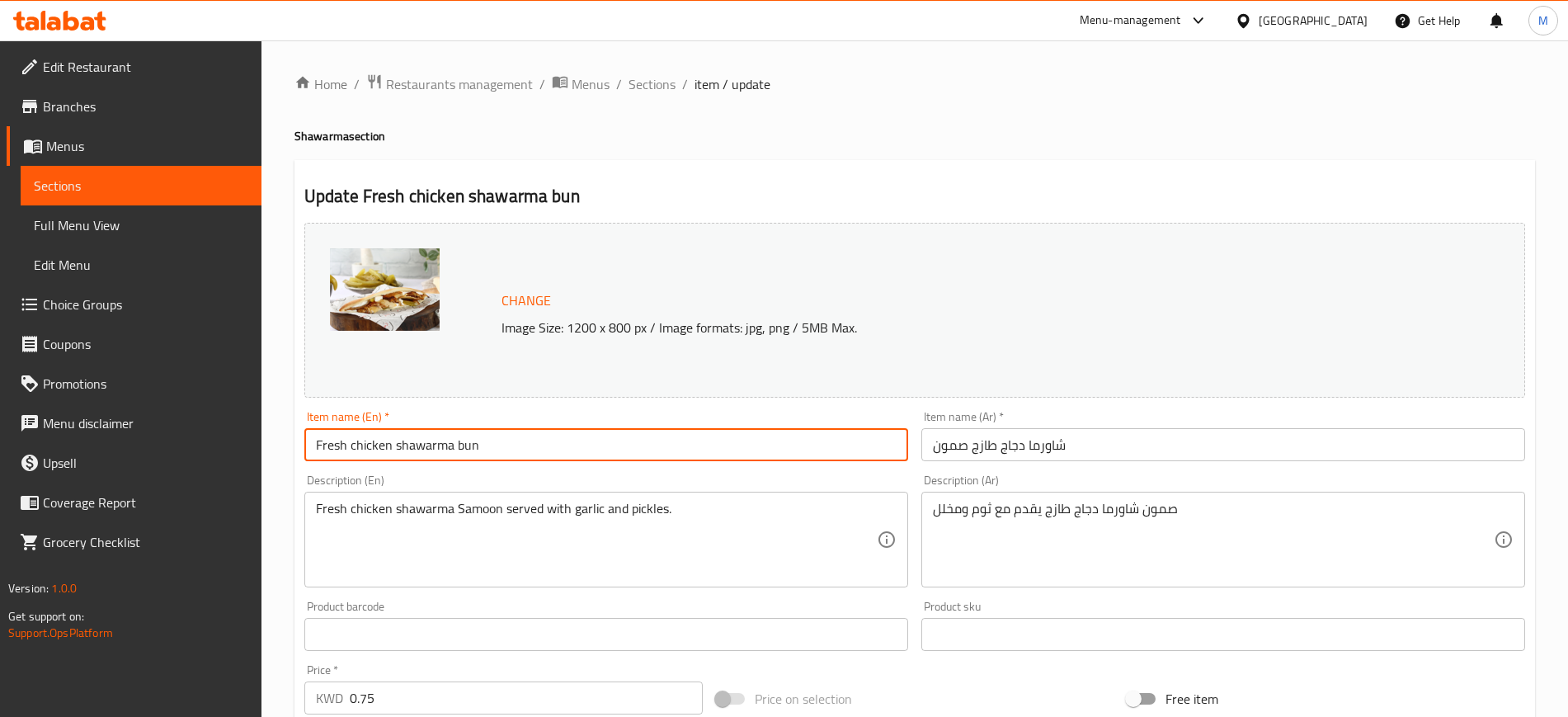
click at [356, 451] on input "Fresh chicken shawarma bun" at bounding box center [606, 445] width 604 height 33
click at [396, 441] on input "Fresh Chicken shawarma bun" at bounding box center [606, 445] width 604 height 33
drag, startPoint x: 457, startPoint y: 449, endPoint x: 518, endPoint y: 447, distance: 61.0
click at [518, 447] on input "Fresh Chicken Shawarma bun" at bounding box center [606, 445] width 604 height 33
type input "Fresh Chicken Shawarma Samoon"
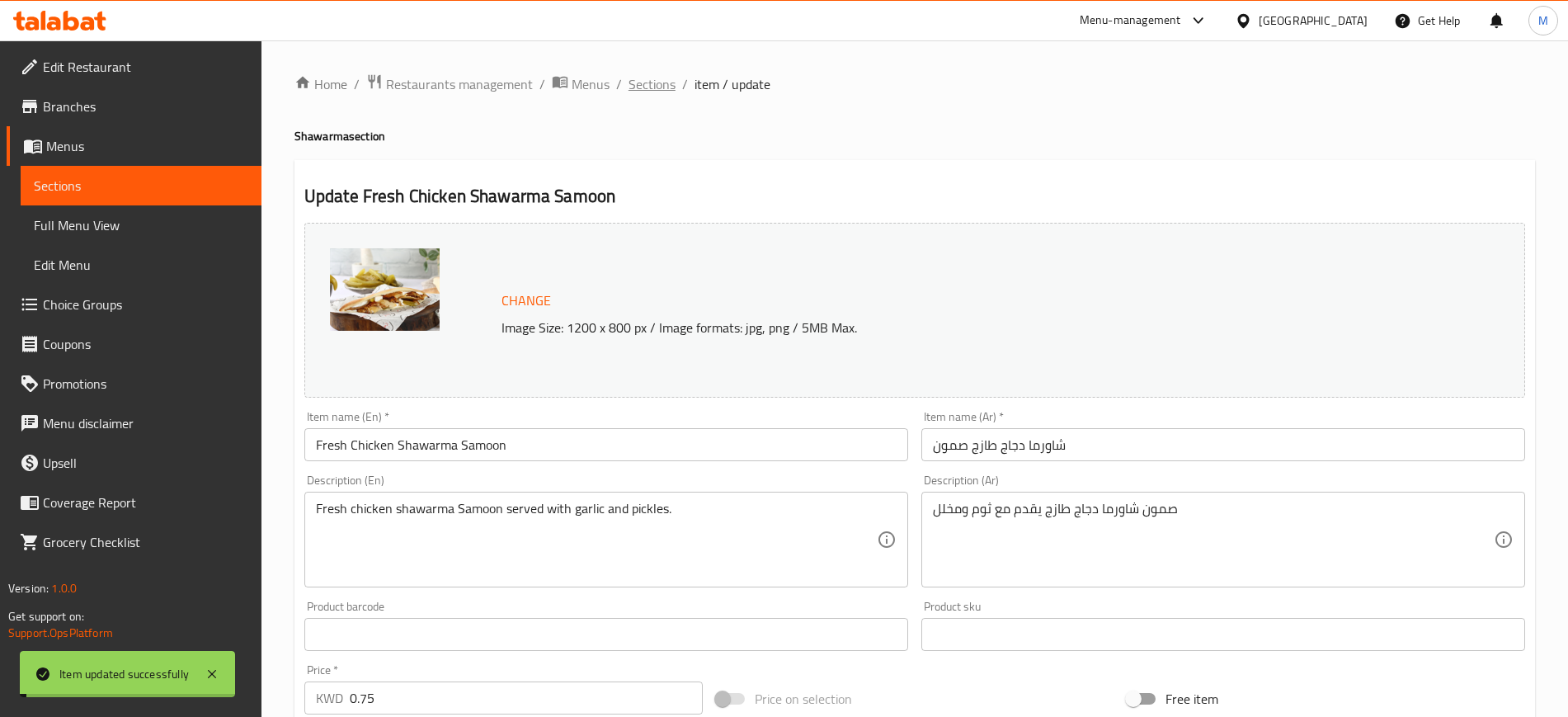
click at [652, 86] on span "Sections" at bounding box center [651, 83] width 47 height 19
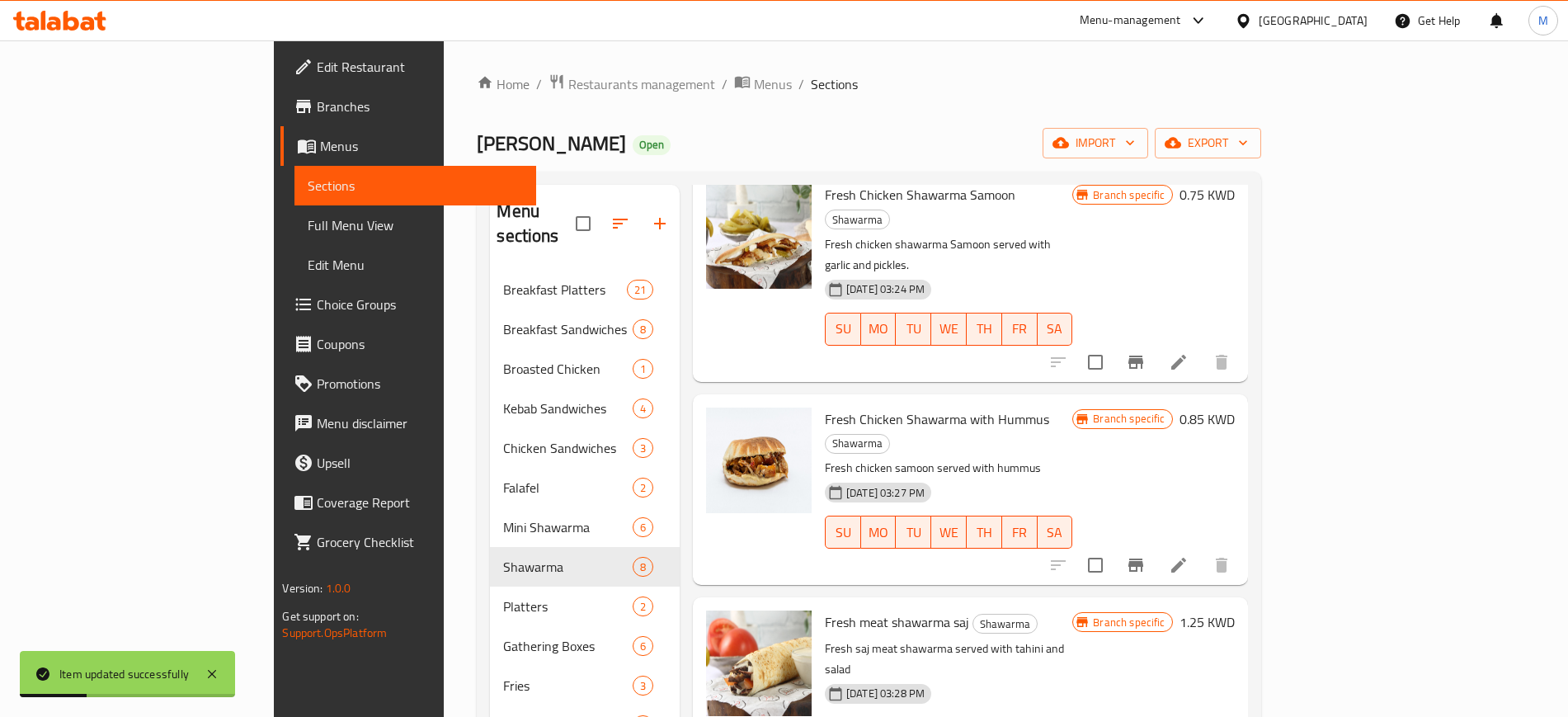
scroll to position [722, 0]
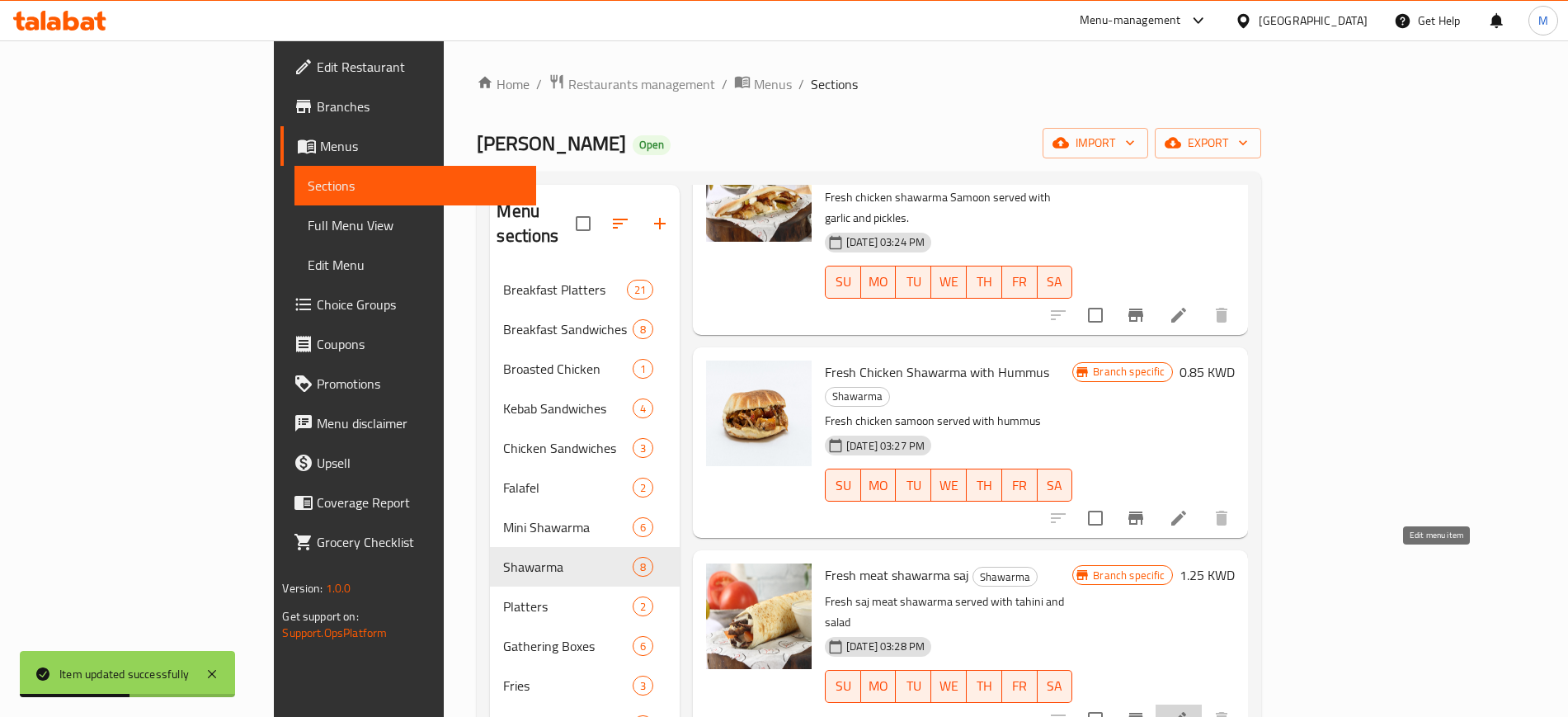
click at [1189, 710] on icon at bounding box center [1178, 719] width 19 height 19
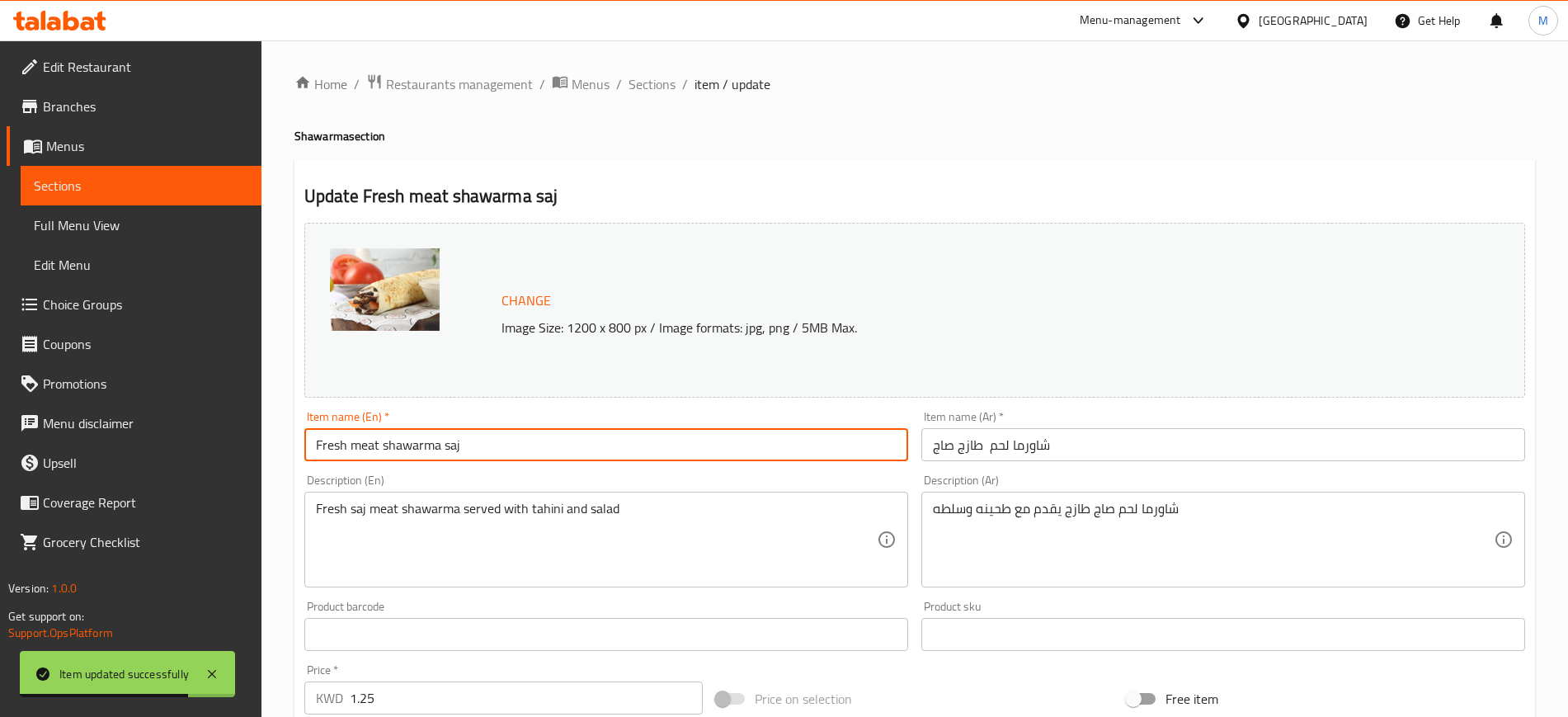
click at [354, 440] on input "Fresh meat shawarma saj" at bounding box center [606, 445] width 604 height 33
click at [386, 440] on input "Fresh Meat shawarma saj" at bounding box center [606, 445] width 604 height 33
click at [449, 447] on input "Fresh Meat Shawarma saj" at bounding box center [606, 445] width 604 height 33
click at [571, 453] on input "Fresh Meat Shawarma Saj" at bounding box center [606, 445] width 604 height 33
type input "Fresh Meat Shawarma Saj"
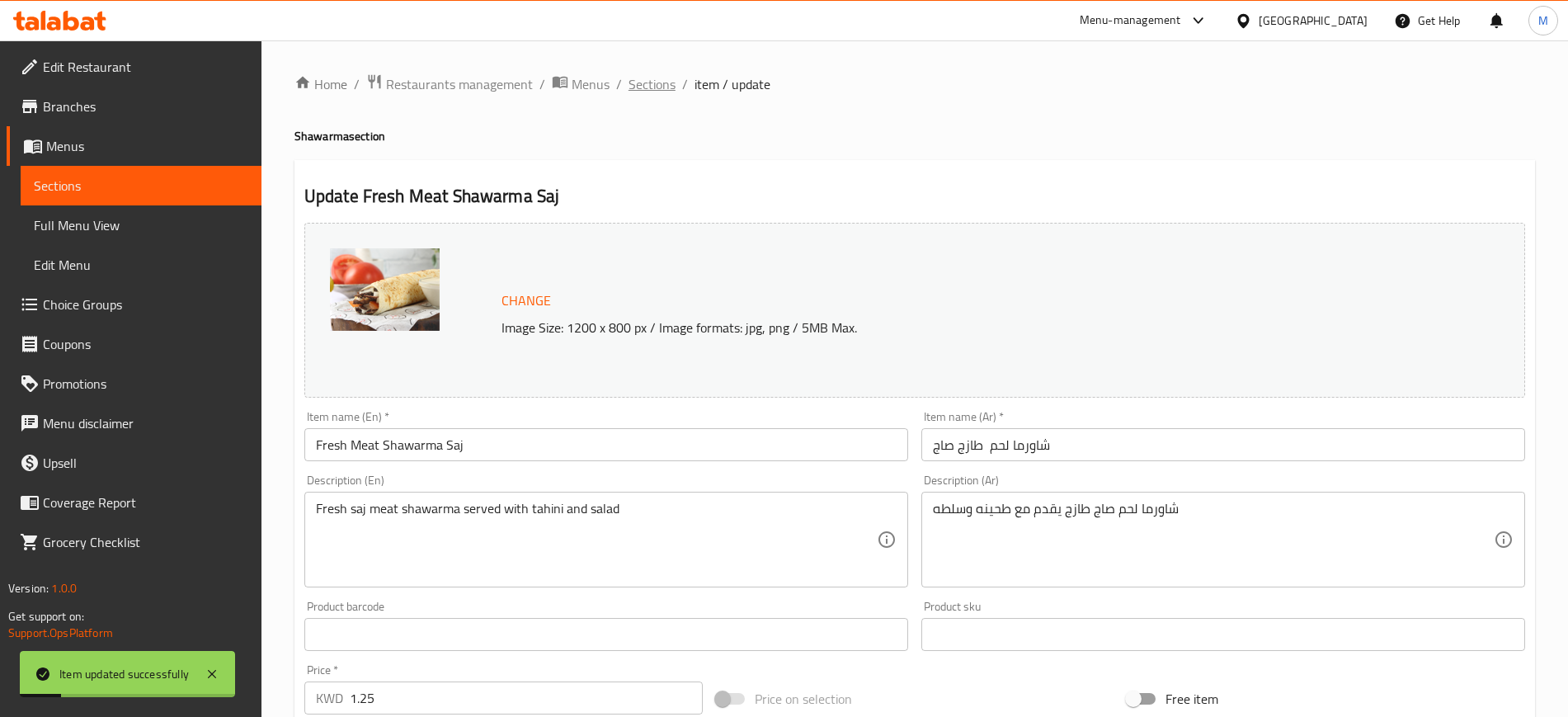
click at [666, 83] on span "Sections" at bounding box center [651, 83] width 47 height 19
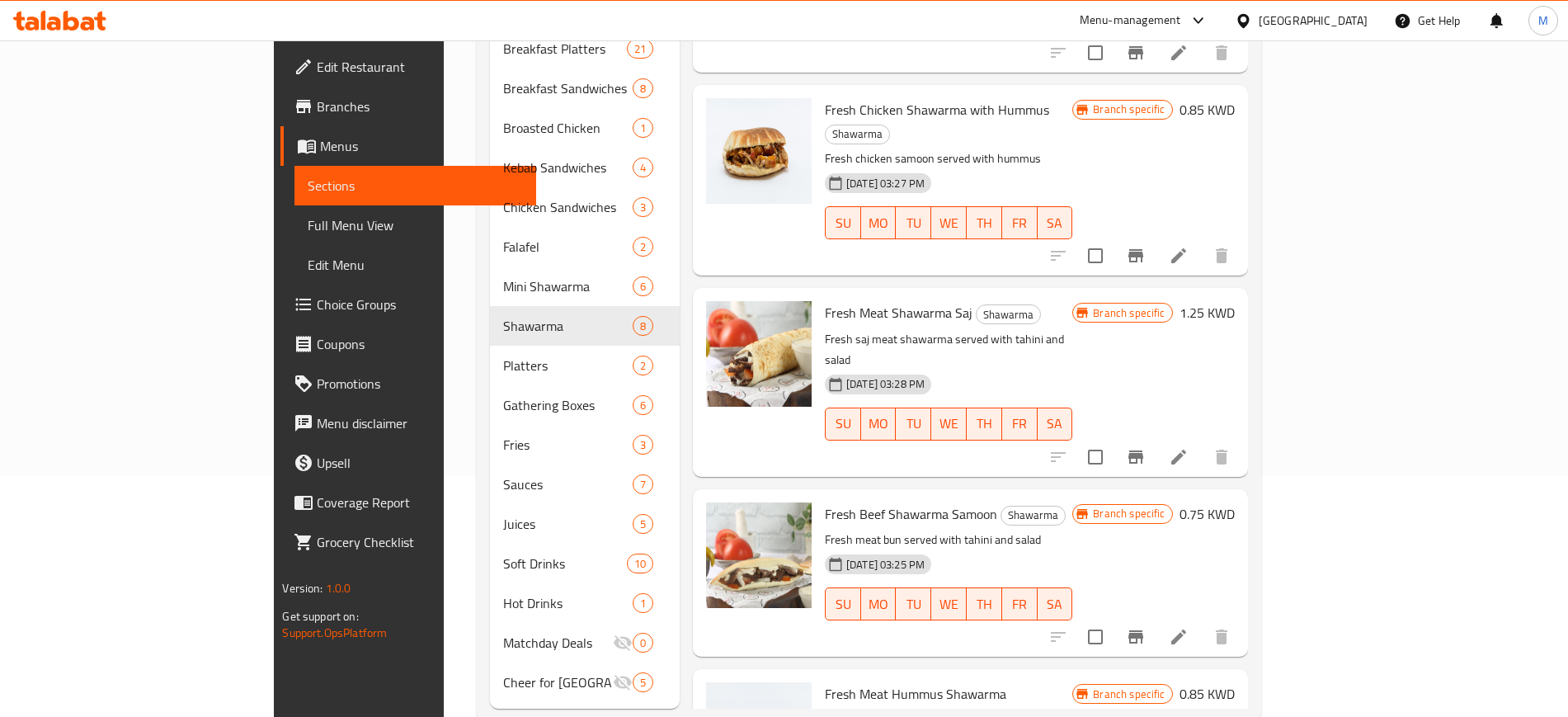
scroll to position [254, 0]
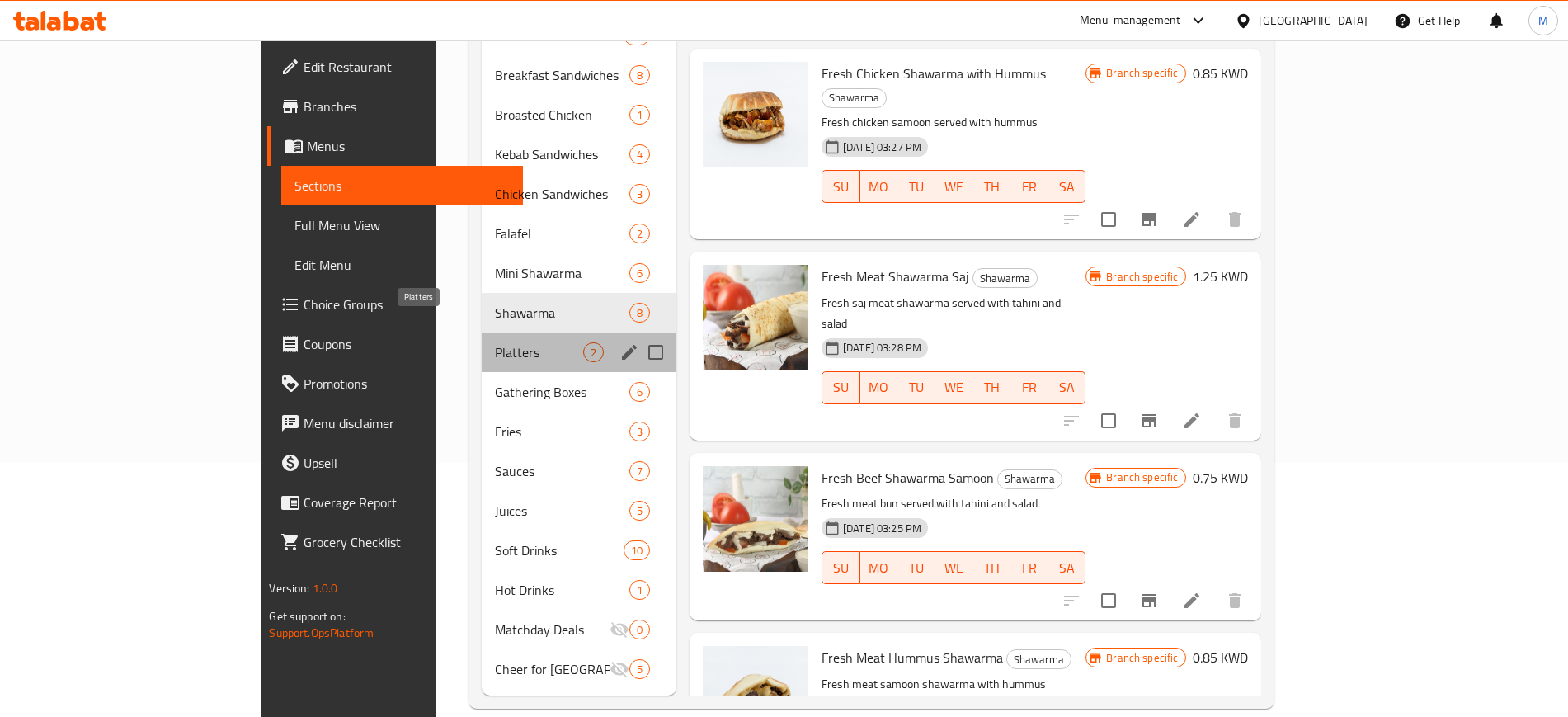
drag, startPoint x: 411, startPoint y: 329, endPoint x: 454, endPoint y: 342, distance: 44.9
click at [495, 342] on span "Platters" at bounding box center [538, 351] width 88 height 19
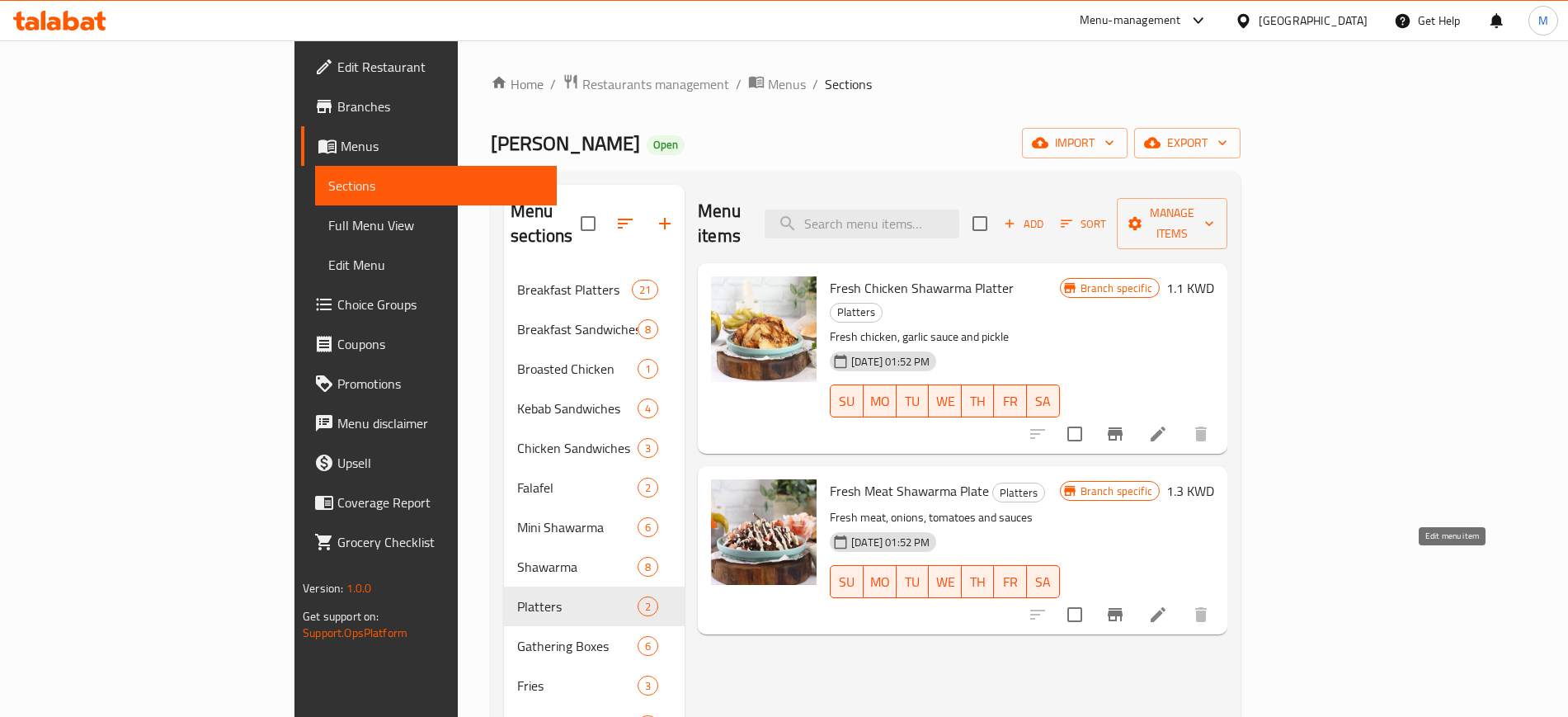
click at [1168, 604] on icon at bounding box center [1157, 613] width 19 height 19
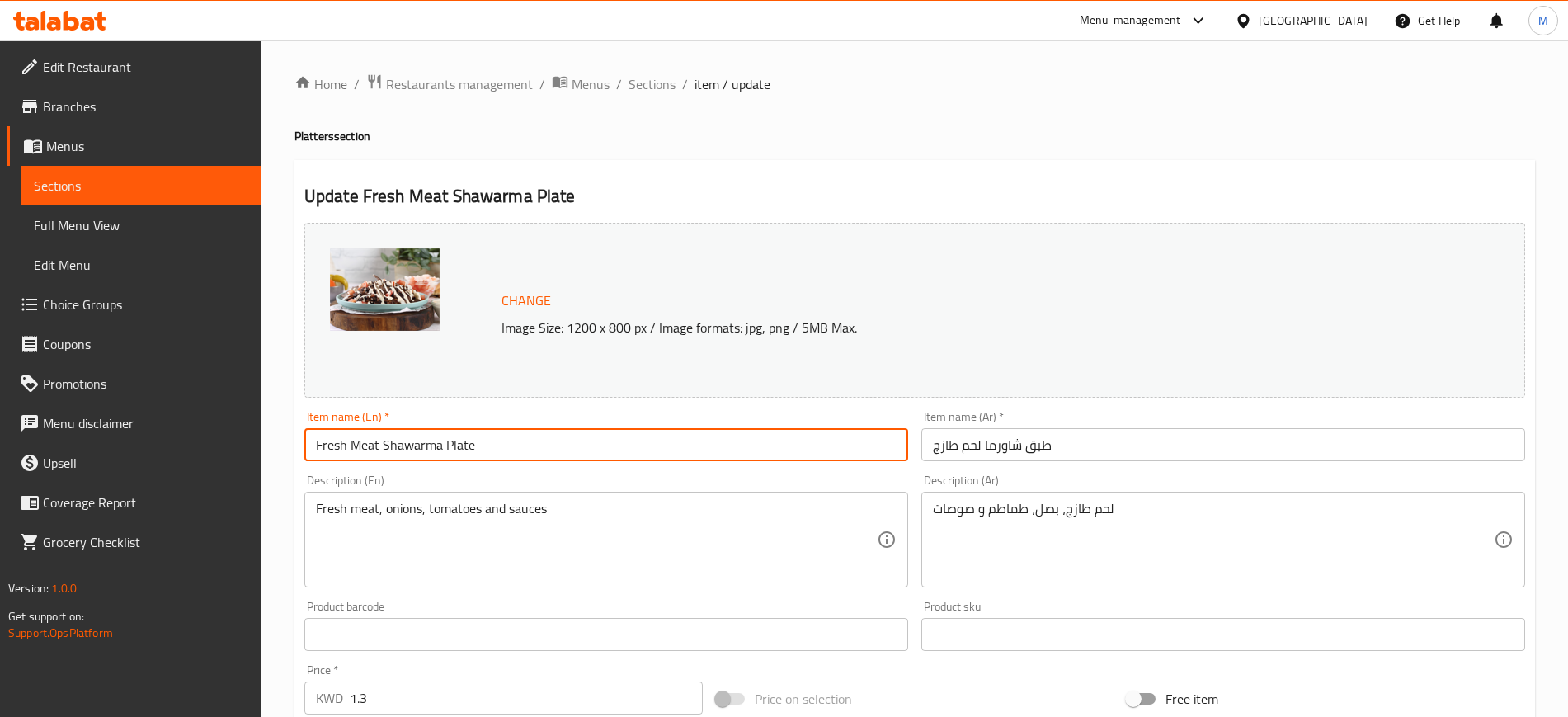
click at [517, 446] on input "Fresh Meat Shawarma Plate" at bounding box center [606, 445] width 604 height 33
type input "Fresh Meat Shawarma Platter"
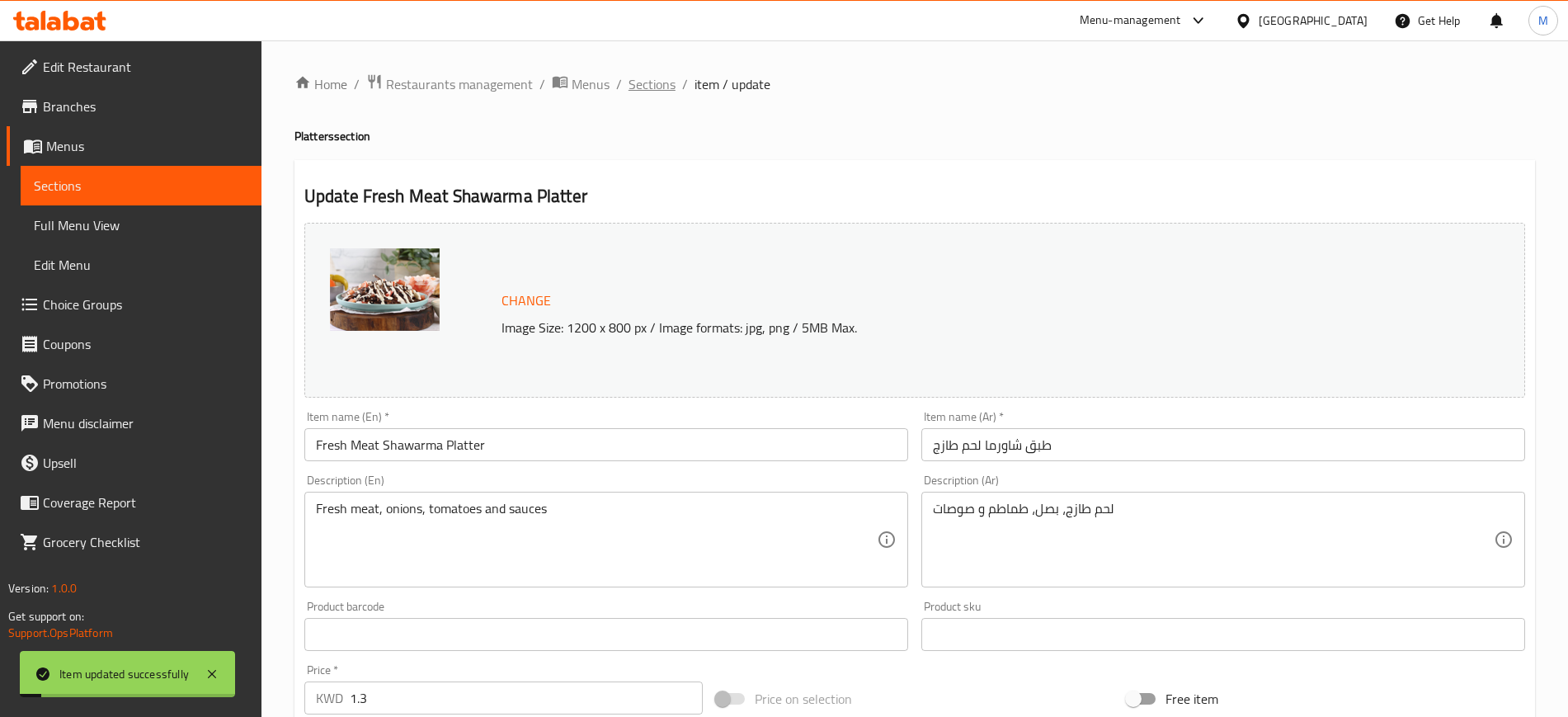
click at [658, 86] on span "Sections" at bounding box center [651, 83] width 47 height 19
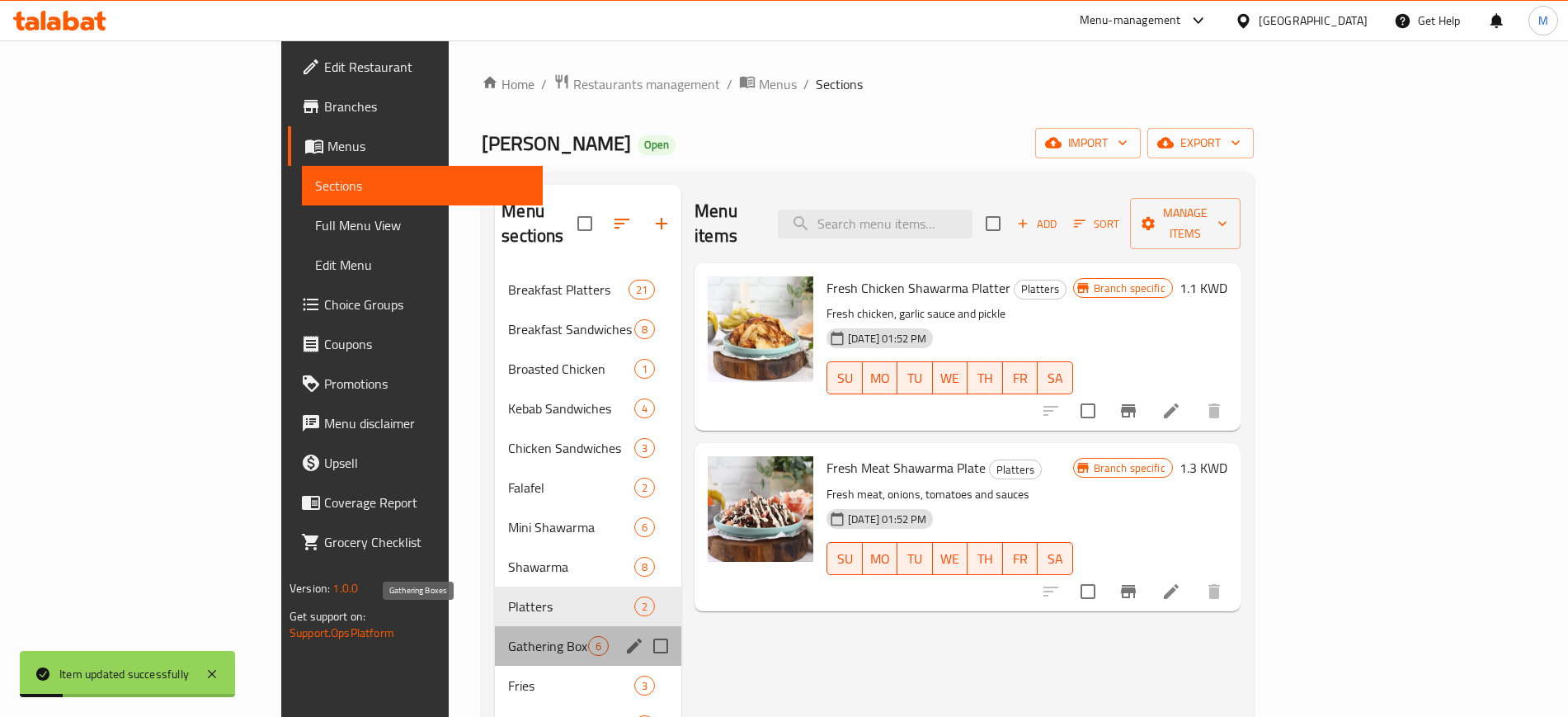
click at [508, 635] on span "Gathering Boxes" at bounding box center [548, 645] width 80 height 19
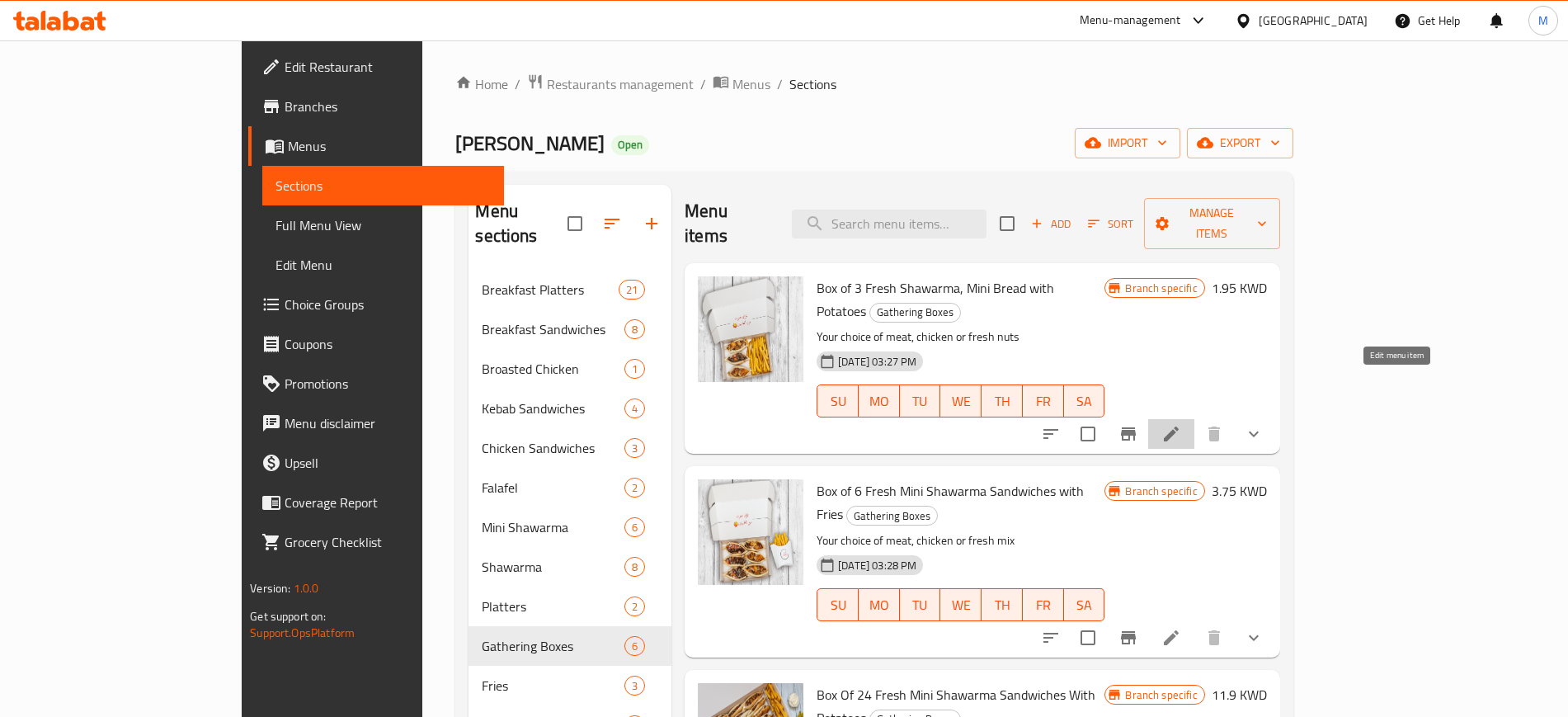
click at [1182, 424] on icon at bounding box center [1170, 434] width 19 height 19
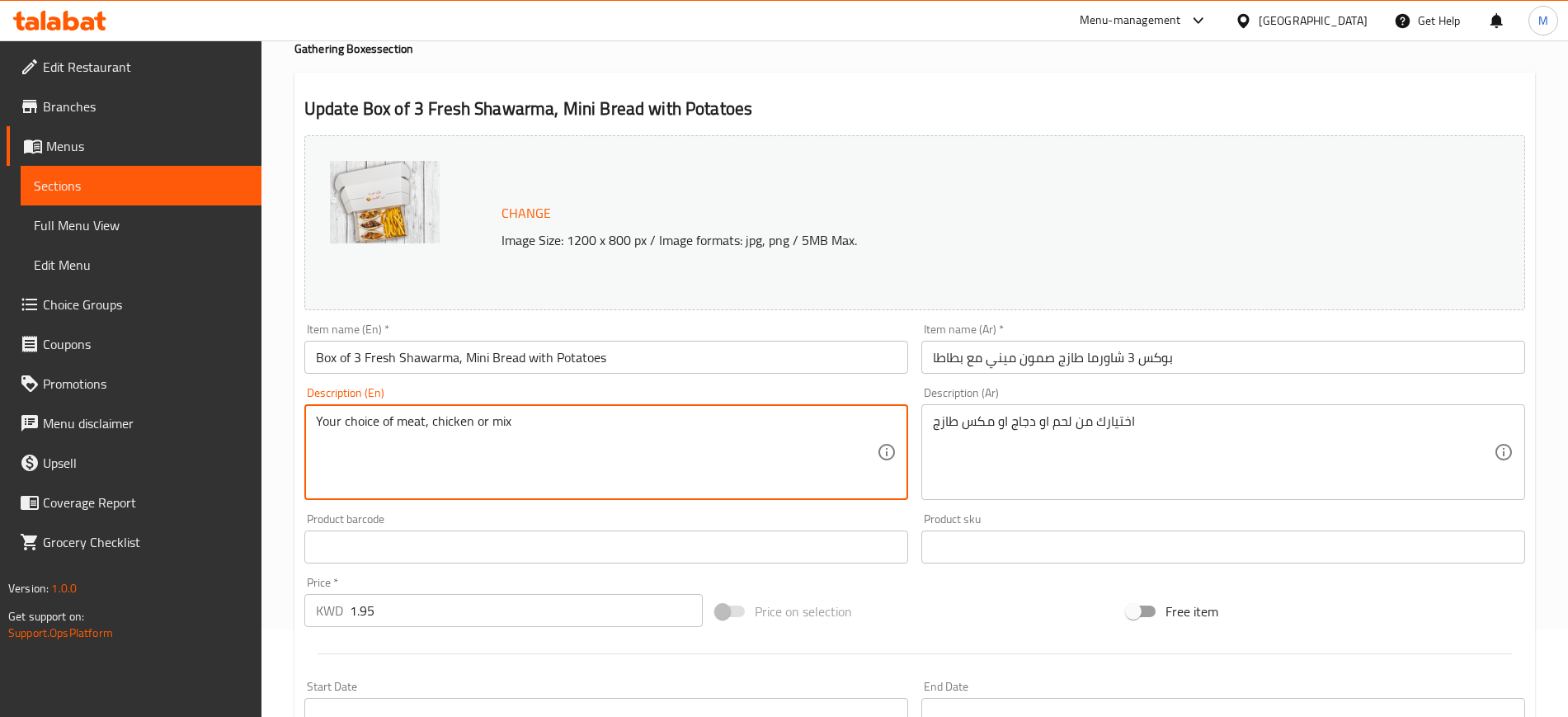
scroll to position [499, 0]
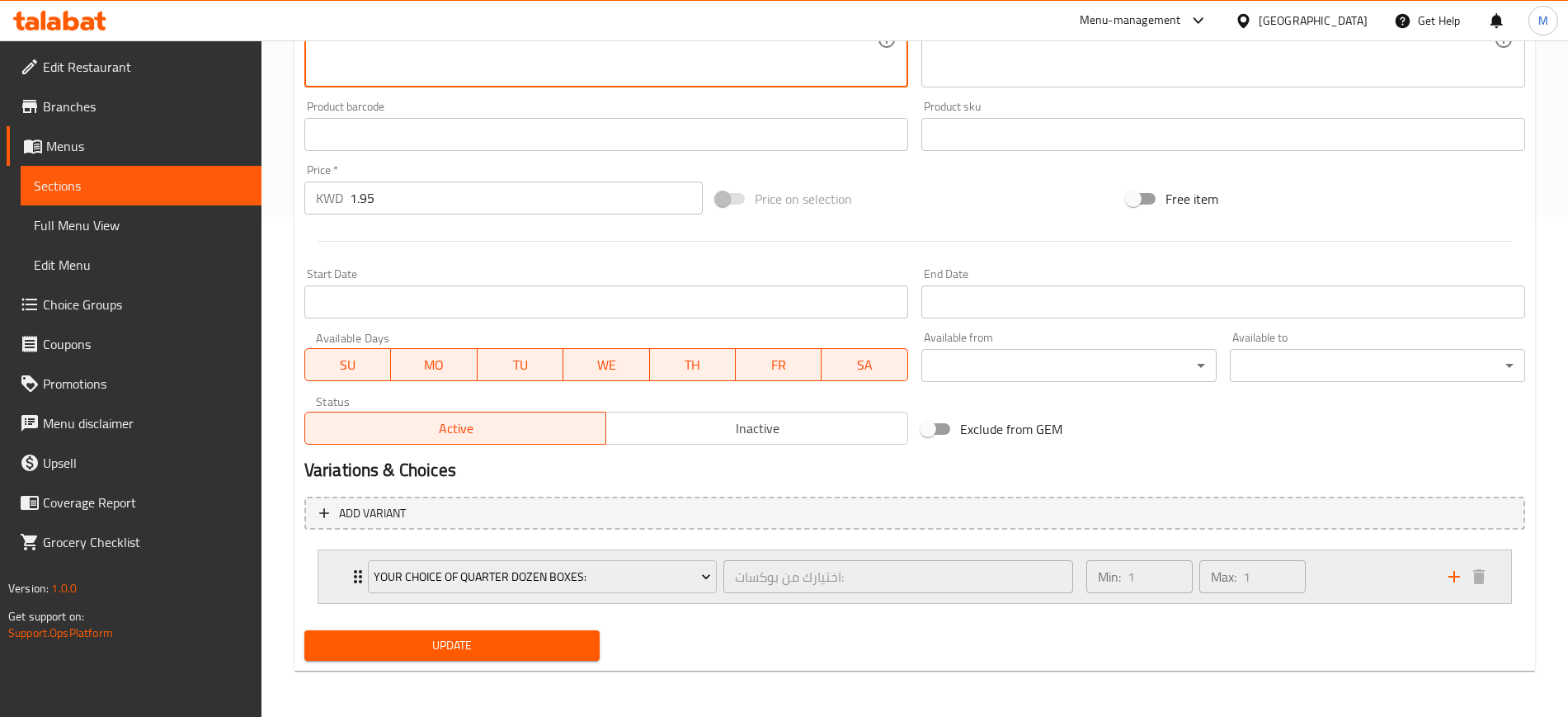
click at [1352, 557] on div "Min: 1 ​ Max: 1 ​" at bounding box center [1258, 576] width 362 height 53
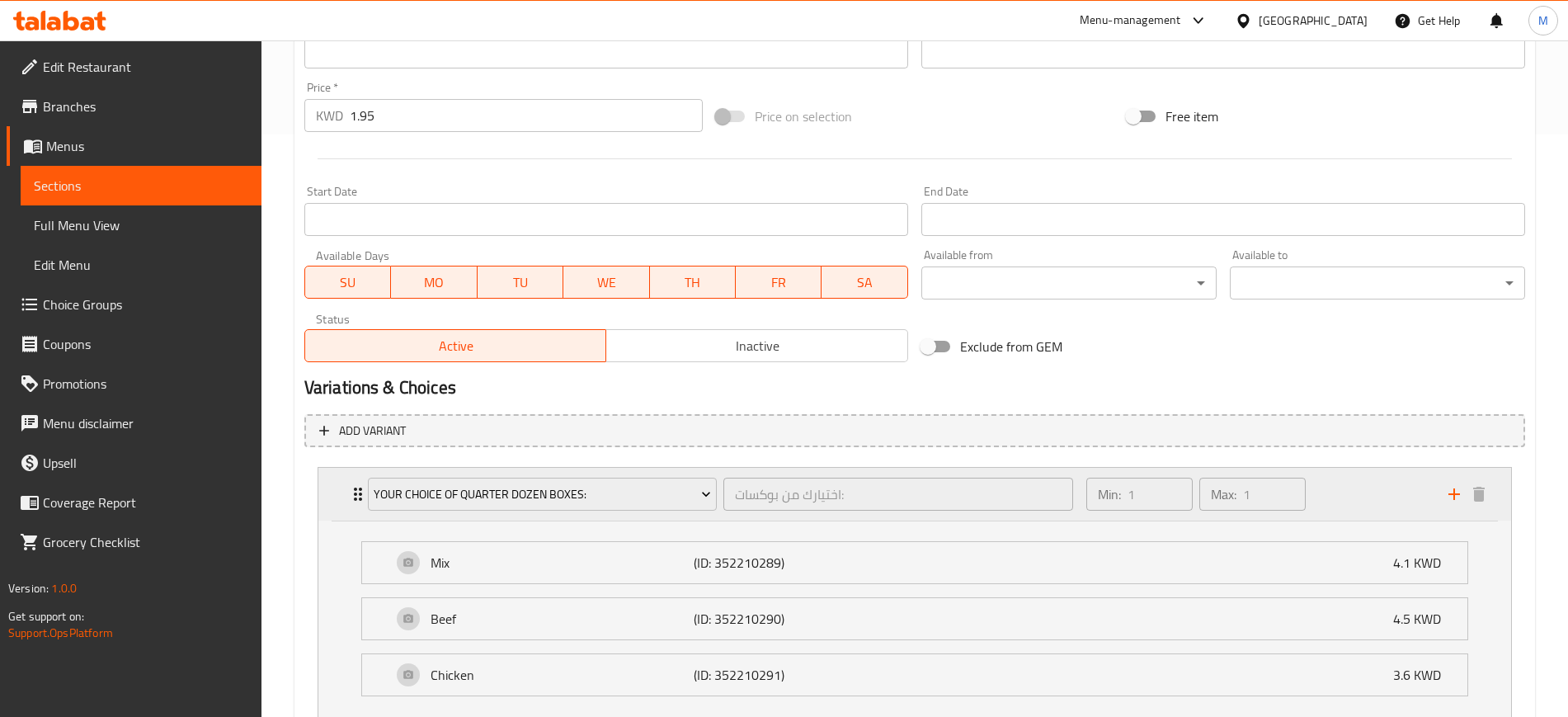
scroll to position [702, 0]
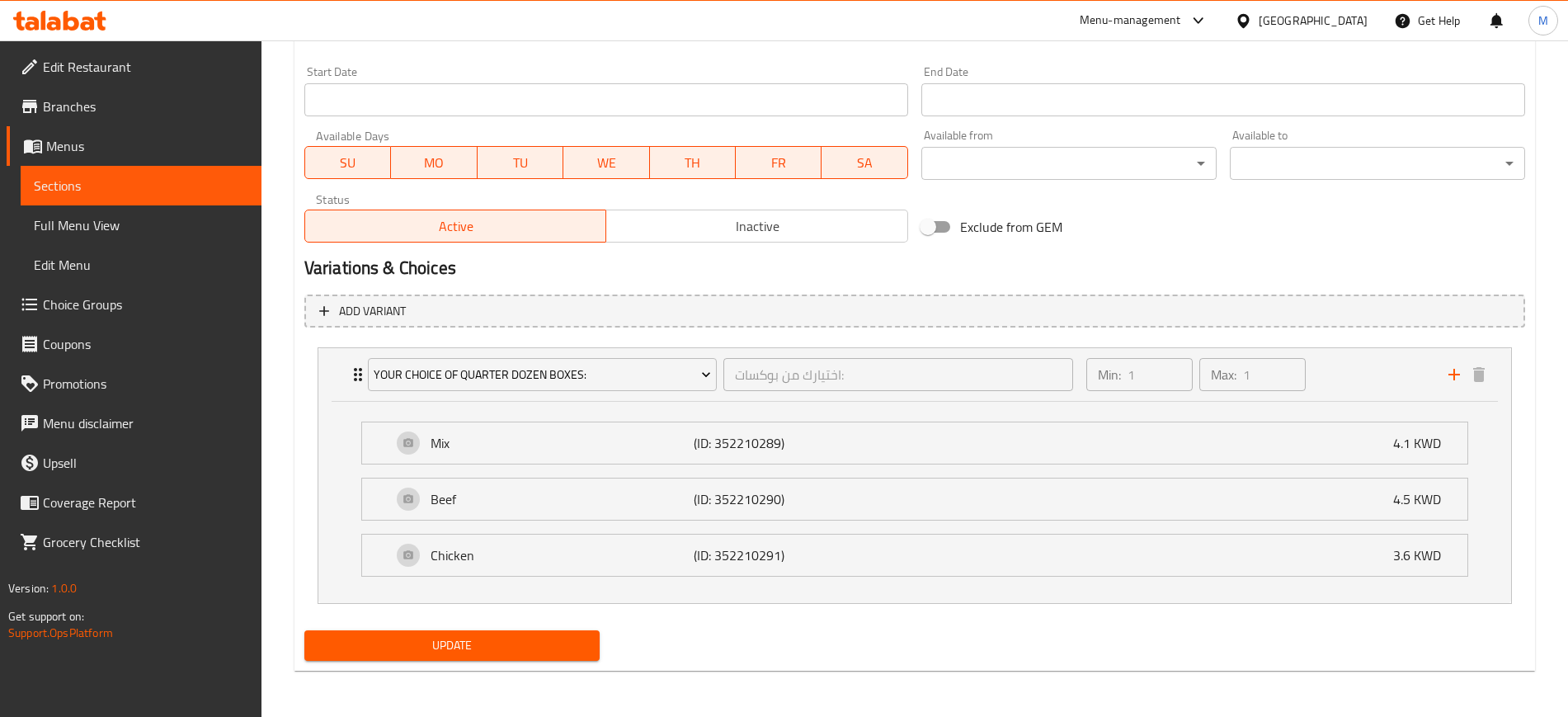
type textarea "Your choice of meat, chicken or mix"
click at [543, 649] on span "Update" at bounding box center [452, 645] width 269 height 20
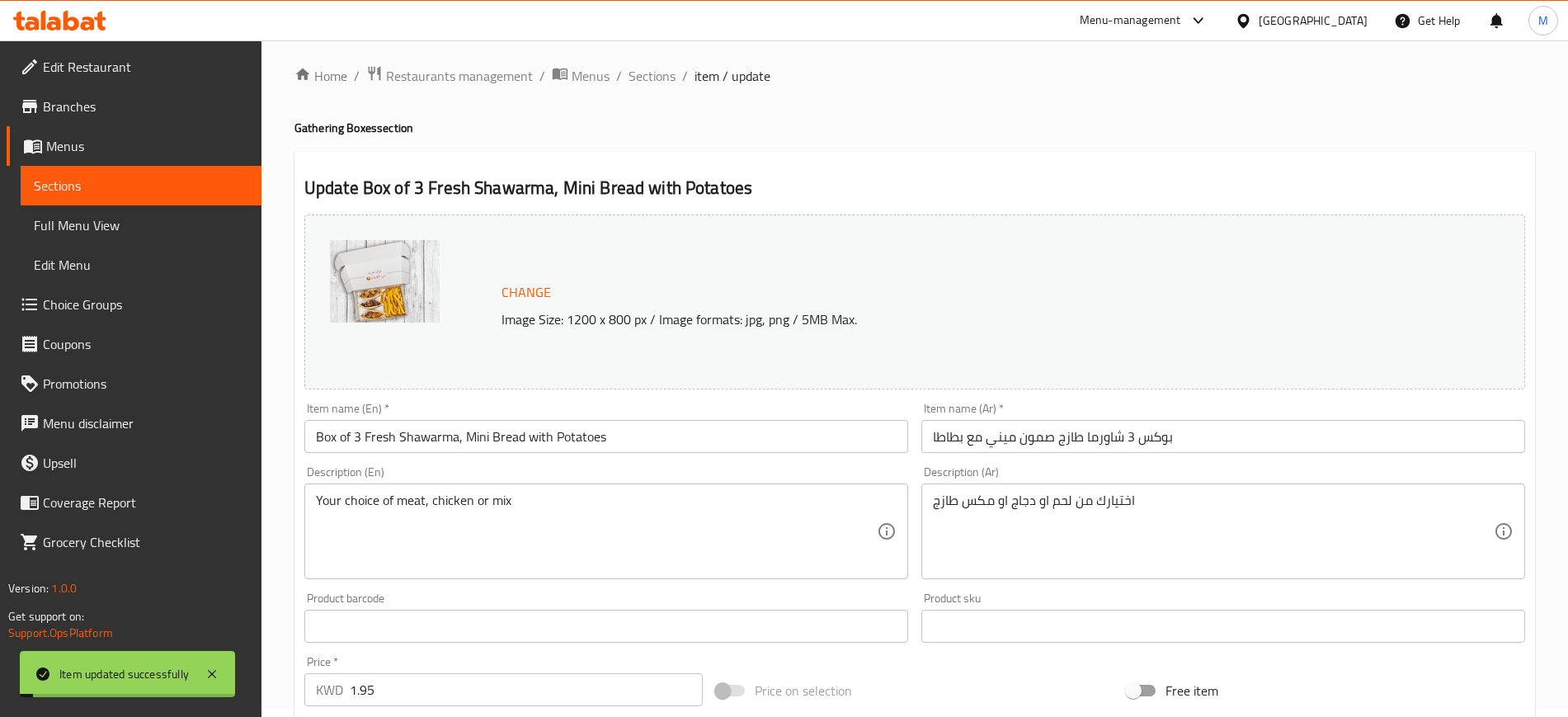
scroll to position [0, 0]
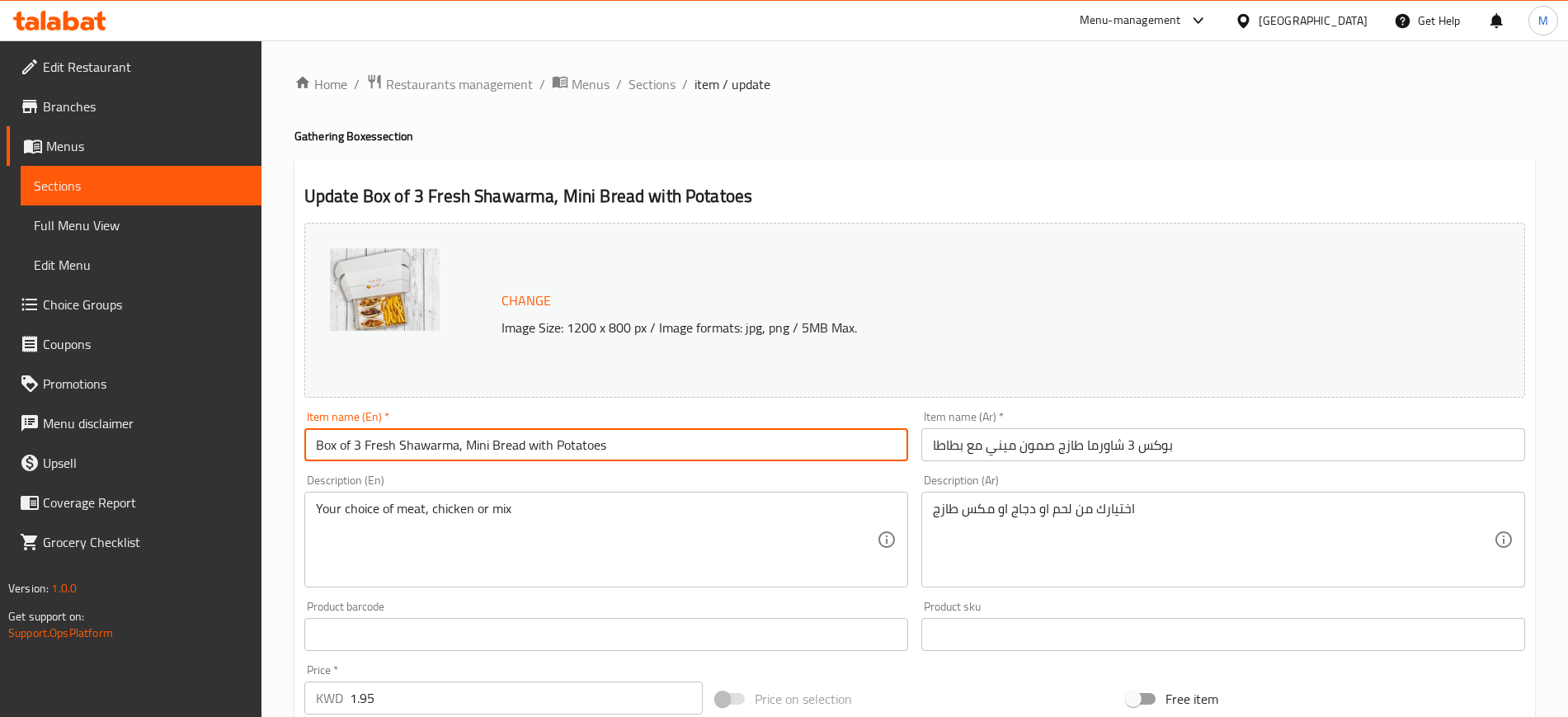
drag, startPoint x: 628, startPoint y: 447, endPoint x: 281, endPoint y: 431, distance: 347.4
click at [281, 430] on div "Home / Restaurants management / Menus / Sections / item / update Gathering Boxe…" at bounding box center [915, 729] width 1307 height 1377
type input "3 Mini Samoon Shawarma Box with Fries"
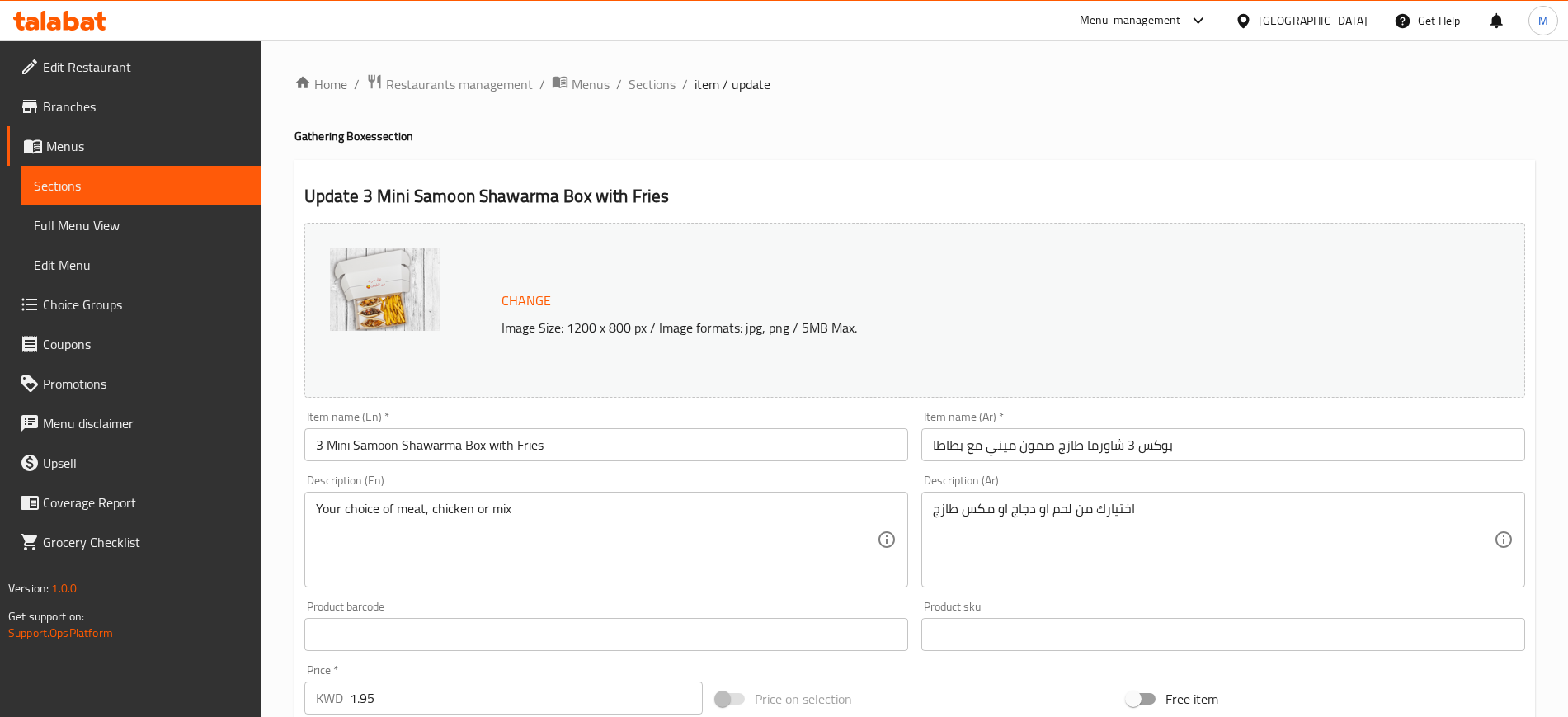
click at [554, 478] on div "Description (En) Your choice of meat, chicken or mix Description (En)" at bounding box center [606, 531] width 604 height 113
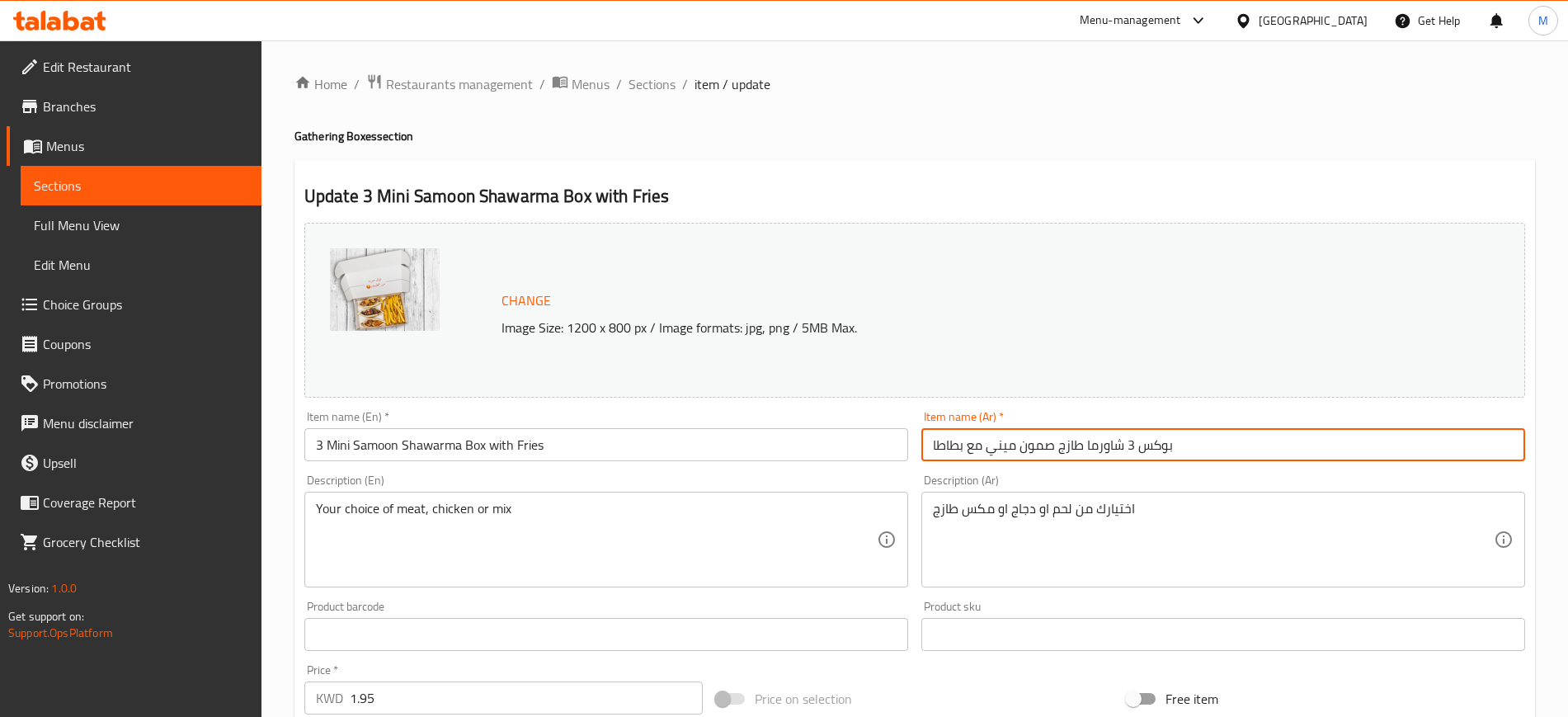
click at [1123, 447] on input "بوكس 3 شاورما طازج صمون ميني مع بطاطا" at bounding box center [1223, 445] width 604 height 33
click at [1081, 450] on input "بوكس 3 شاورما طازج صمون ميني مع بطاطا" at bounding box center [1223, 445] width 604 height 33
drag, startPoint x: 1056, startPoint y: 445, endPoint x: 988, endPoint y: 446, distance: 68.0
click at [988, 446] on input "بوكس 3 شاورما صمون ميني طازج صمون ميني مع بطاطا" at bounding box center [1223, 445] width 604 height 33
type input "بوكس 3 شاورما صمون ميني طازج مع بطاطا"
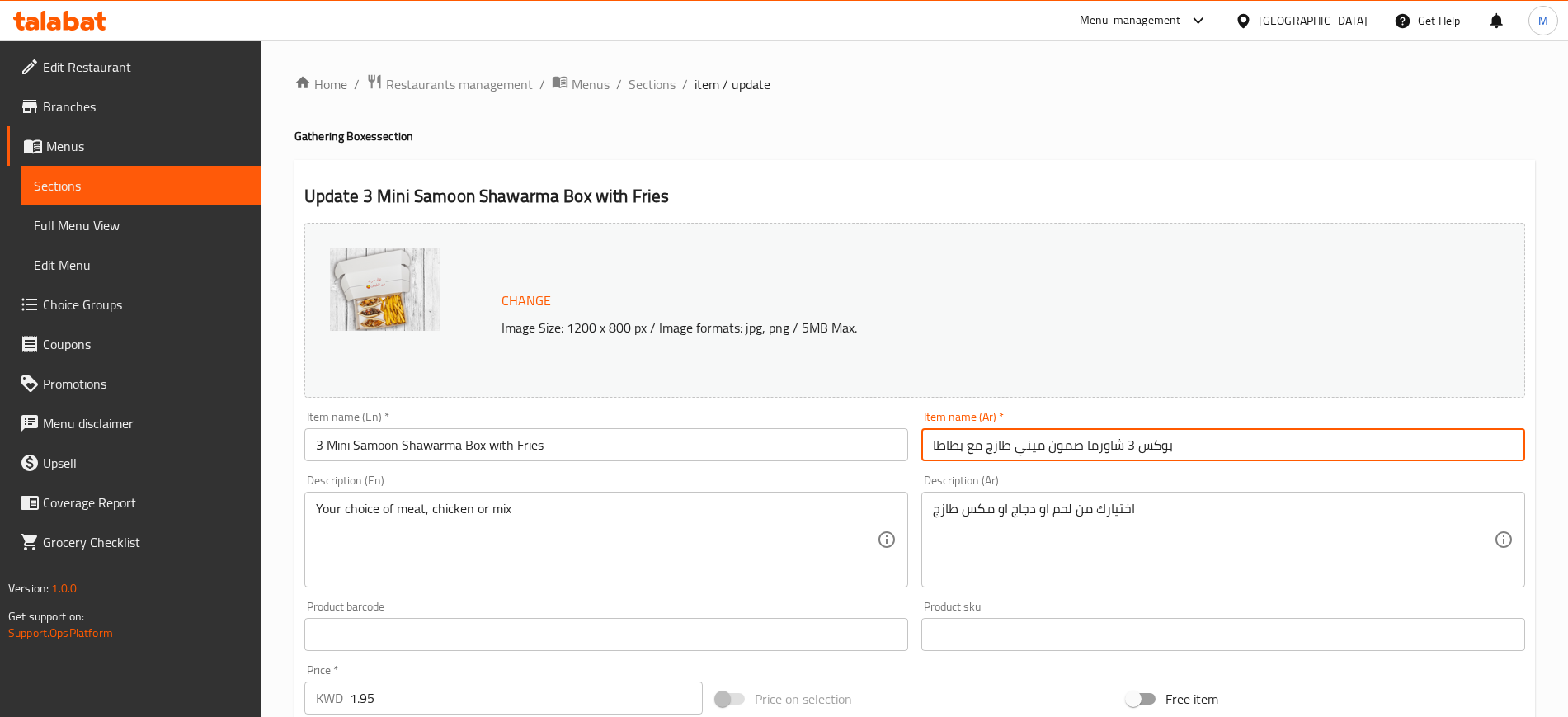
drag, startPoint x: 1227, startPoint y: 442, endPoint x: 913, endPoint y: 435, distance: 314.1
click at [913, 435] on div "Change Image Size: 1200 x 800 px / Image formats: jpg, png / 5MB Max. Item name…" at bounding box center [915, 583] width 1234 height 735
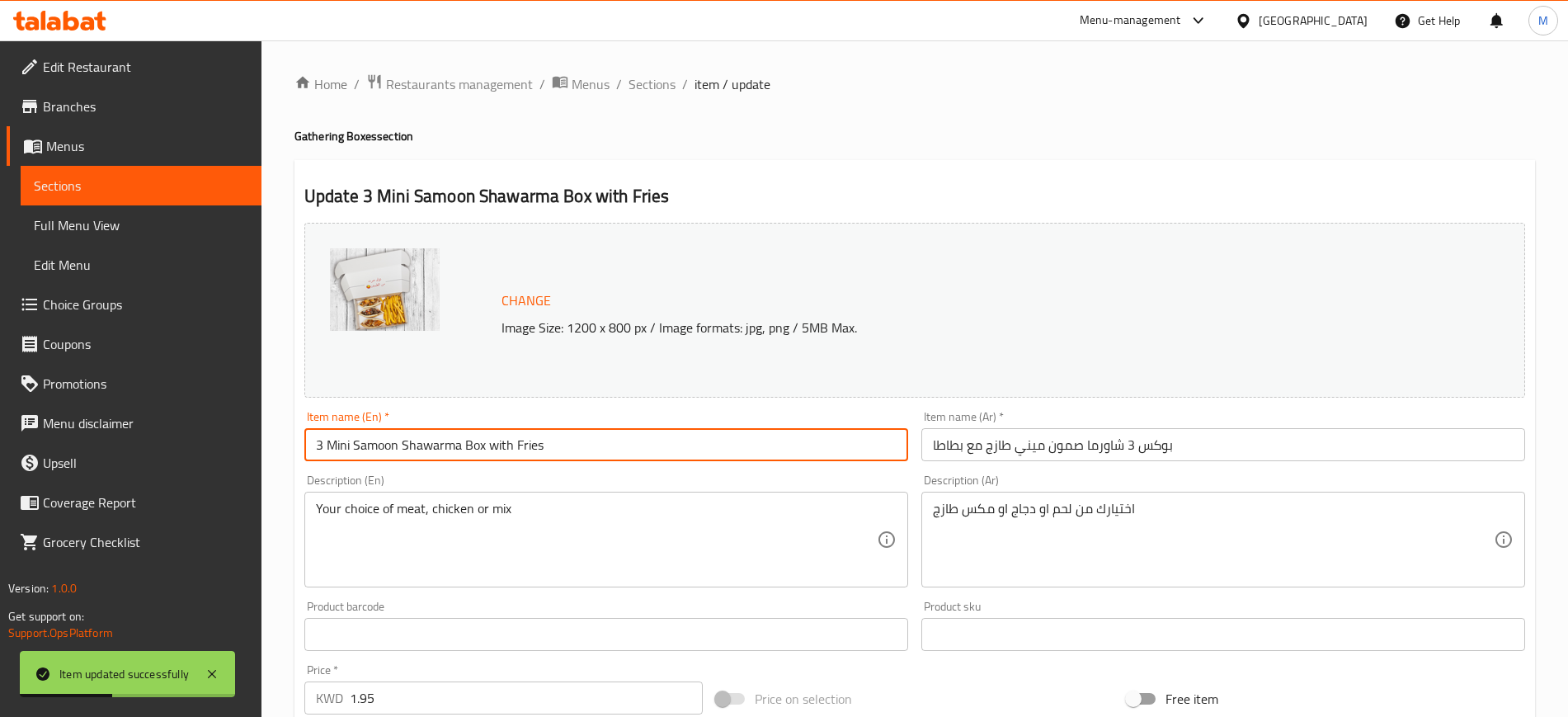
drag, startPoint x: 575, startPoint y: 440, endPoint x: 261, endPoint y: 417, distance: 314.8
click at [261, 417] on div "Edit Restaurant Branches Menus Sections Full Menu View Edit Menu Choice Groups …" at bounding box center [784, 729] width 1568 height 1377
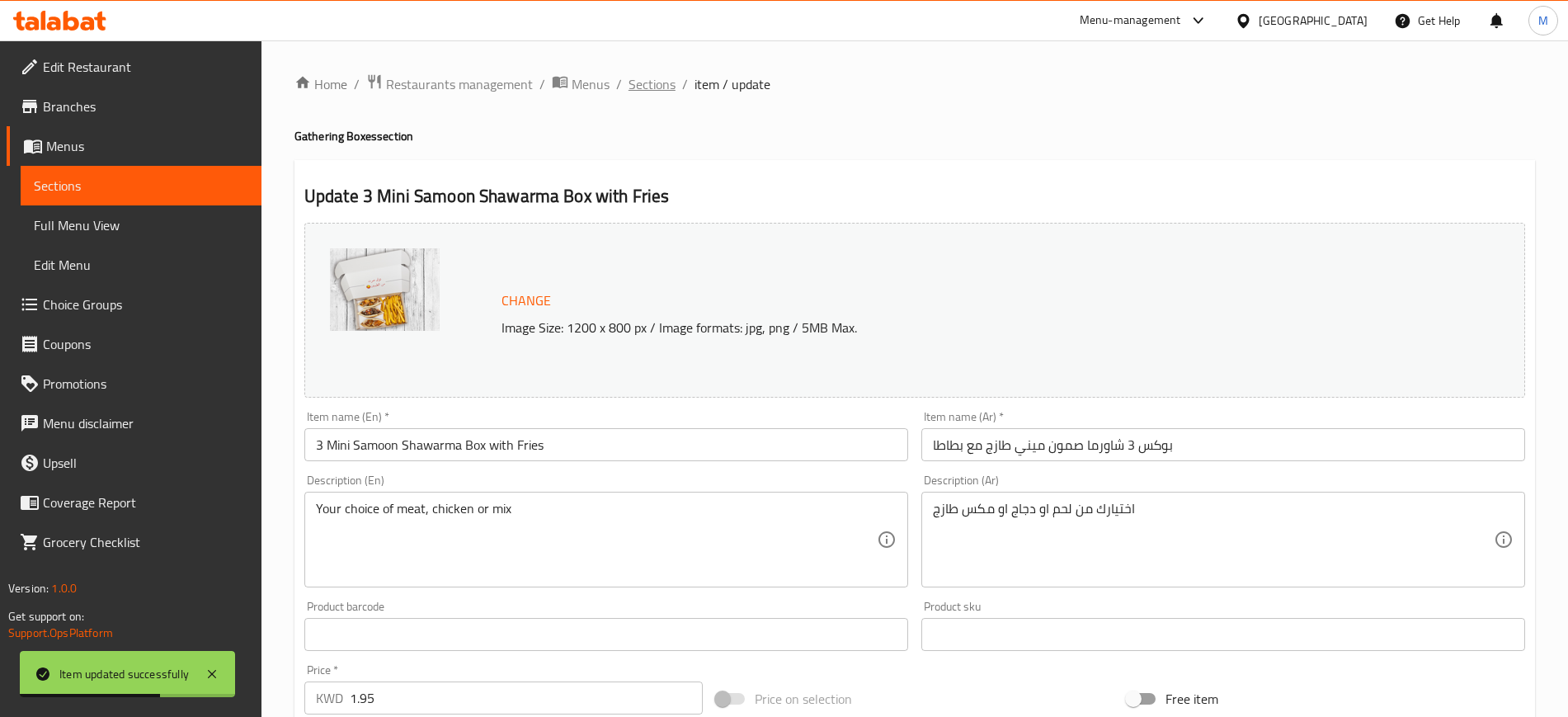
click at [651, 85] on span "Sections" at bounding box center [651, 83] width 47 height 19
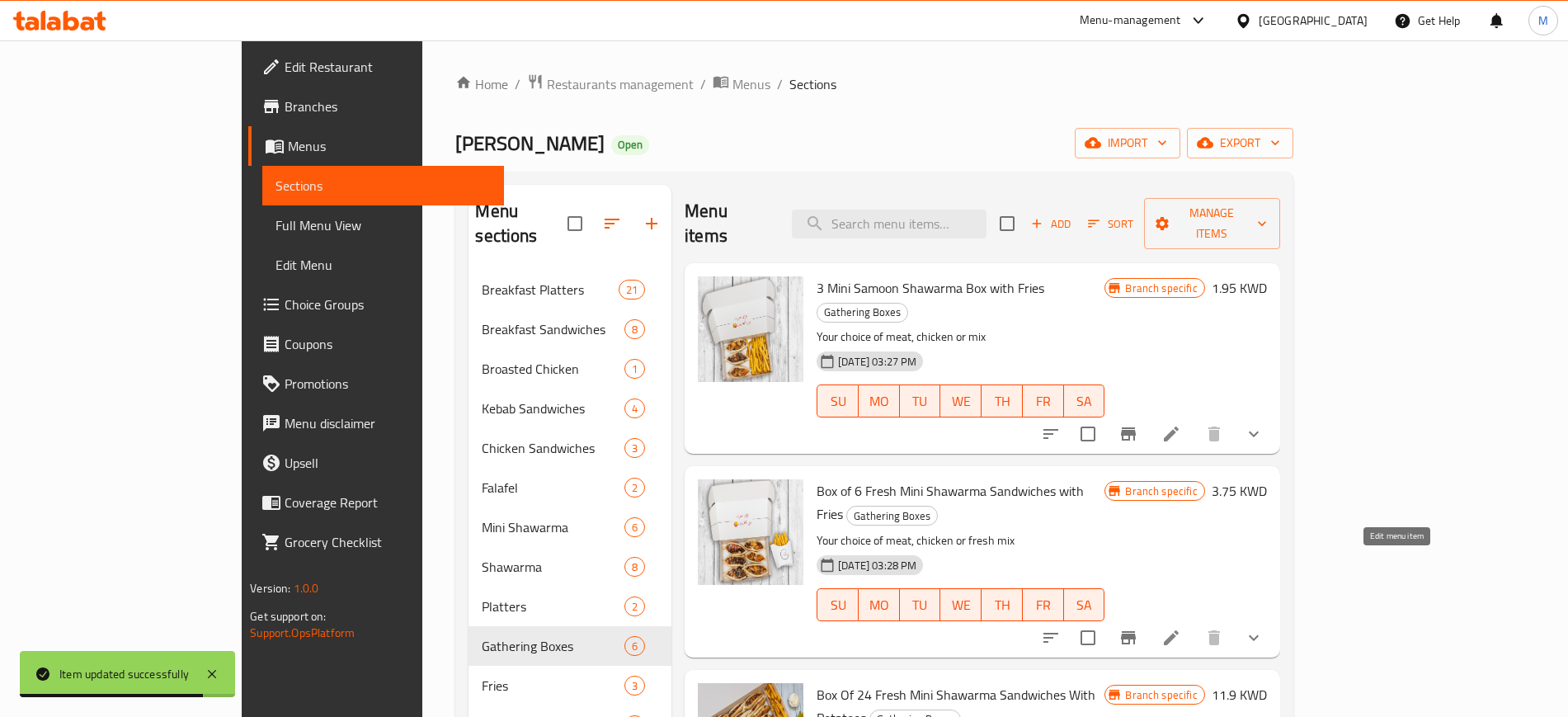
click at [1182, 627] on icon at bounding box center [1170, 636] width 19 height 19
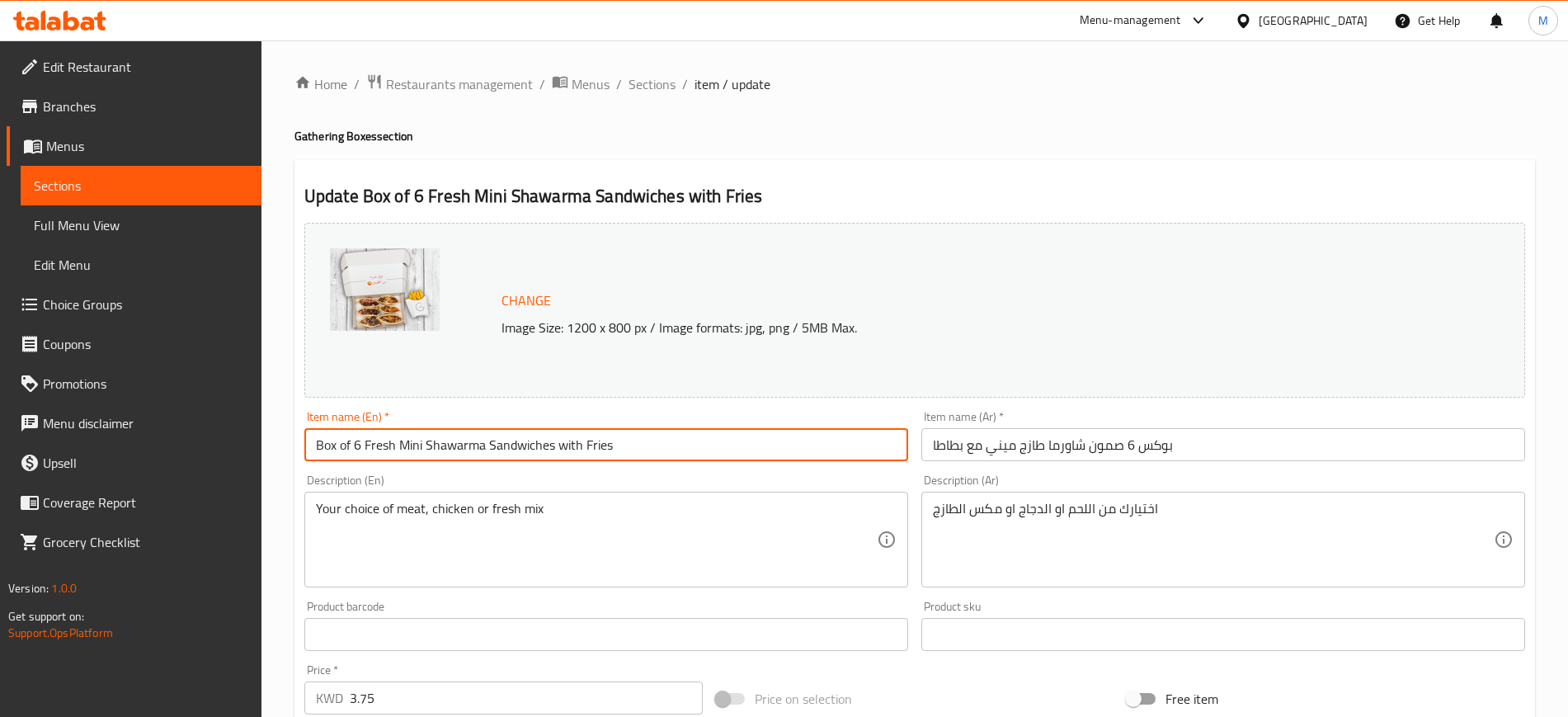
drag, startPoint x: 670, startPoint y: 445, endPoint x: 278, endPoint y: 461, distance: 392.3
click at [278, 460] on div "Home / Restaurants management / Menus / Sections / item / update Gathering Boxe…" at bounding box center [915, 628] width 1307 height 1176
paste input "3 Mini Samoon Shawarma Box"
drag, startPoint x: 322, startPoint y: 437, endPoint x: 307, endPoint y: 437, distance: 15.0
click at [307, 437] on input "3 Mini Samoon Shawarma Box with Fries" at bounding box center [606, 445] width 604 height 33
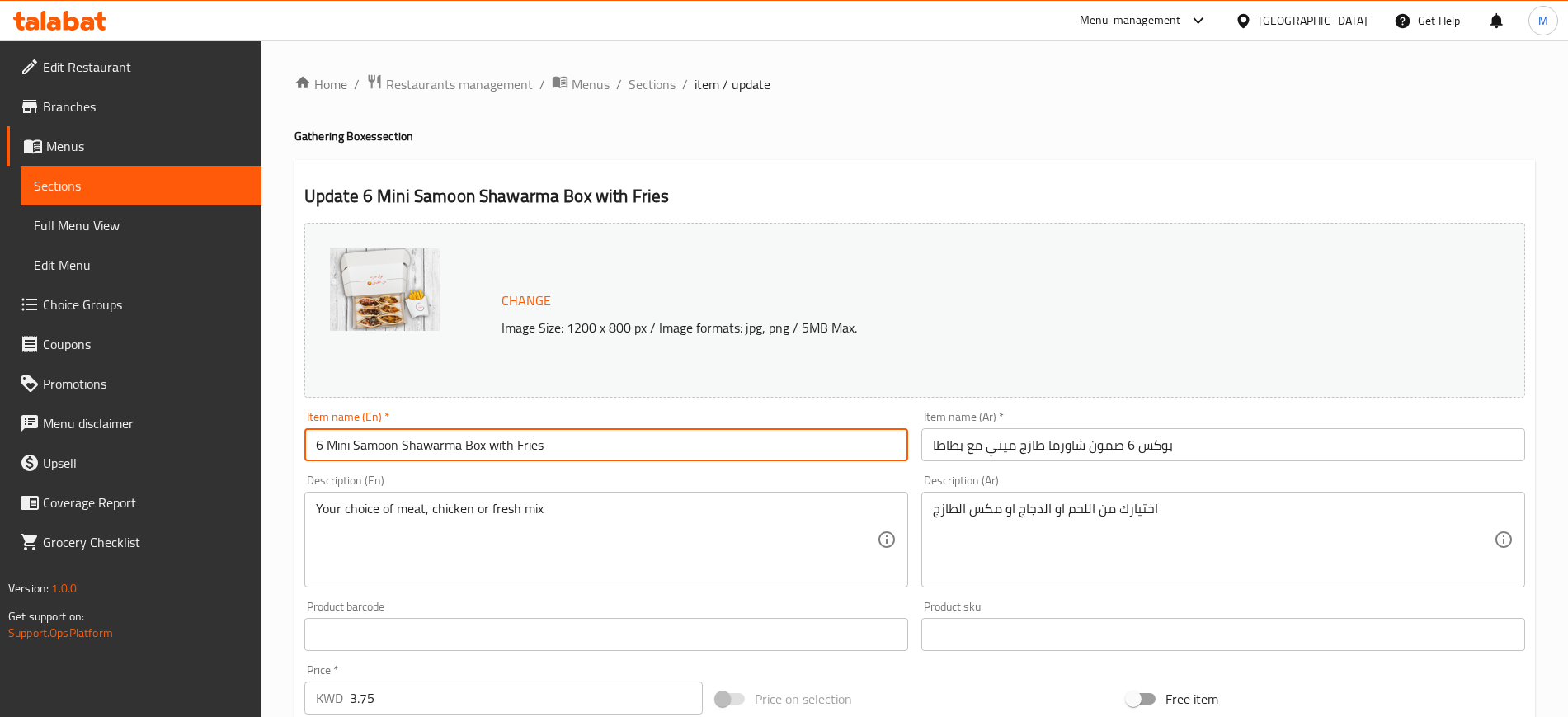
type input "6 Mini Samoon Shawarma Box with Fries"
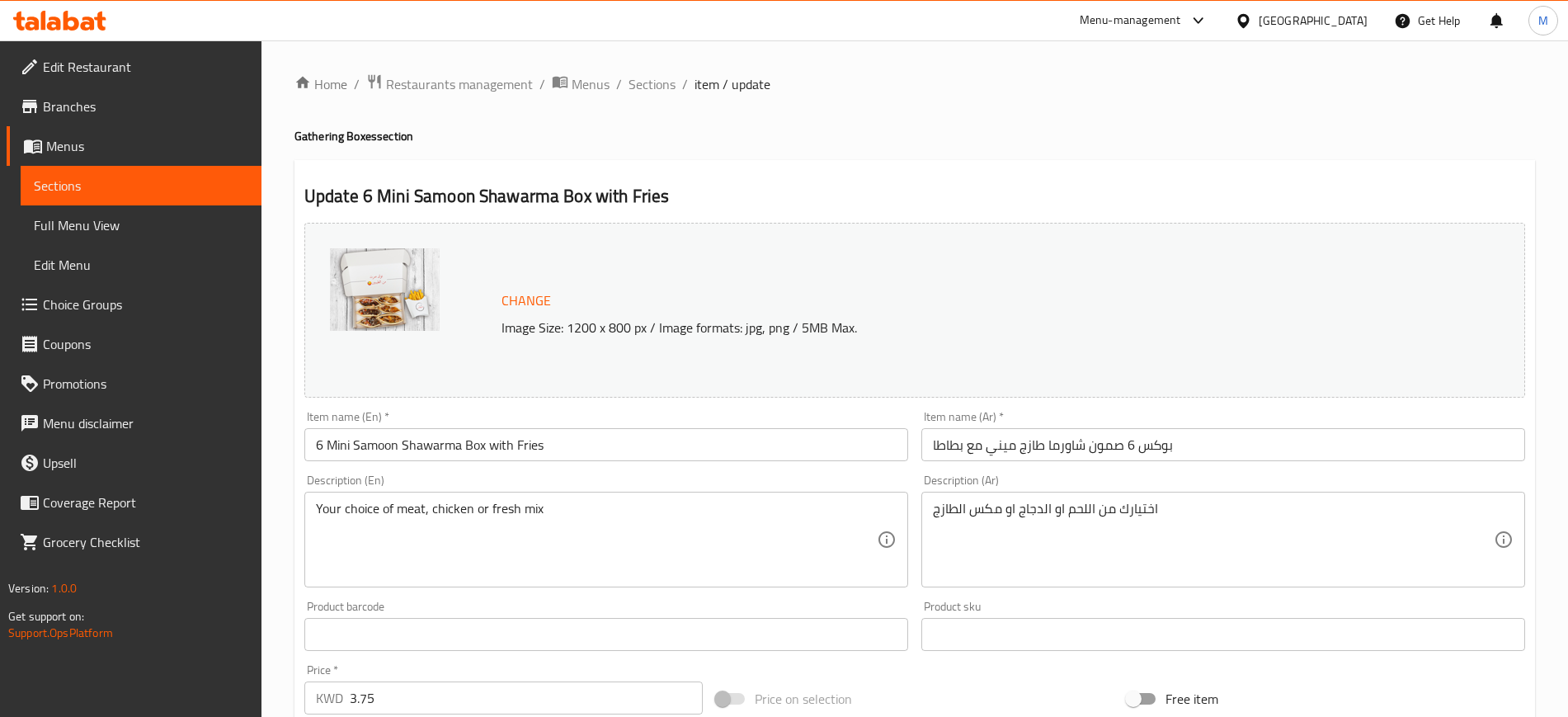
click at [481, 472] on div "Description (En) Your choice of meat, chicken or fresh mix Description (En)" at bounding box center [606, 531] width 617 height 126
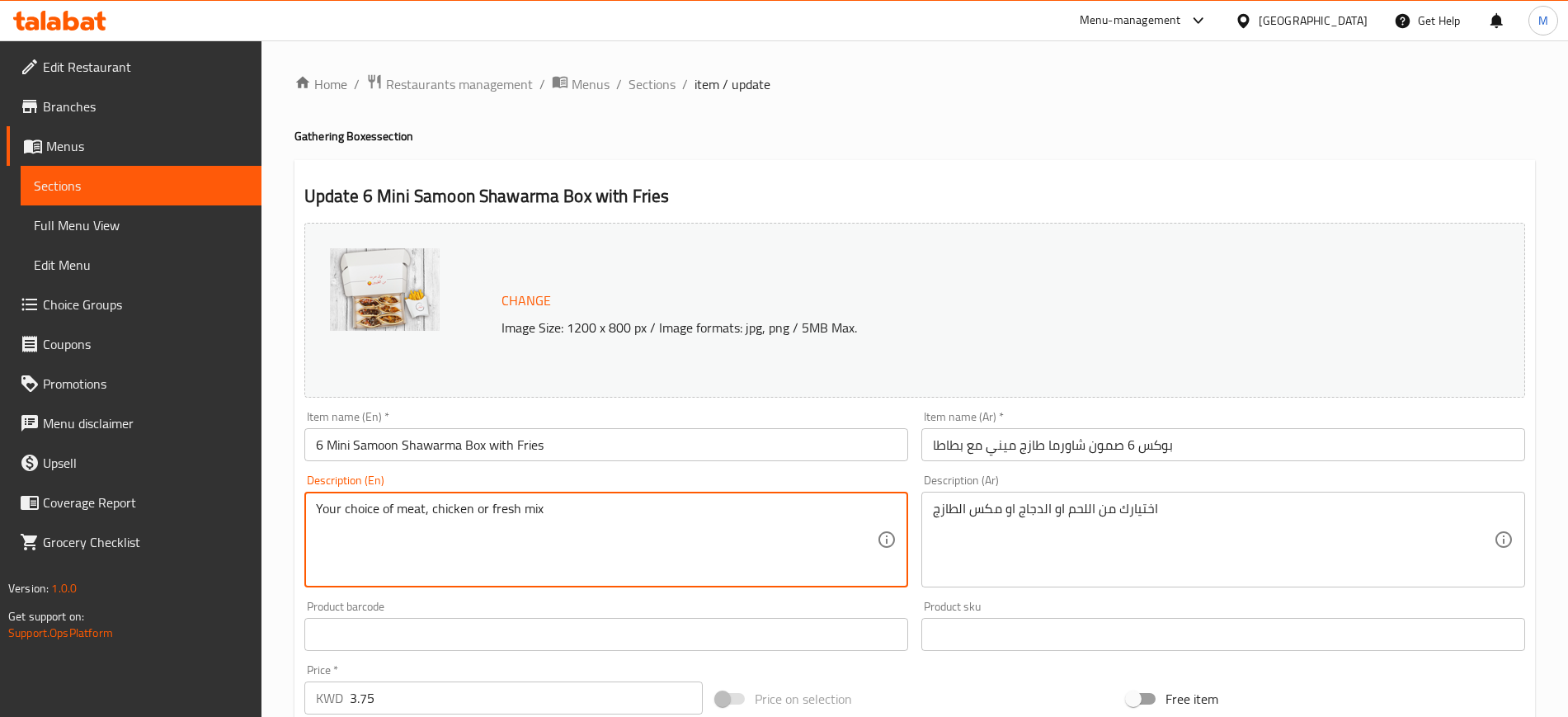
drag, startPoint x: 523, startPoint y: 507, endPoint x: 490, endPoint y: 502, distance: 33.4
type textarea "Your choice of meat, chicken or mix"
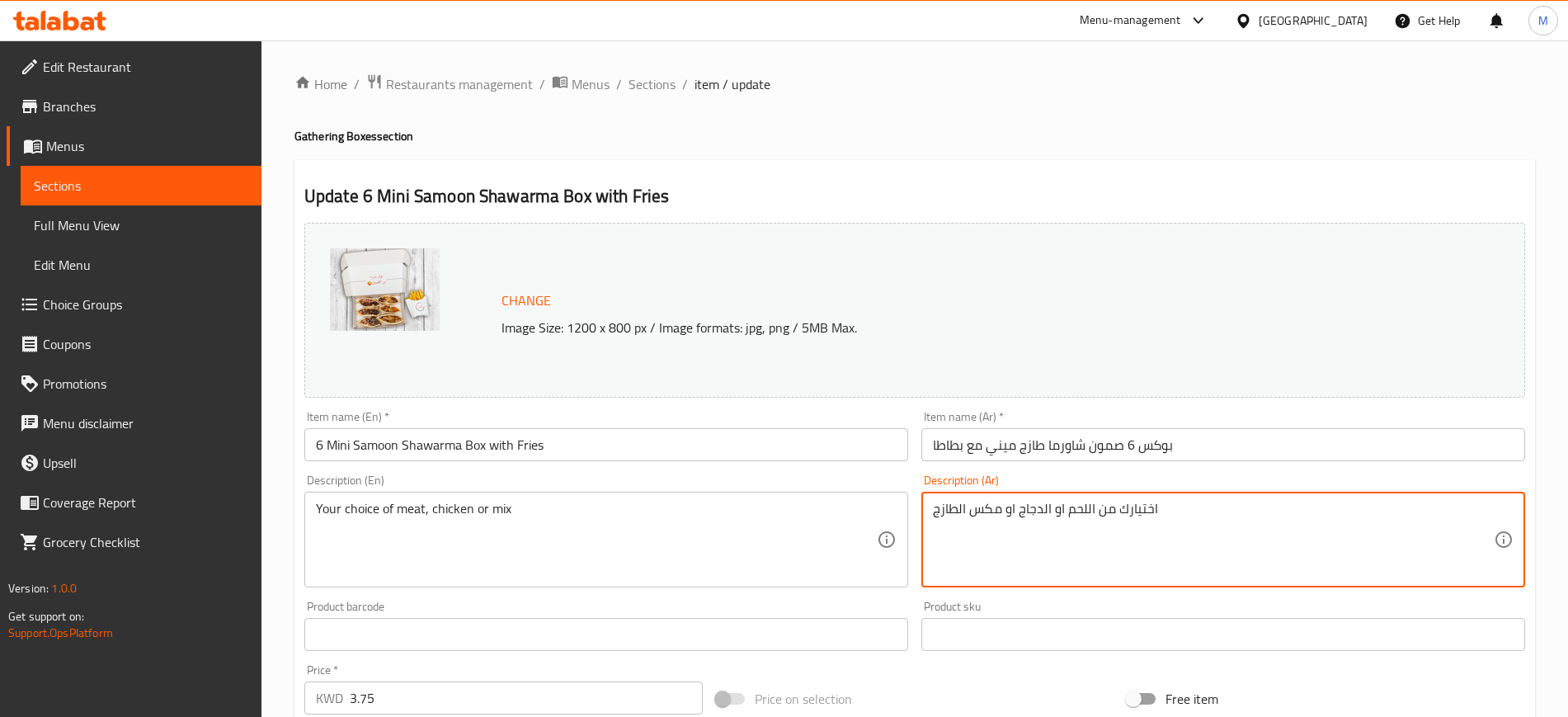
drag, startPoint x: 969, startPoint y: 508, endPoint x: 920, endPoint y: 512, distance: 49.2
type textarea "اختيارك من اللحم او الدجاج او مكس"
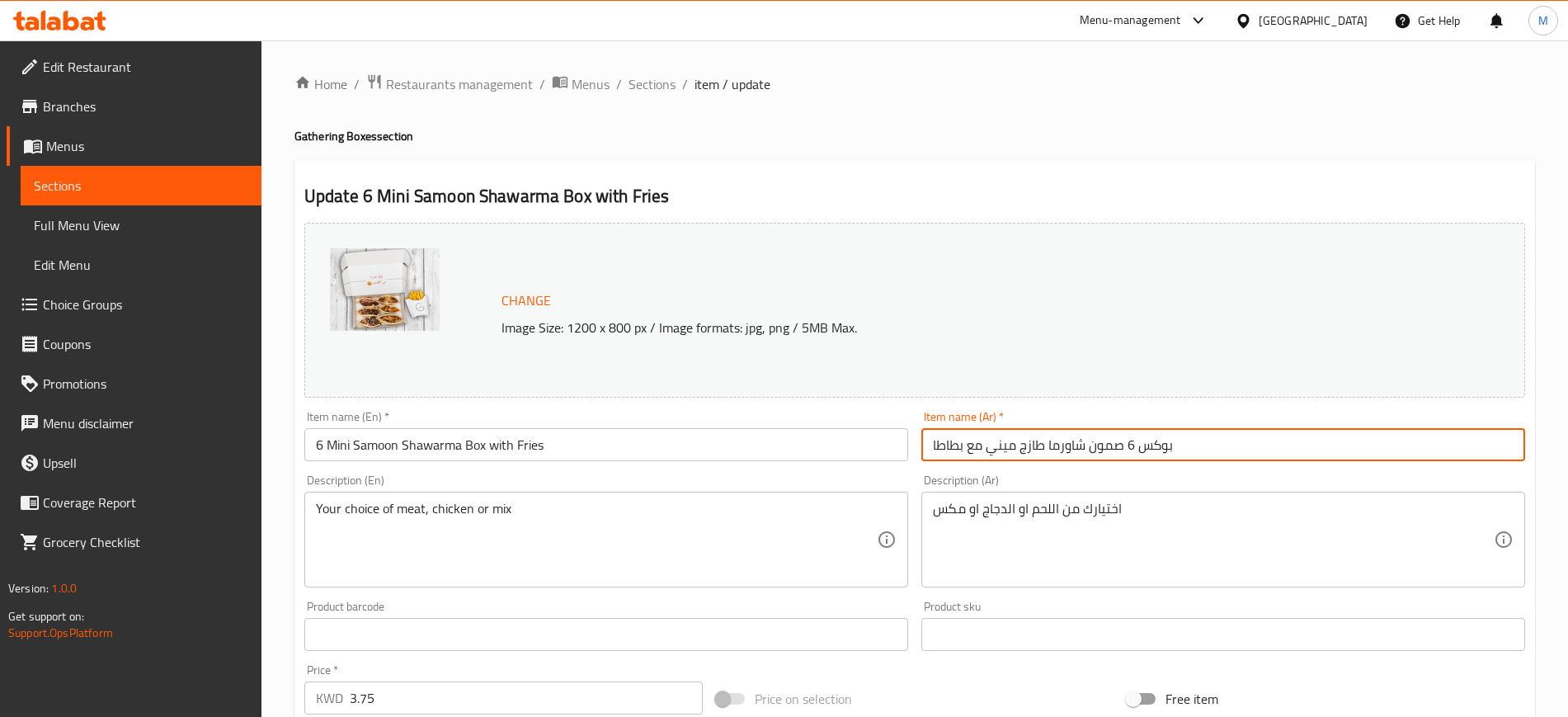
drag, startPoint x: 971, startPoint y: 446, endPoint x: 875, endPoint y: 454, distance: 96.3
click at [875, 454] on div "Change Image Size: 1200 x 800 px / Image formats: jpg, png / 5MB Max. Item name…" at bounding box center [915, 583] width 1234 height 735
paste input "3 شاورما صمون ميني طازج"
click at [1133, 447] on input "بوكس 3 شاورما صمون ميني طازج مع بطاطا" at bounding box center [1223, 445] width 604 height 33
type input "بوكس 6 شاورما صمون ميني طازج مع بطاطا"
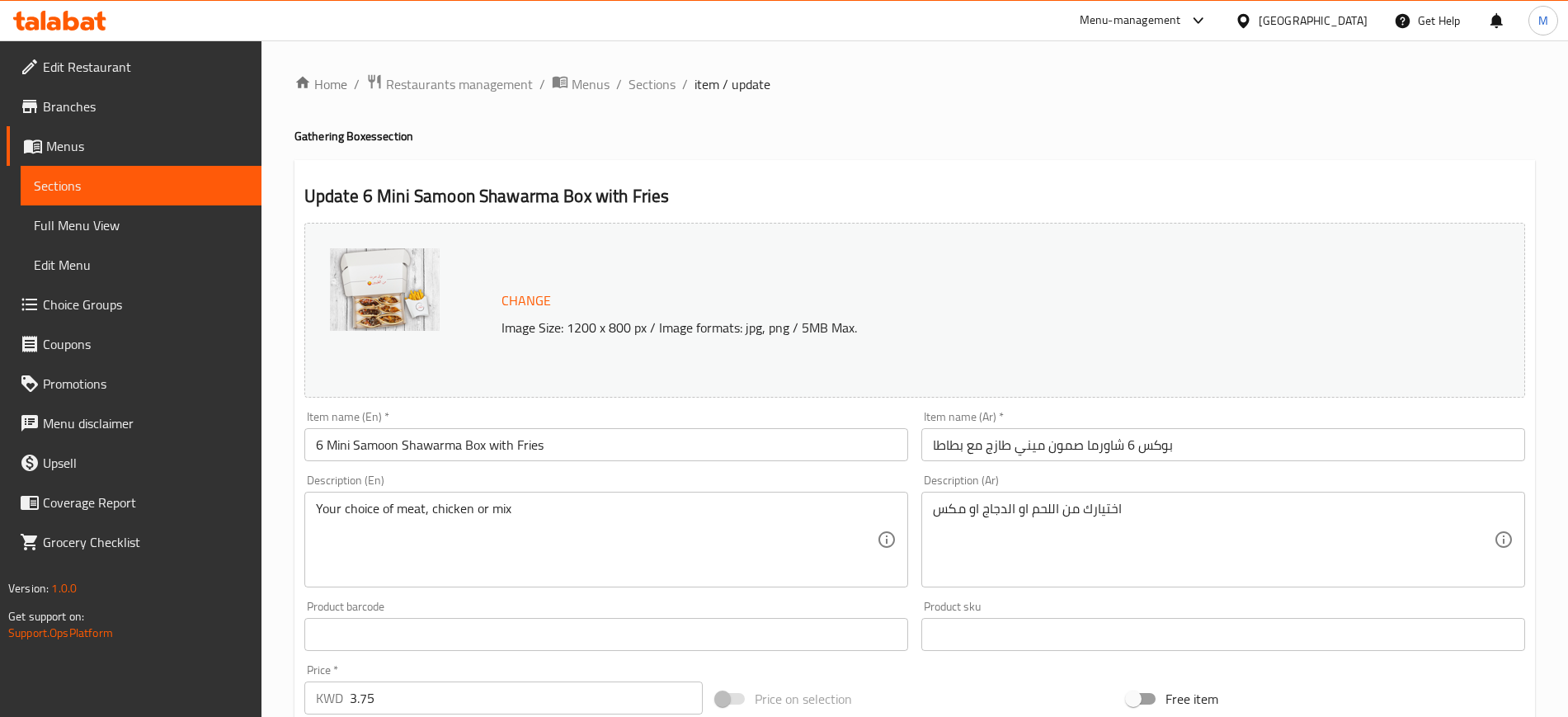
click at [1220, 470] on div "Description (Ar) اختيارك من اللحم او الدجاج او مكس Description (Ar)" at bounding box center [1223, 531] width 617 height 126
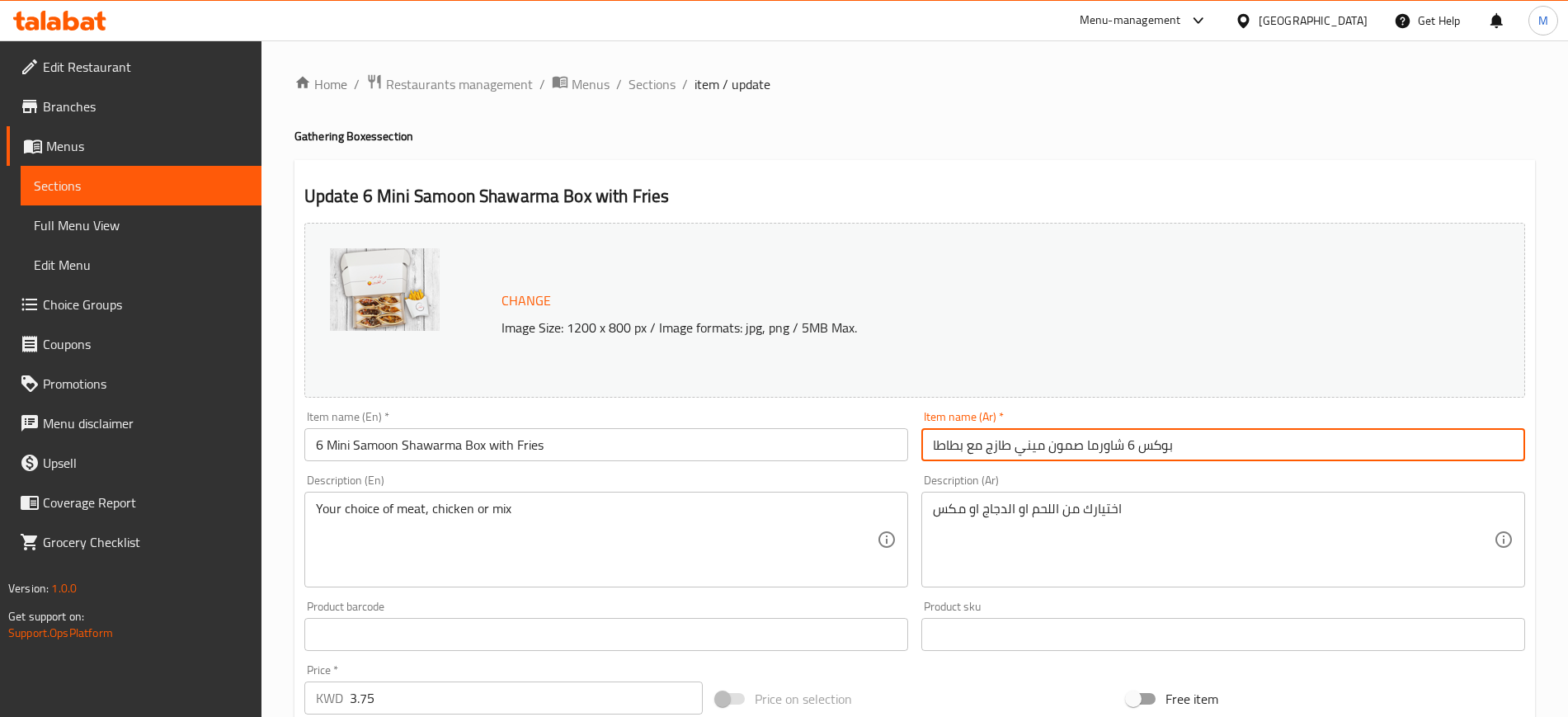
click at [1242, 439] on input "بوكس 6 شاورما صمون ميني طازج مع بطاطا" at bounding box center [1223, 445] width 604 height 33
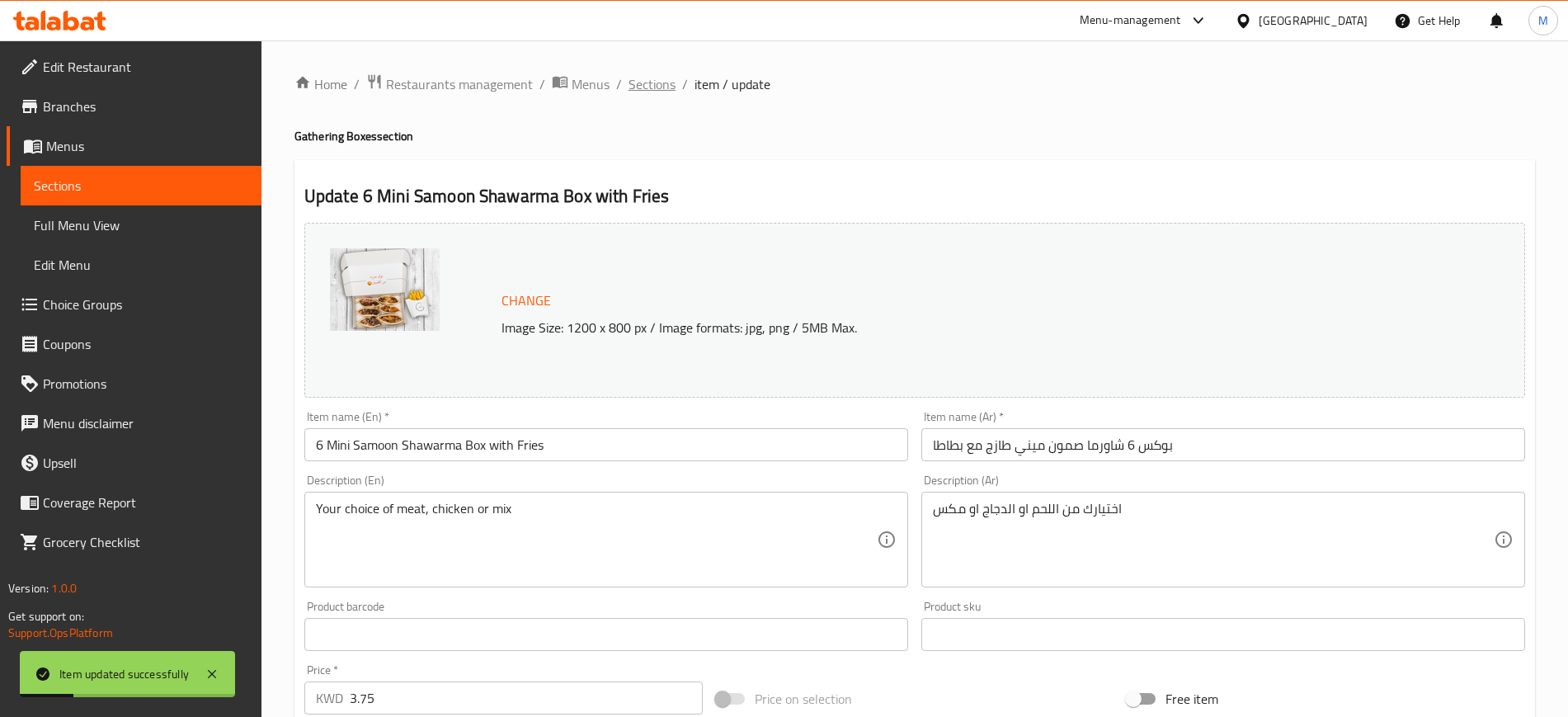
click at [657, 87] on span "Sections" at bounding box center [651, 83] width 47 height 19
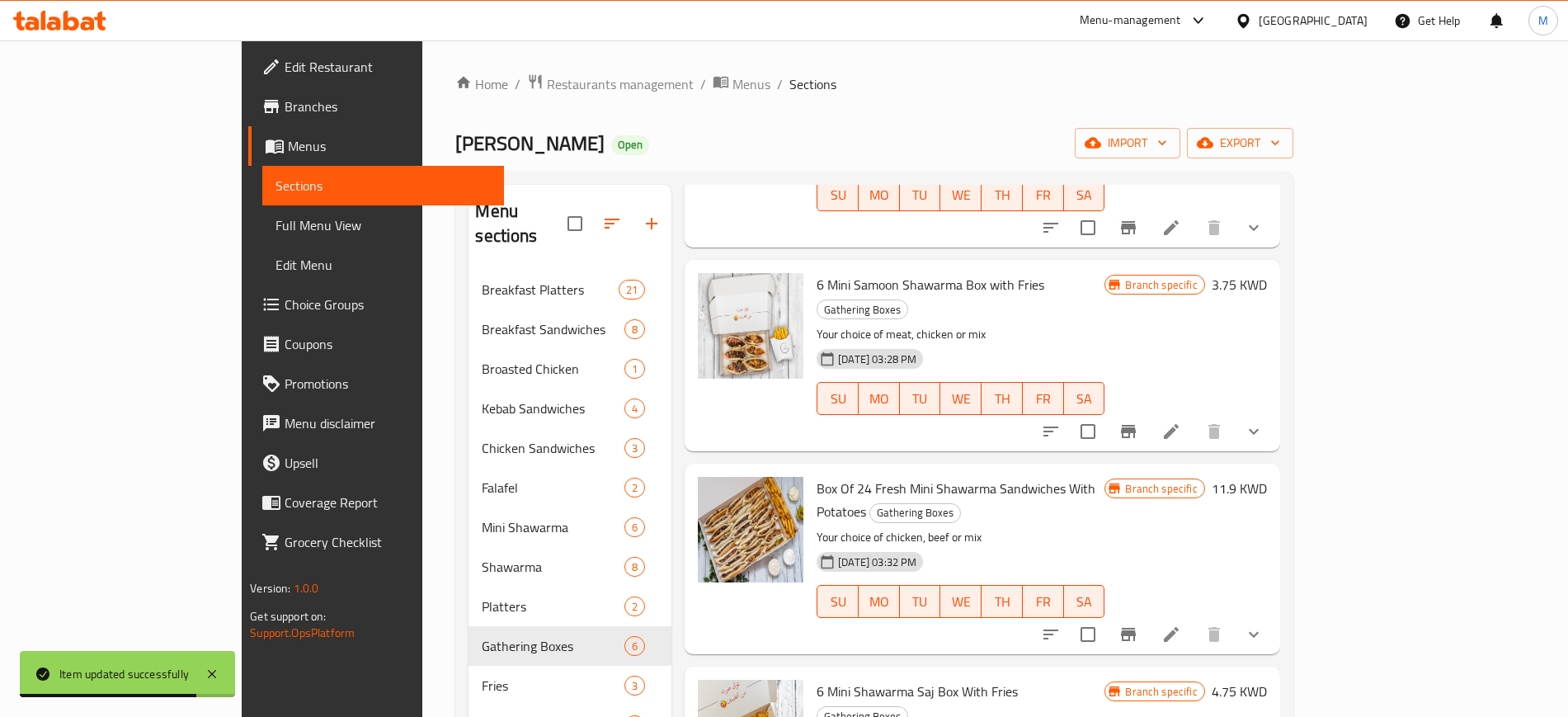
scroll to position [309, 0]
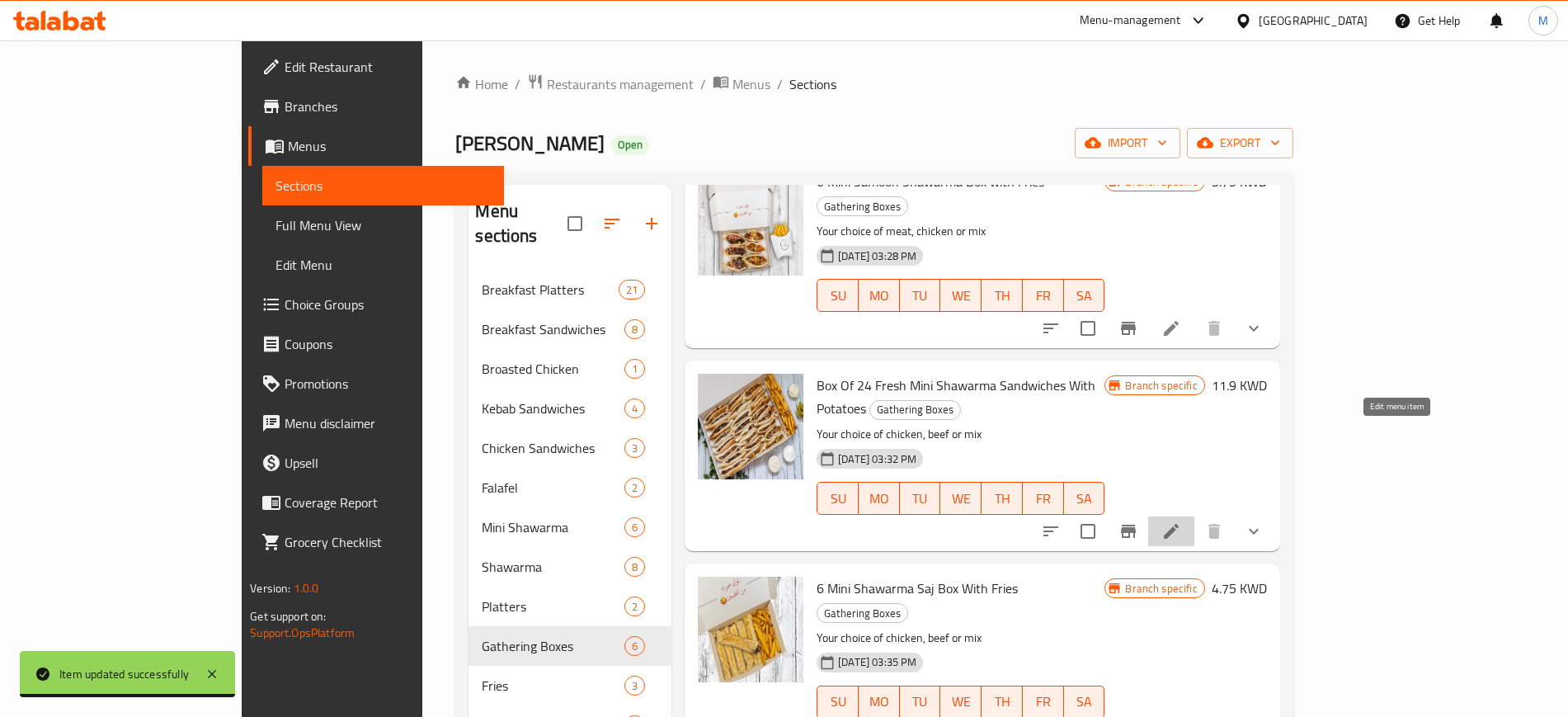
click at [1179, 523] on icon at bounding box center [1171, 531] width 15 height 15
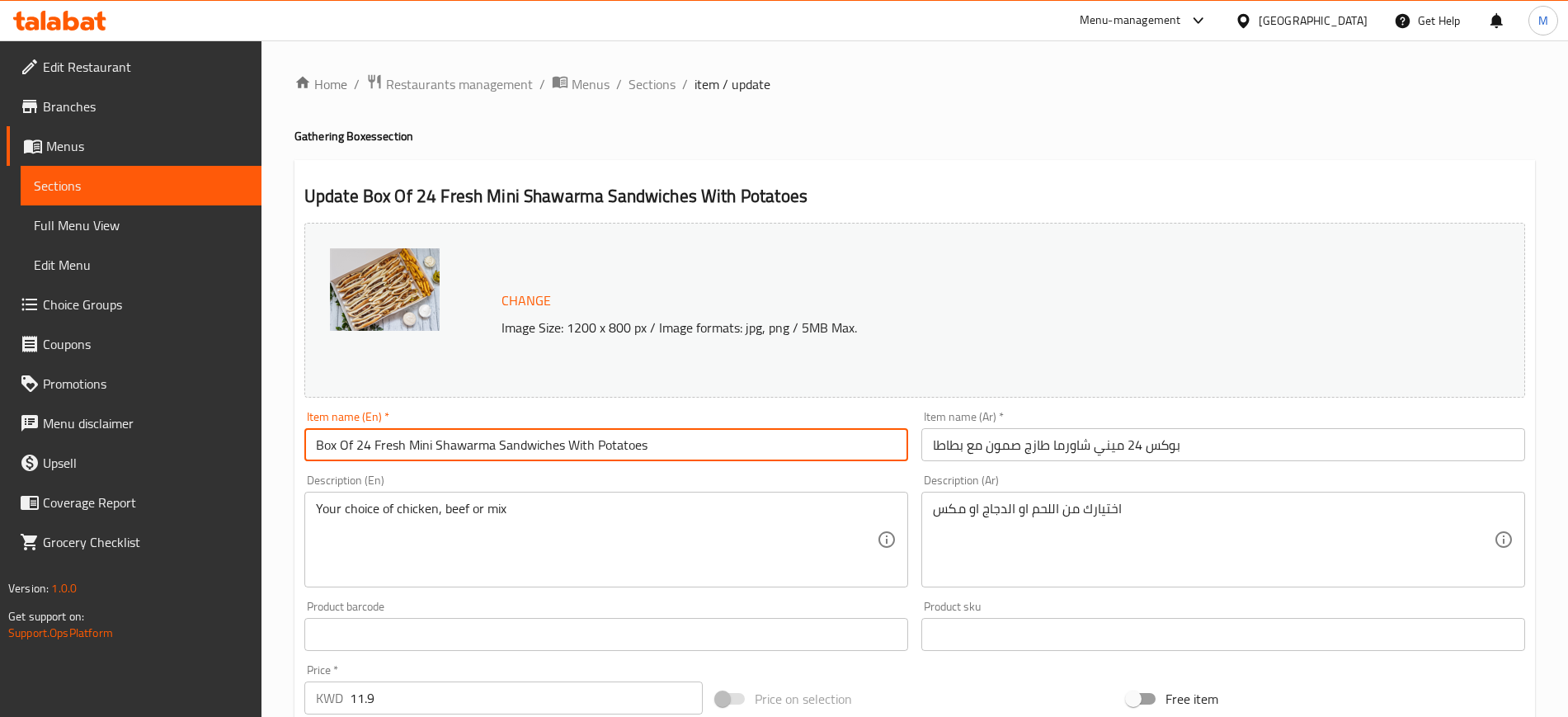
drag, startPoint x: 712, startPoint y: 445, endPoint x: 218, endPoint y: 466, distance: 494.4
click at [218, 466] on div "Edit Restaurant Branches Menus Sections Full Menu View Edit Menu Choice Groups …" at bounding box center [784, 628] width 1568 height 1176
paste input "3 Mini Samoon Shawarma Box with Fri"
drag, startPoint x: 322, startPoint y: 440, endPoint x: 310, endPoint y: 440, distance: 12.0
click at [310, 440] on input "3 Mini Samoon Shawarma Box with Fries" at bounding box center [606, 445] width 604 height 33
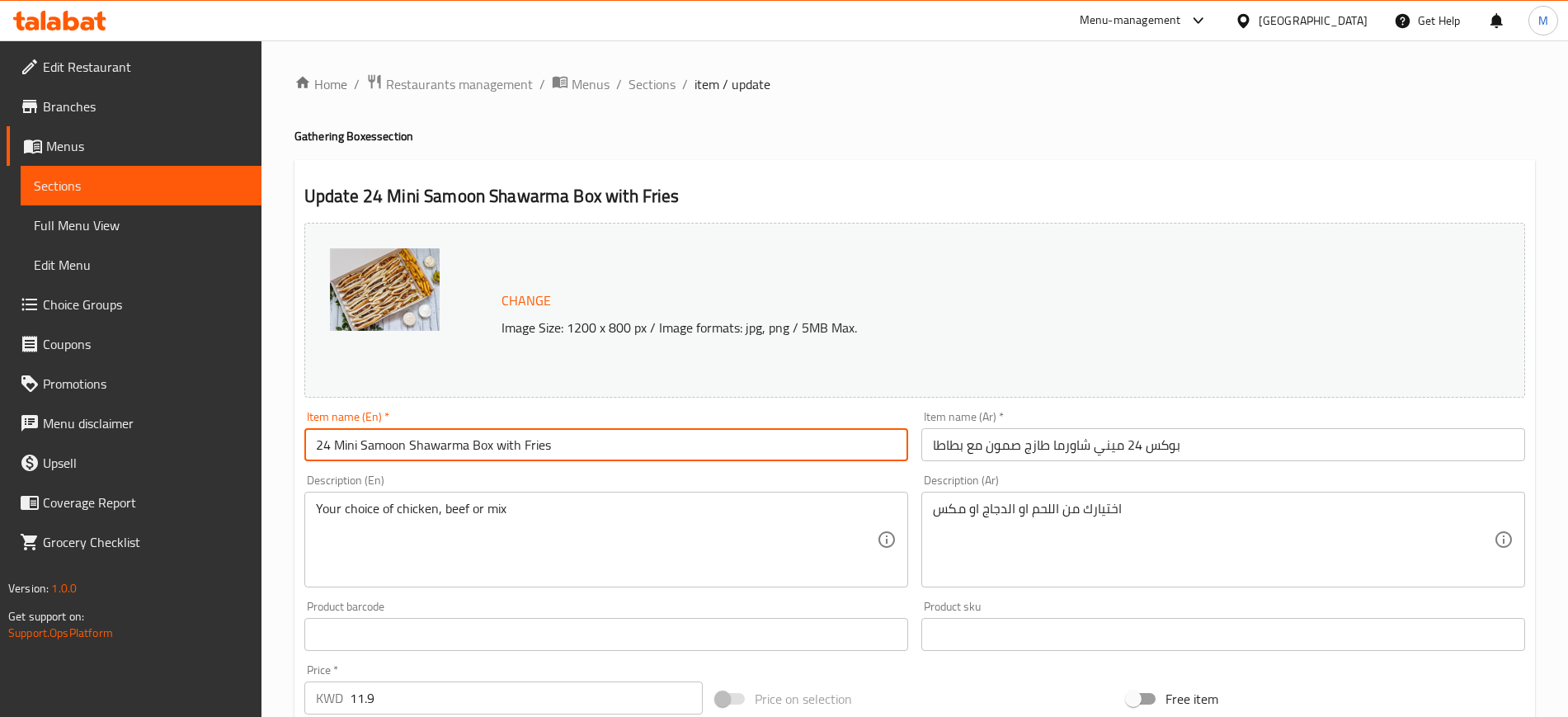
type input "24 Mini Samoon Shawarma Box with Fries"
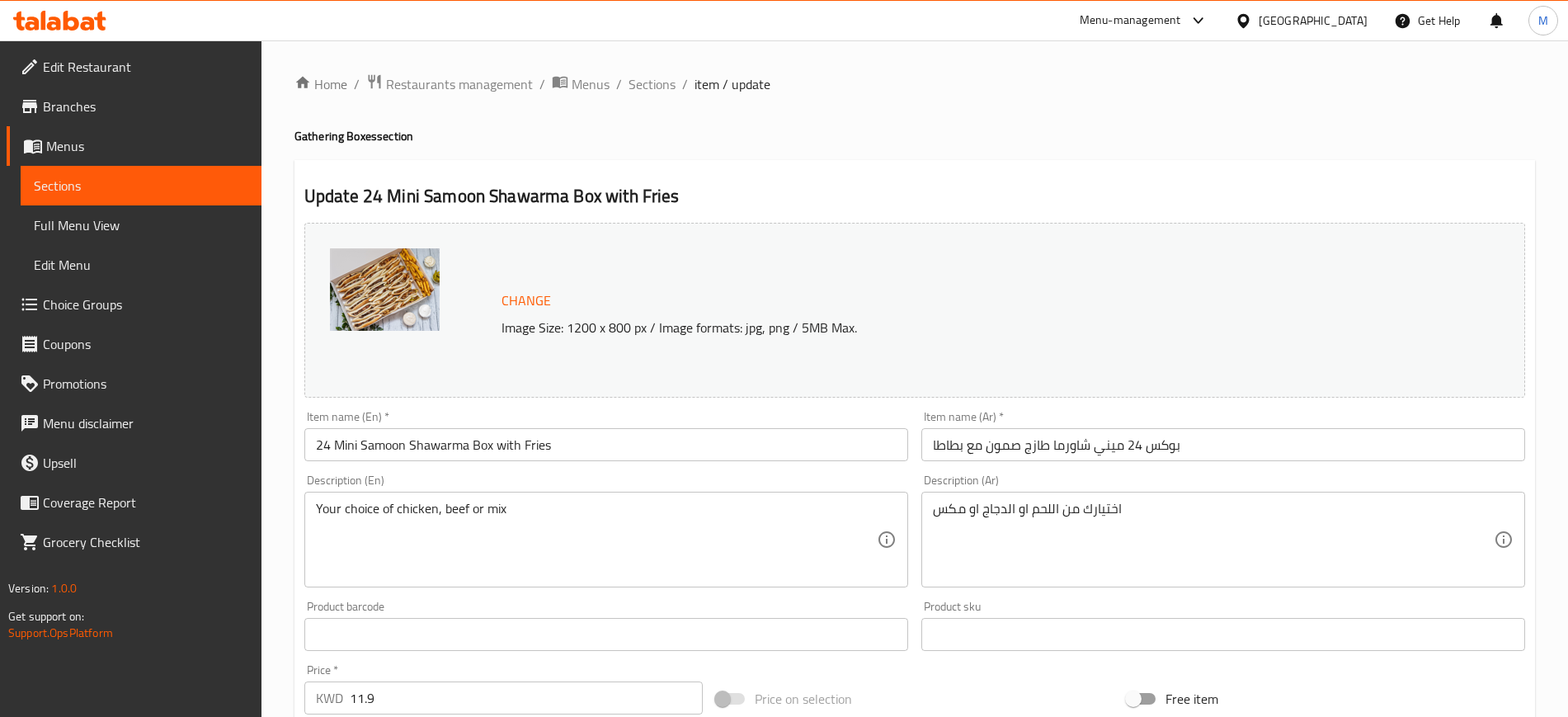
click at [433, 474] on div "Description (En) Your choice of chicken, beef or mix Description (En)" at bounding box center [606, 531] width 604 height 113
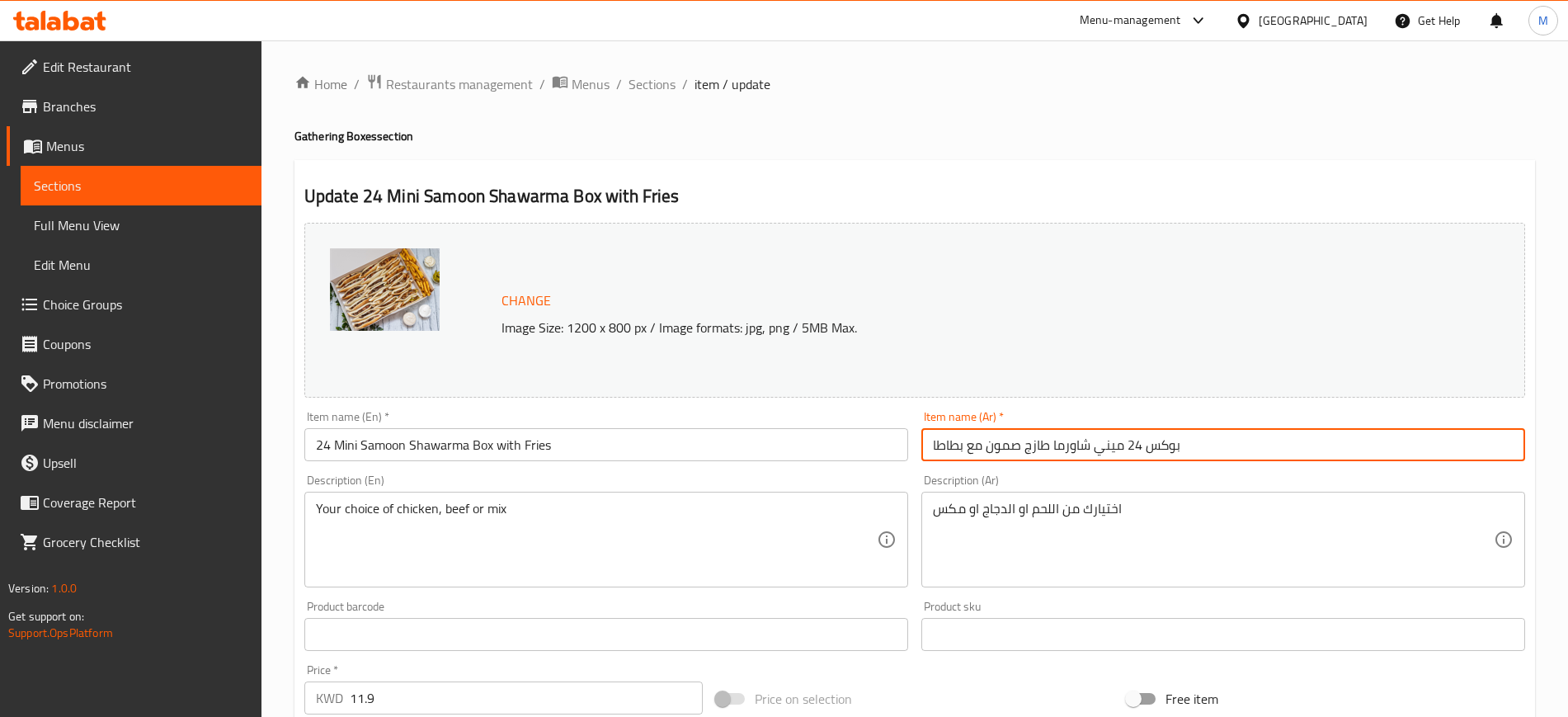
drag, startPoint x: 1244, startPoint y: 440, endPoint x: 891, endPoint y: 468, distance: 354.1
click at [891, 461] on div "Change Image Size: 1200 x 800 px / Image formats: jpg, png / 5MB Max. Item name…" at bounding box center [915, 583] width 1234 height 735
paste input "3 شاورما صمون ميني طازج"
click at [1131, 447] on input "بوكس 3 شاورما صمون ميني طازج مع بطاطا" at bounding box center [1223, 445] width 604 height 33
type input "بوكس 24 شاورما صمون ميني طازج مع بطاطا"
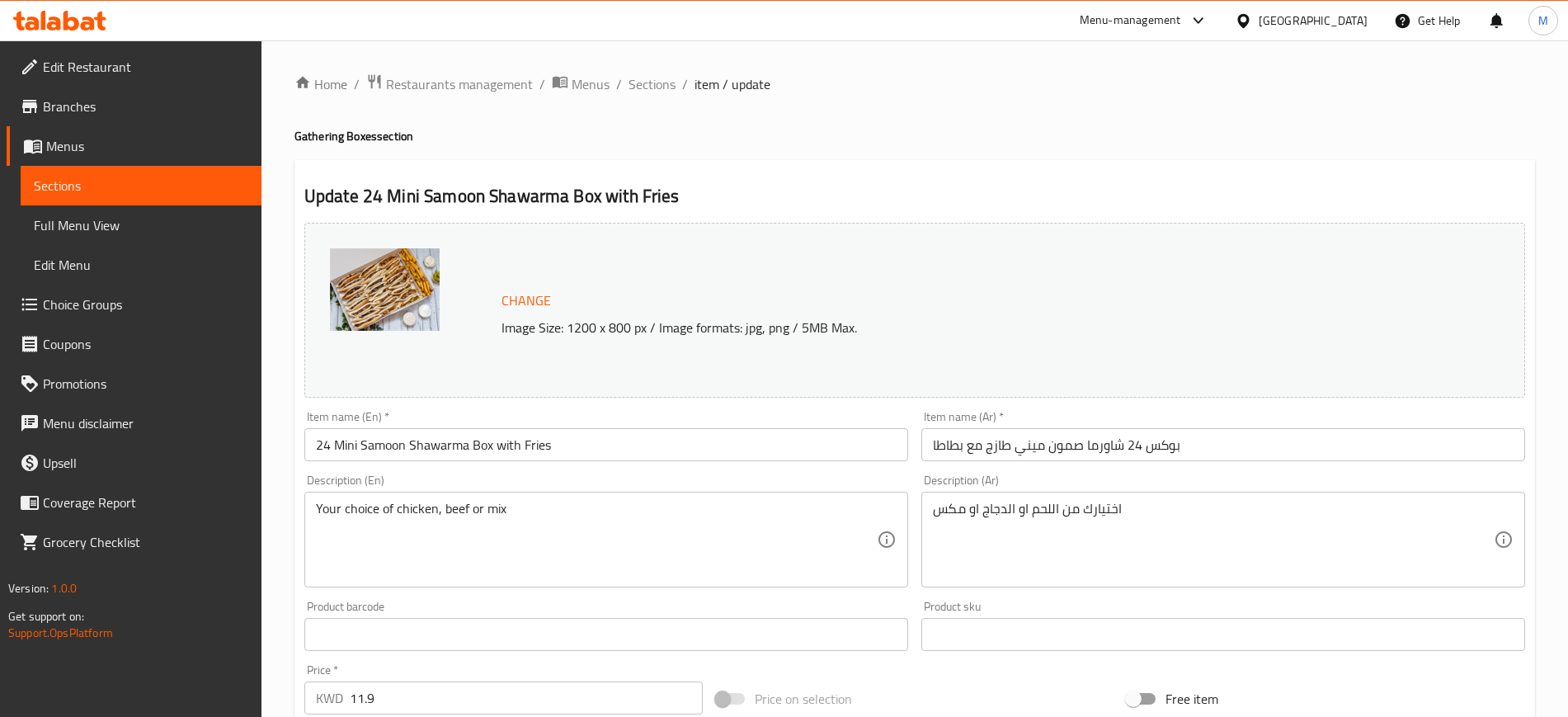
click at [1210, 474] on div "Description (Ar) اختيارك من اللحم او الدجاج او مكس Description (Ar)" at bounding box center [1223, 531] width 604 height 113
click at [1228, 454] on input "بوكس 24 شاورما صمون ميني طازج مع بطاطا" at bounding box center [1223, 445] width 604 height 33
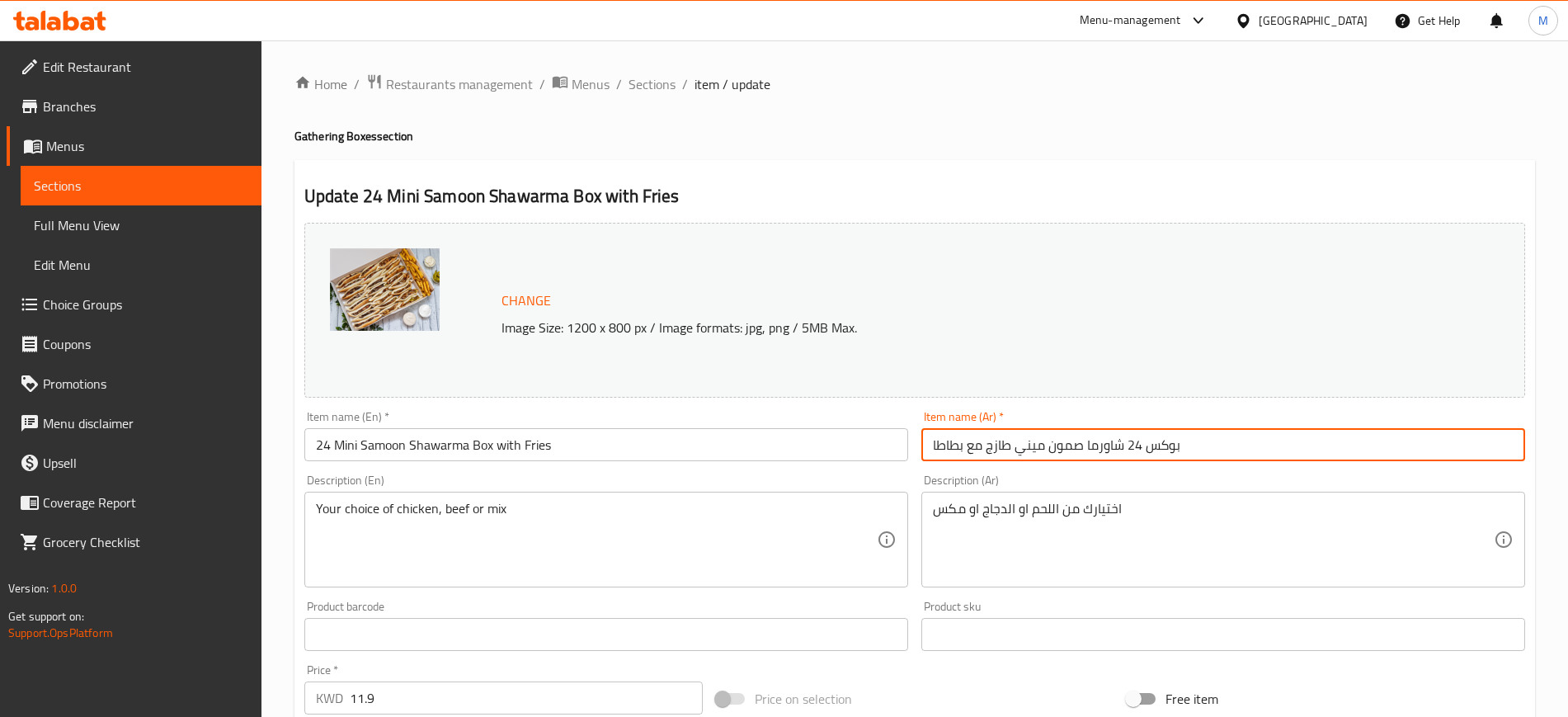
click at [657, 86] on span "Sections" at bounding box center [651, 83] width 47 height 19
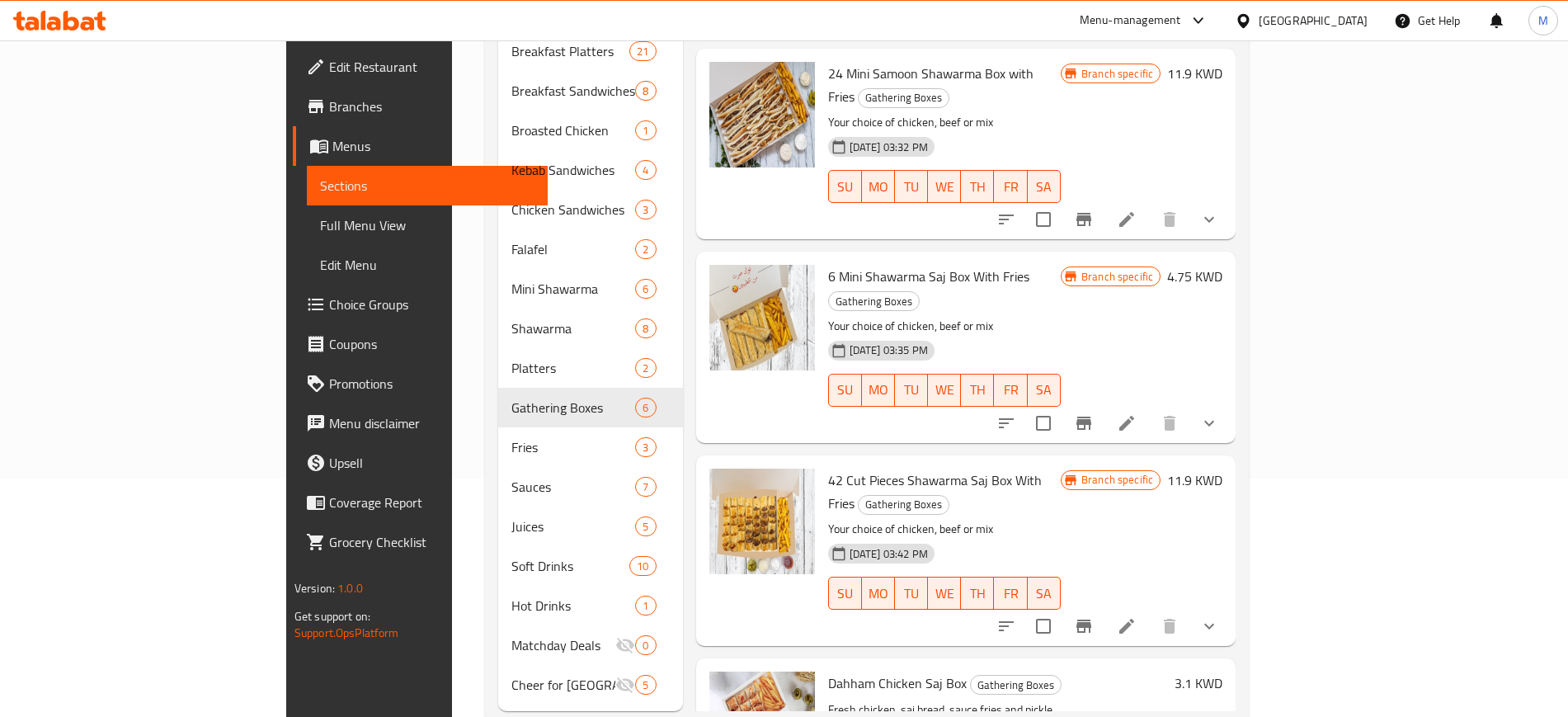
scroll to position [254, 0]
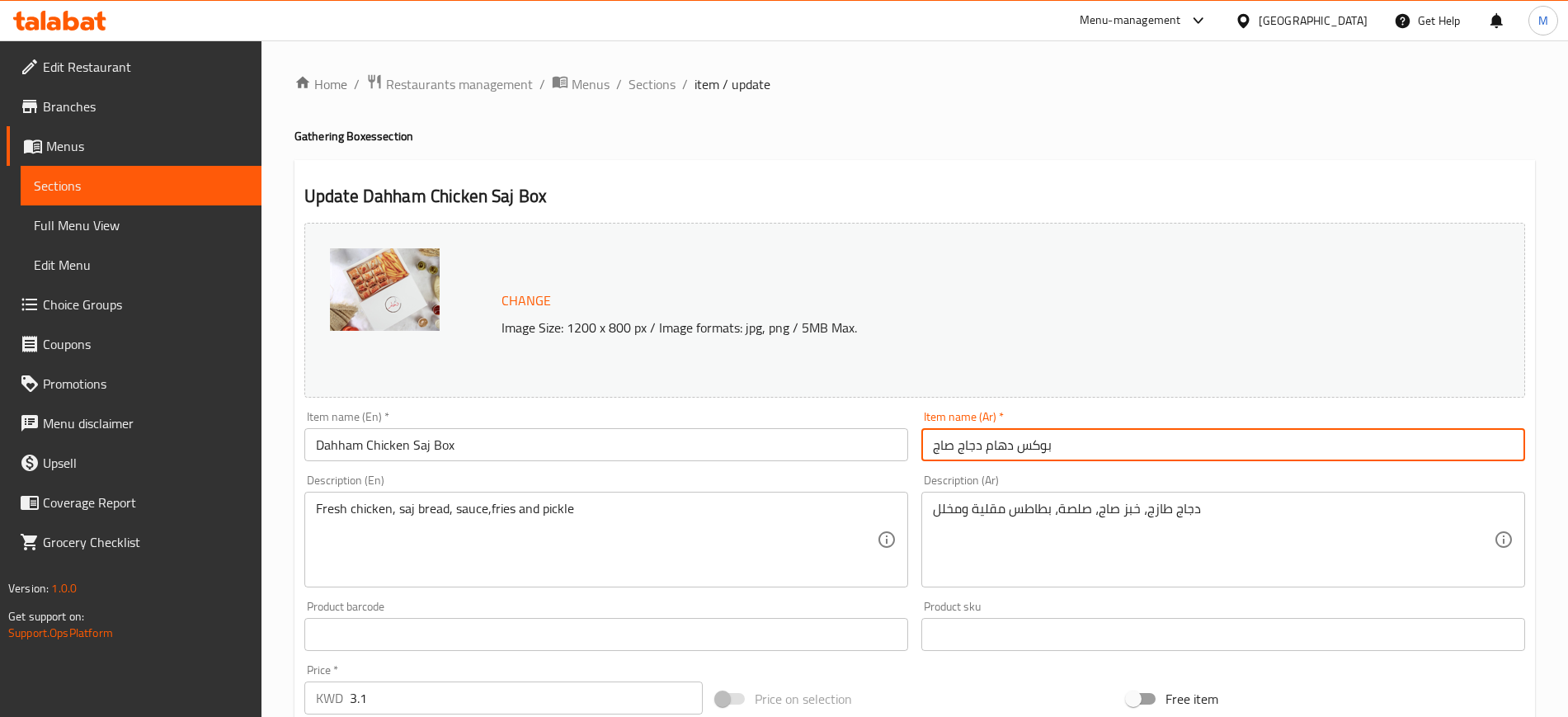
click at [998, 444] on input "بوكس دهام دجاج صاج" at bounding box center [1223, 445] width 604 height 33
type input "بوكس دحام دجاج صاج"
click at [1002, 471] on div "Description (Ar) دجاج طازج، خبز صاج، صلصة، بطاطس مقلية ومخلل Description (Ar)" at bounding box center [1223, 531] width 617 height 126
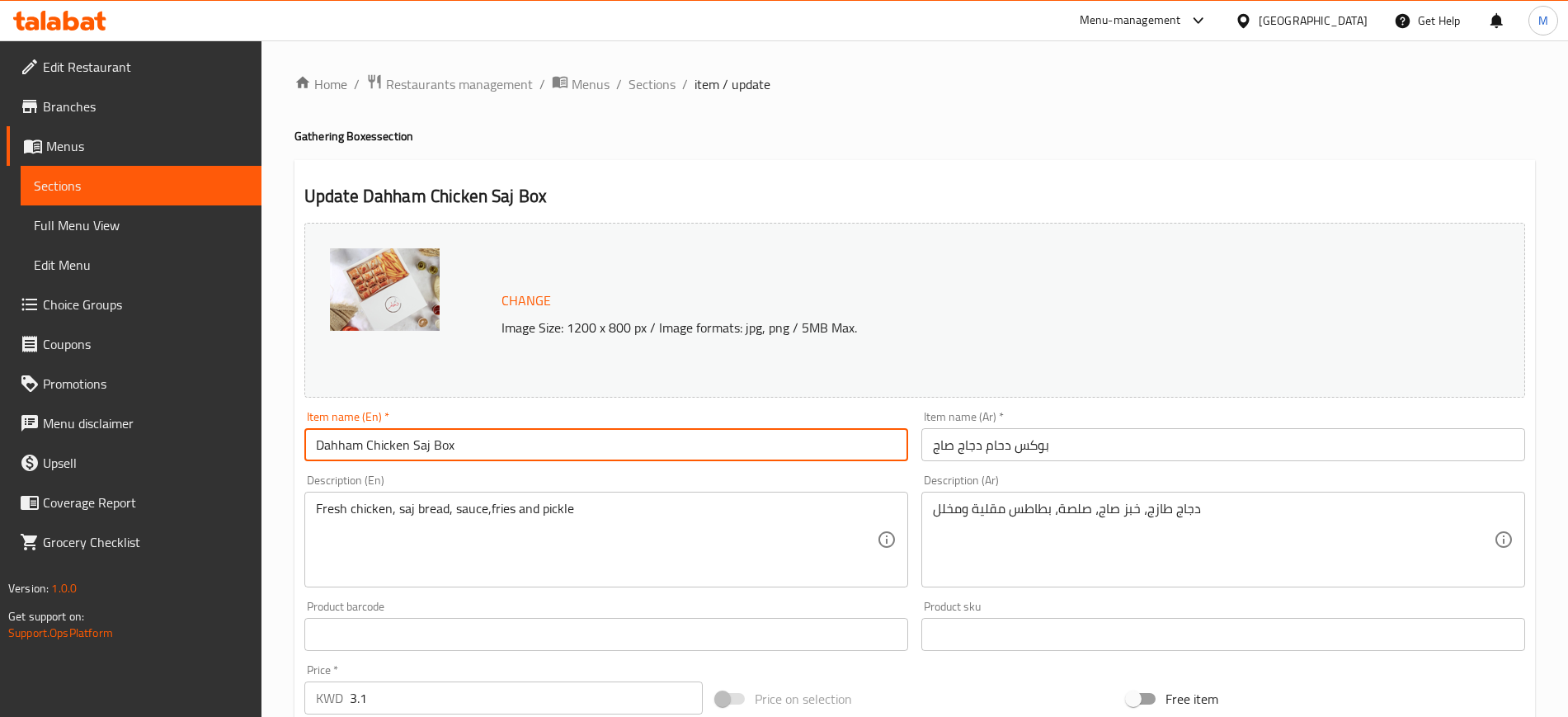
click at [343, 442] on input "Dahham Chicken Saj Box" at bounding box center [606, 445] width 604 height 33
type input "Daham Chicken Saj Box"
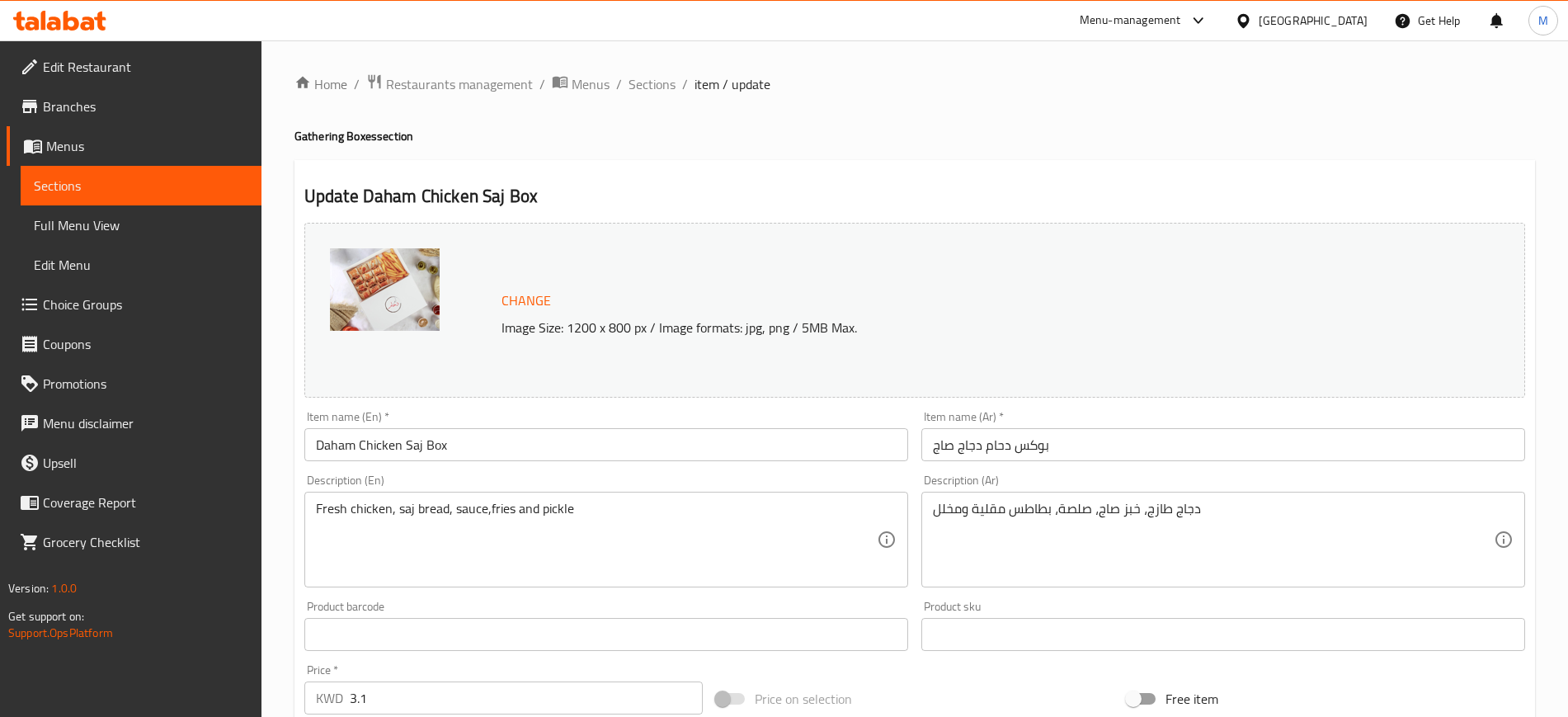
click at [448, 472] on div "Description (En) Fresh chicken, saj bread, sauce,fries and pickle Description (…" at bounding box center [606, 531] width 617 height 126
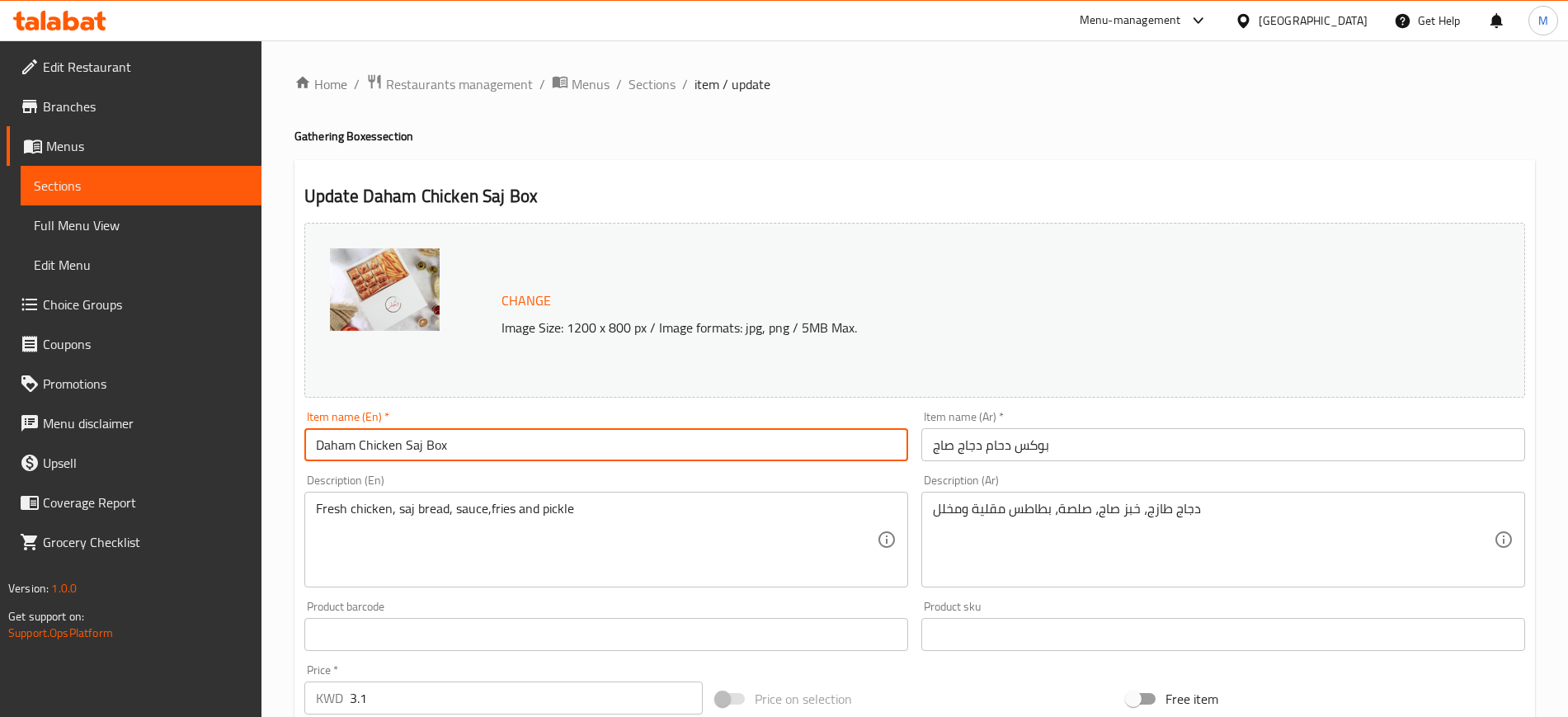
click at [484, 447] on input "Daham Chicken Saj Box" at bounding box center [606, 445] width 604 height 33
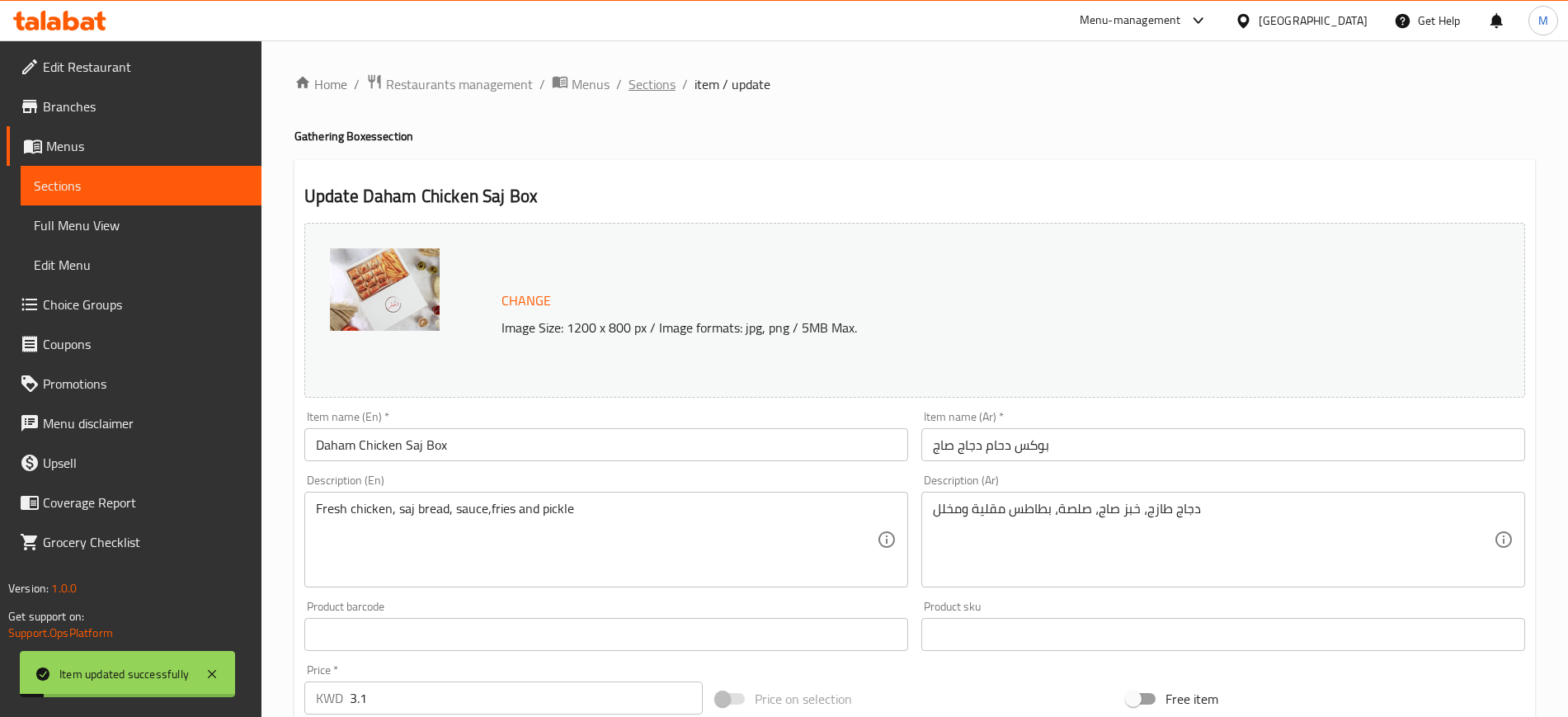
click at [663, 74] on span "Sections" at bounding box center [651, 83] width 47 height 19
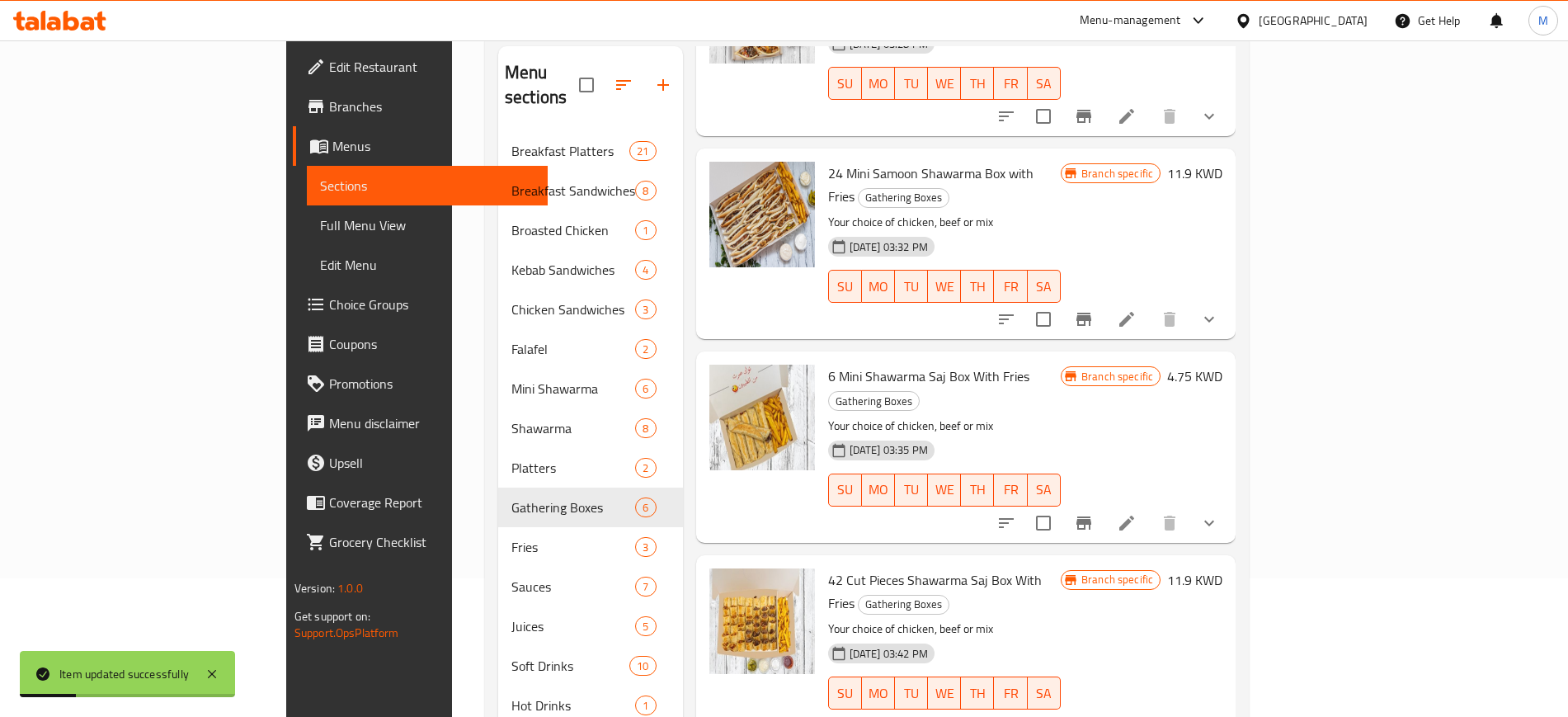
scroll to position [254, 0]
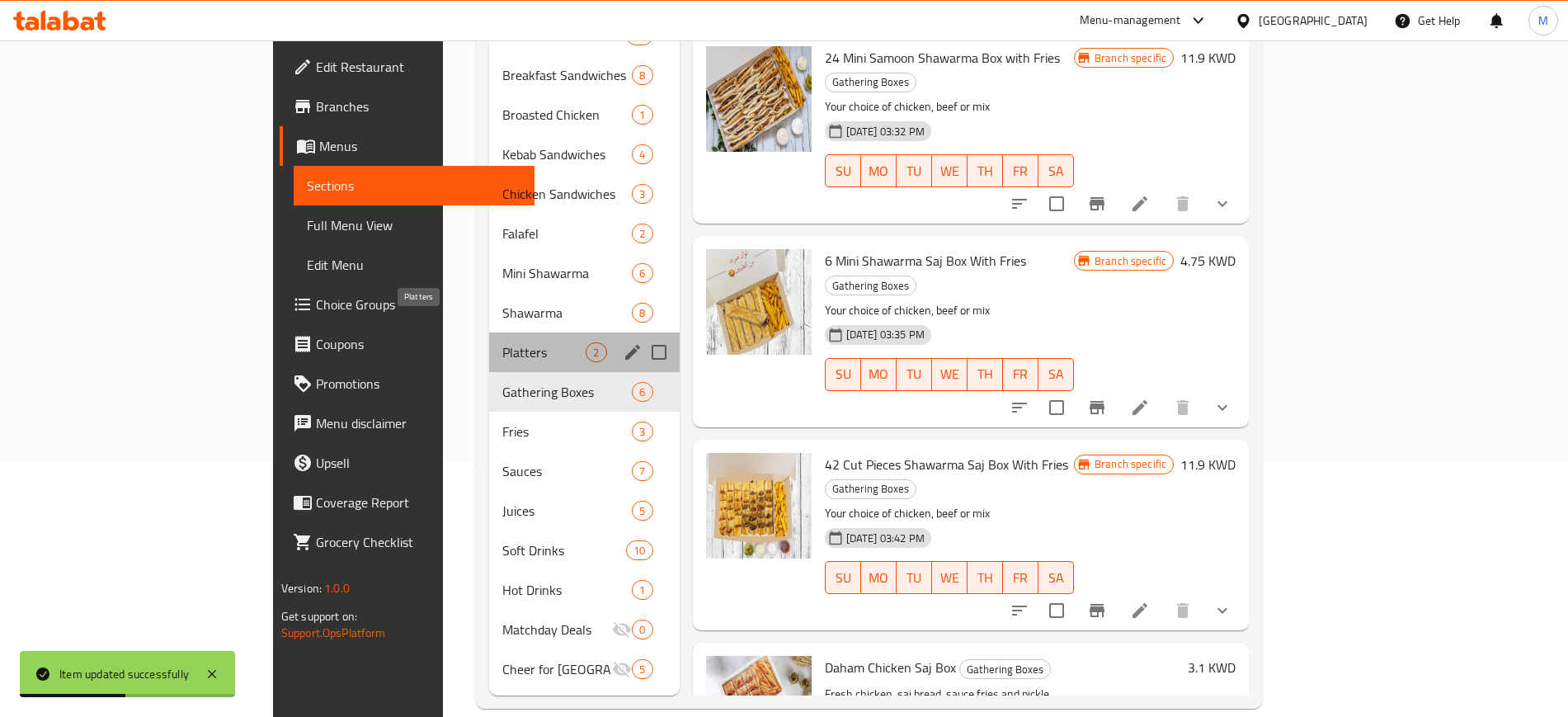
click at [502, 342] on span "Platters" at bounding box center [544, 351] width 83 height 19
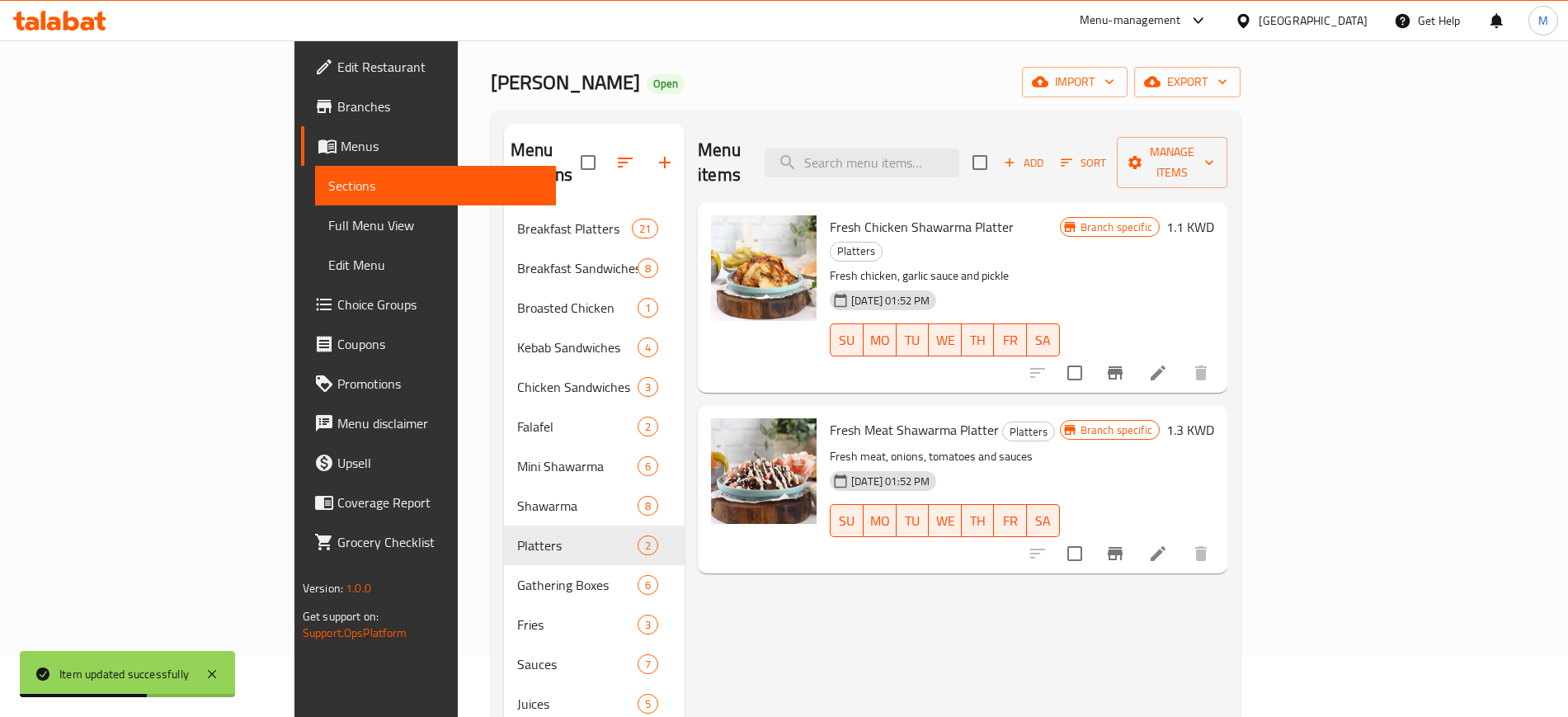
scroll to position [48, 0]
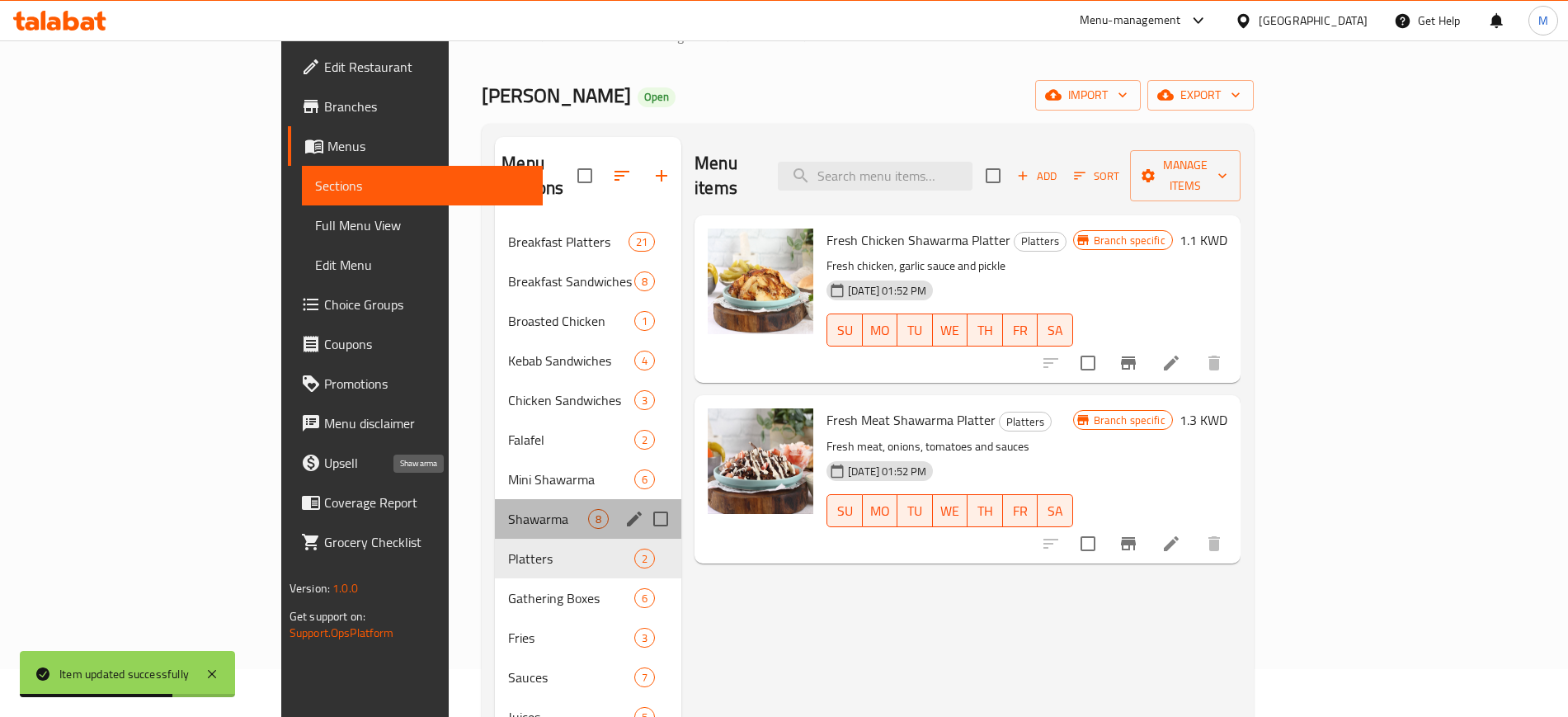
click at [508, 509] on span "Shawarma" at bounding box center [548, 518] width 80 height 19
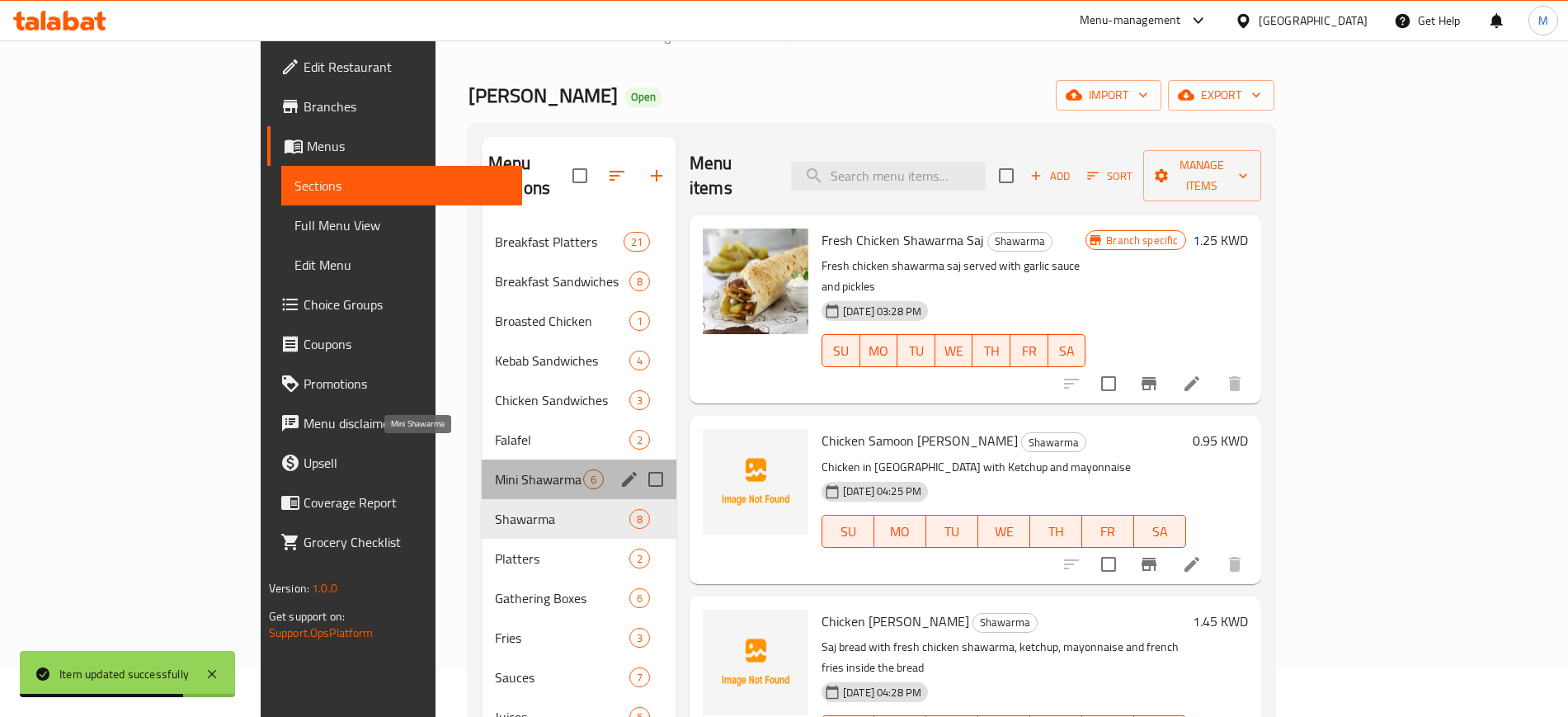
click at [495, 470] on span "Mini Shawarma" at bounding box center [538, 479] width 88 height 19
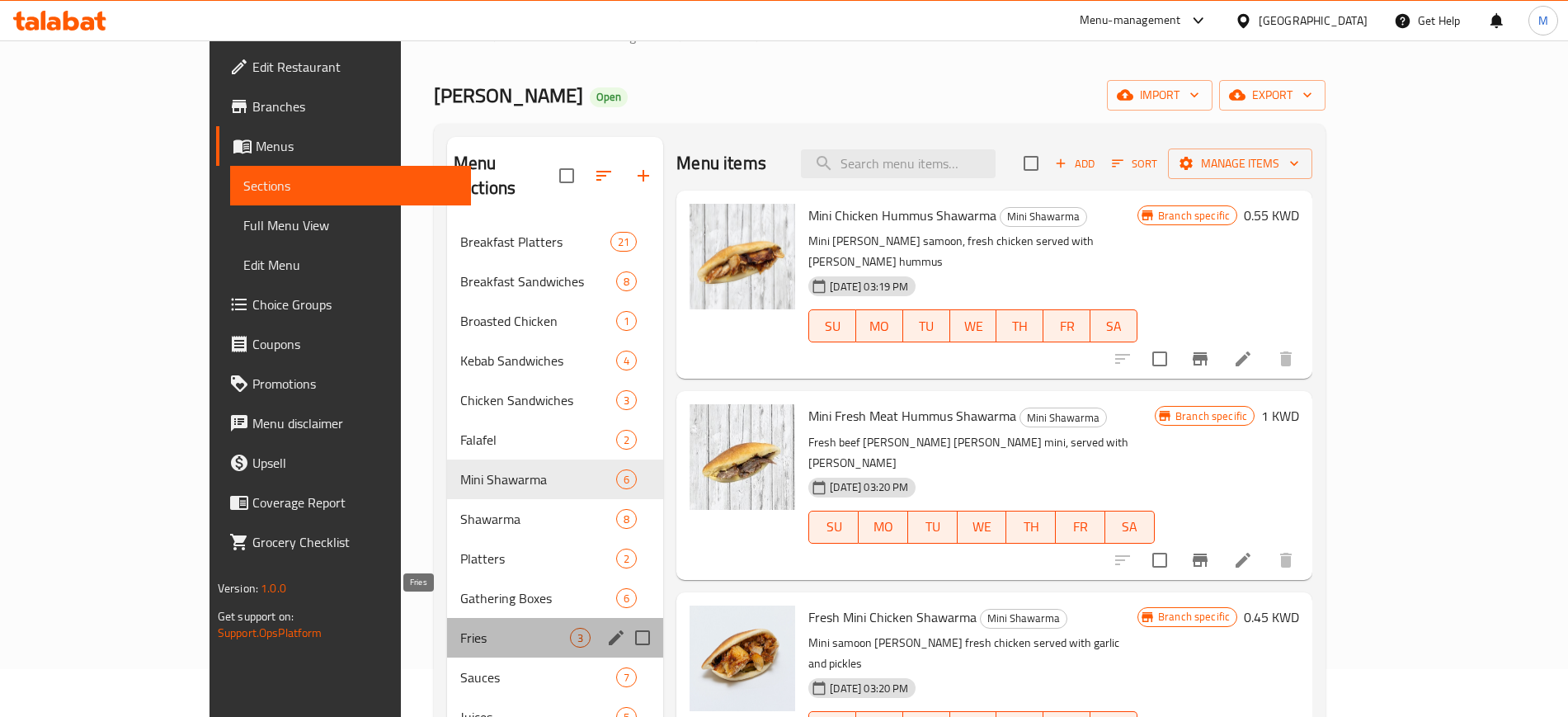
drag, startPoint x: 422, startPoint y: 610, endPoint x: 431, endPoint y: 631, distance: 22.8
click at [461, 627] on span "Fries" at bounding box center [515, 636] width 109 height 19
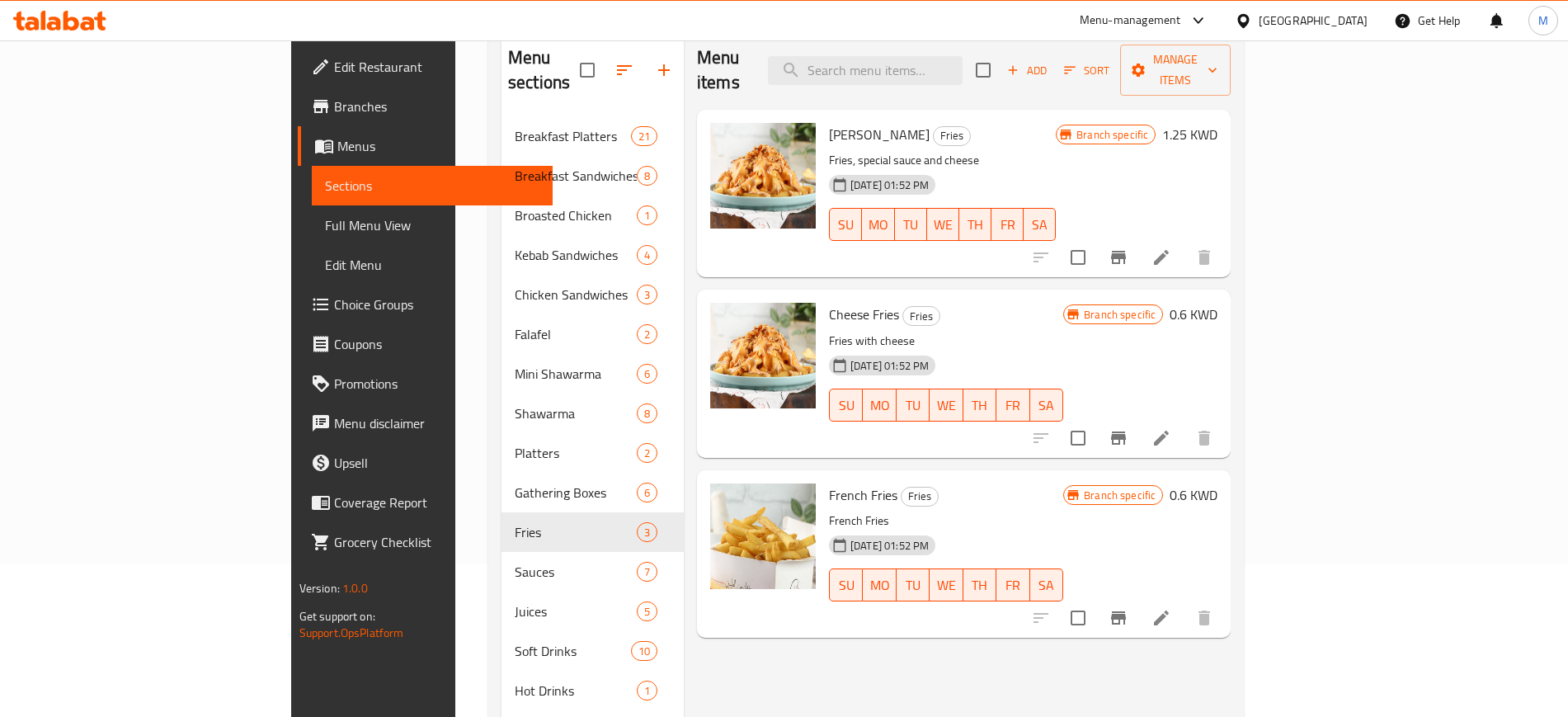
scroll to position [254, 0]
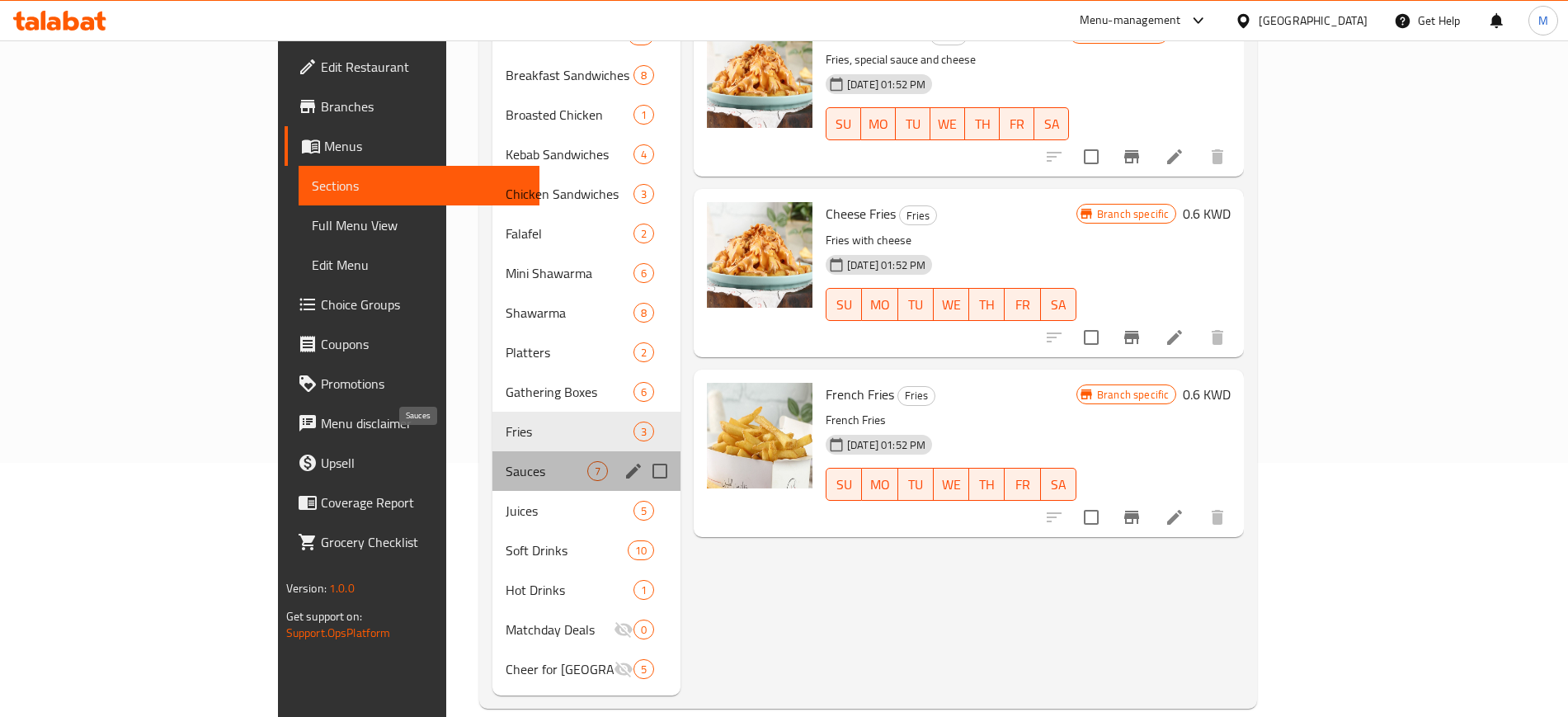
drag, startPoint x: 418, startPoint y: 447, endPoint x: 426, endPoint y: 451, distance: 8.9
click at [506, 461] on span "Sauces" at bounding box center [547, 471] width 82 height 19
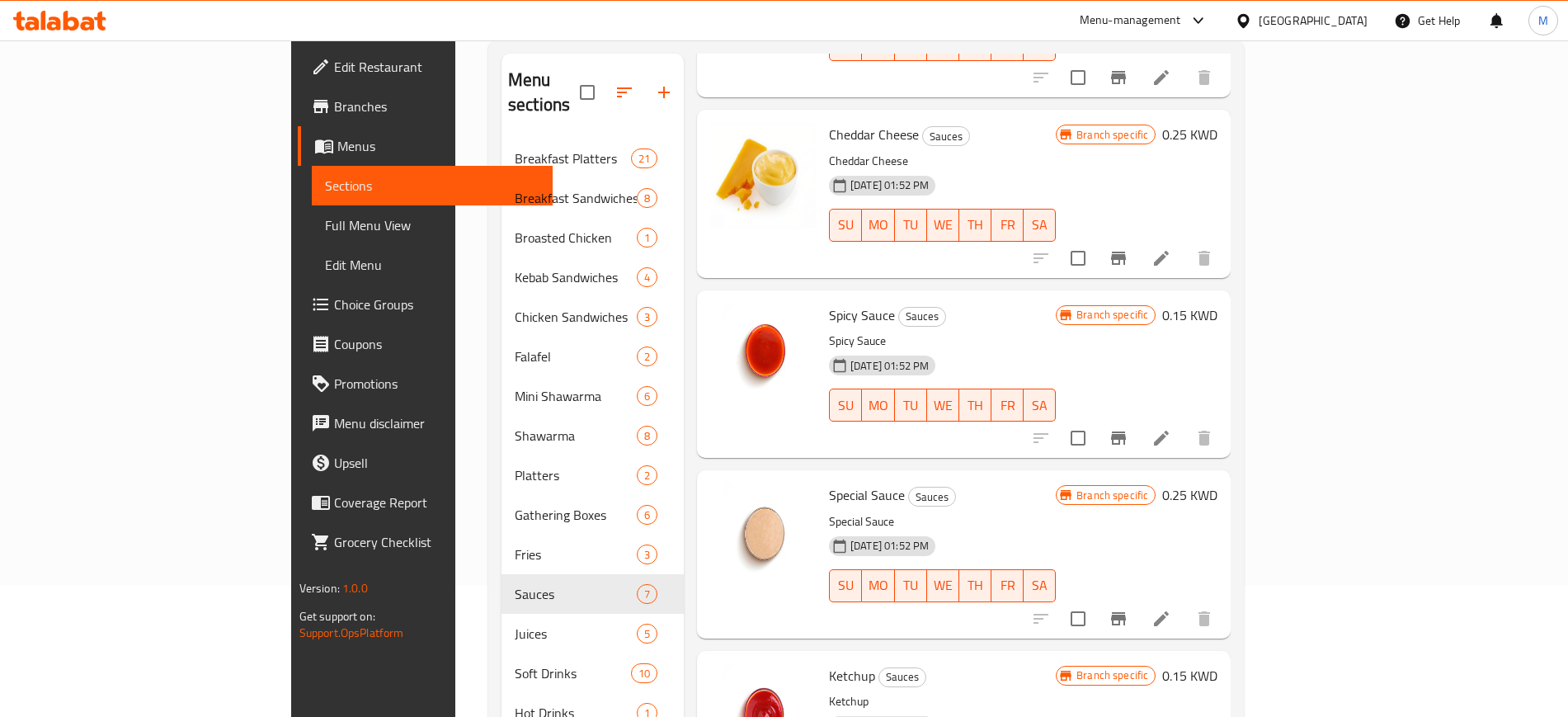
scroll to position [254, 0]
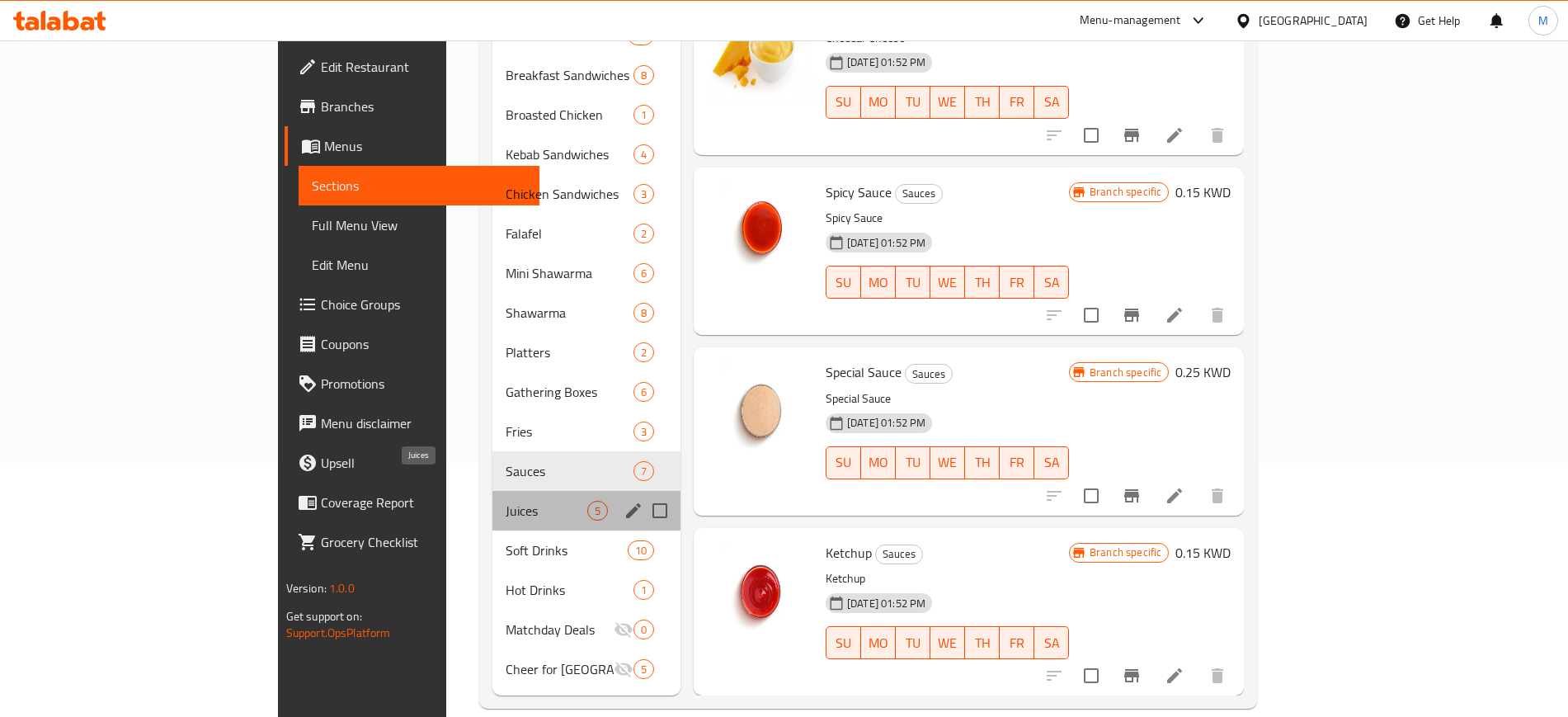
click at [506, 500] on span "Juices" at bounding box center [547, 509] width 82 height 19
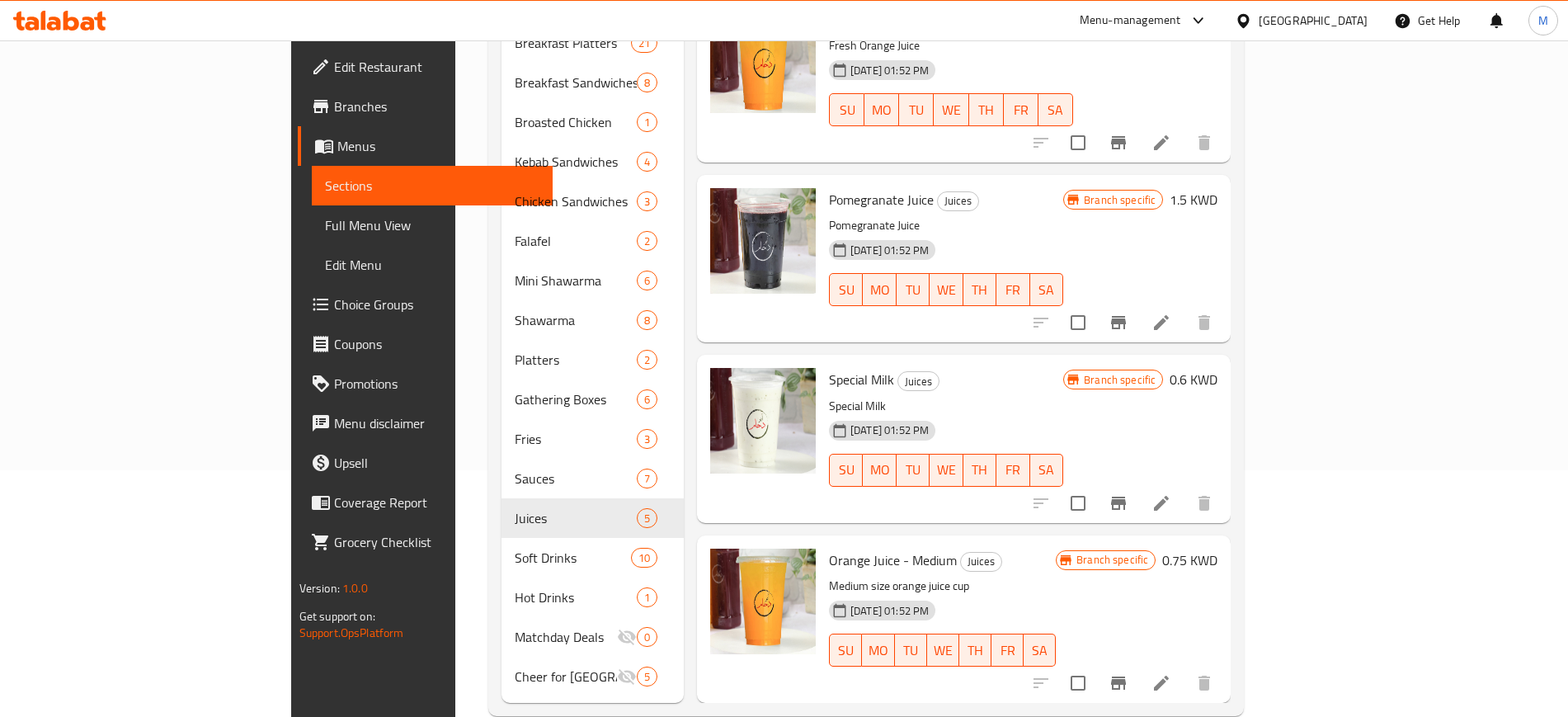
scroll to position [254, 0]
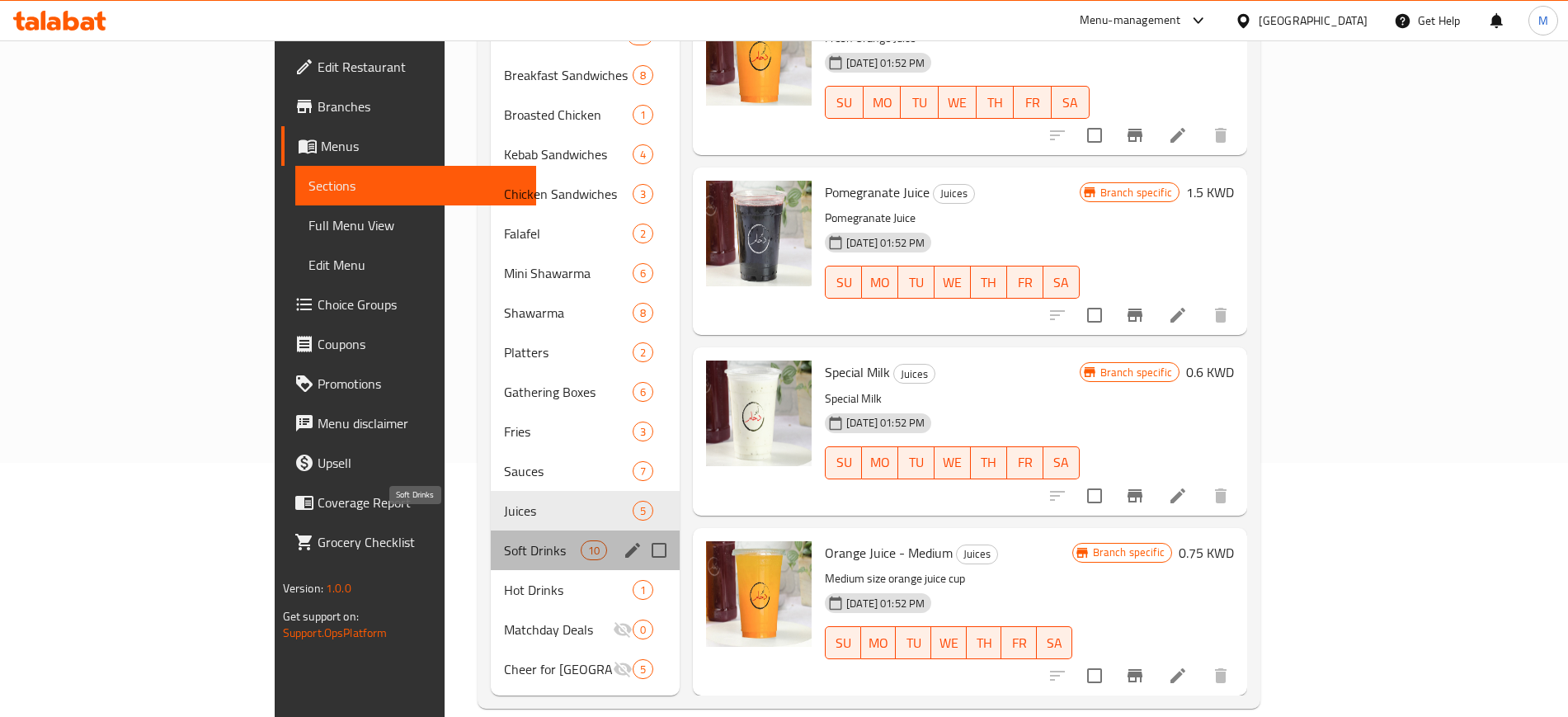
click at [504, 540] on span "Soft Drinks" at bounding box center [542, 549] width 77 height 19
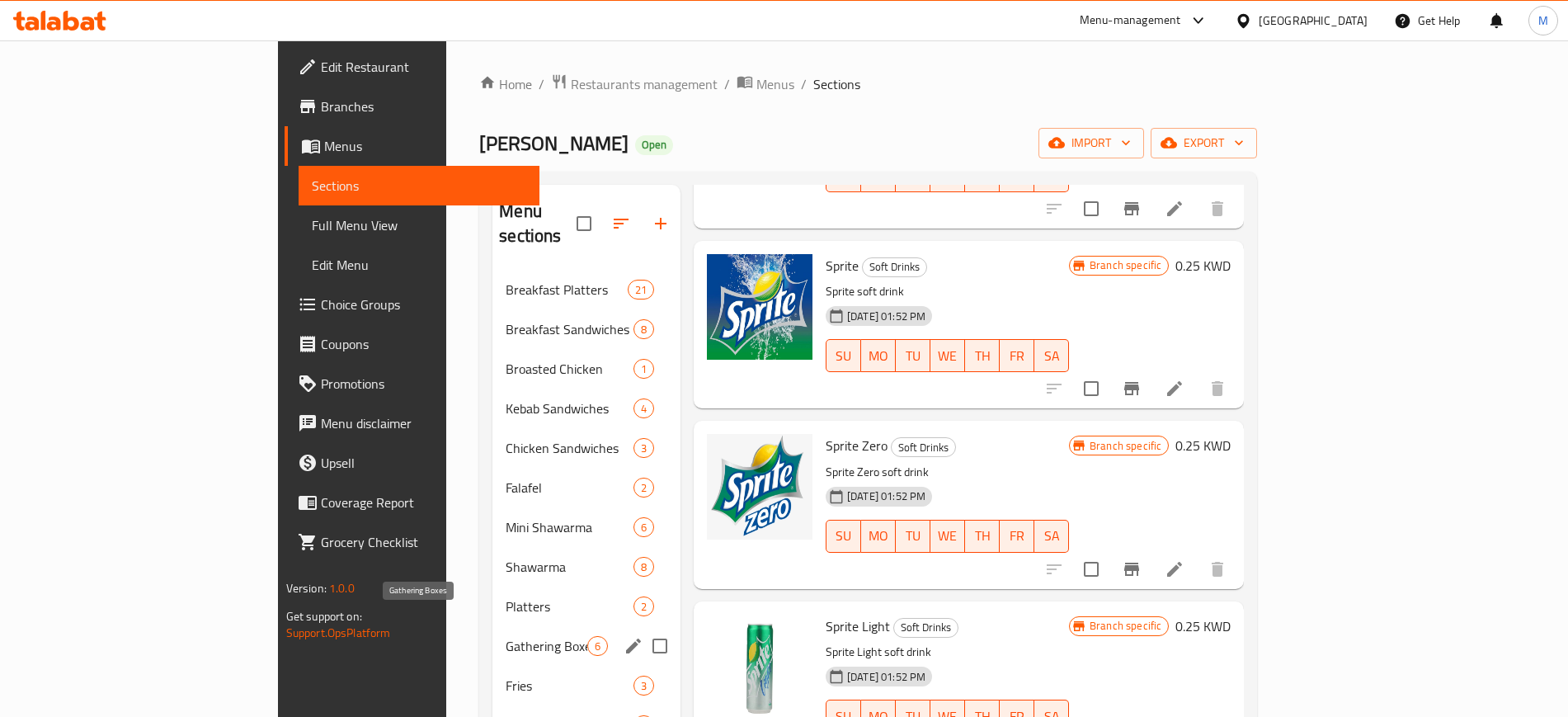
scroll to position [254, 0]
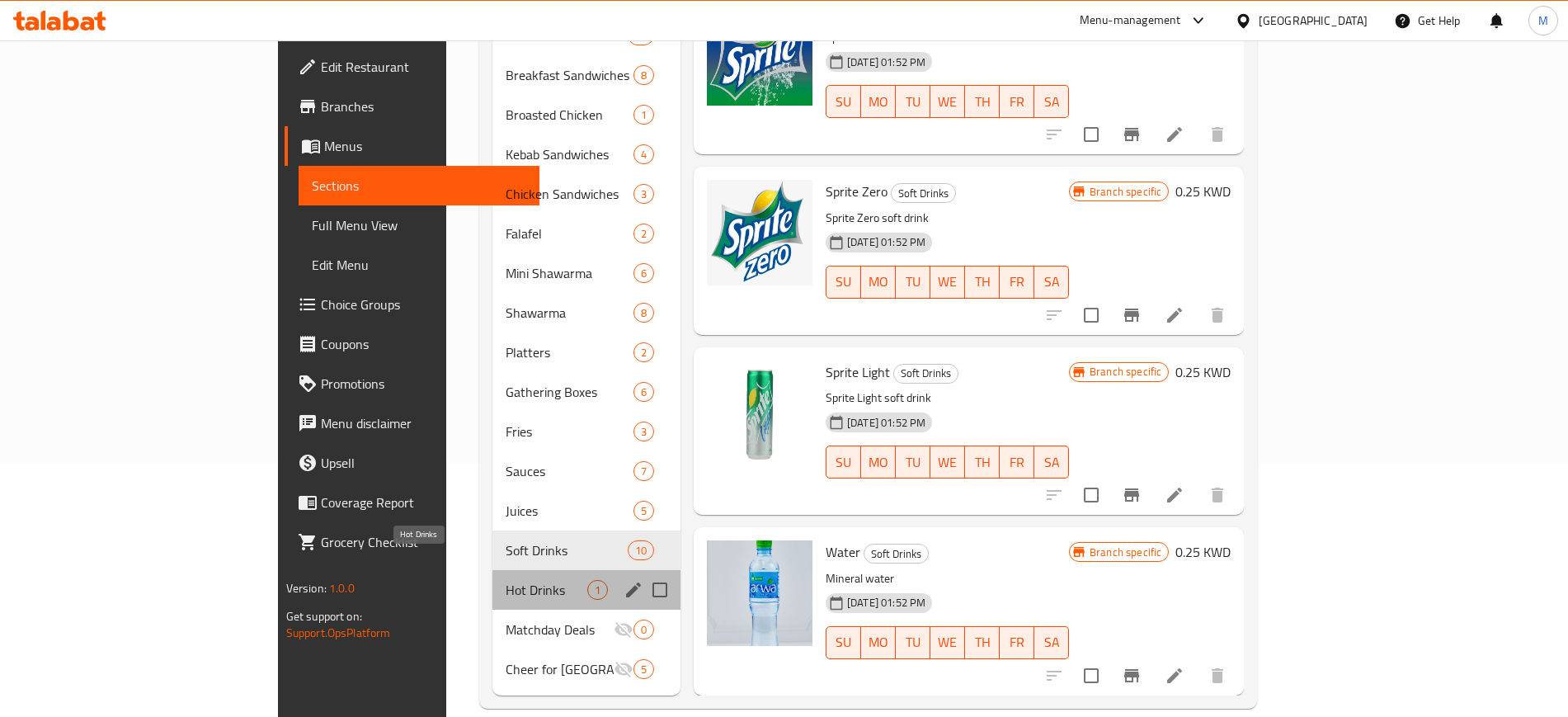
click at [506, 580] on span "Hot Drinks" at bounding box center [547, 589] width 82 height 19
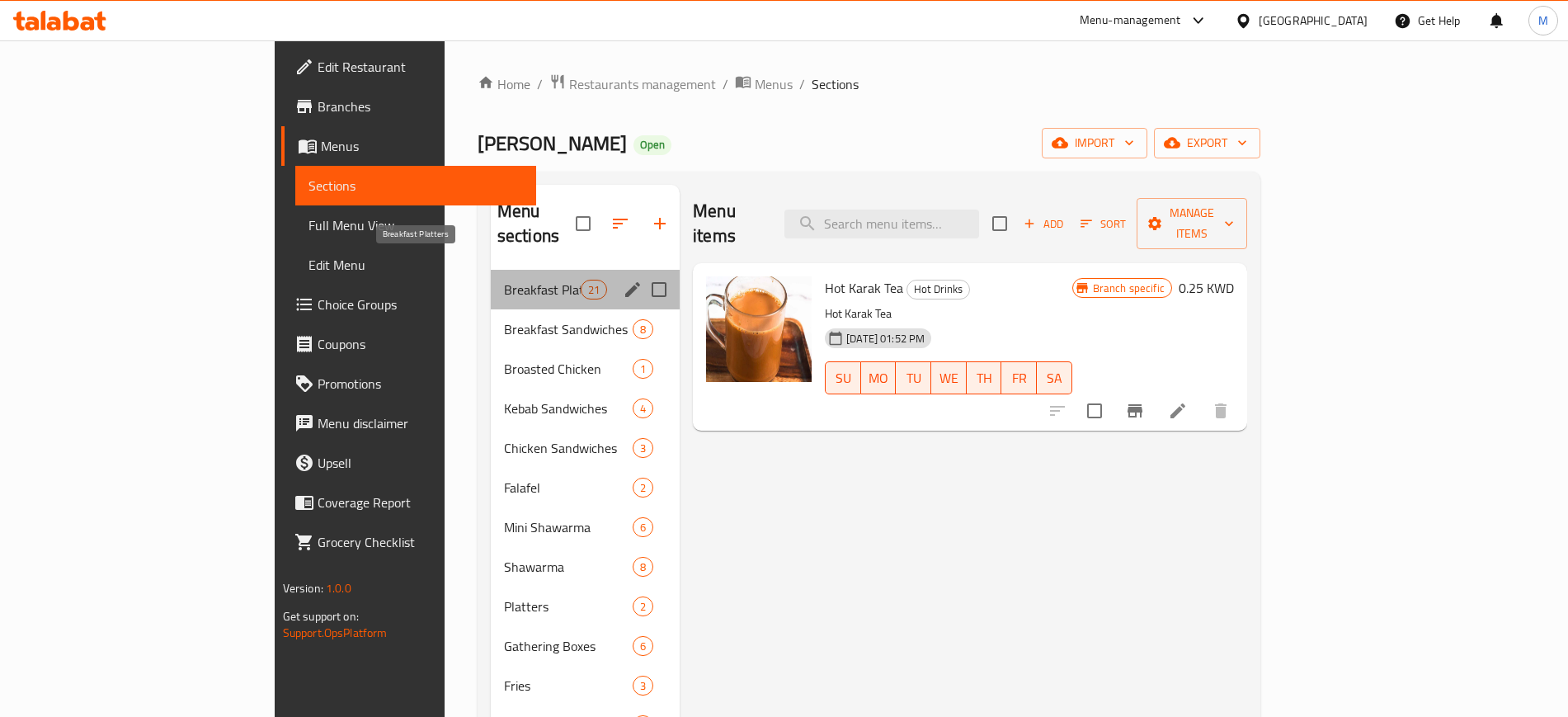
click at [504, 280] on span "Breakfast Platters" at bounding box center [542, 289] width 77 height 19
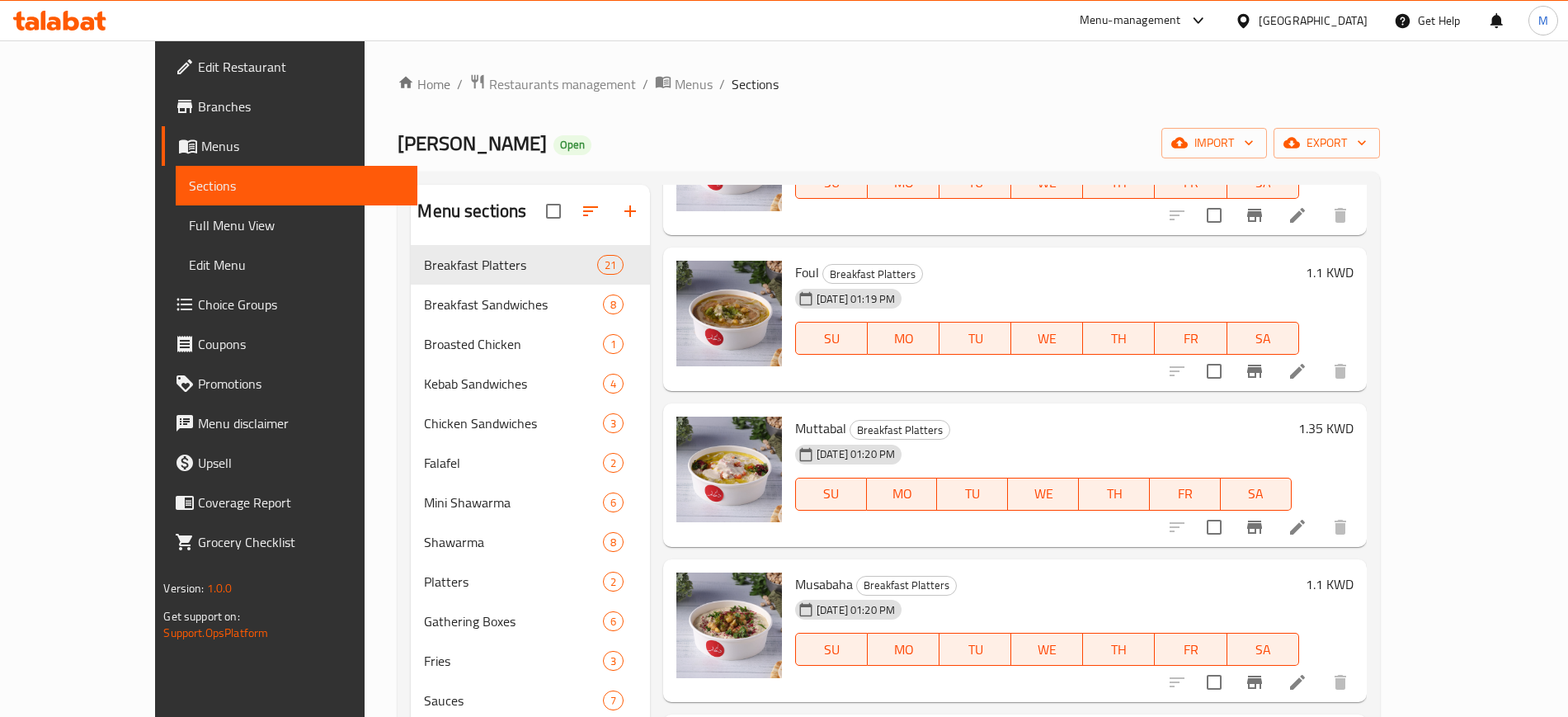
scroll to position [2371, 0]
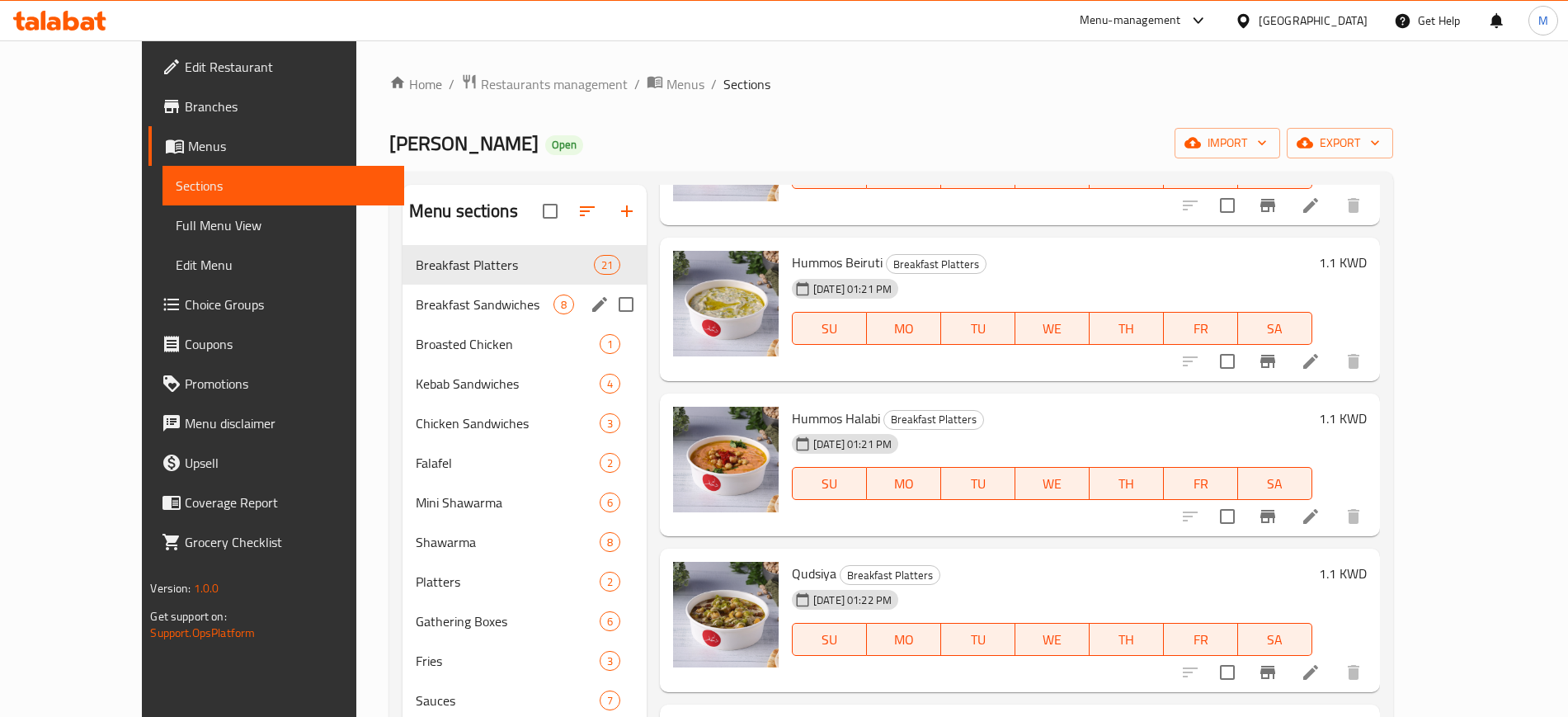
click at [481, 314] on div "Breakfast Sandwiches 8" at bounding box center [524, 304] width 244 height 40
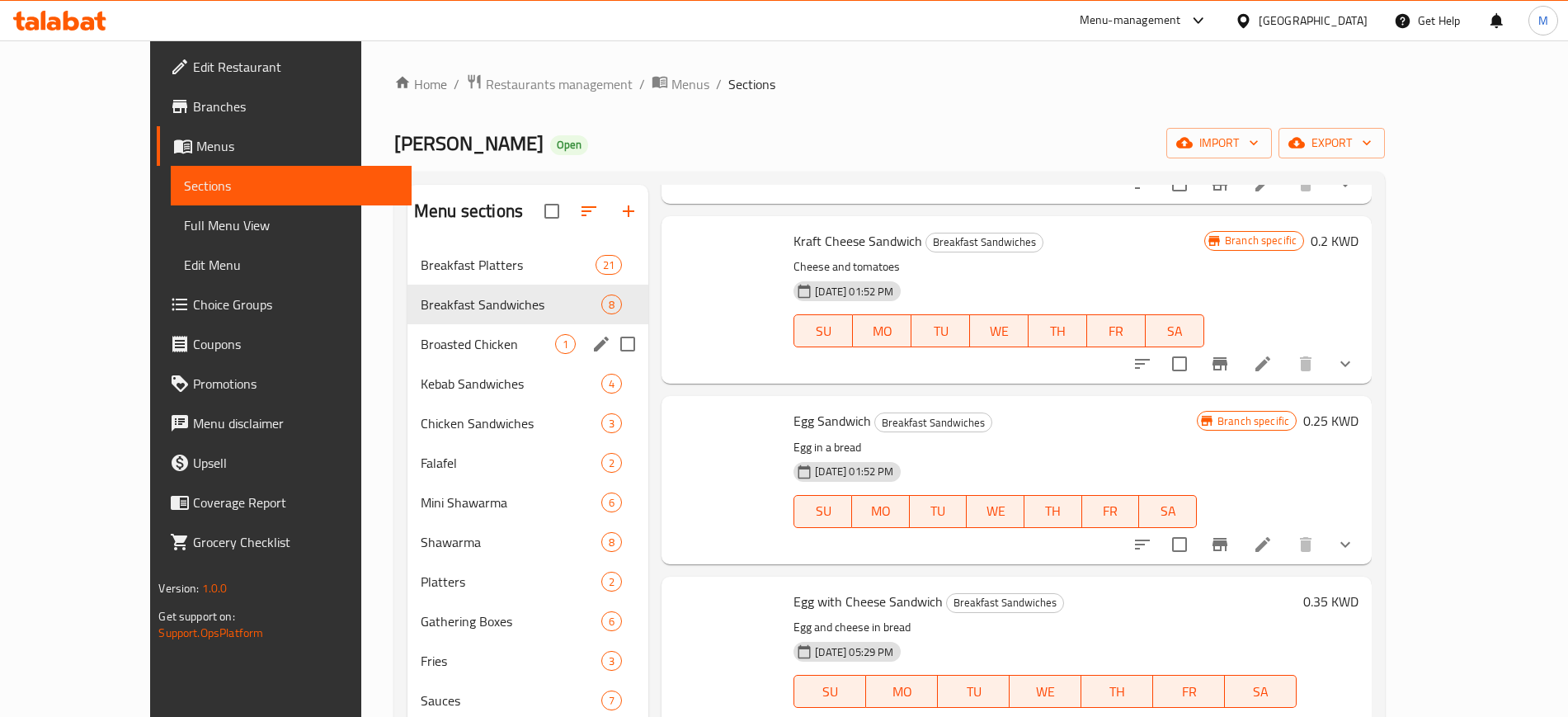
scroll to position [763, 0]
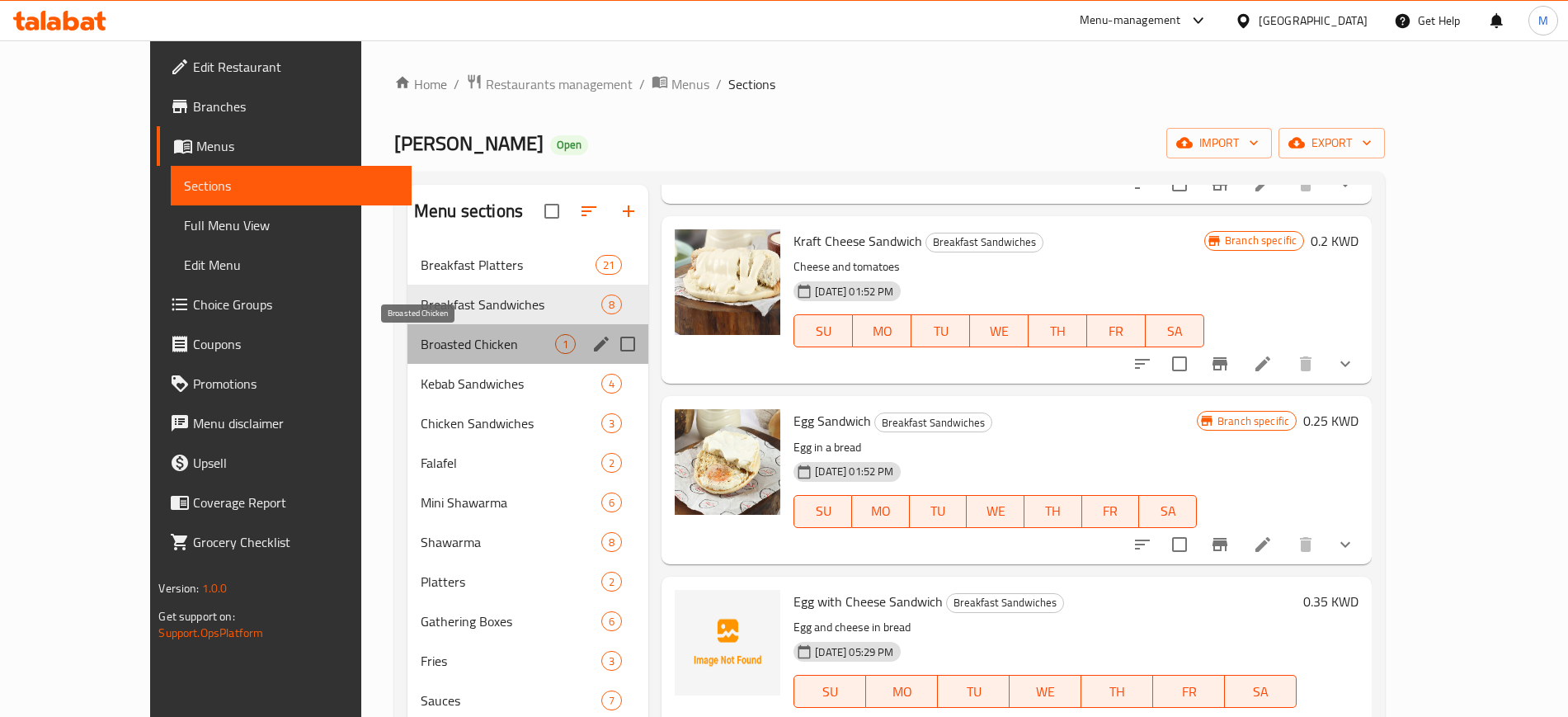
click at [477, 352] on span "Broasted Chicken" at bounding box center [487, 344] width 134 height 19
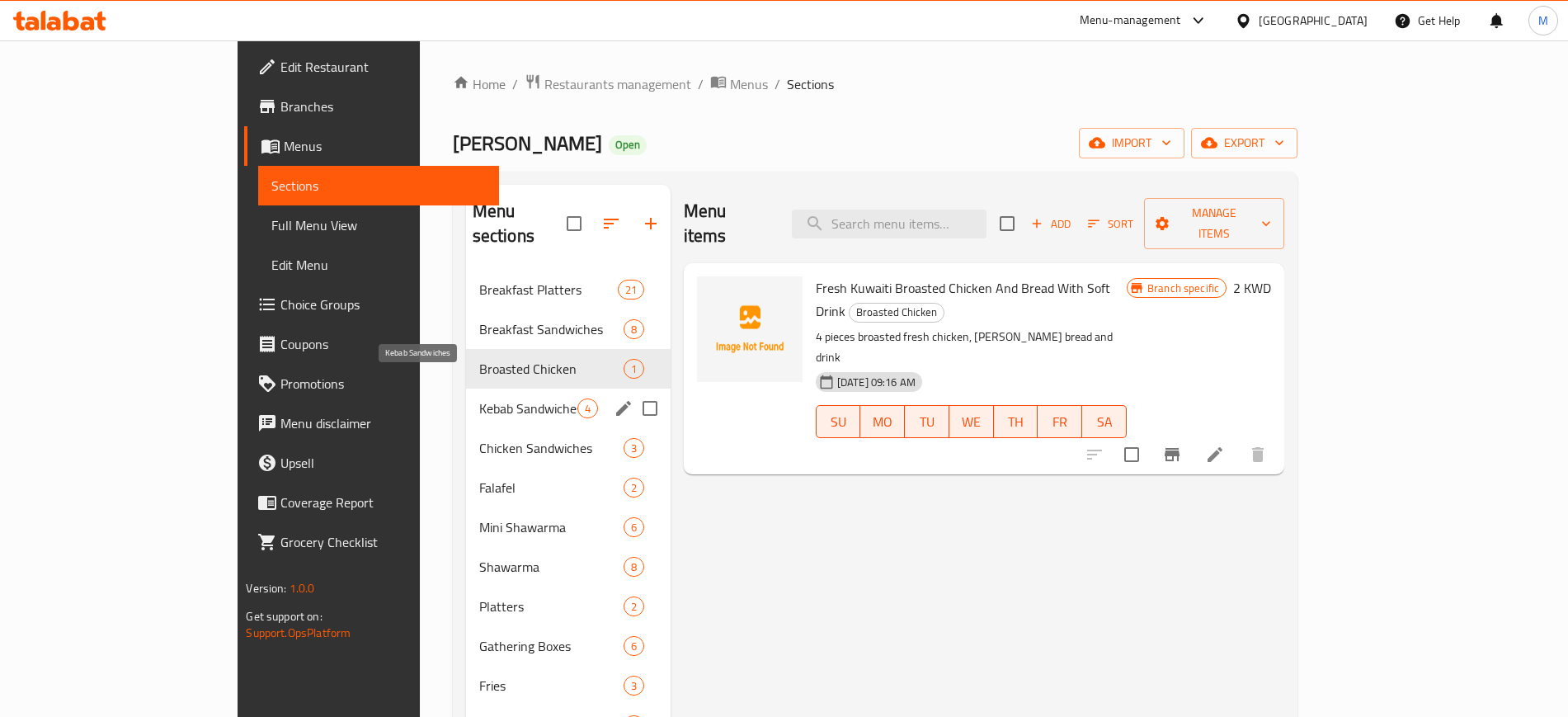
click at [479, 398] on span "Kebab Sandwiches" at bounding box center [528, 408] width 98 height 19
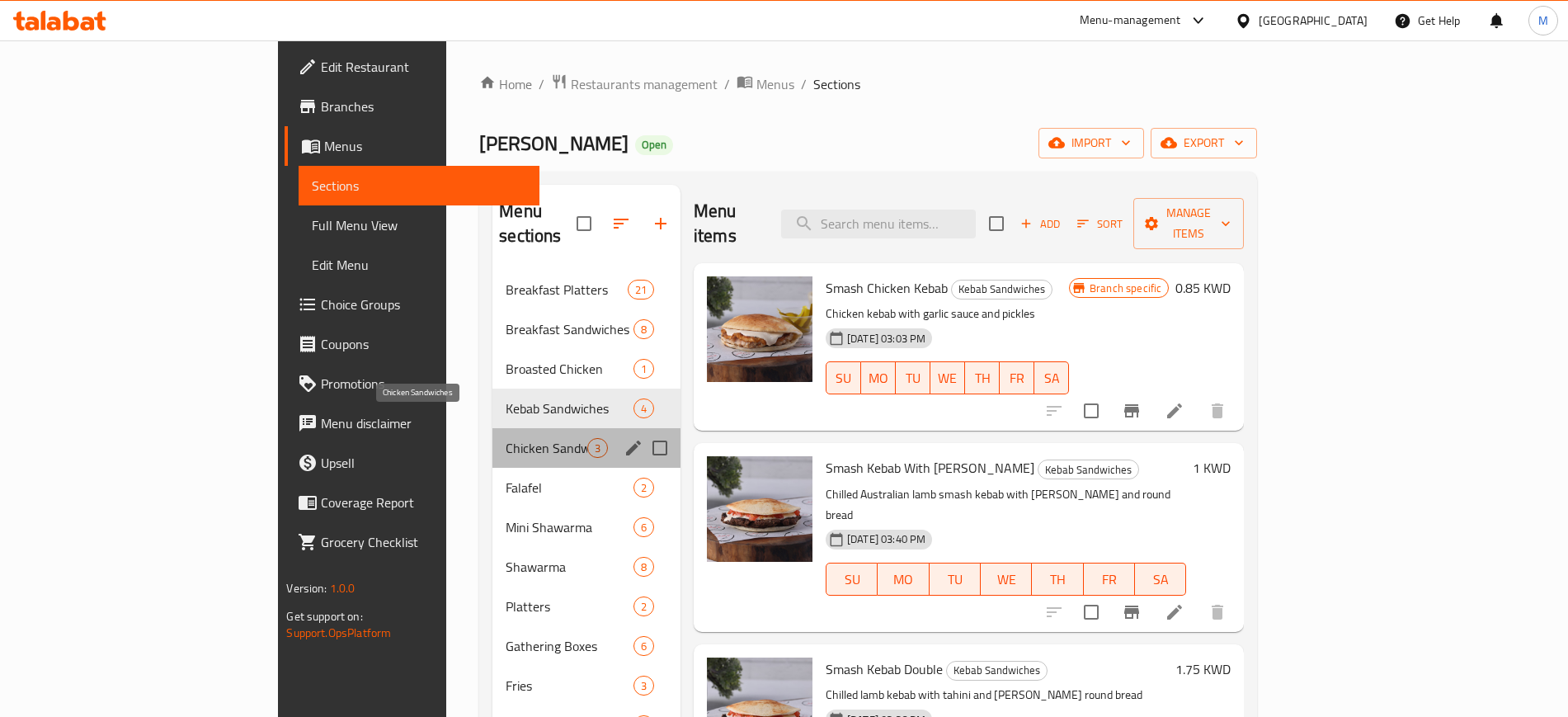
drag, startPoint x: 474, startPoint y: 421, endPoint x: 471, endPoint y: 430, distance: 9.5
click at [506, 438] on span "Chicken Sandwiches" at bounding box center [547, 447] width 82 height 19
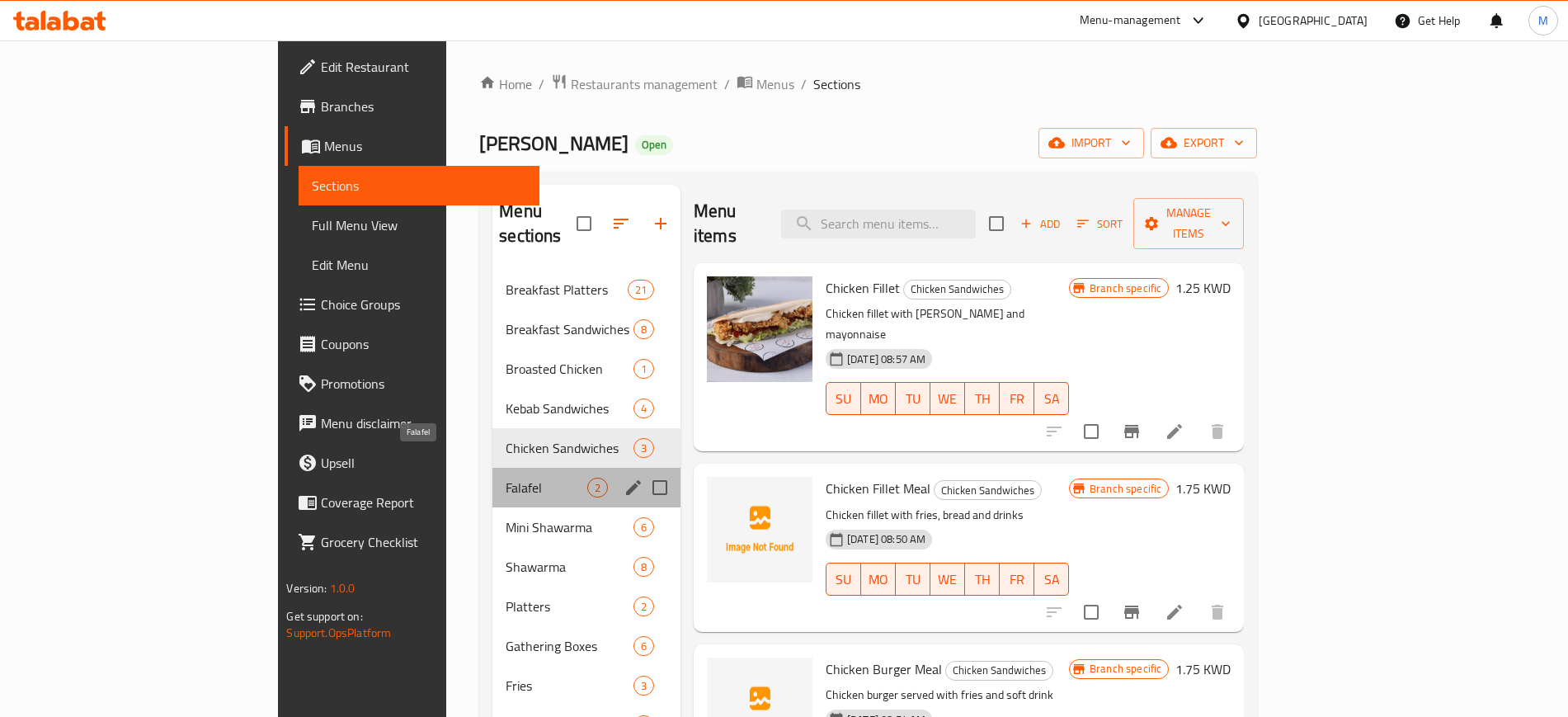
click at [506, 477] on span "Falafel" at bounding box center [547, 486] width 82 height 19
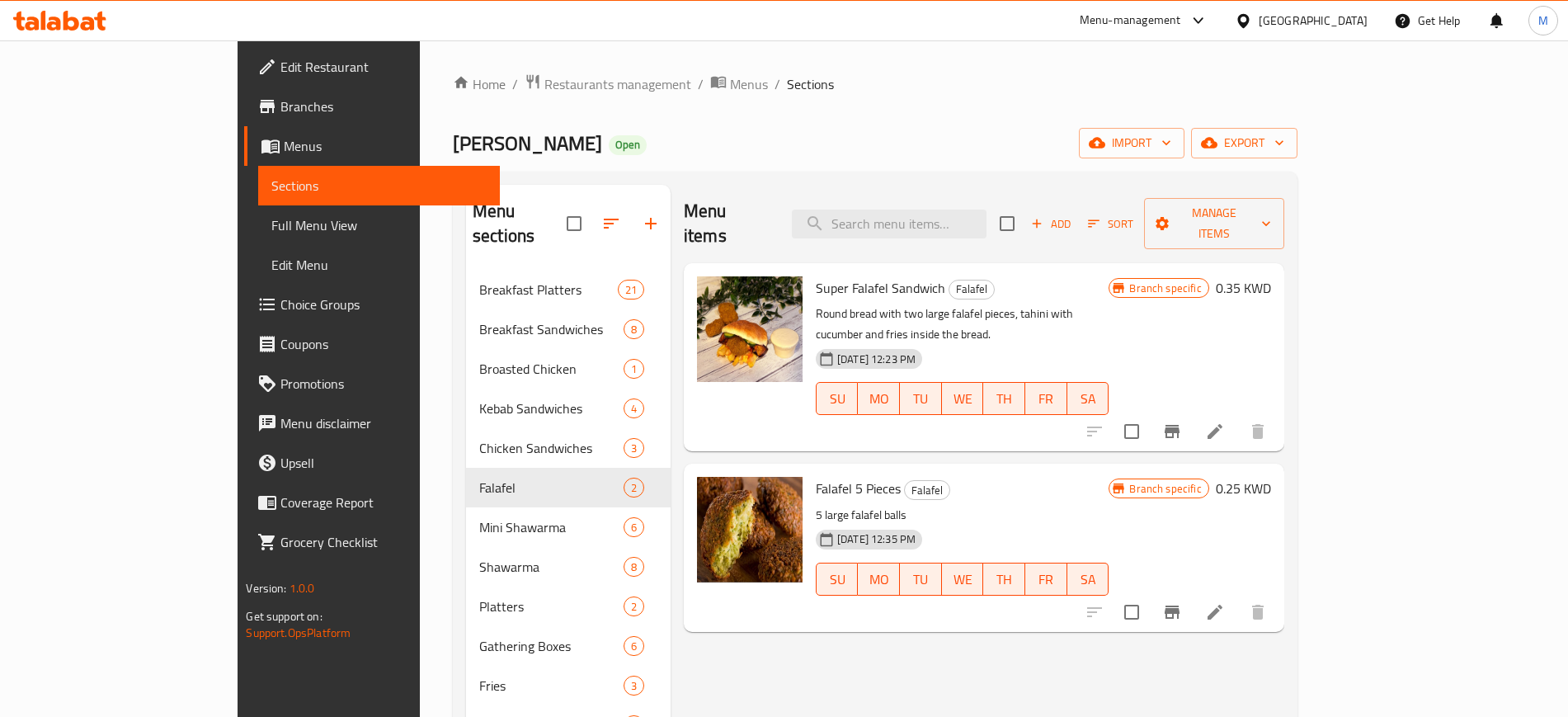
drag, startPoint x: 524, startPoint y: 141, endPoint x: 411, endPoint y: 123, distance: 114.4
click at [512, 137] on div "[PERSON_NAME] Open import export" at bounding box center [876, 143] width 845 height 31
click at [281, 71] on span "Edit Restaurant" at bounding box center [384, 66] width 206 height 19
